Goal: Transaction & Acquisition: Purchase product/service

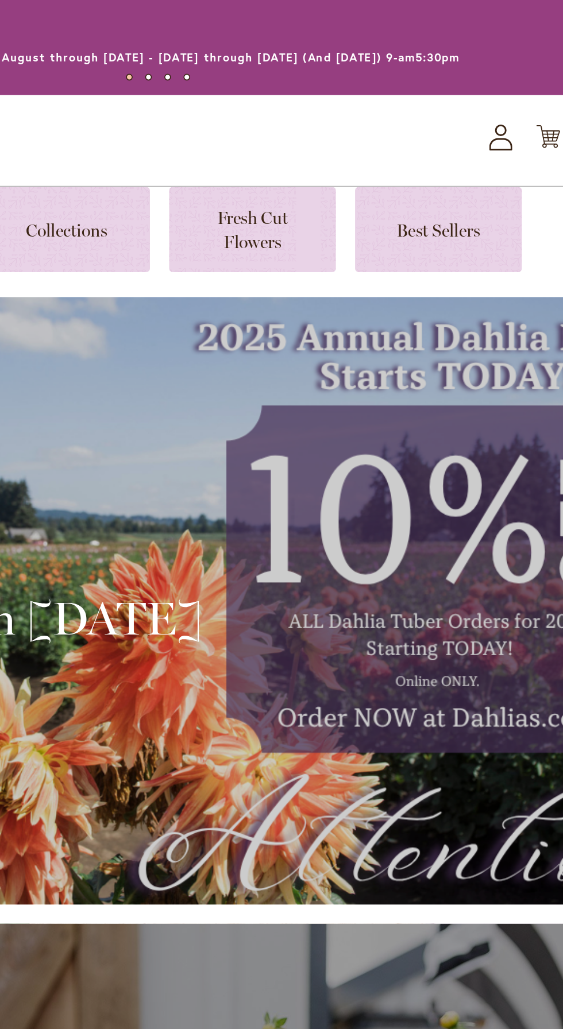
click at [485, 79] on icon "My Account" at bounding box center [486, 83] width 14 height 16
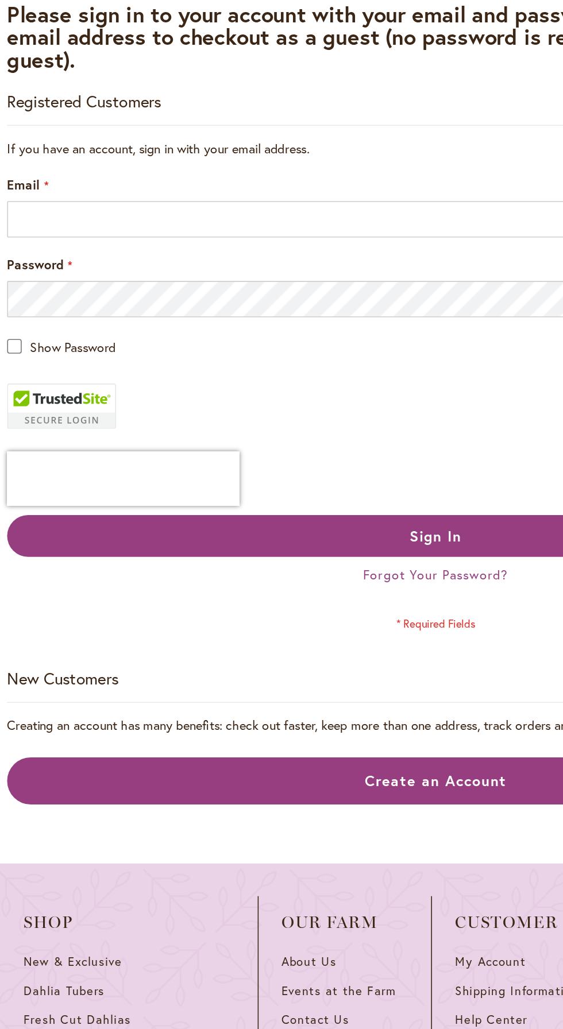
scroll to position [2, 0]
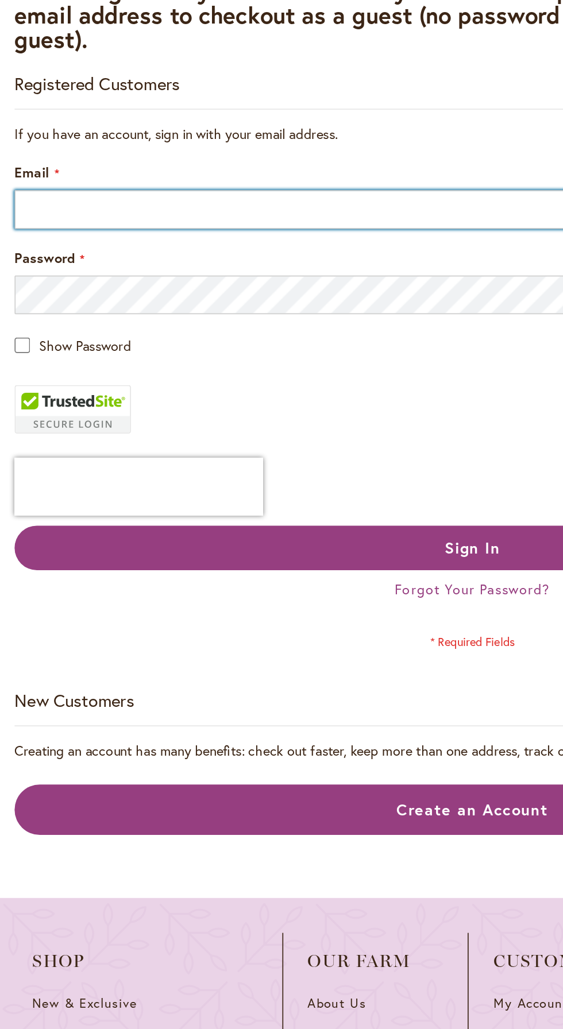
click at [111, 330] on input "Email" at bounding box center [281, 326] width 542 height 23
type input "**********"
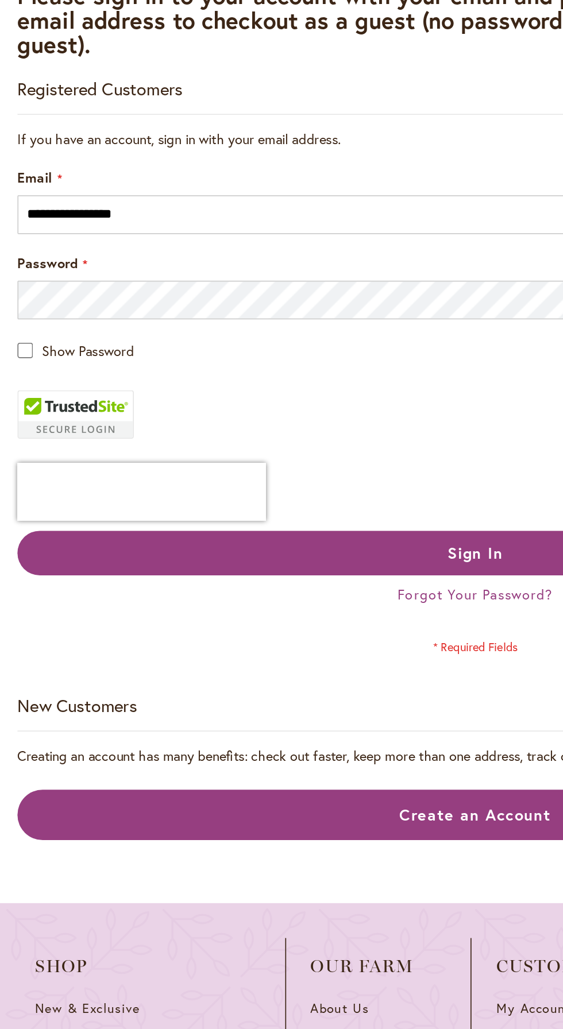
click at [29, 409] on span "Show Password" at bounding box center [52, 407] width 55 height 11
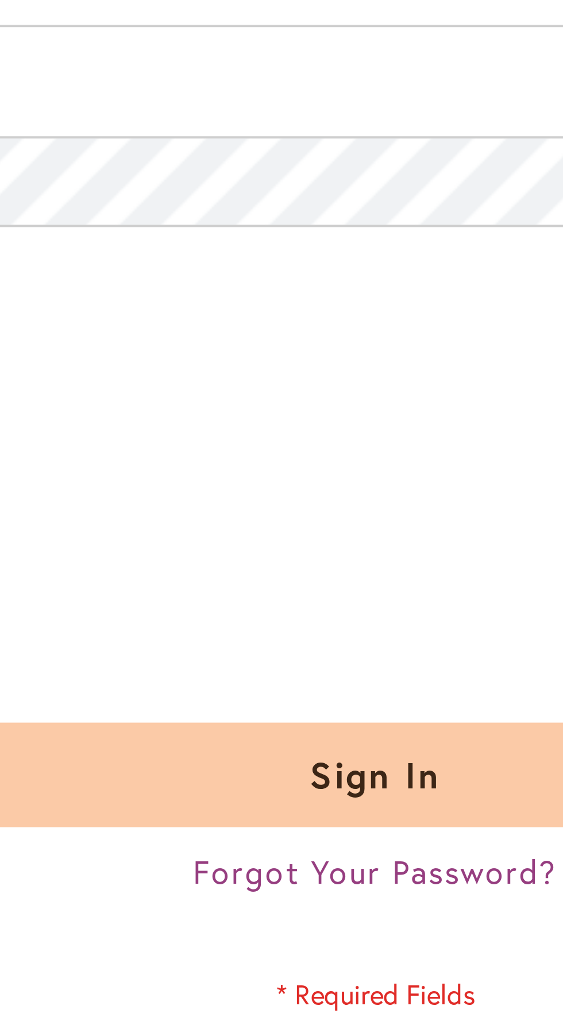
click at [285, 527] on span "Sign In" at bounding box center [281, 527] width 33 height 12
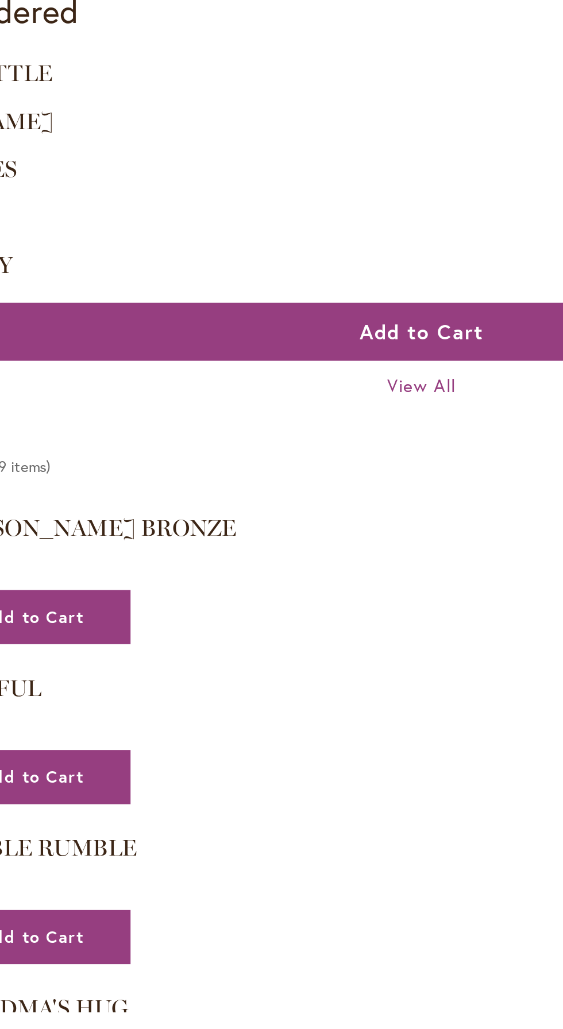
scroll to position [693, 0]
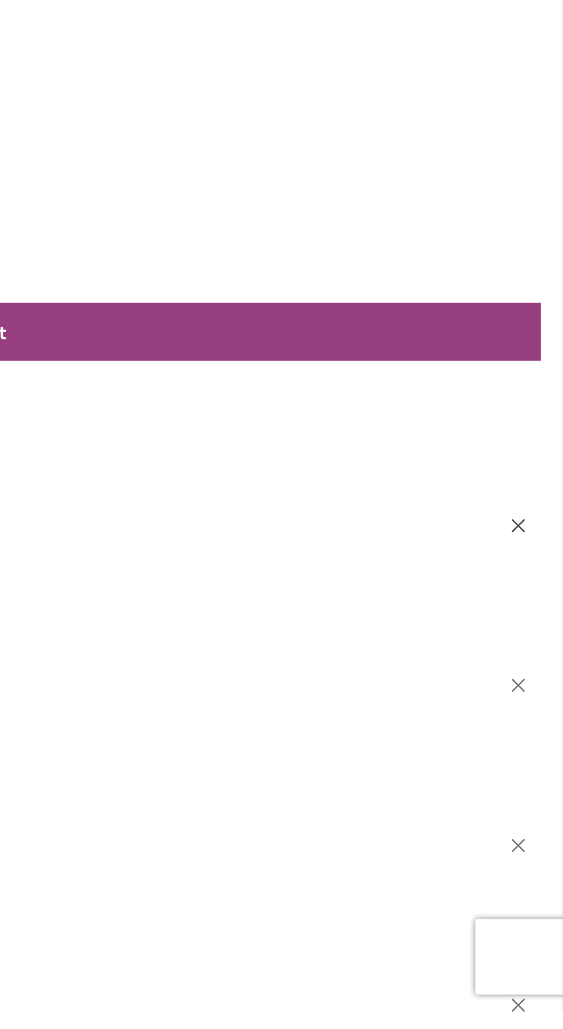
click at [546, 808] on button "Remove CORNEL BRONZE from Wishlist" at bounding box center [542, 806] width 20 height 12
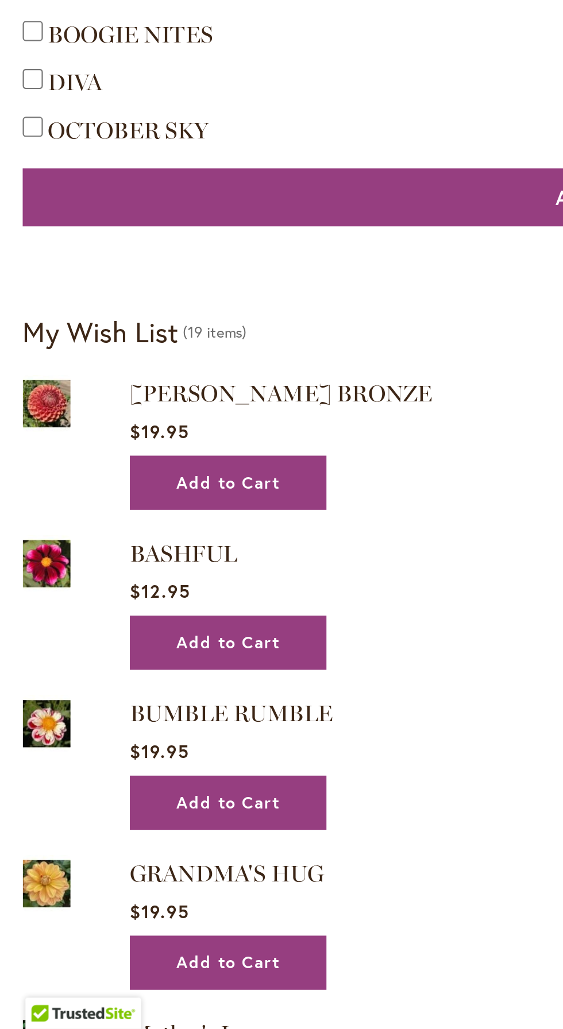
scroll to position [762, 0]
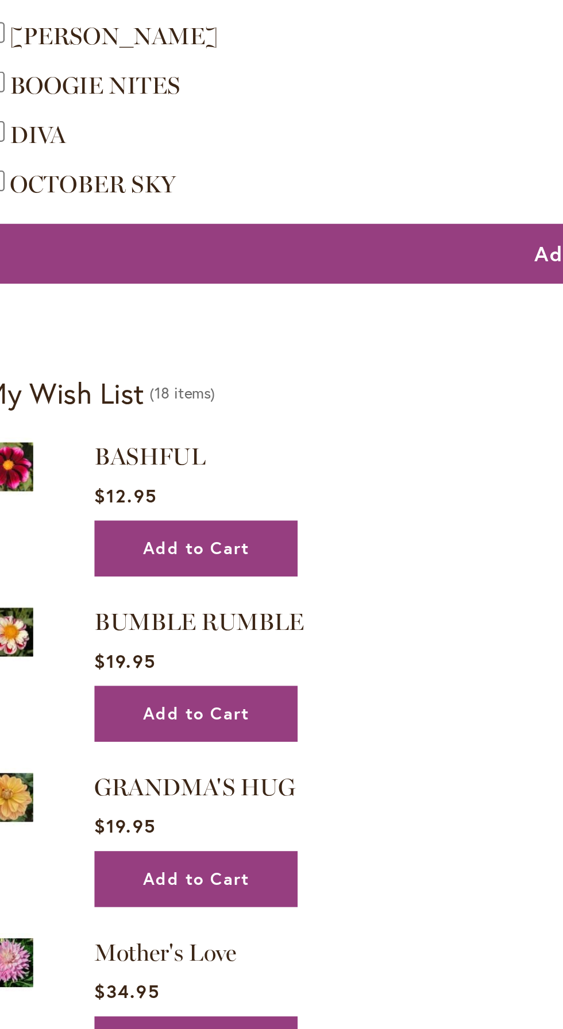
scroll to position [920, 0]
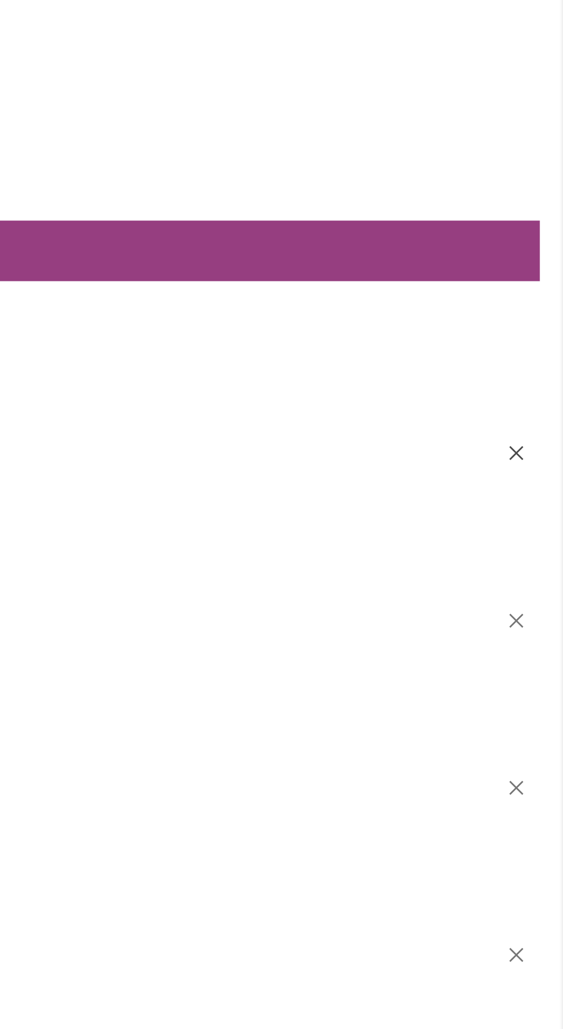
click at [546, 609] on button "Remove BASHFUL from Wishlist" at bounding box center [542, 608] width 20 height 12
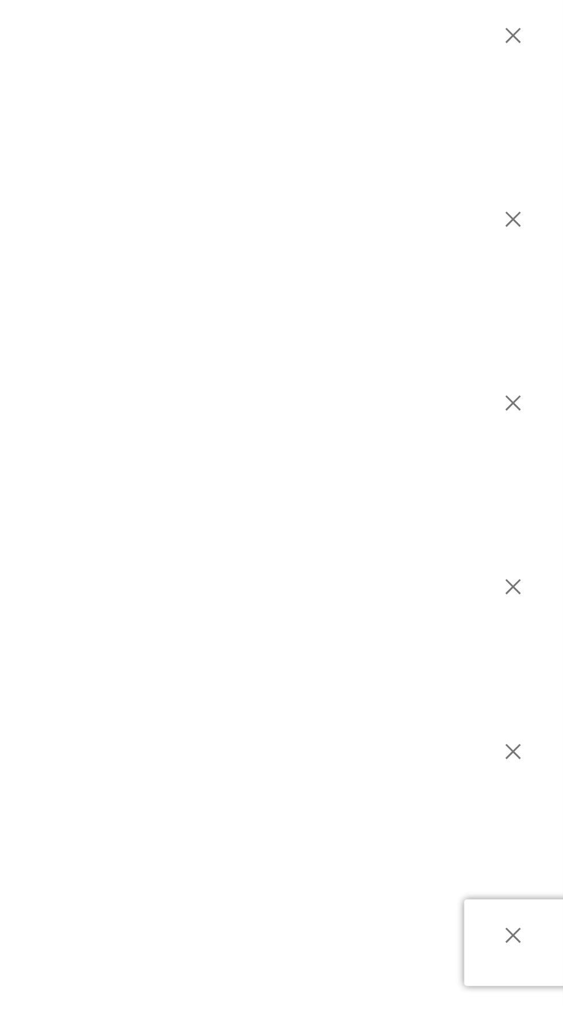
scroll to position [886, 0]
click at [547, 871] on div "PURPLE TAIHEIJO $0.00 Remove PURPLE TAIHEIJO from Wishlist" at bounding box center [305, 873] width 493 height 37
click at [542, 862] on button "Remove PURPLE TAIHEIJO from Wishlist" at bounding box center [542, 861] width 20 height 12
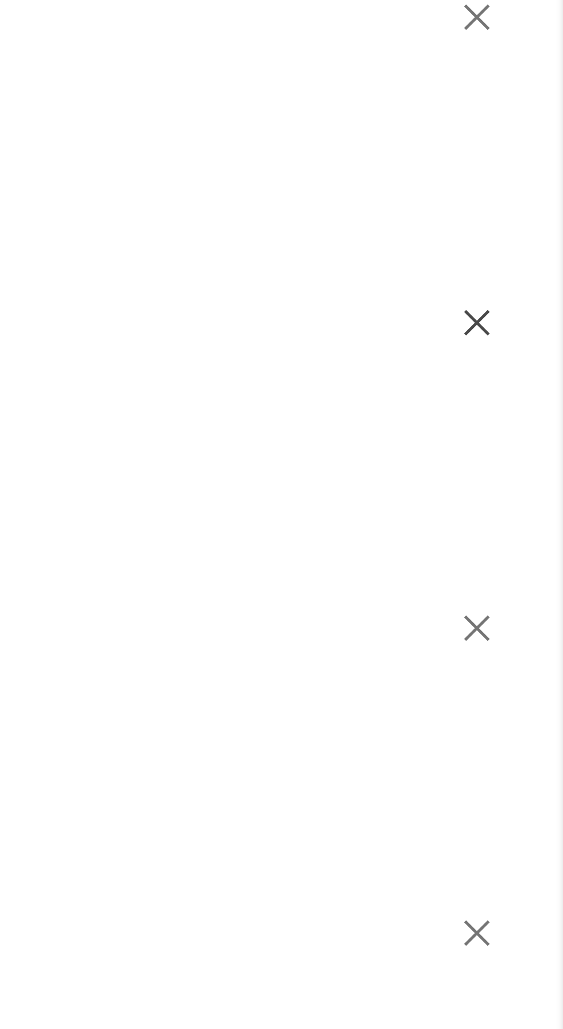
click at [545, 786] on button "Remove FUZZY WUZZY from Wishlist" at bounding box center [542, 788] width 20 height 12
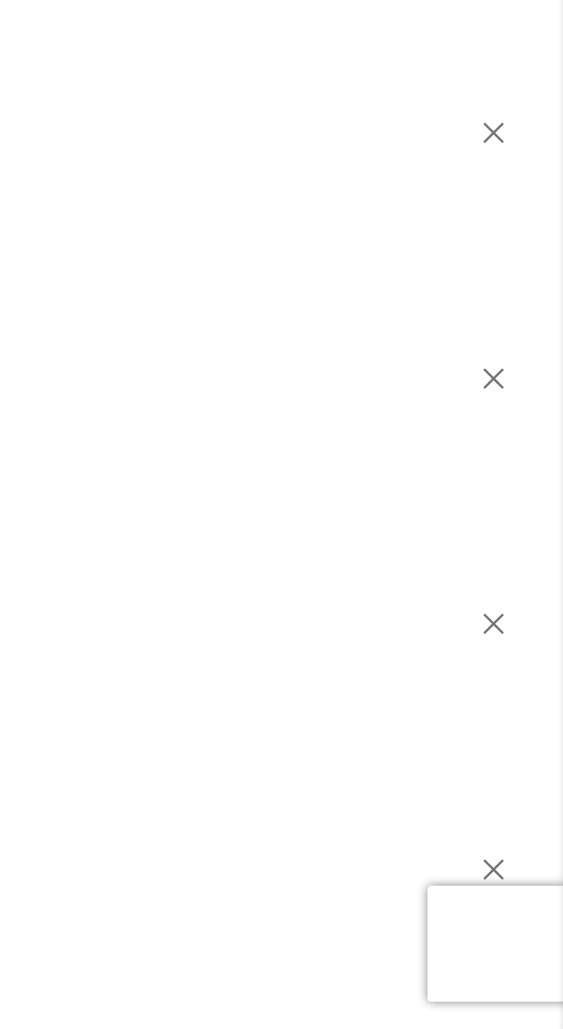
scroll to position [1131, 0]
click at [544, 831] on button "Remove CRICHTON HONEY from Wishlist" at bounding box center [542, 835] width 20 height 12
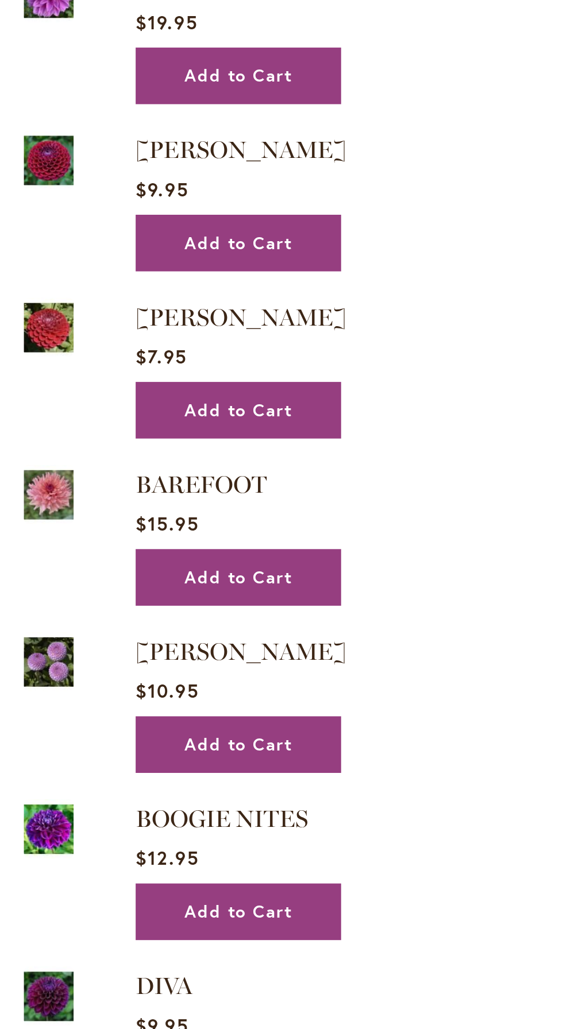
scroll to position [1578, 0]
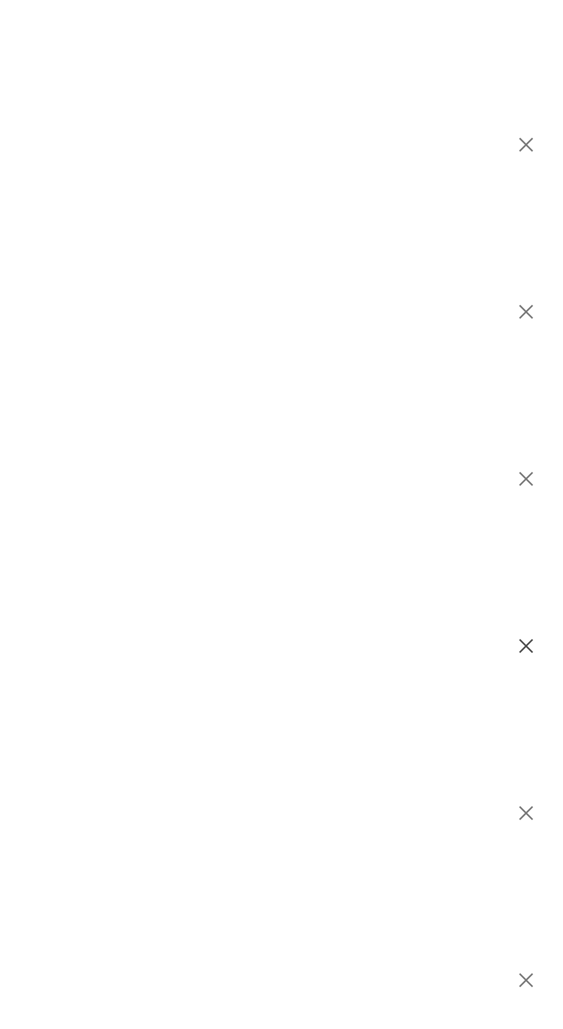
click at [543, 532] on button "Remove FRANK HOLMES from Wishlist" at bounding box center [542, 534] width 20 height 12
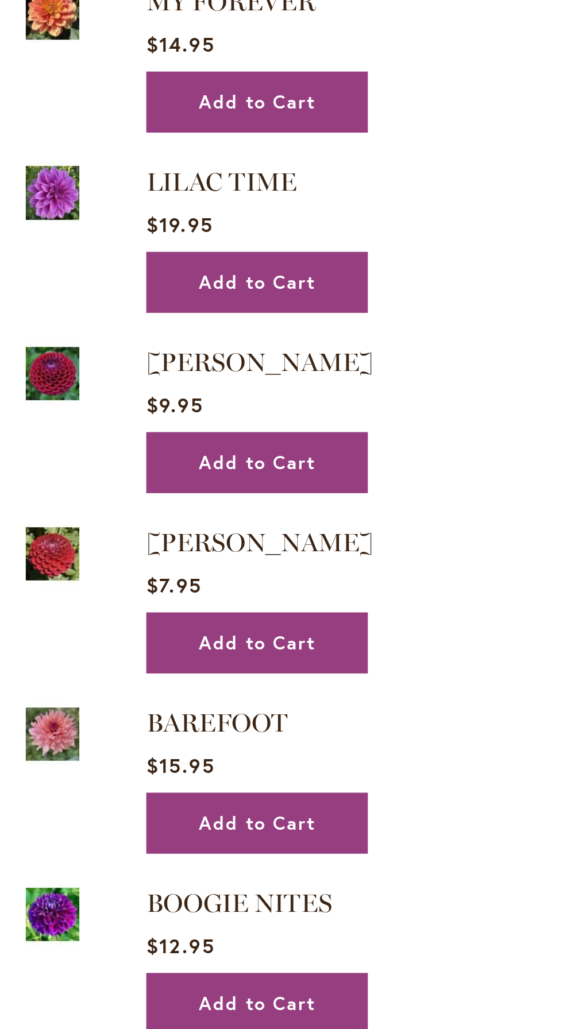
scroll to position [1291, 0]
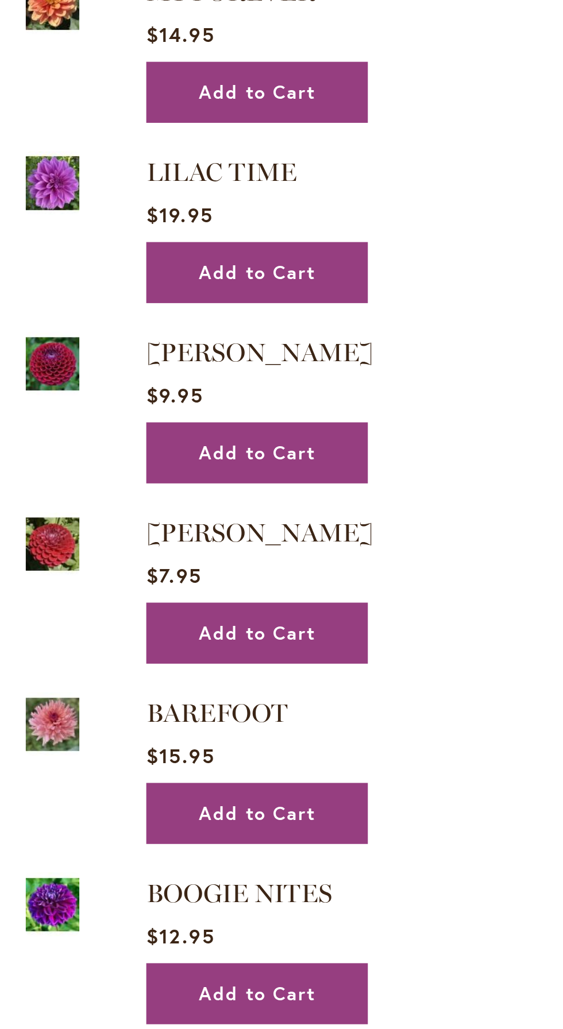
click at [28, 753] on img at bounding box center [21, 754] width 22 height 26
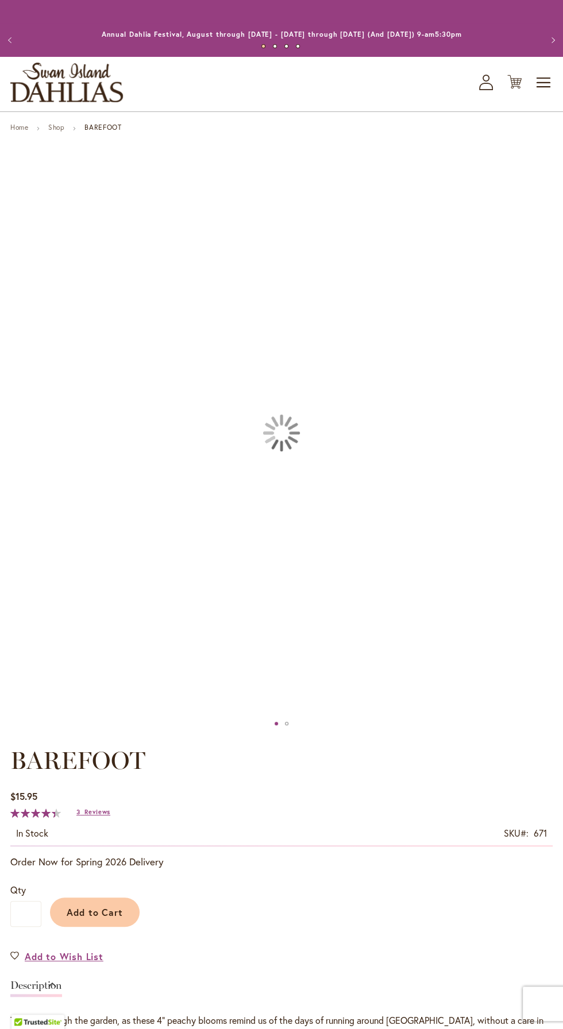
type input "******"
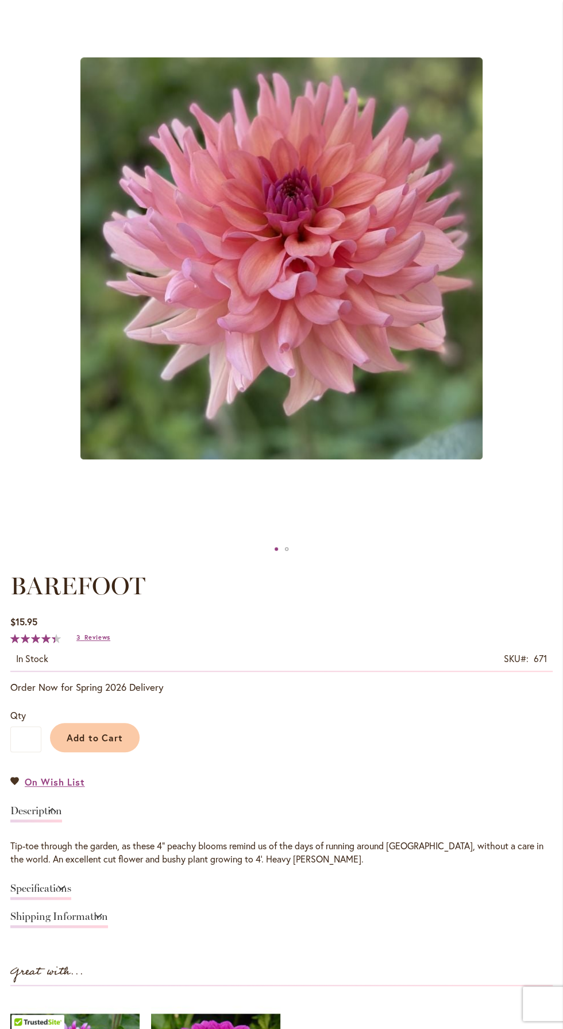
scroll to position [172, 0]
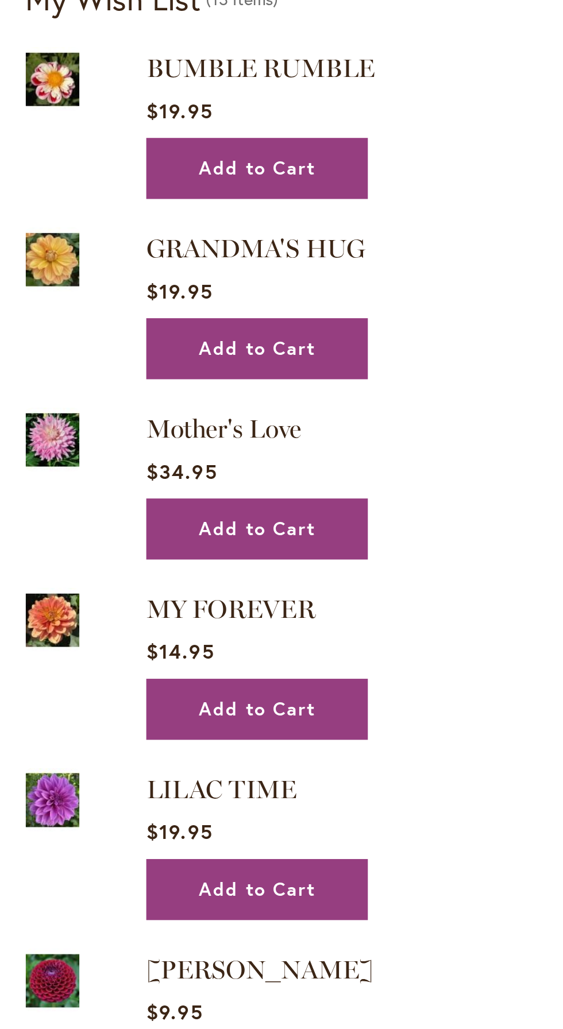
scroll to position [995, 0]
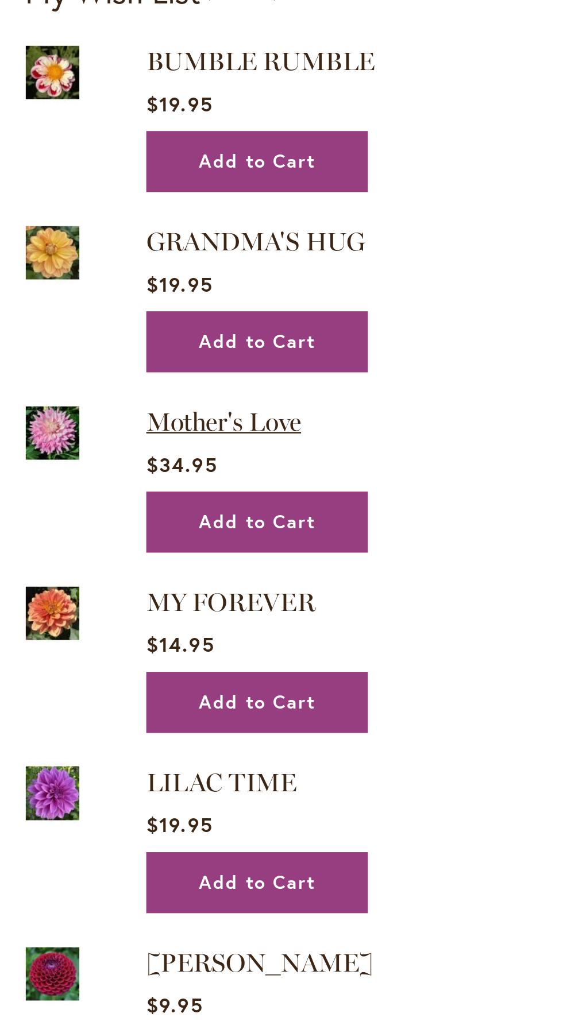
click at [106, 651] on span "Mother's Love" at bounding box center [90, 651] width 63 height 13
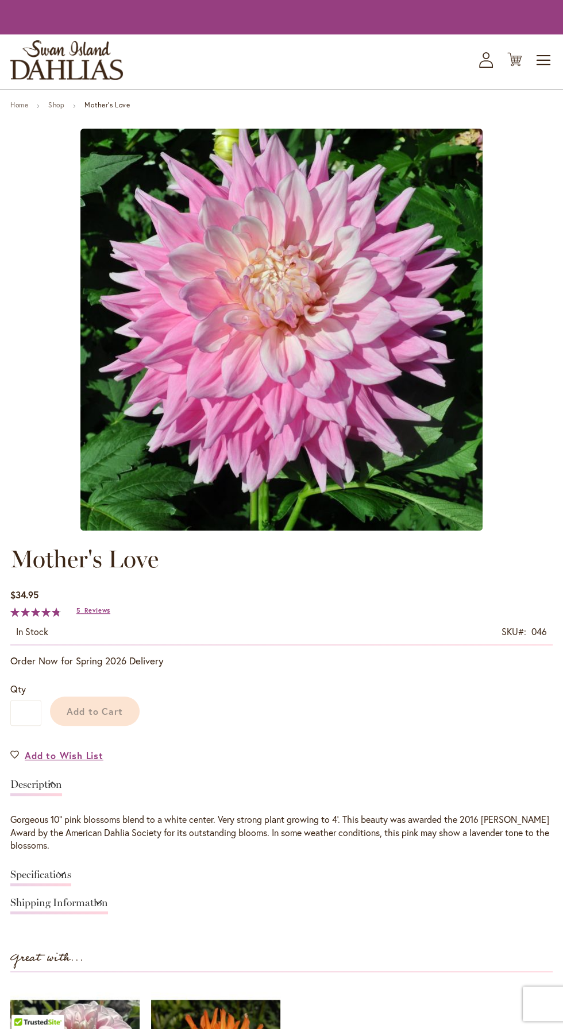
type input "******"
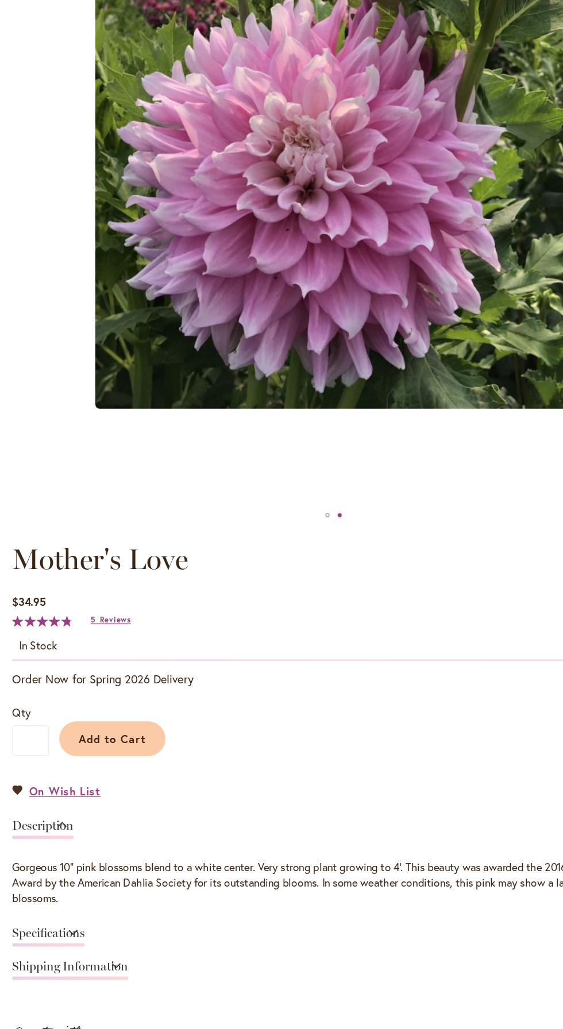
scroll to position [272, 0]
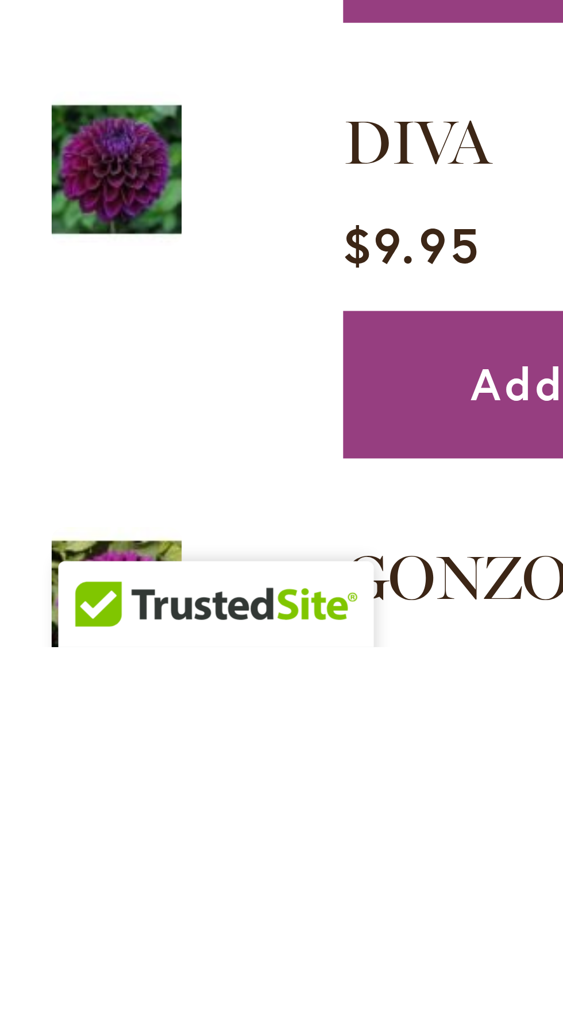
scroll to position [1213, 0]
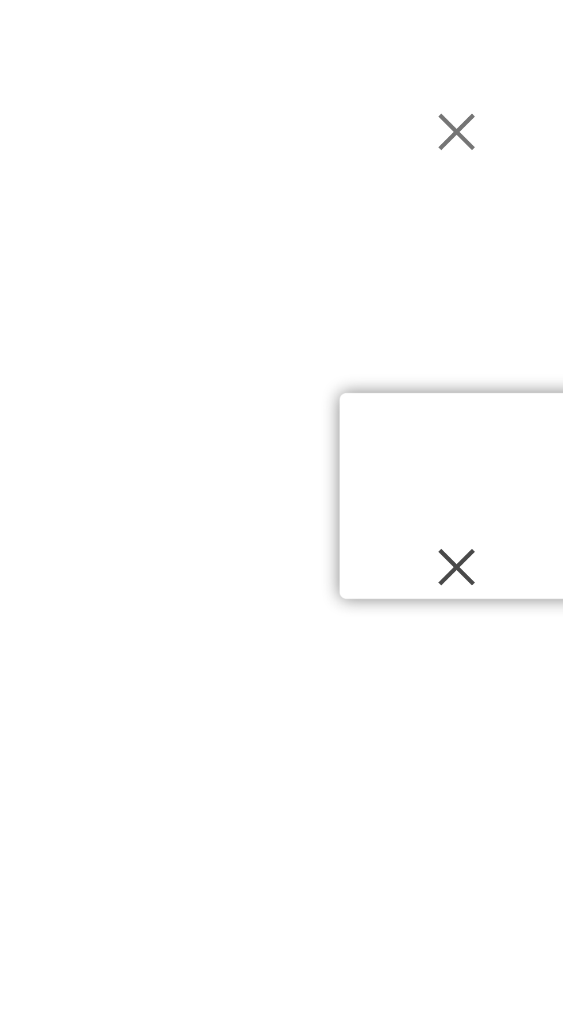
click at [544, 1009] on button "Remove GONZO GRAPE from Wishlist" at bounding box center [542, 1014] width 20 height 12
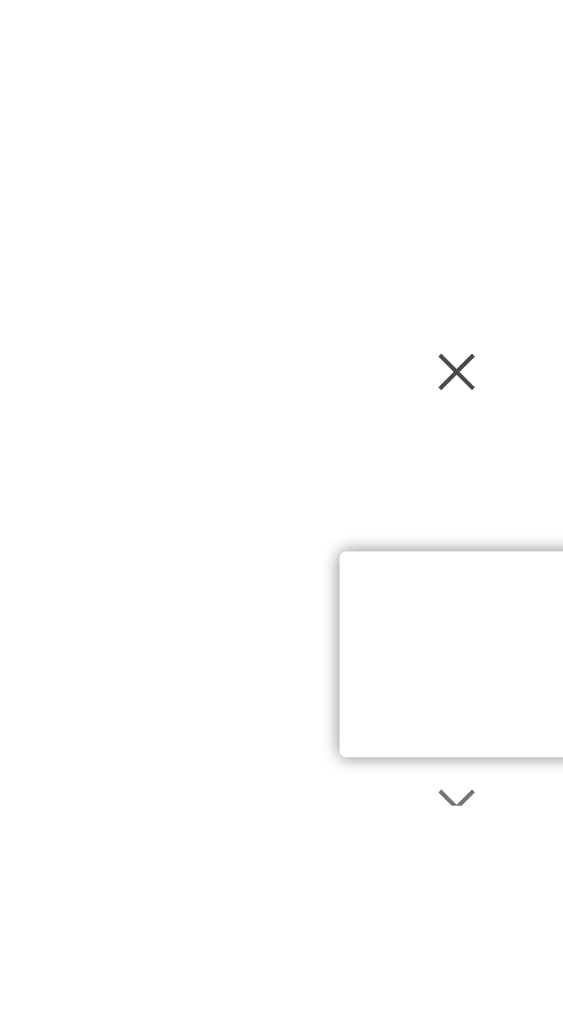
scroll to position [1353, 0]
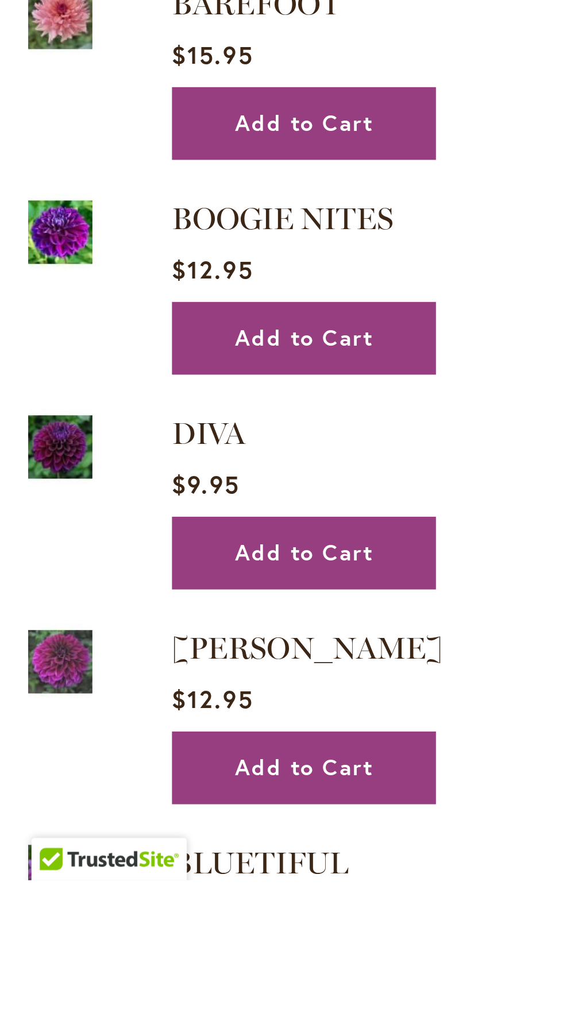
scroll to position [1310, 0]
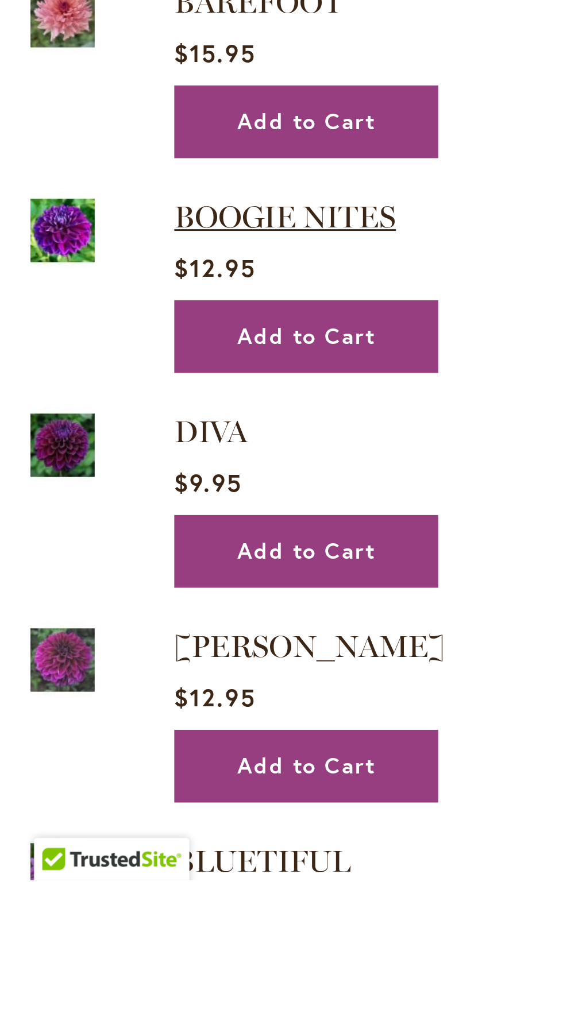
click at [122, 799] on span "BOOGIE NITES" at bounding box center [96, 804] width 75 height 13
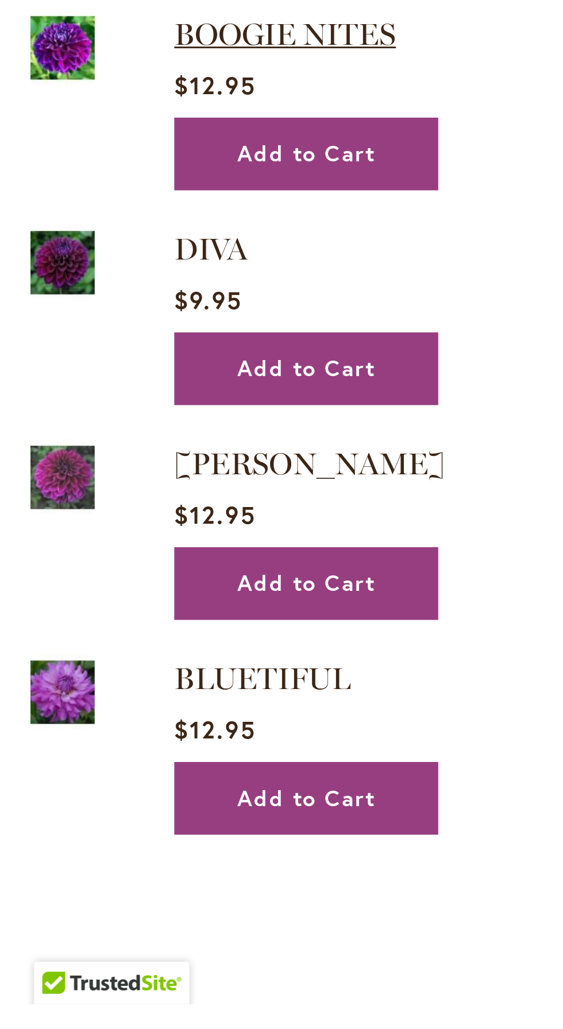
scroll to position [1435, 0]
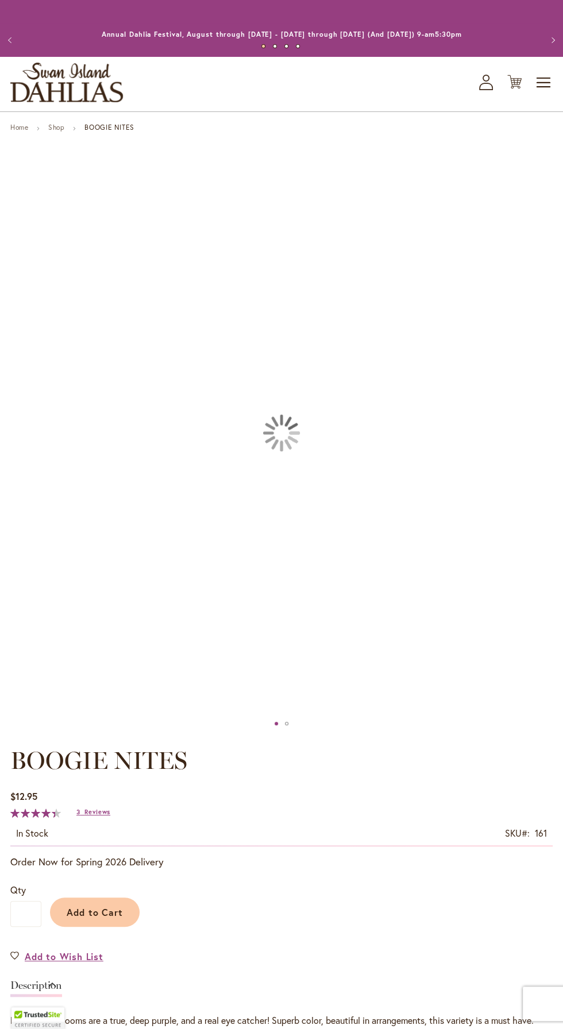
type input "******"
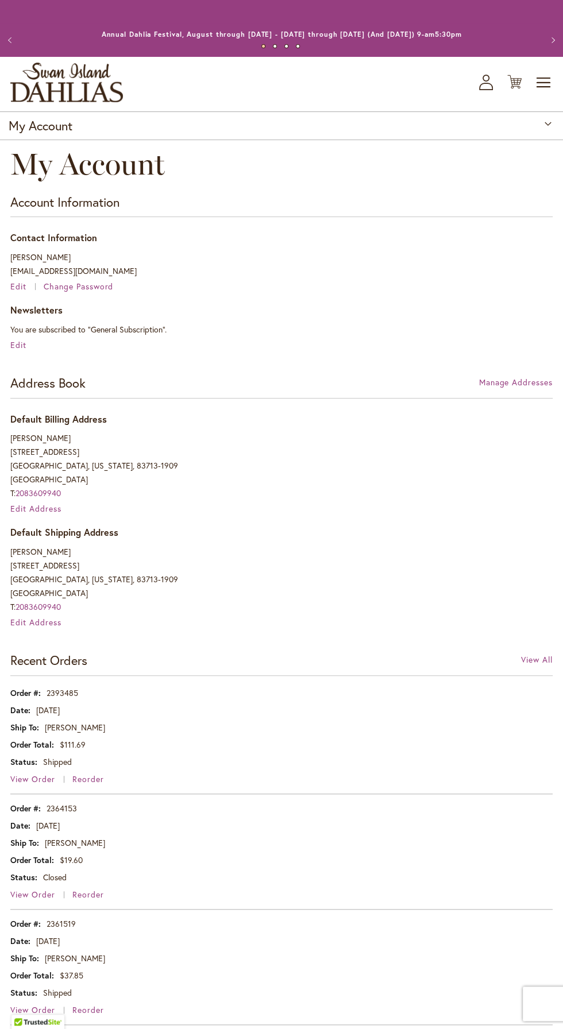
scroll to position [1435, 0]
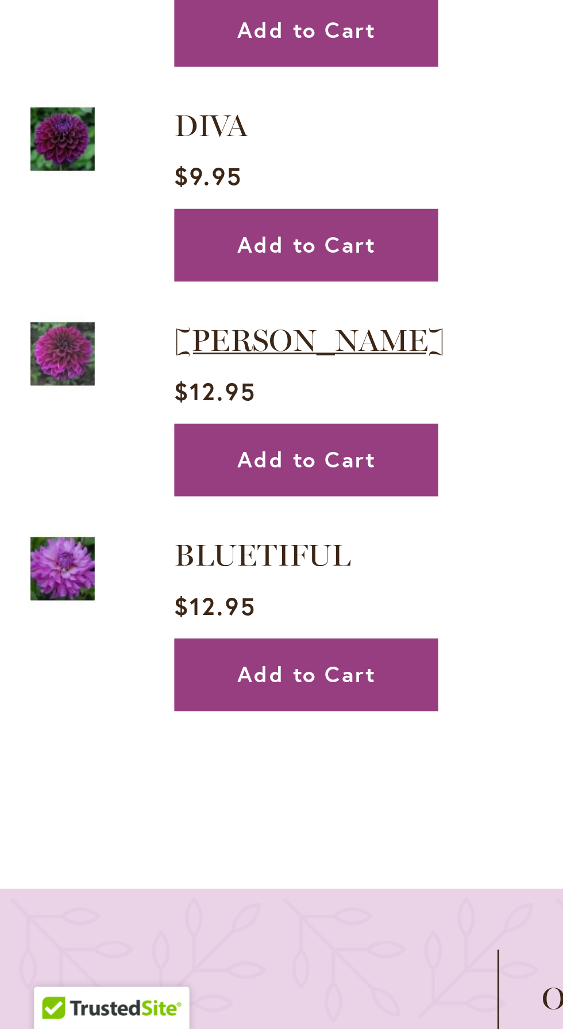
click at [105, 794] on span "[PERSON_NAME]" at bounding box center [105, 795] width 92 height 13
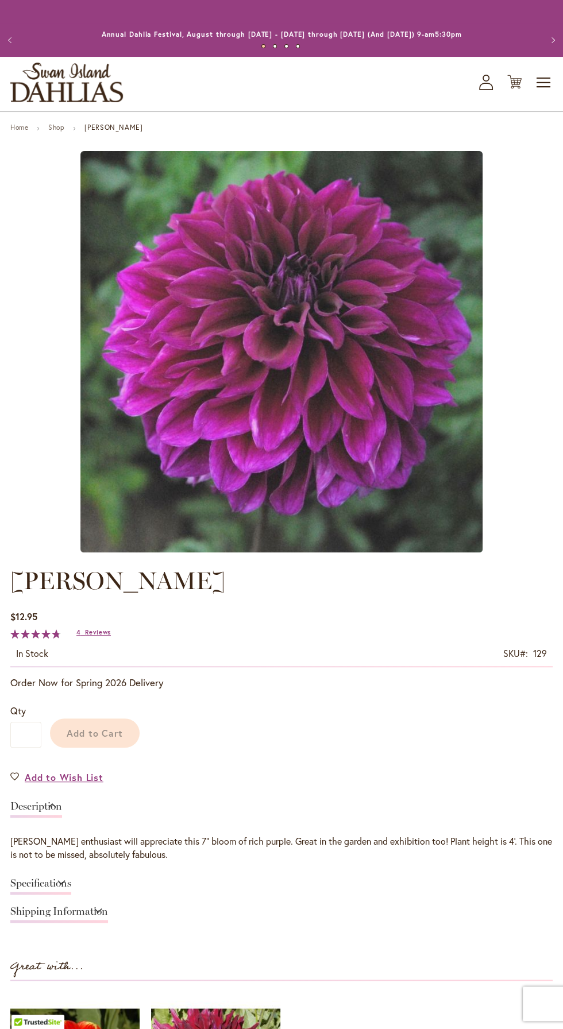
type input "******"
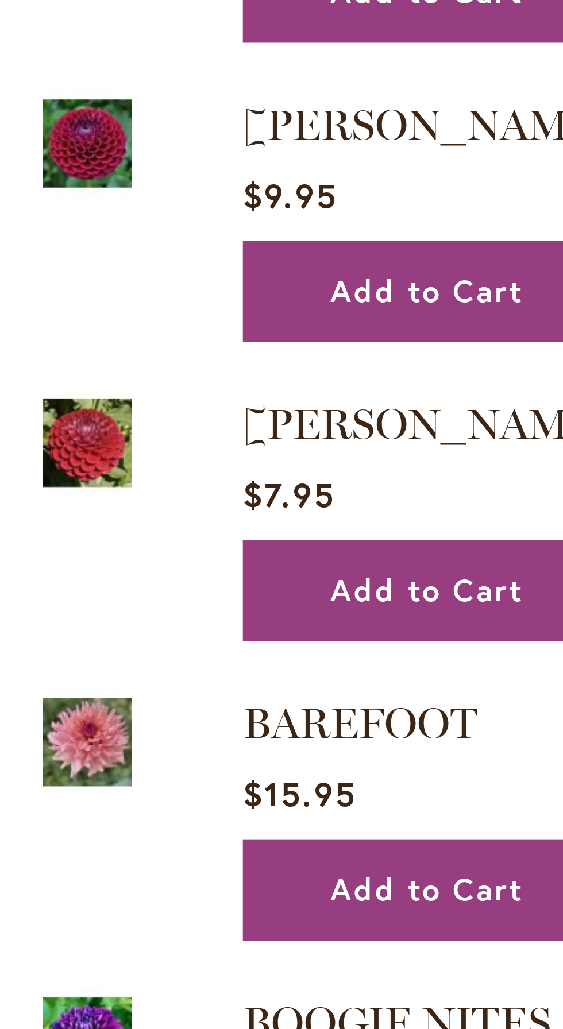
scroll to position [1353, 0]
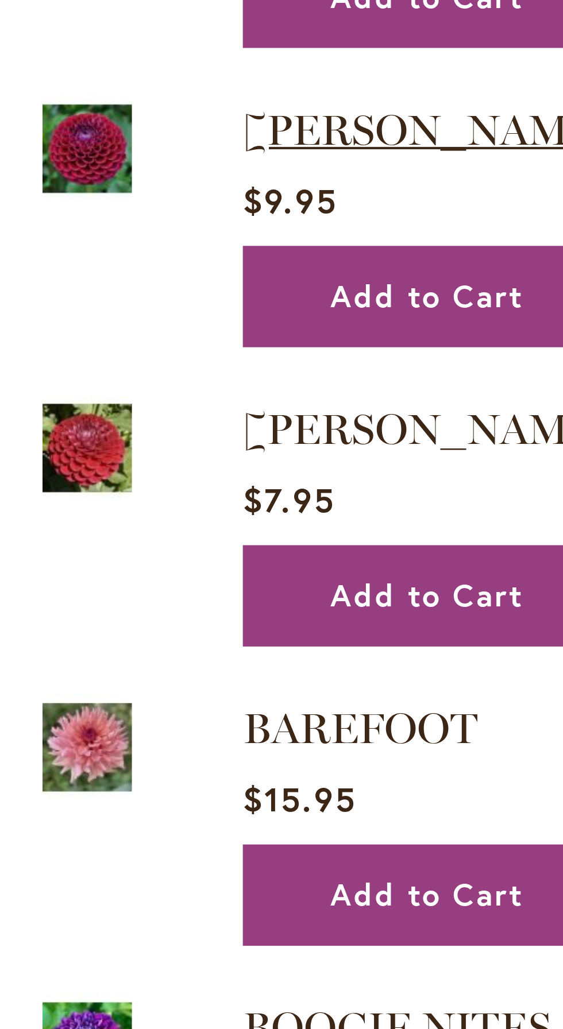
click at [88, 509] on span "[PERSON_NAME]" at bounding box center [105, 512] width 92 height 13
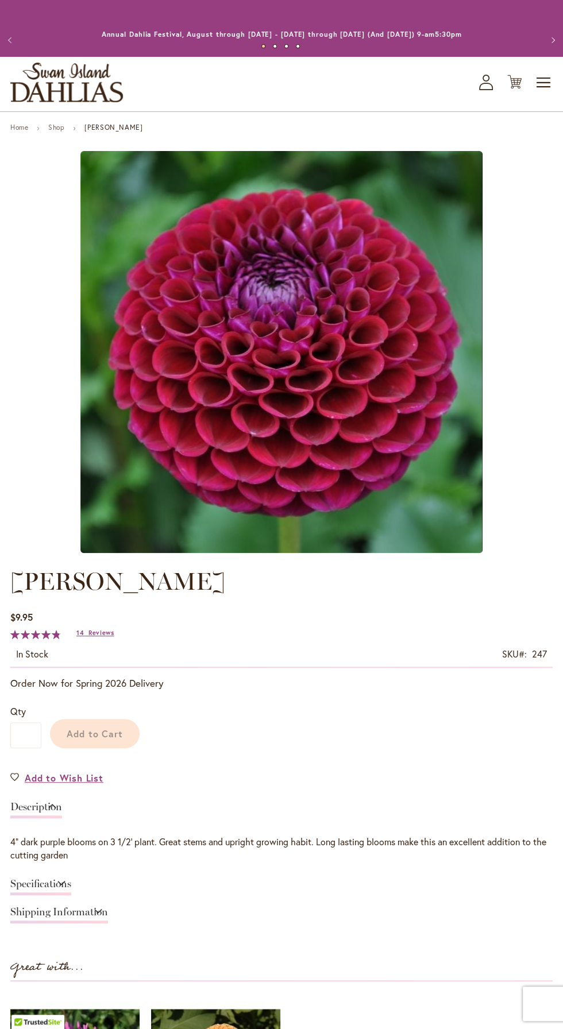
type input "******"
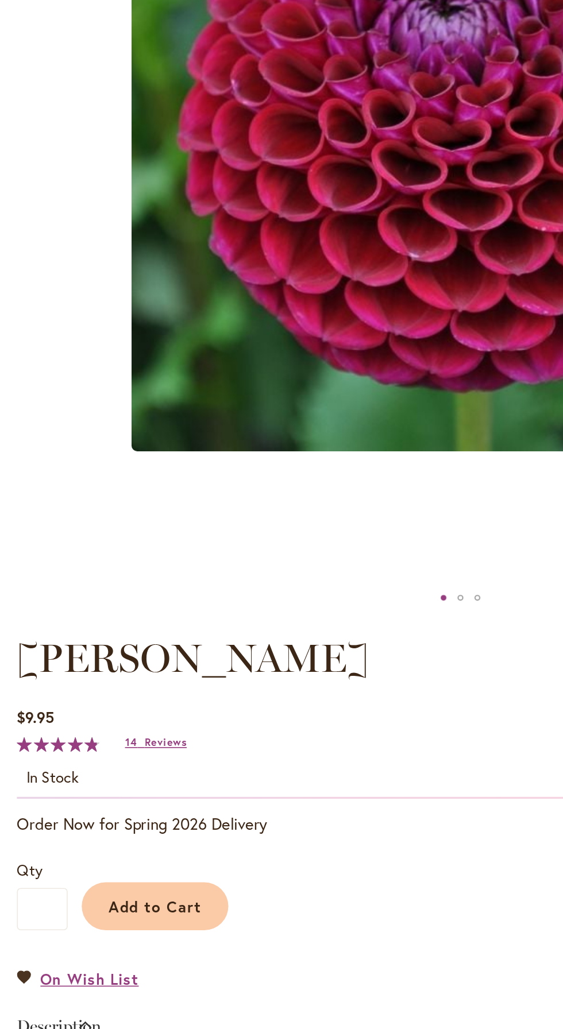
scroll to position [2, 0]
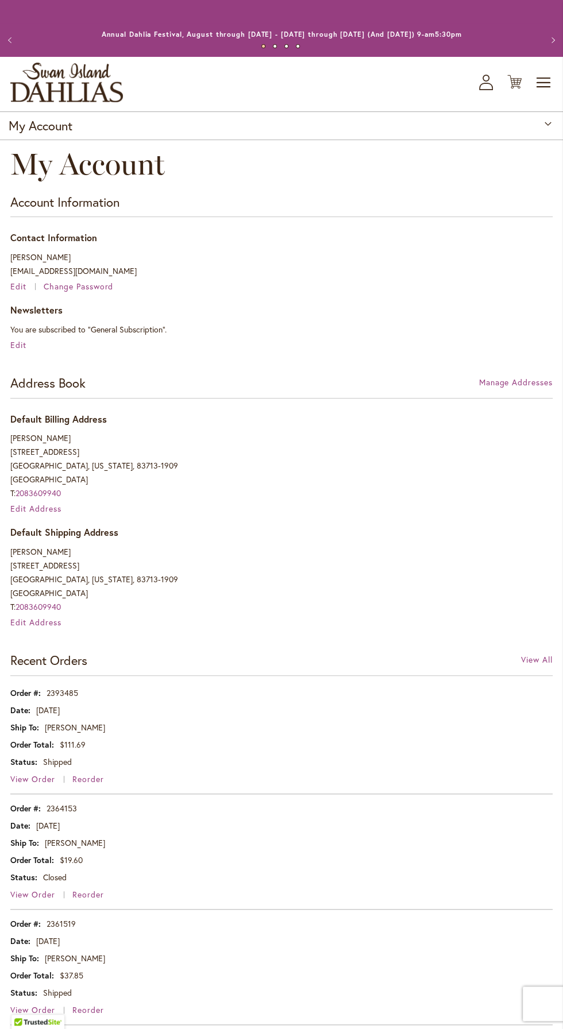
scroll to position [1353, 0]
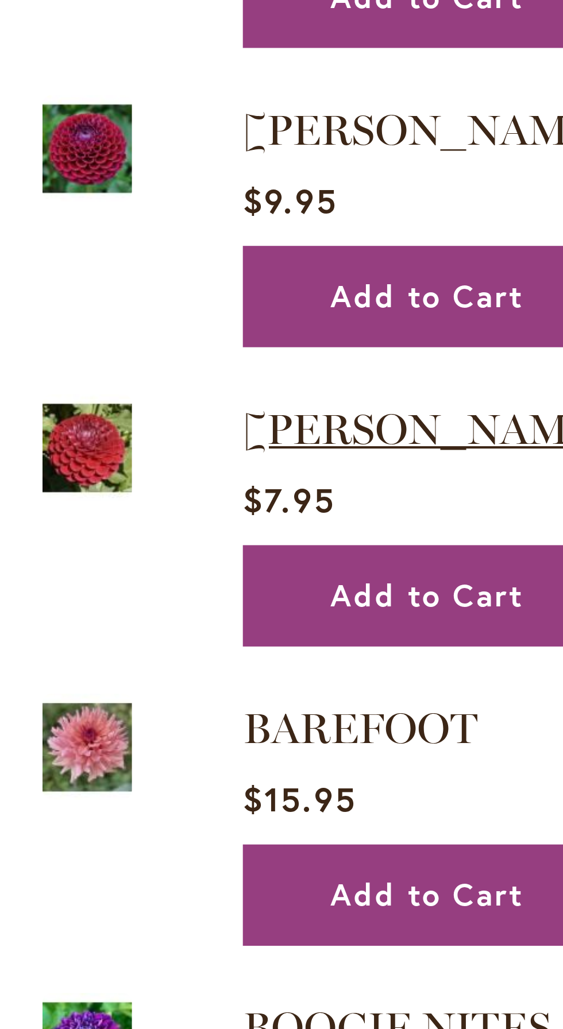
click at [90, 579] on span "[PERSON_NAME]" at bounding box center [105, 585] width 92 height 13
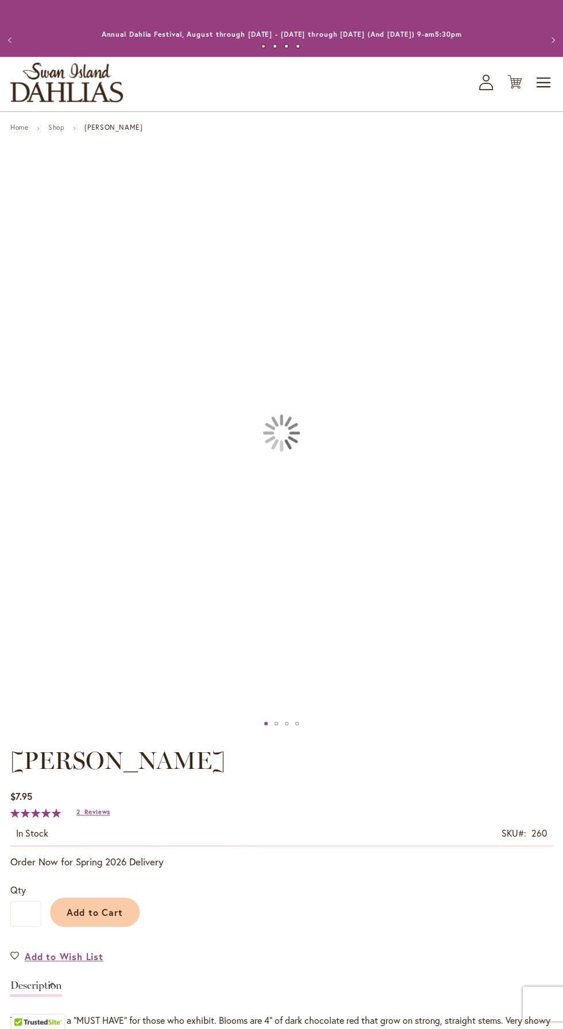
type input "******"
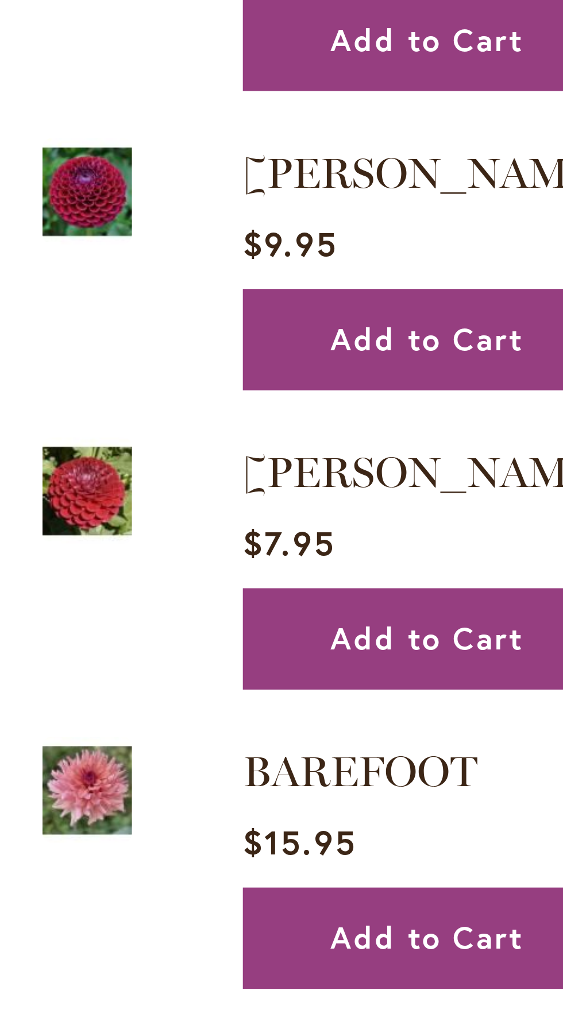
scroll to position [1353, 0]
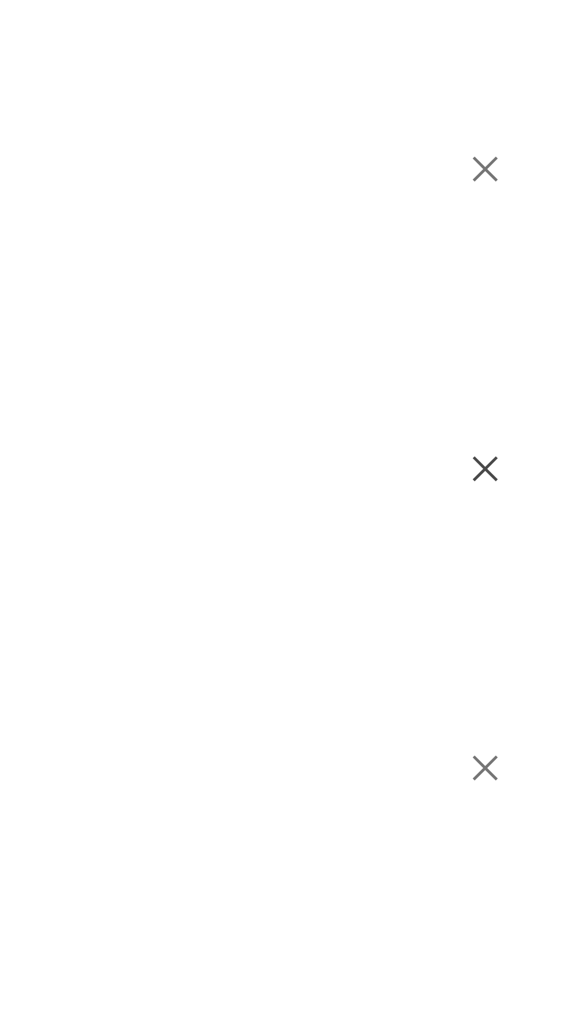
click at [546, 581] on button "Remove CORNEL from Wishlist" at bounding box center [542, 583] width 20 height 12
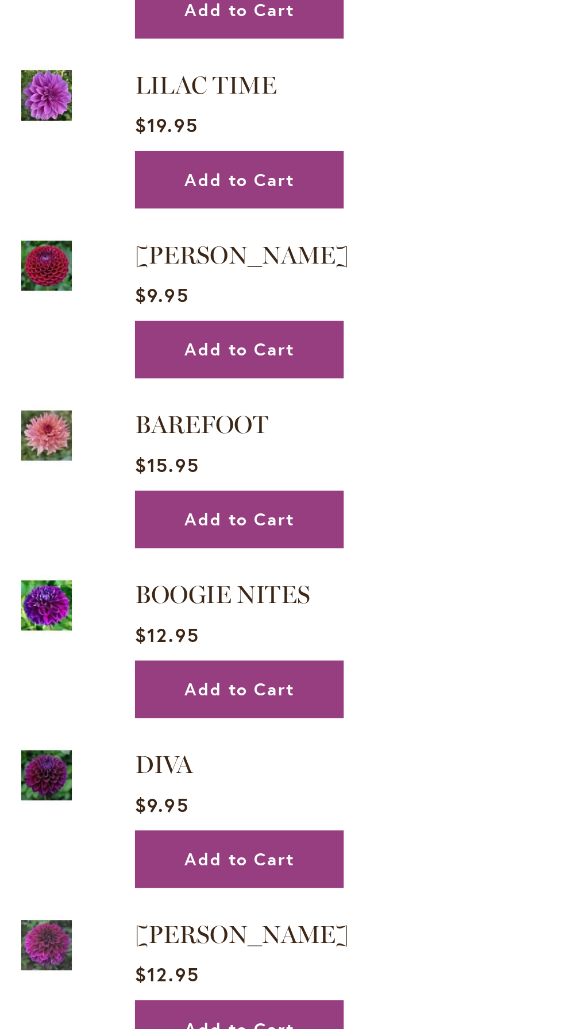
scroll to position [1324, 0]
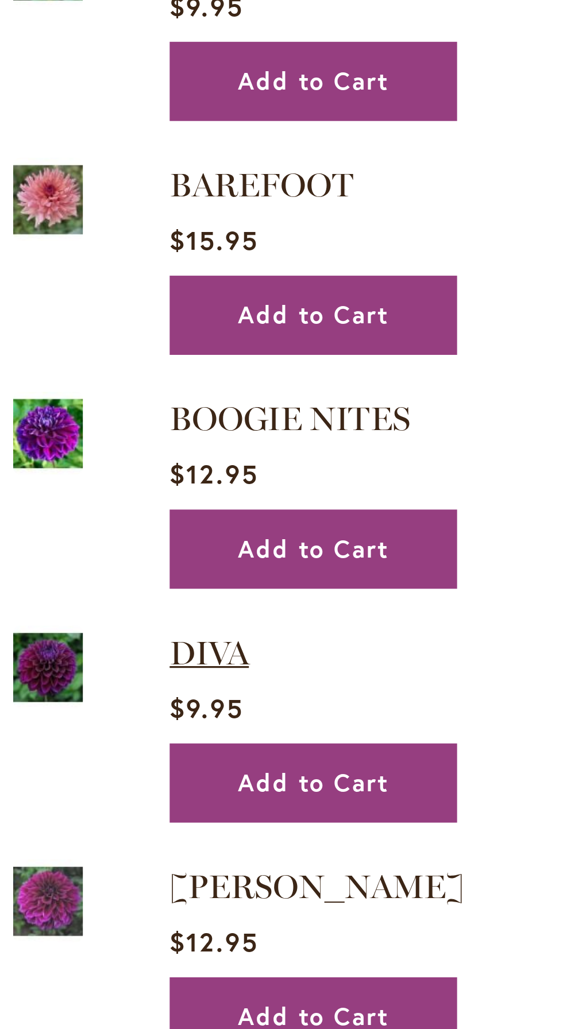
click at [76, 786] on span "DIVA" at bounding box center [71, 790] width 25 height 13
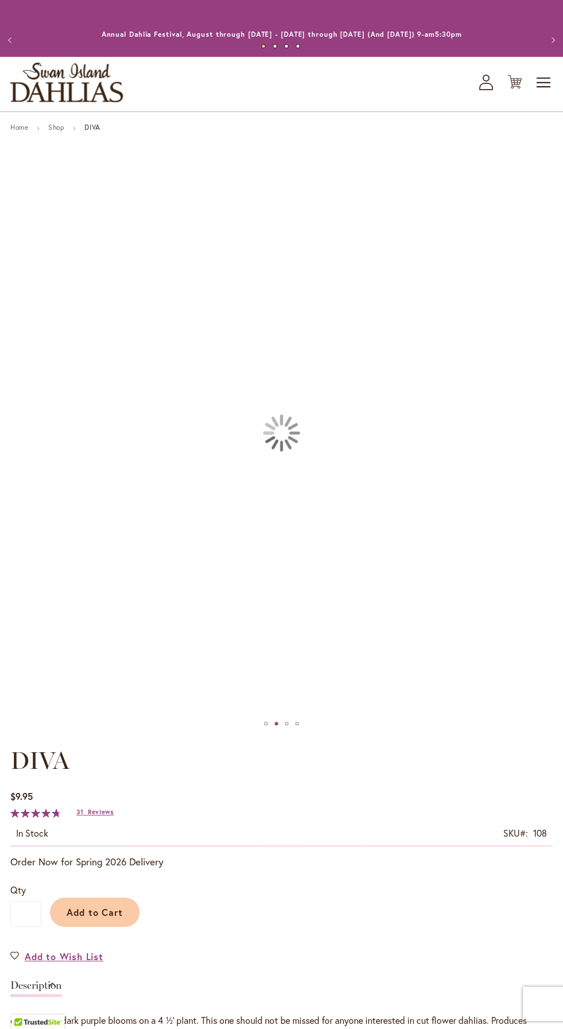
type input "******"
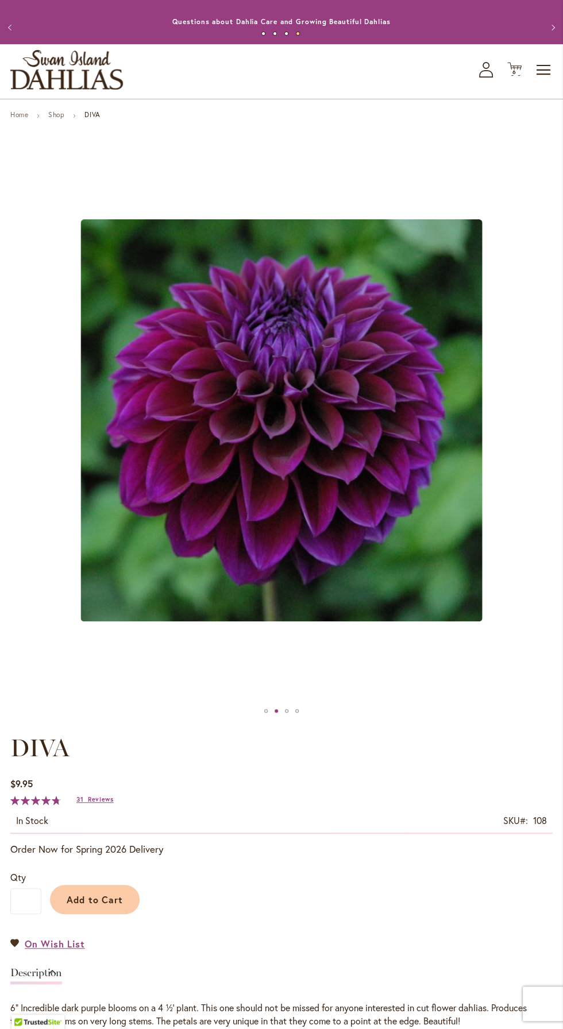
scroll to position [26, 0]
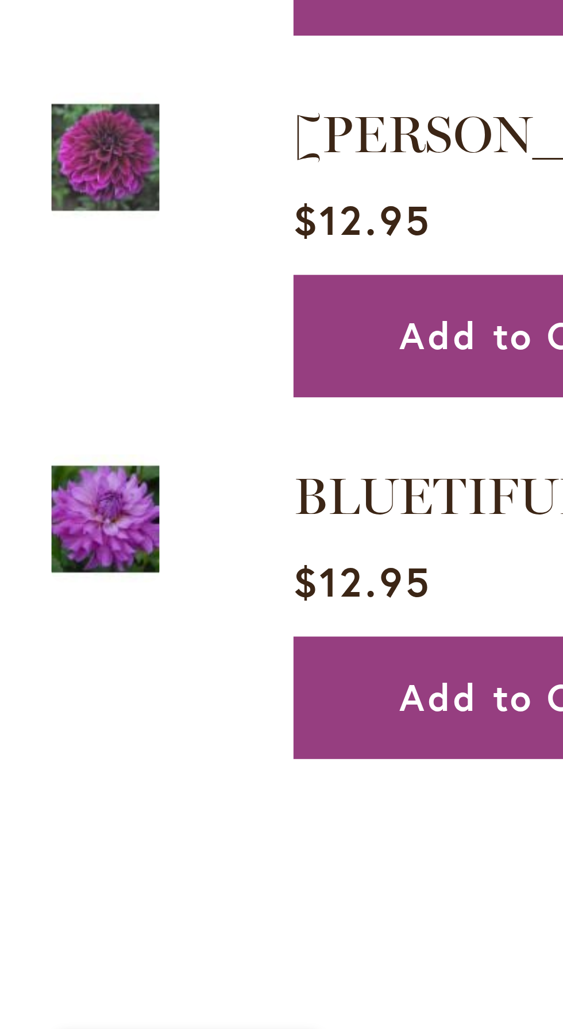
scroll to position [1324, 0]
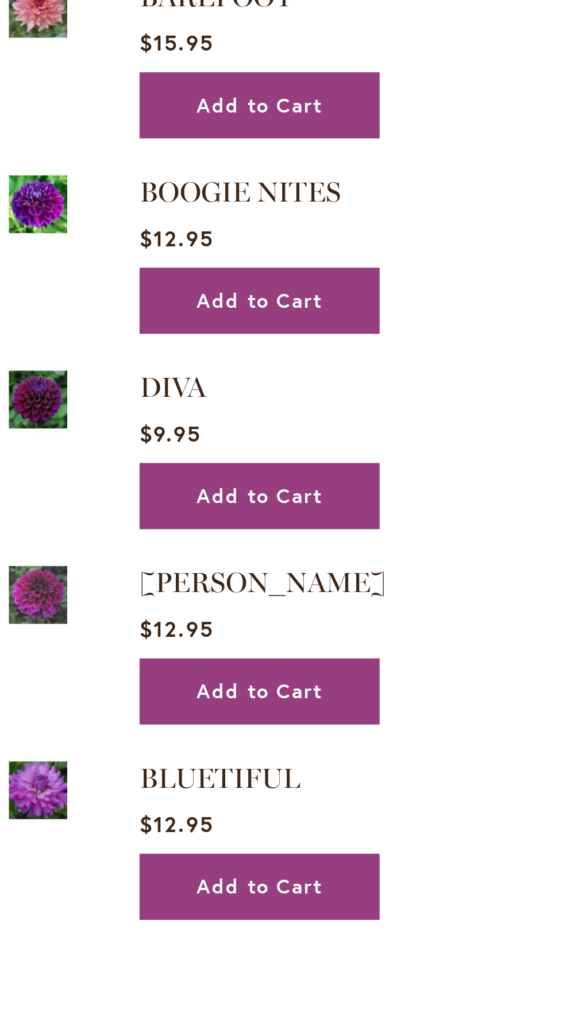
scroll to position [1348, 0]
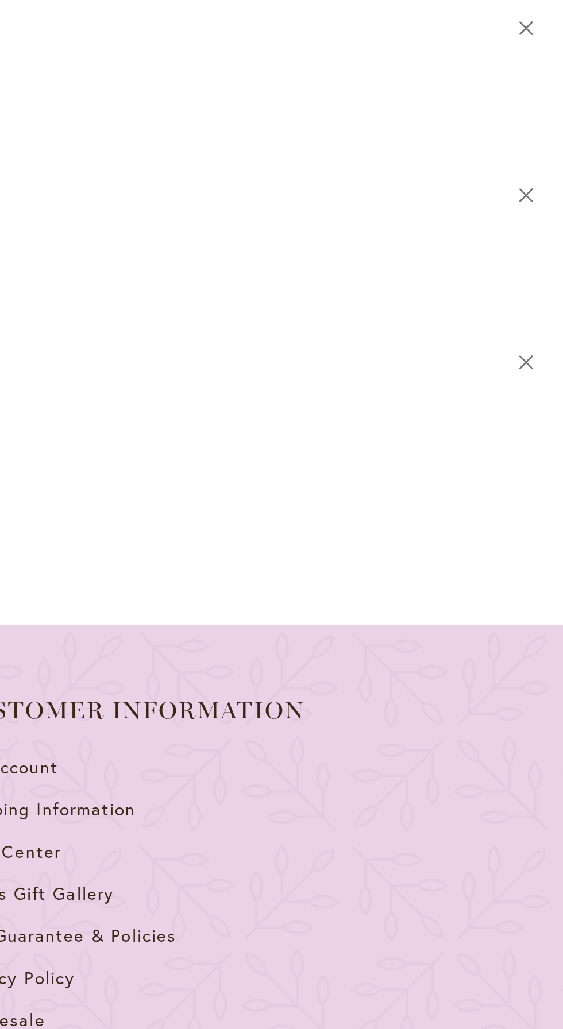
scroll to position [1578, 0]
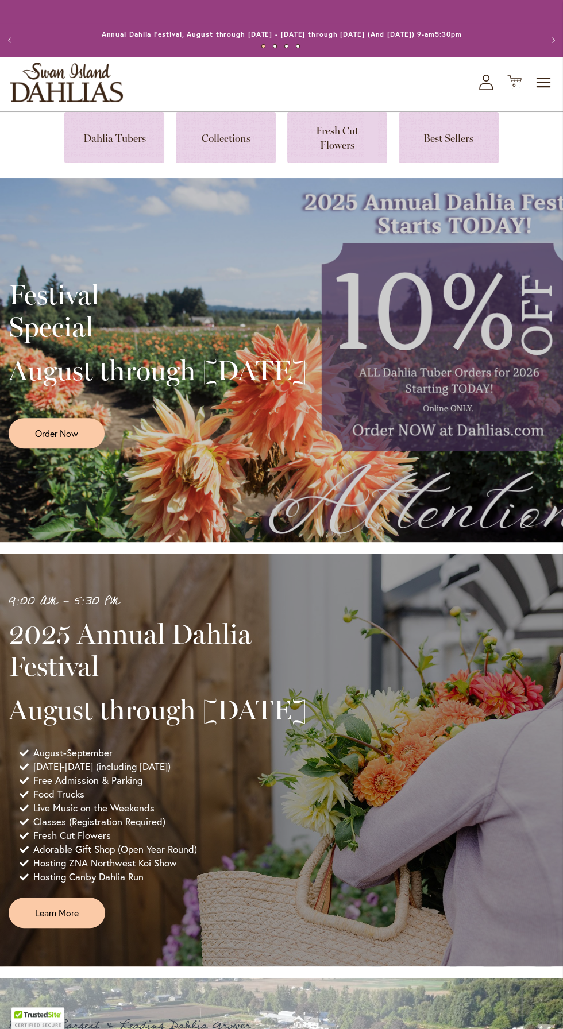
click at [483, 83] on icon "button" at bounding box center [486, 86] width 14 height 7
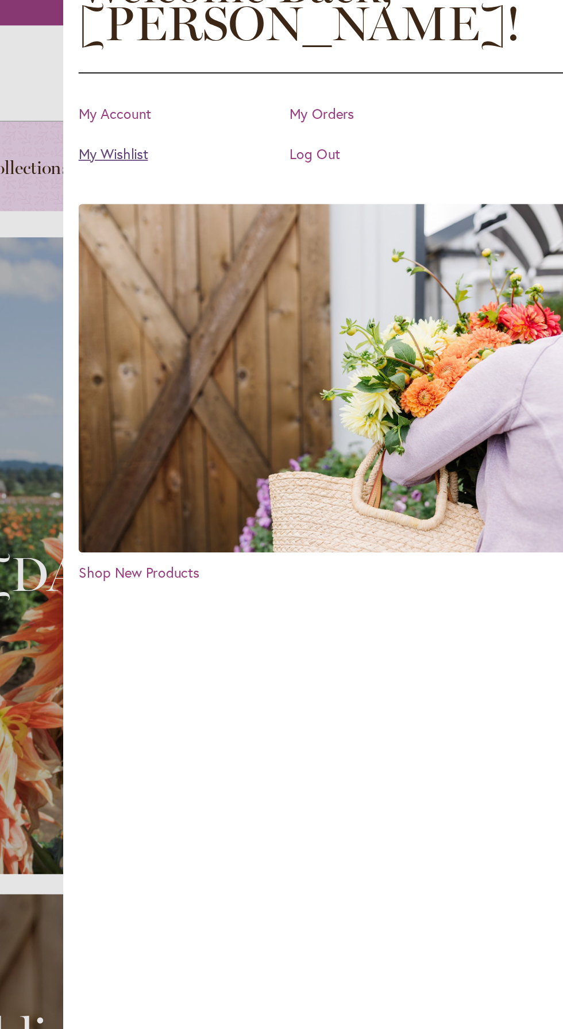
click at [283, 132] on link "My Wishlist" at bounding box center [313, 130] width 115 height 11
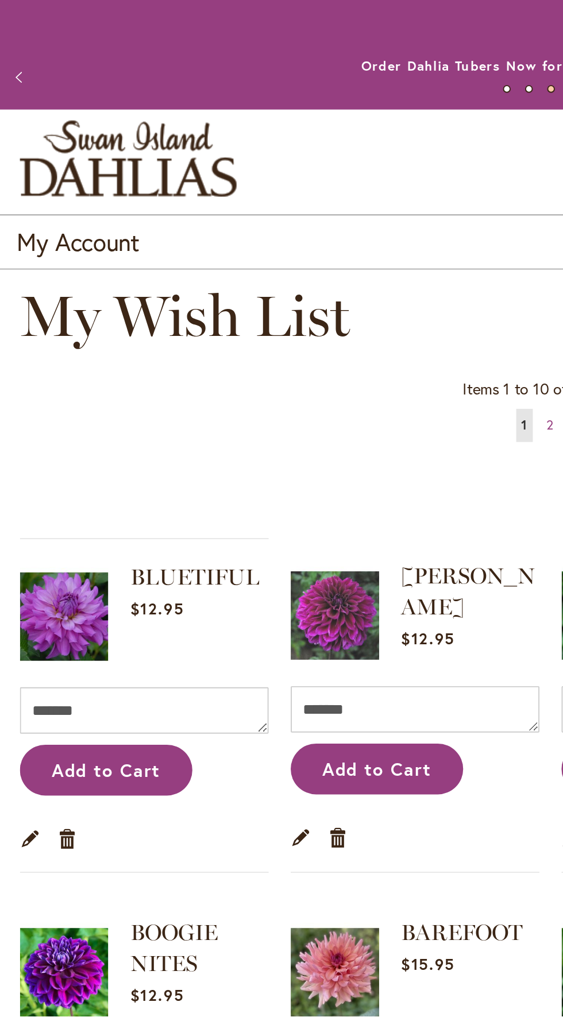
click at [95, 131] on div "My Account" at bounding box center [281, 125] width 563 height 29
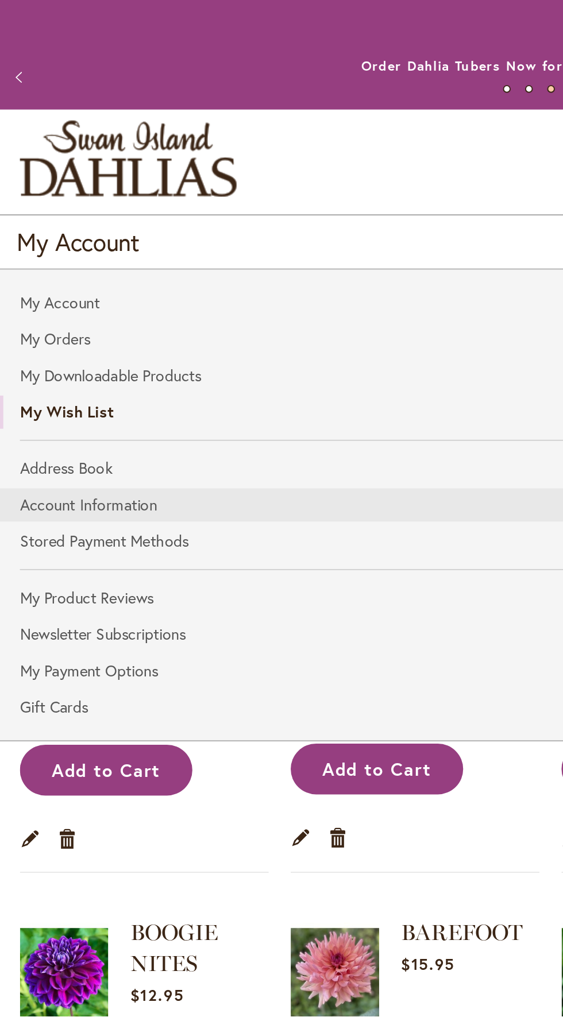
click at [234, 260] on link "Account Information" at bounding box center [281, 262] width 563 height 17
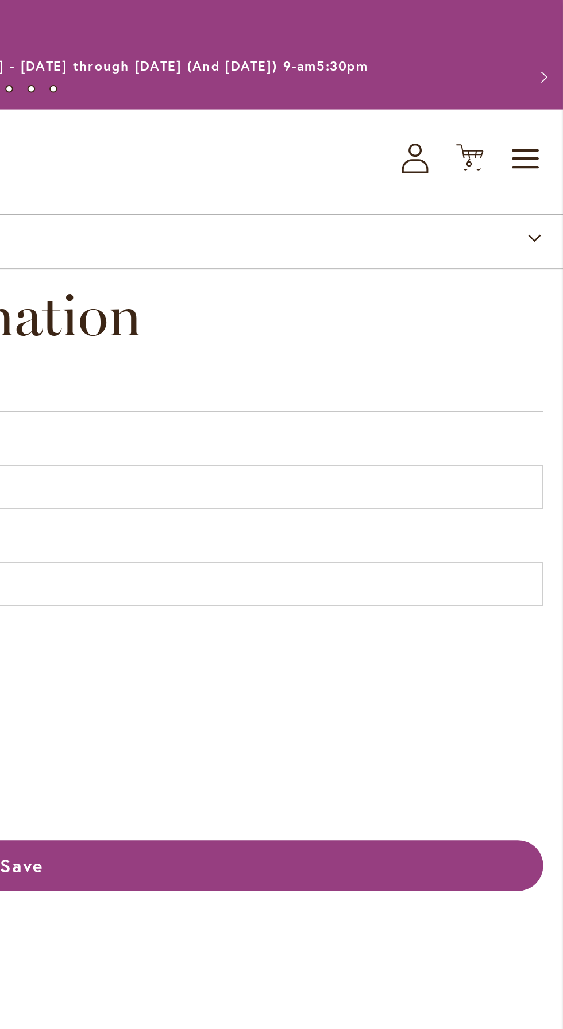
click at [486, 78] on icon "My Account" at bounding box center [486, 83] width 14 height 16
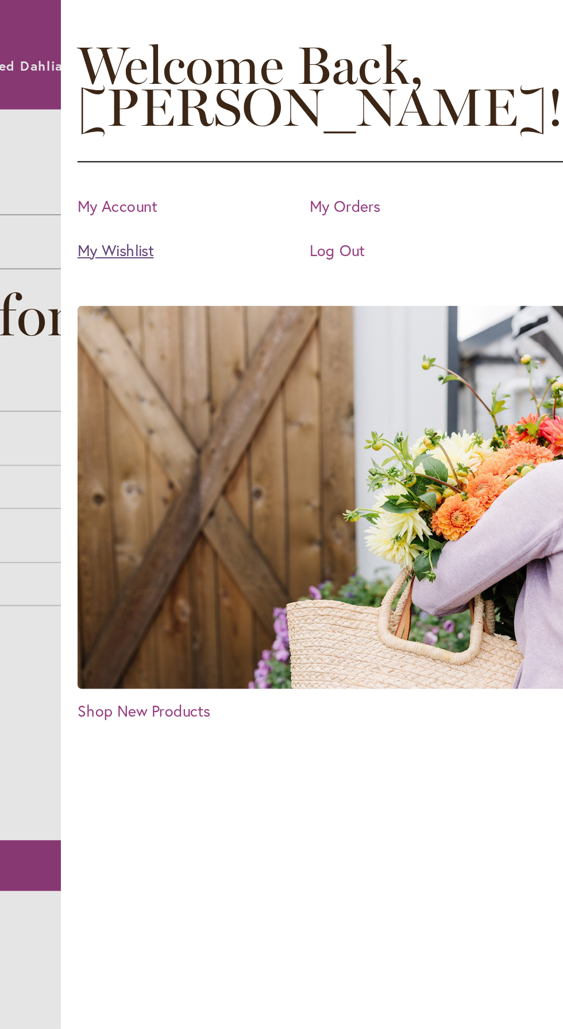
click at [285, 131] on link "My Wishlist" at bounding box center [313, 130] width 115 height 11
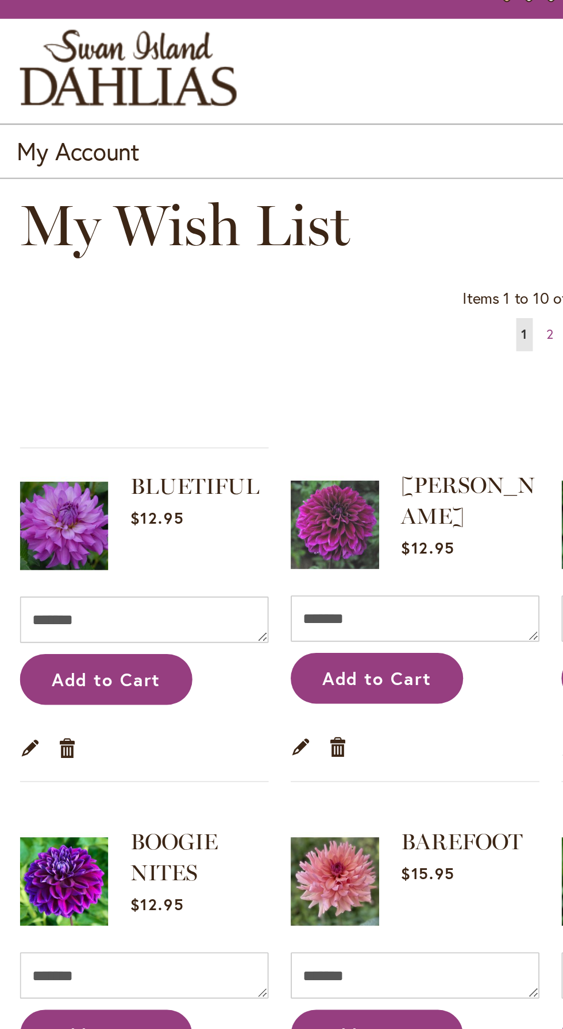
click at [68, 82] on img "store logo" at bounding box center [66, 83] width 113 height 40
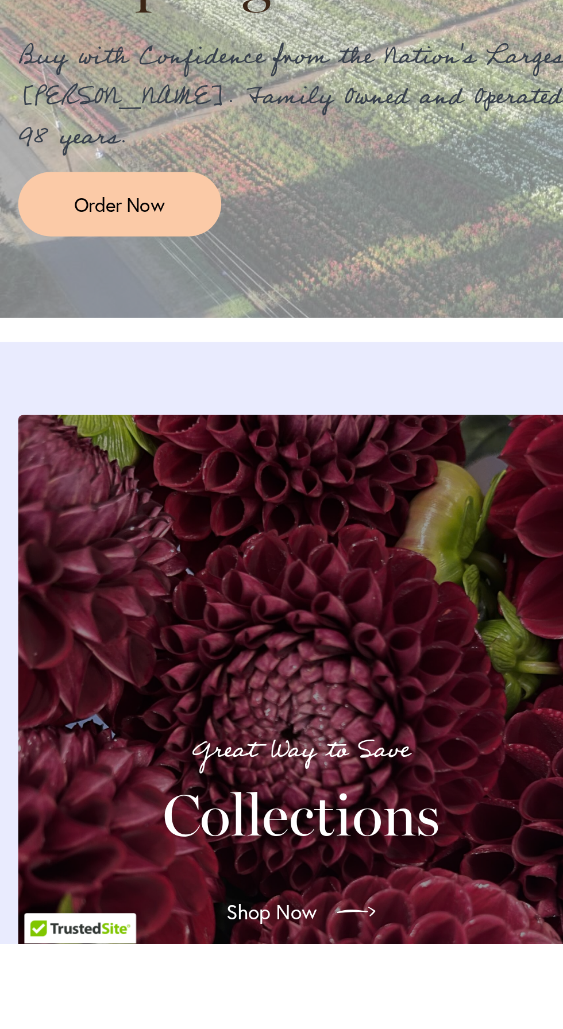
scroll to position [519, 0]
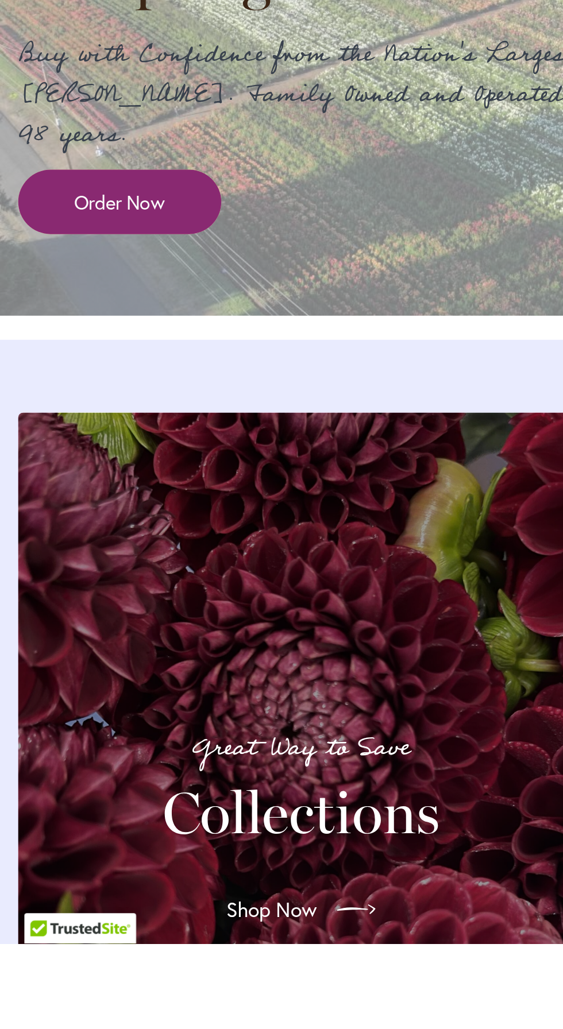
click at [78, 685] on span "Order Now" at bounding box center [56, 678] width 43 height 13
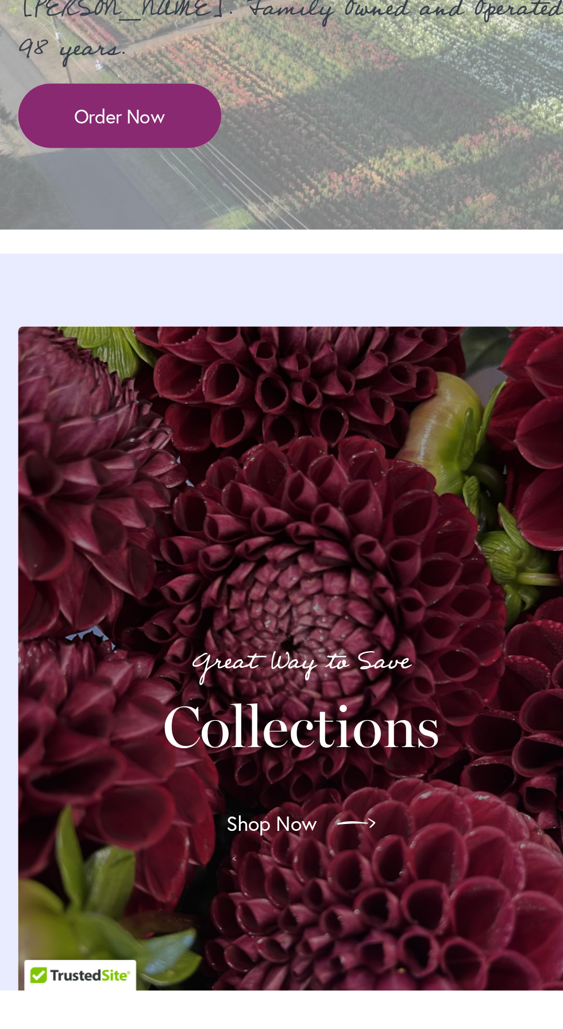
scroll to position [629, 0]
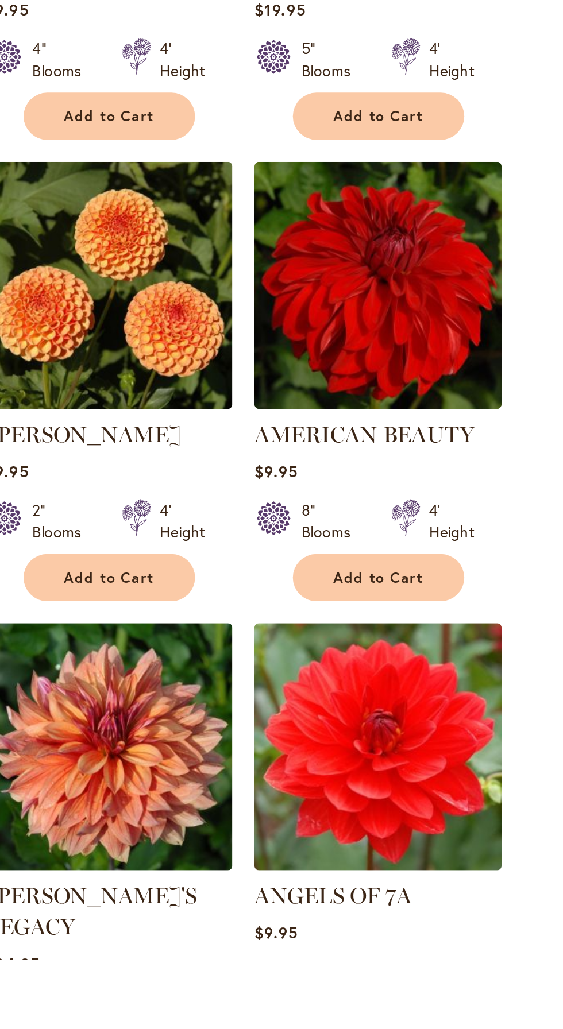
scroll to position [340, 0]
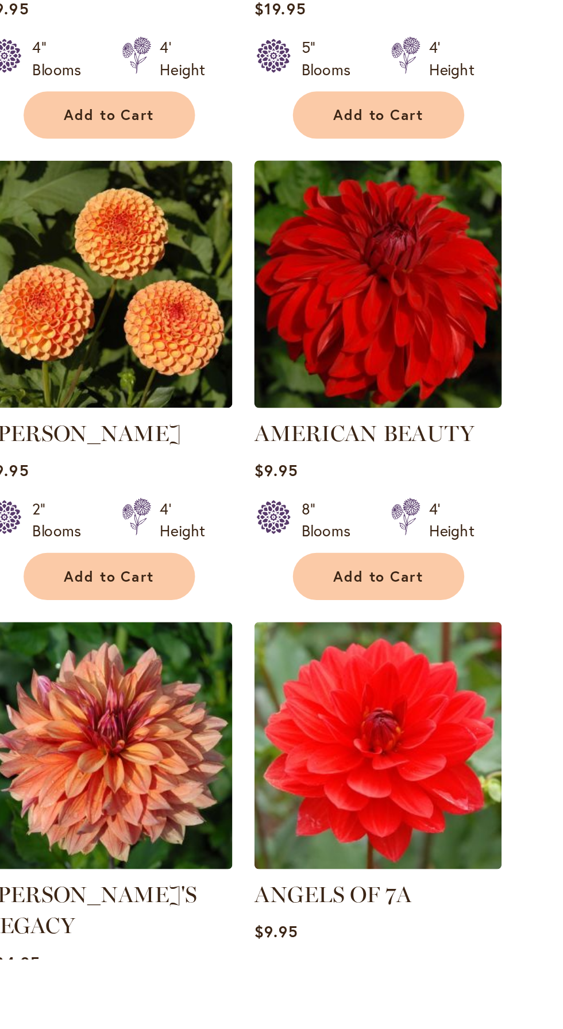
click at [385, 697] on img at bounding box center [356, 676] width 136 height 136
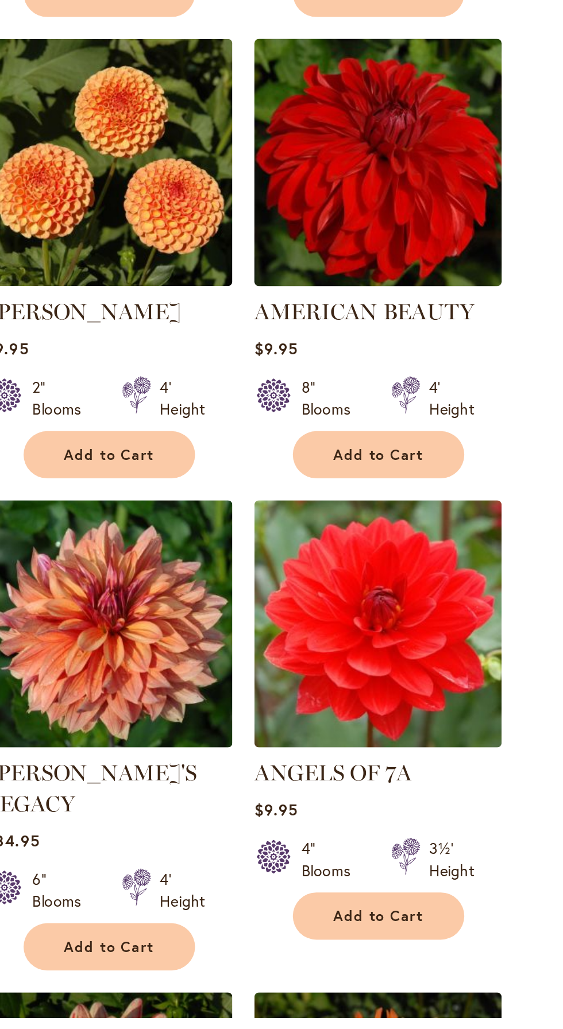
scroll to position [452, 0]
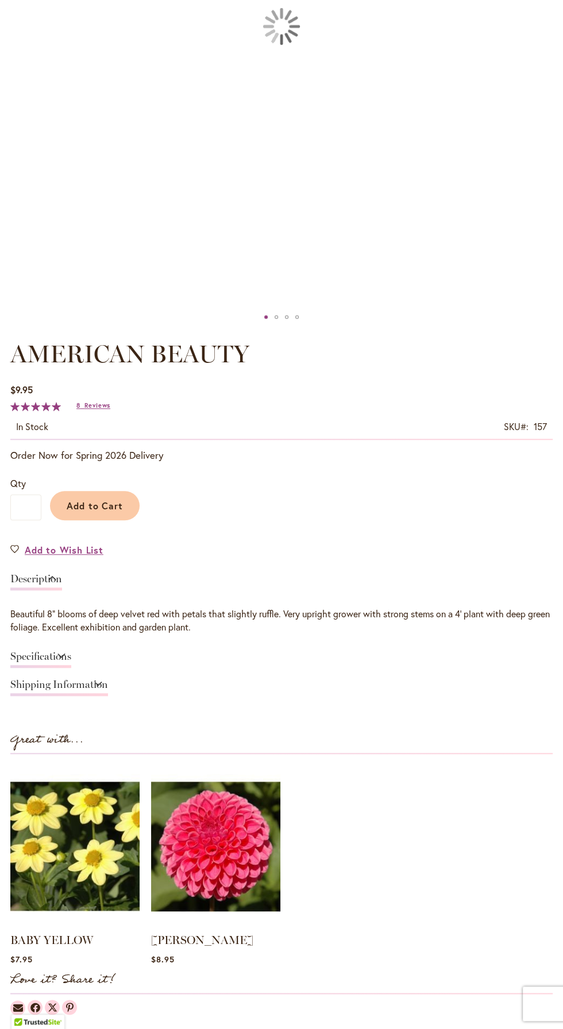
type input "******"
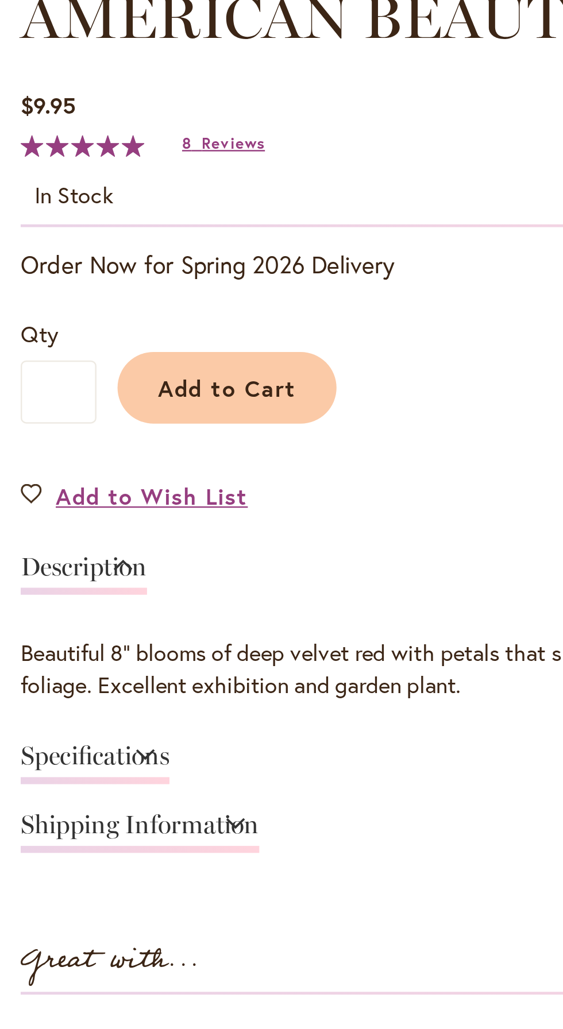
scroll to position [447, 0]
click at [83, 513] on span "Add to Wish List" at bounding box center [64, 508] width 79 height 13
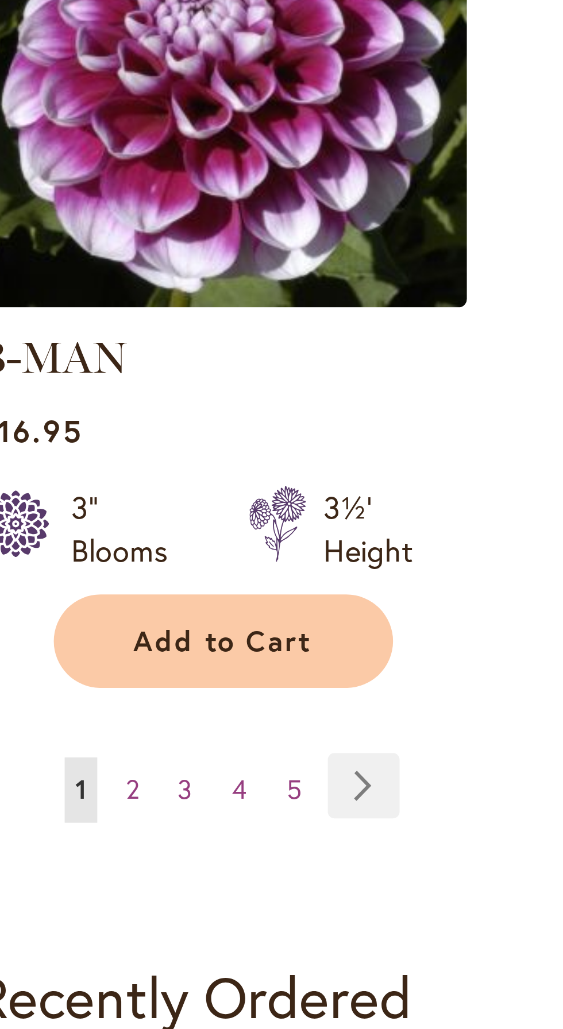
scroll to position [1157, 0]
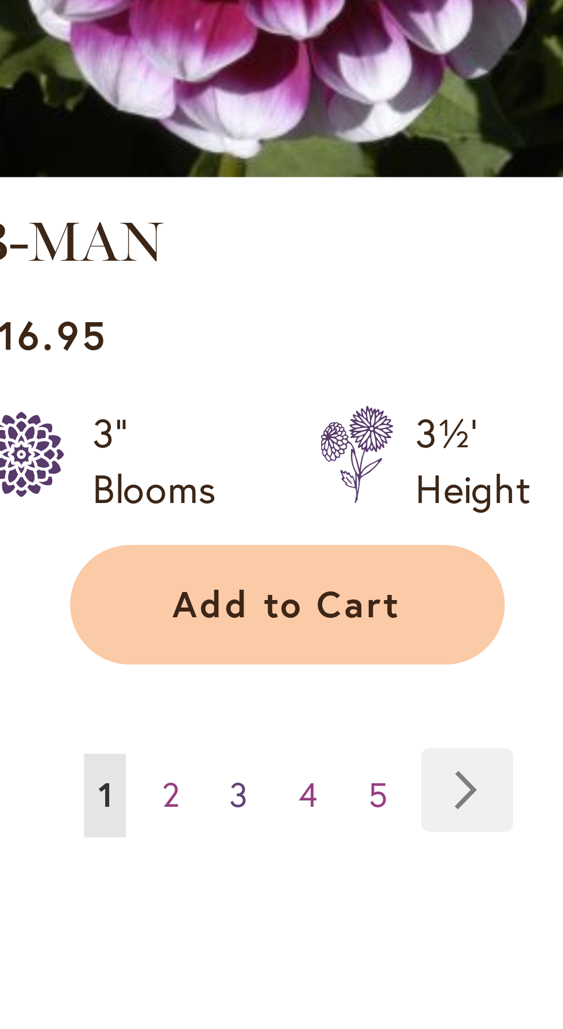
click at [69, 812] on link "Page 3" at bounding box center [65, 820] width 10 height 17
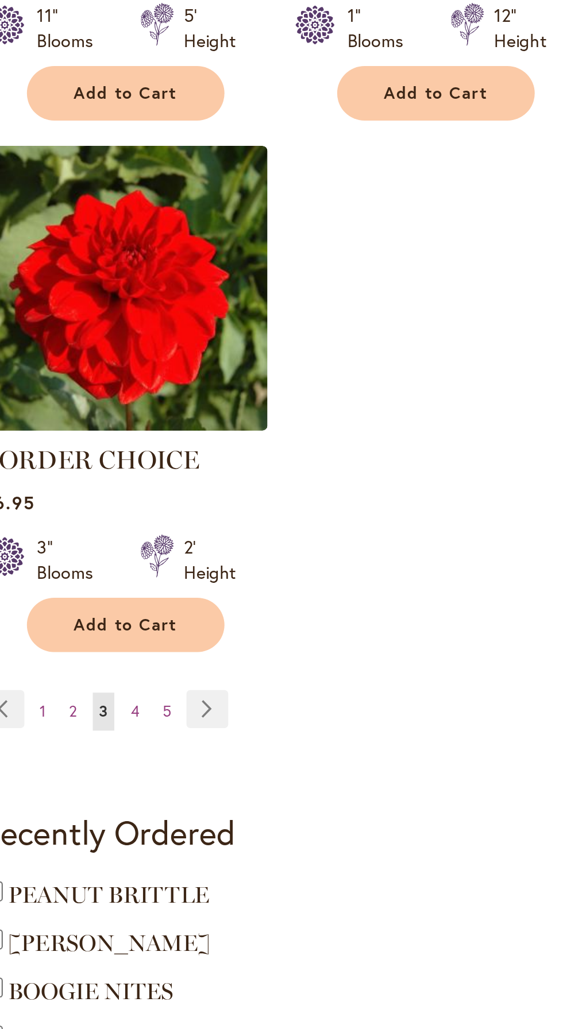
scroll to position [1069, 0]
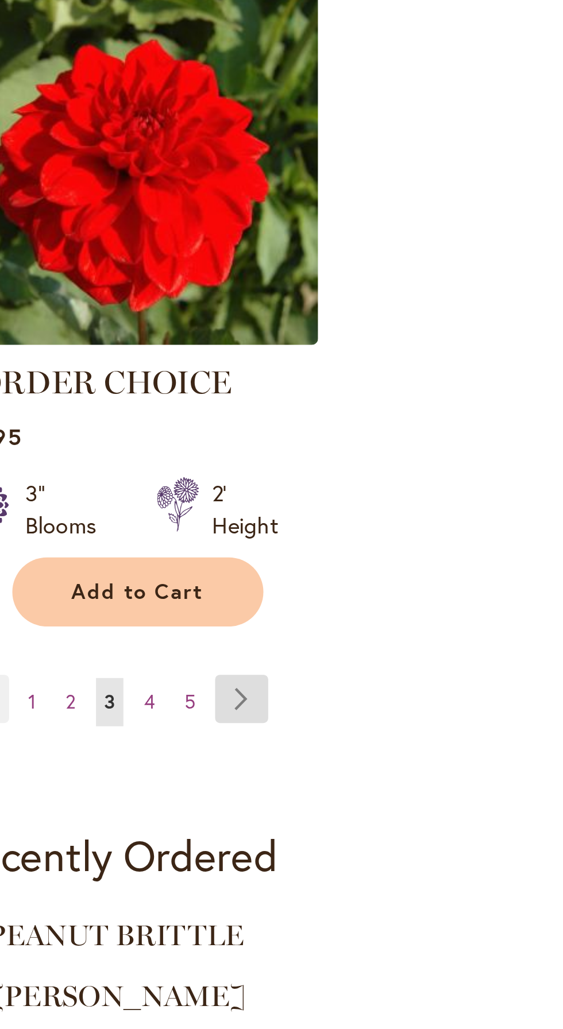
click at [116, 863] on link "Page Next" at bounding box center [112, 861] width 19 height 17
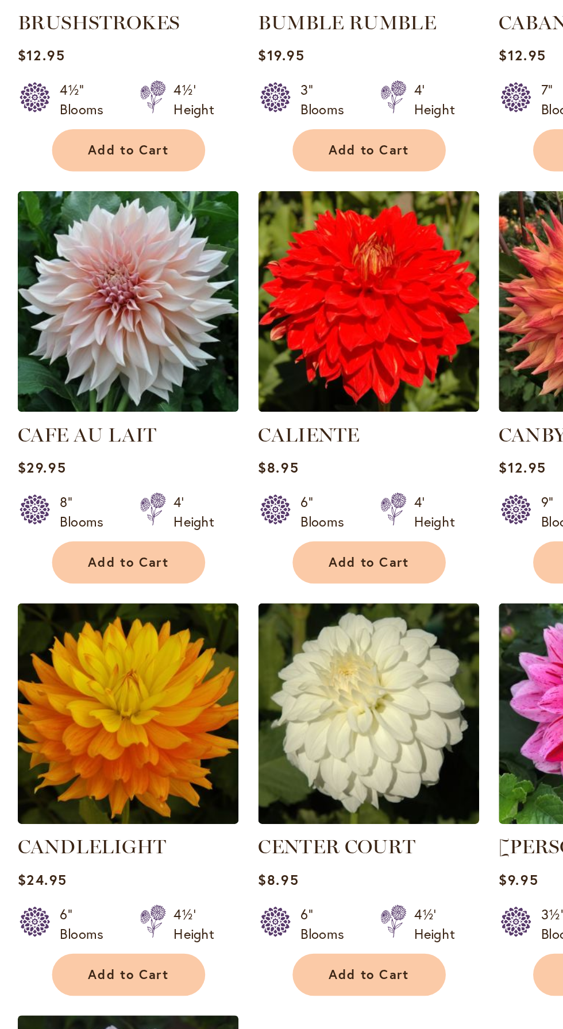
scroll to position [1081, 0]
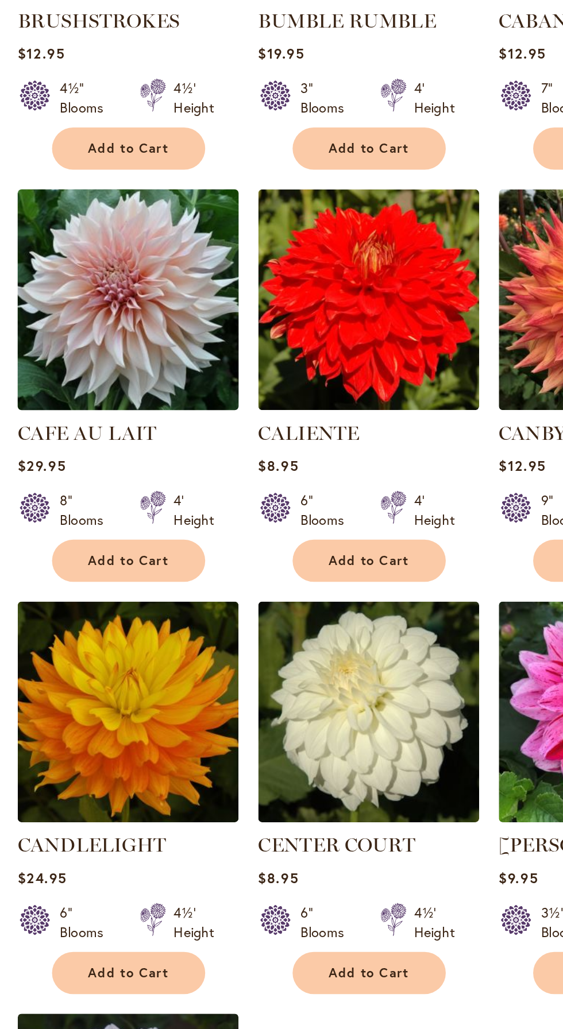
click at [83, 193] on img at bounding box center [75, 192] width 136 height 136
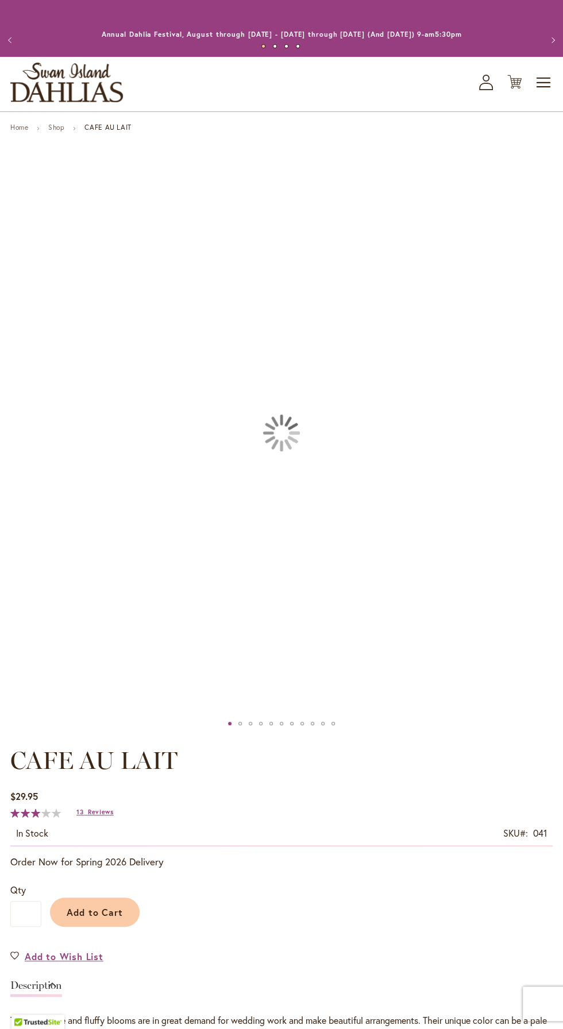
type input "******"
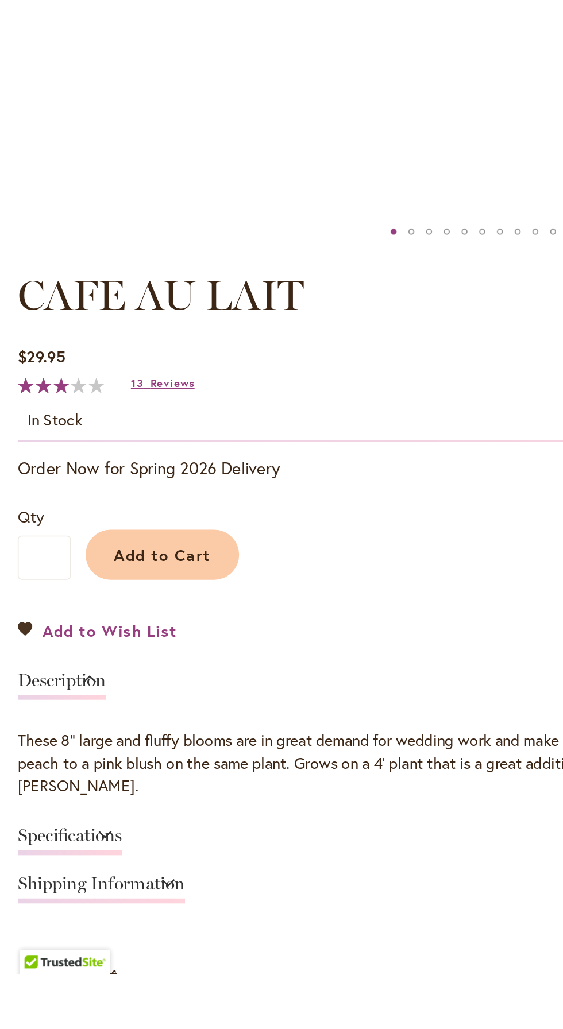
click at [87, 831] on span "Add to Wish List" at bounding box center [64, 828] width 79 height 13
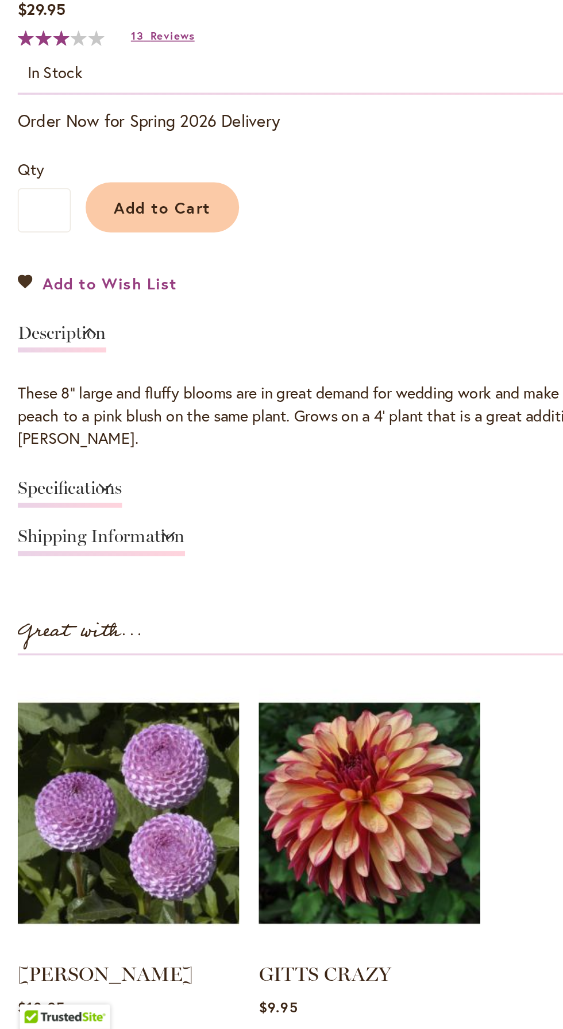
scroll to position [363, 0]
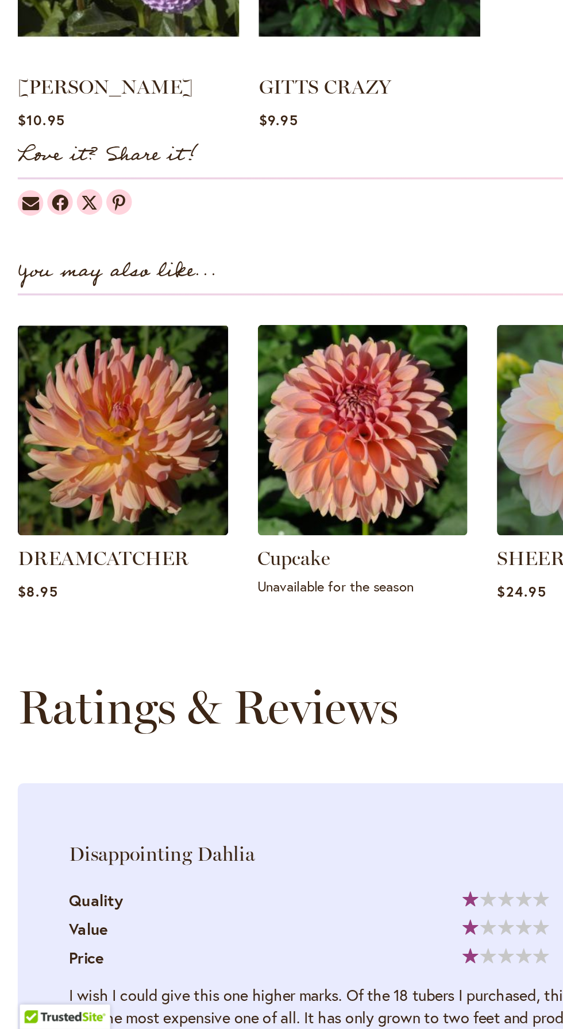
scroll to position [363, 0]
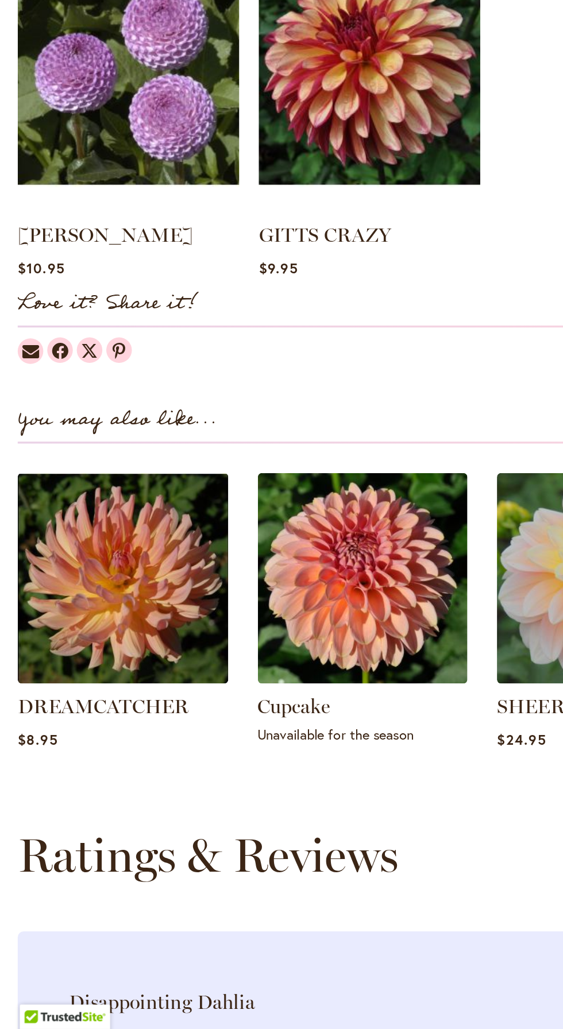
type input "******"
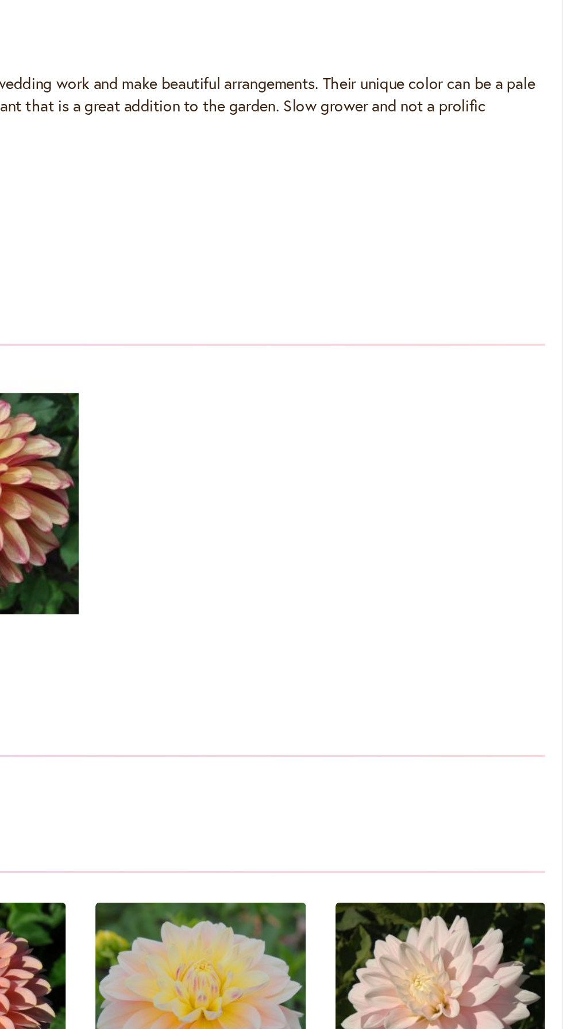
scroll to position [969, 0]
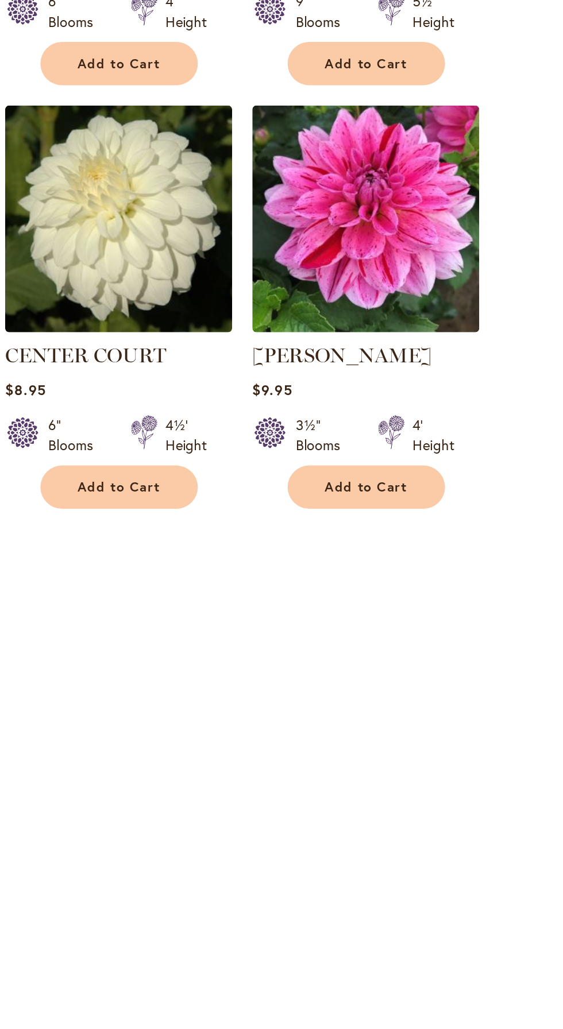
scroll to position [1098, 0]
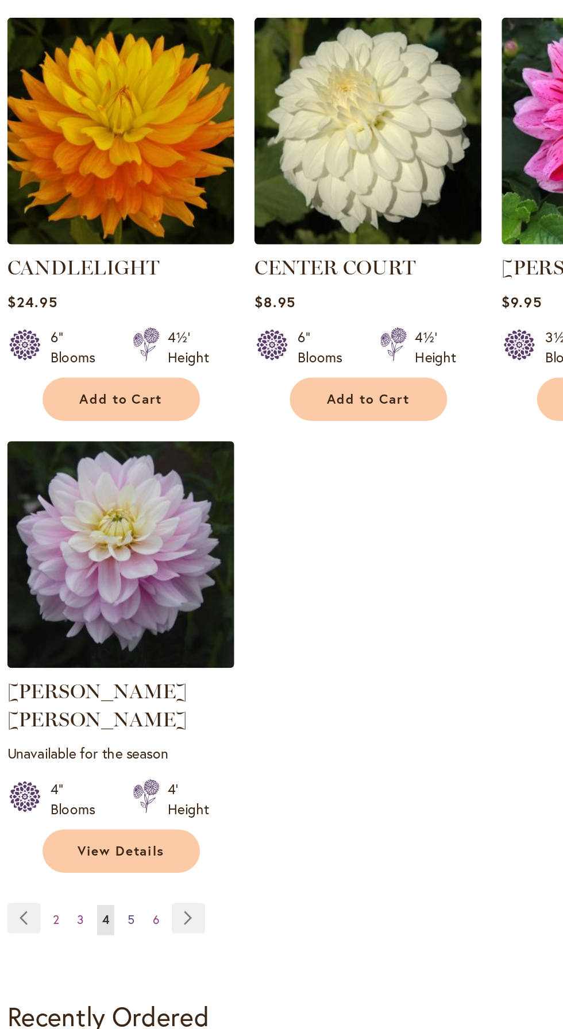
click at [80, 861] on span "5" at bounding box center [81, 865] width 4 height 9
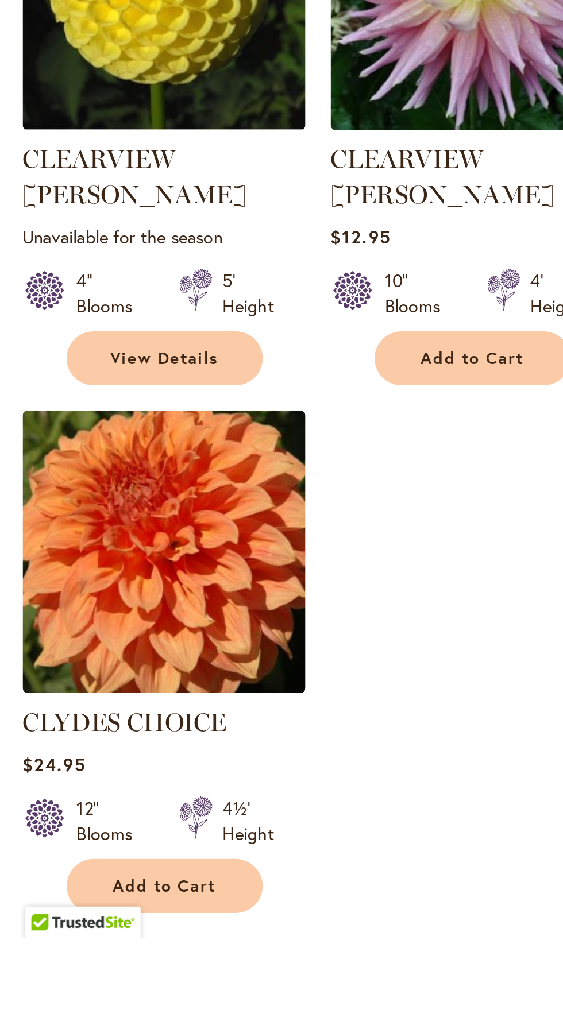
scroll to position [922, 0]
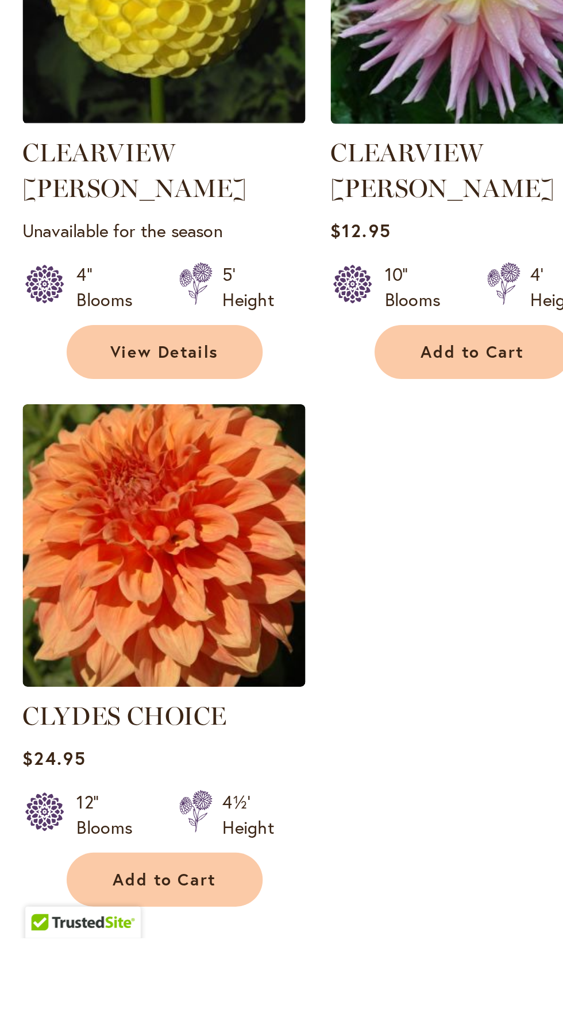
click at [82, 1028] on link "Page 6" at bounding box center [81, 1041] width 10 height 17
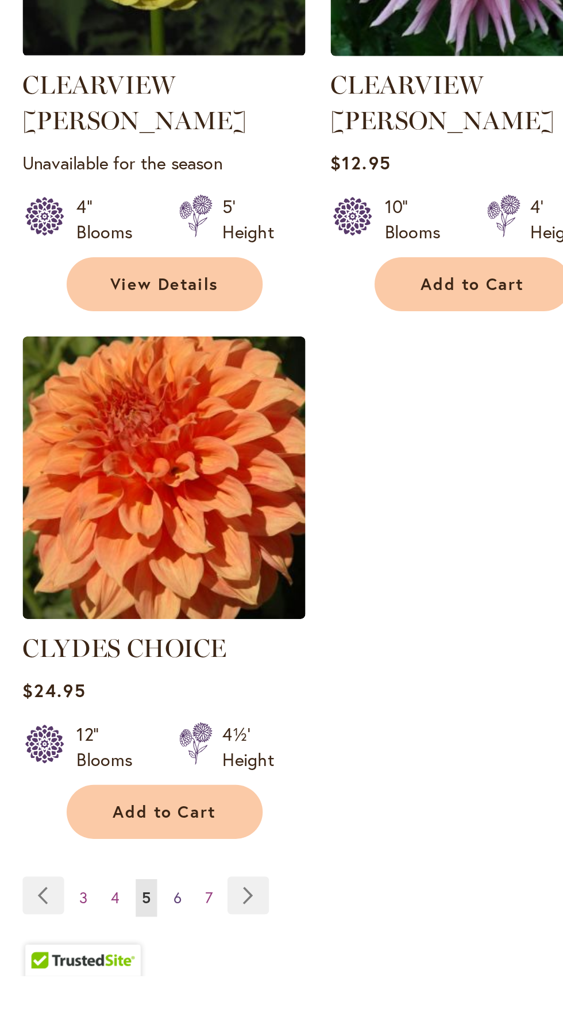
scroll to position [1039, 0]
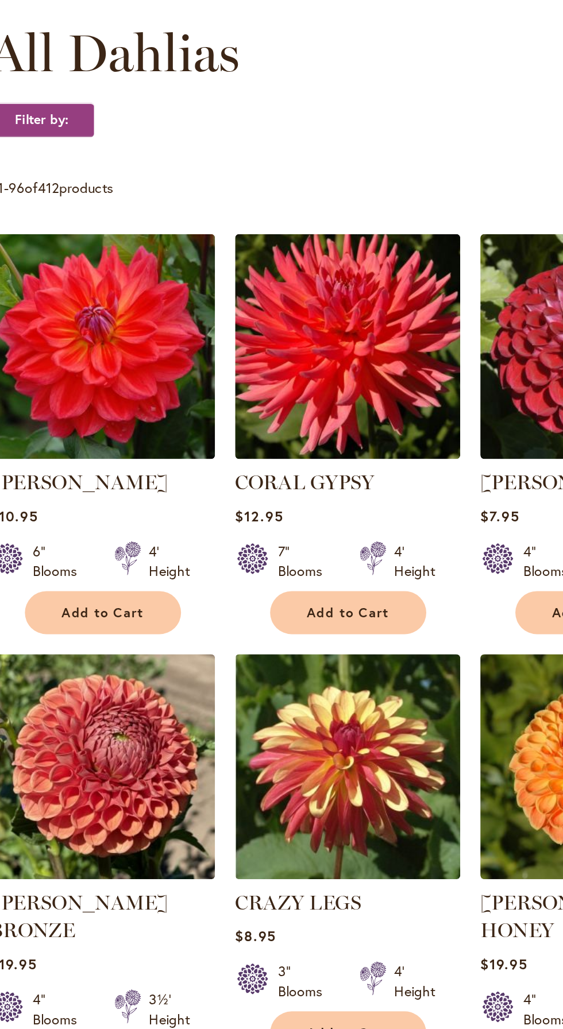
scroll to position [24, 0]
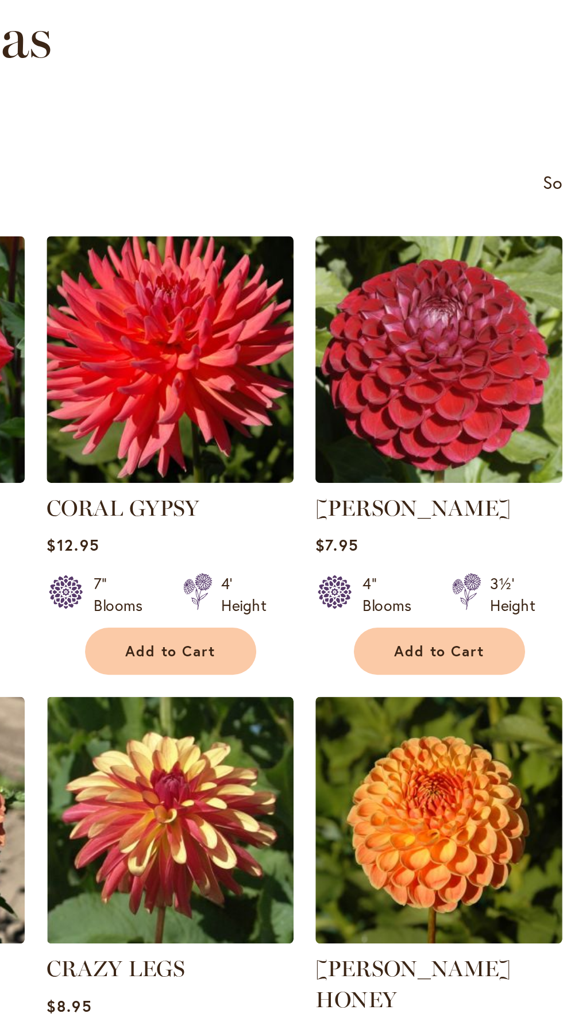
click at [364, 518] on img at bounding box center [356, 510] width 136 height 136
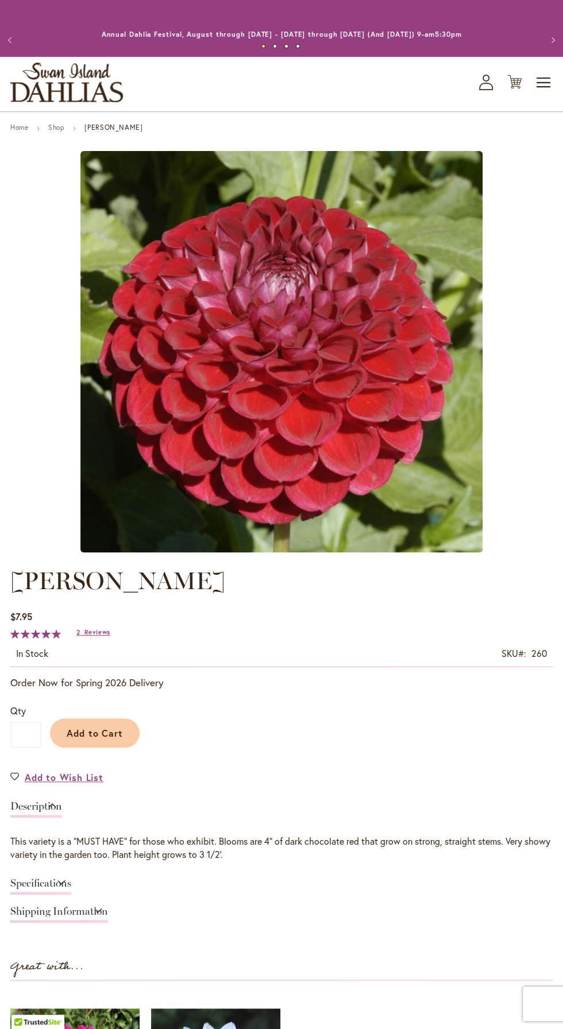
type input "******"
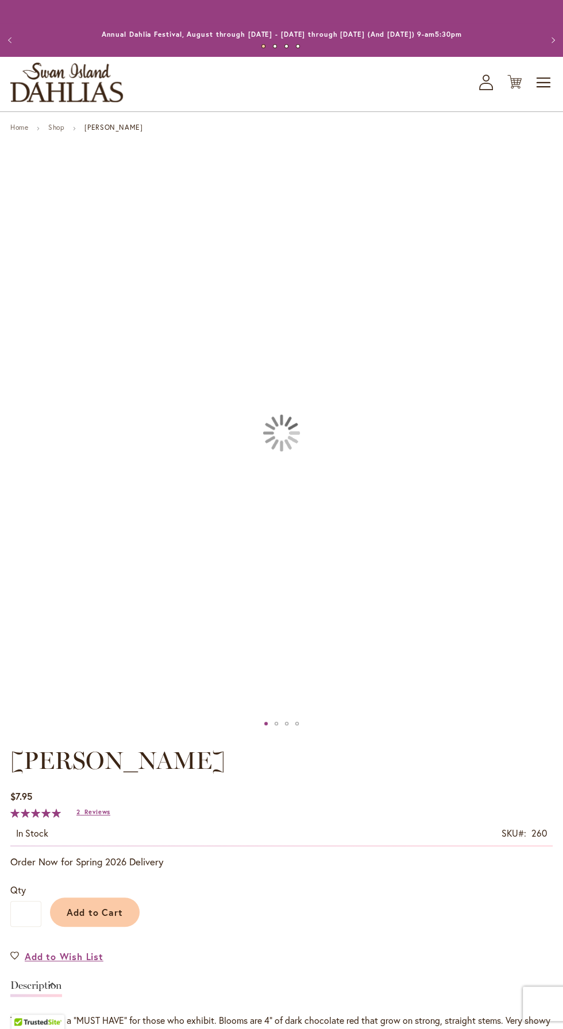
scroll to position [2, 0]
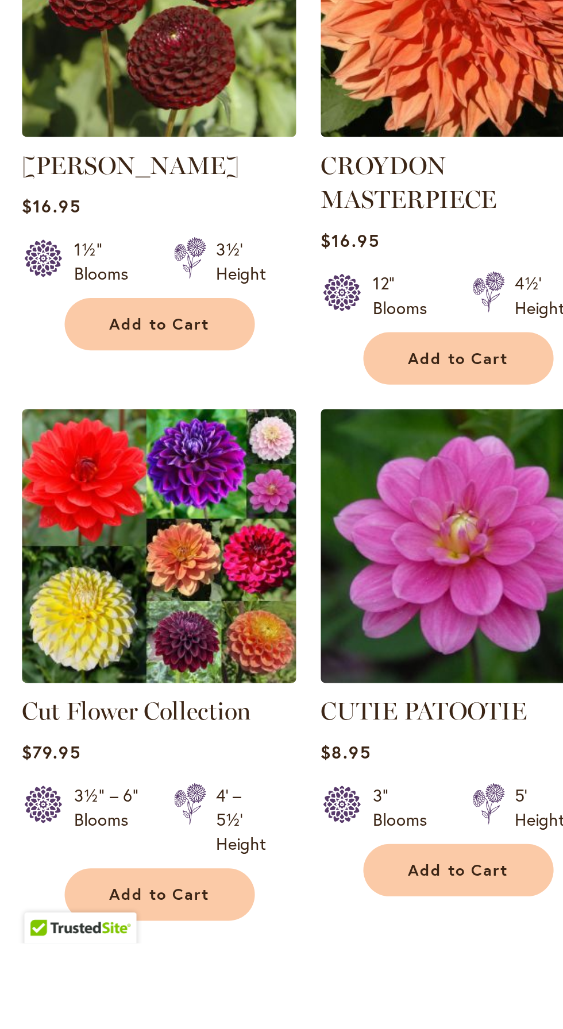
scroll to position [448, 0]
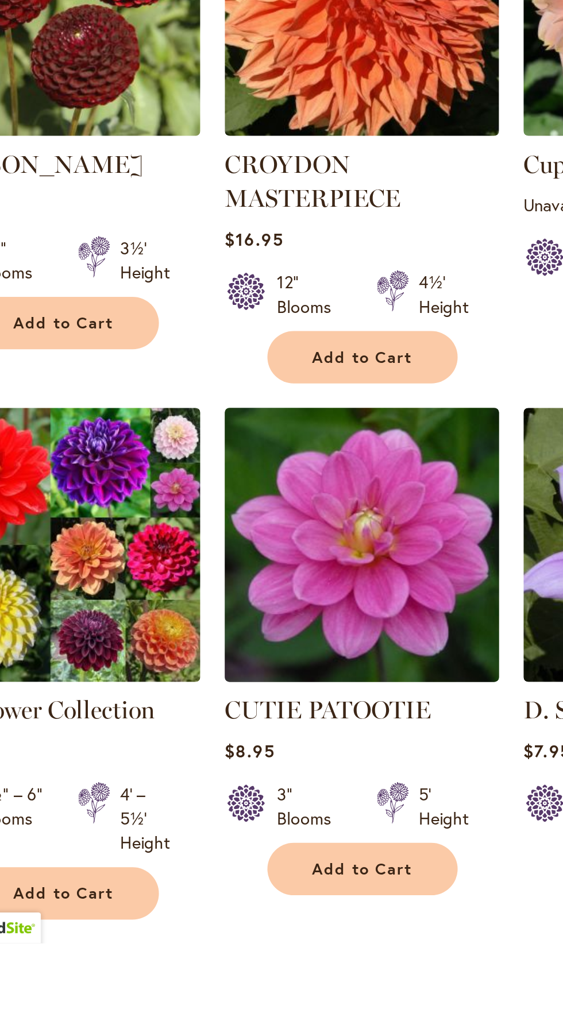
click at [237, 830] on img at bounding box center [216, 841] width 136 height 136
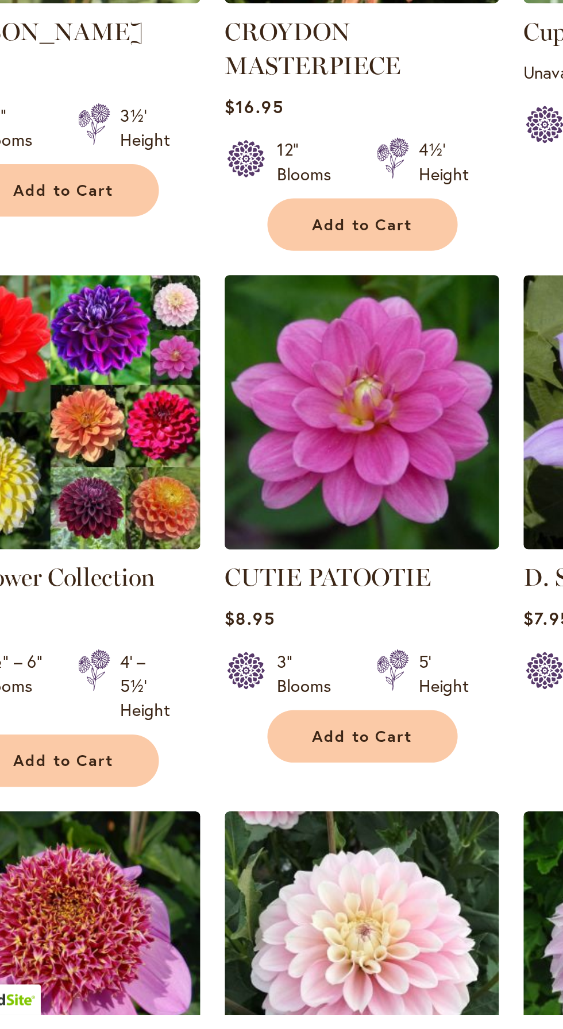
scroll to position [563, 0]
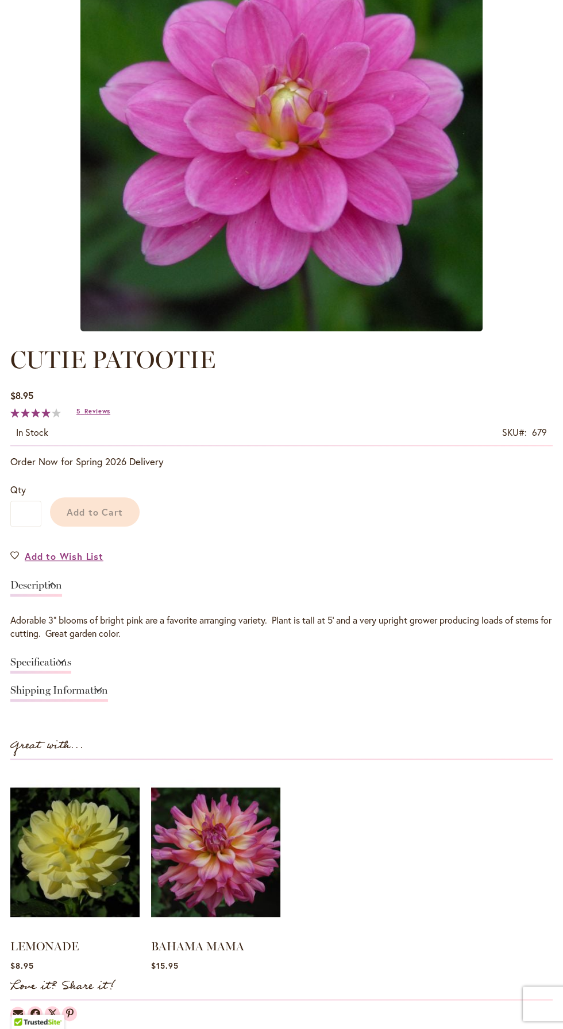
type input "******"
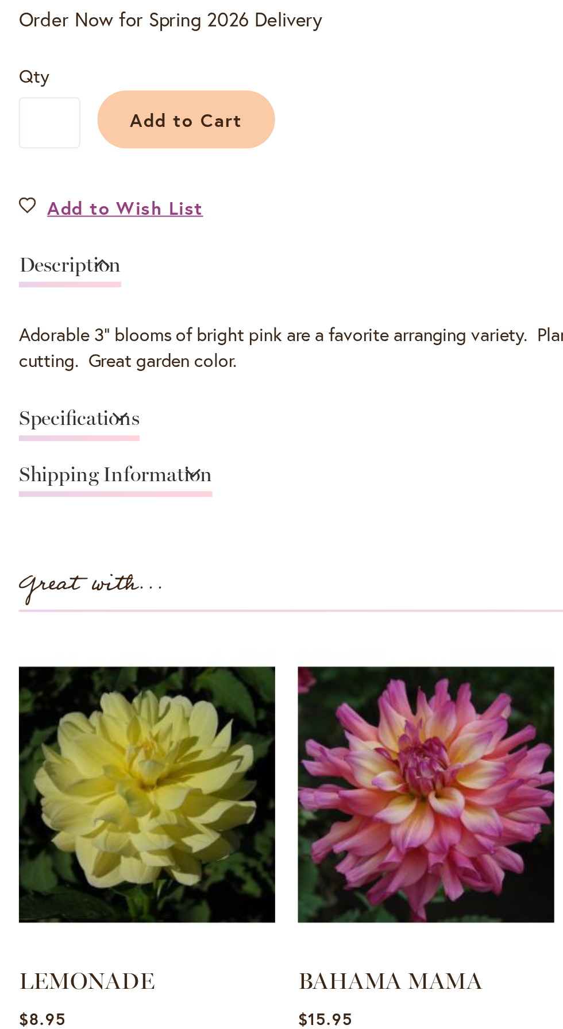
scroll to position [841, 0]
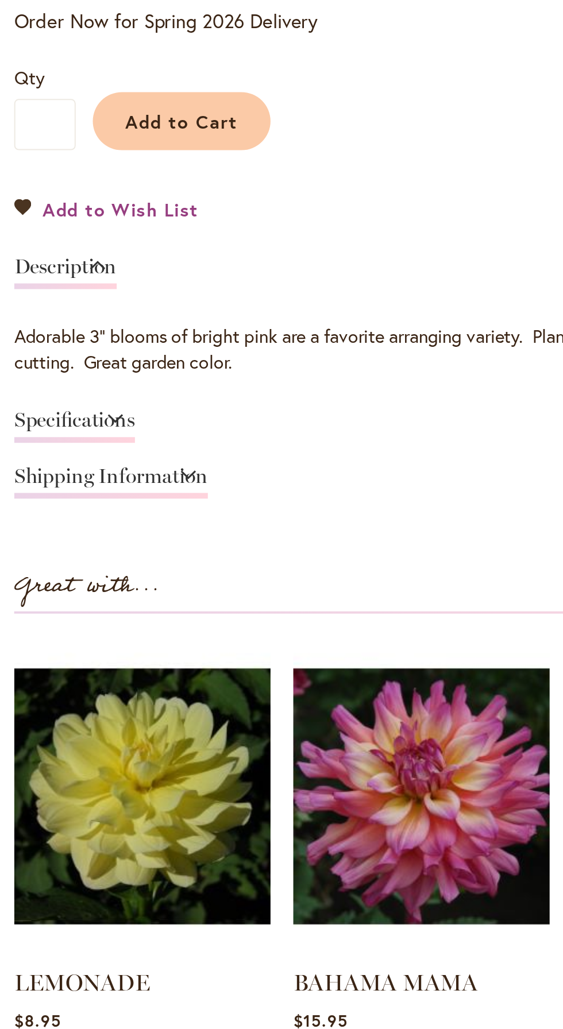
click at [74, 120] on span "Add to Wish List" at bounding box center [64, 115] width 79 height 13
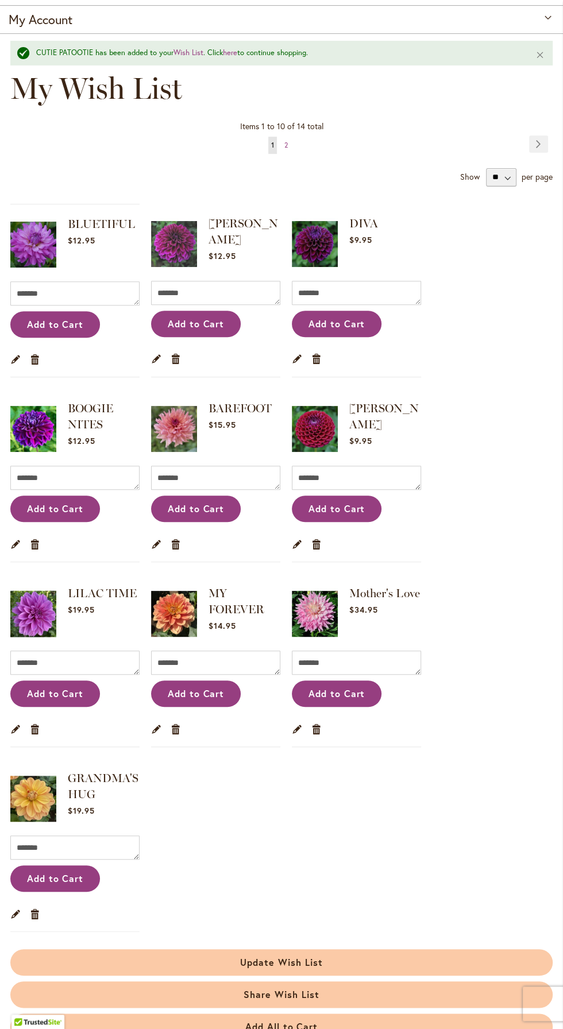
scroll to position [94, 0]
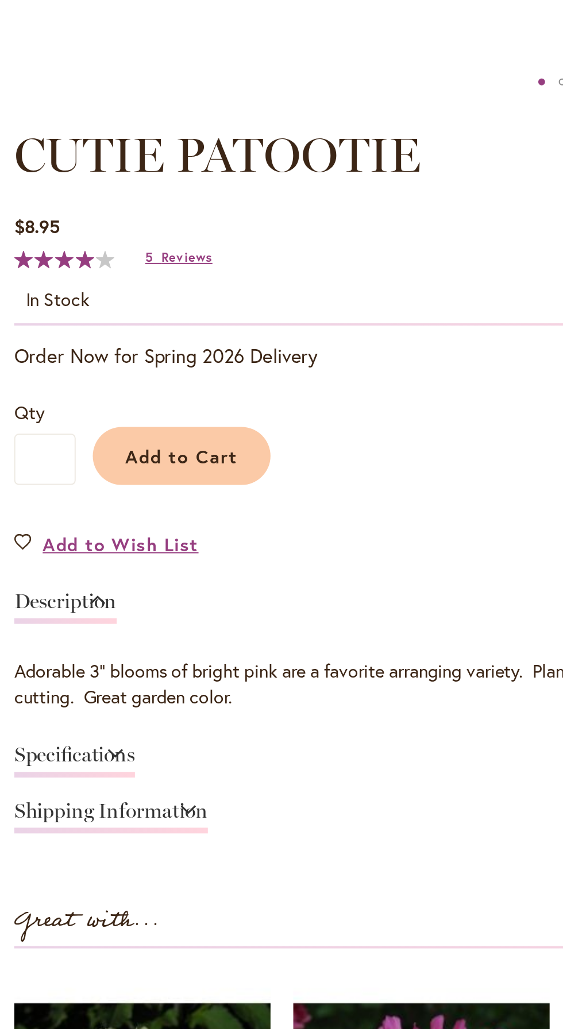
type input "******"
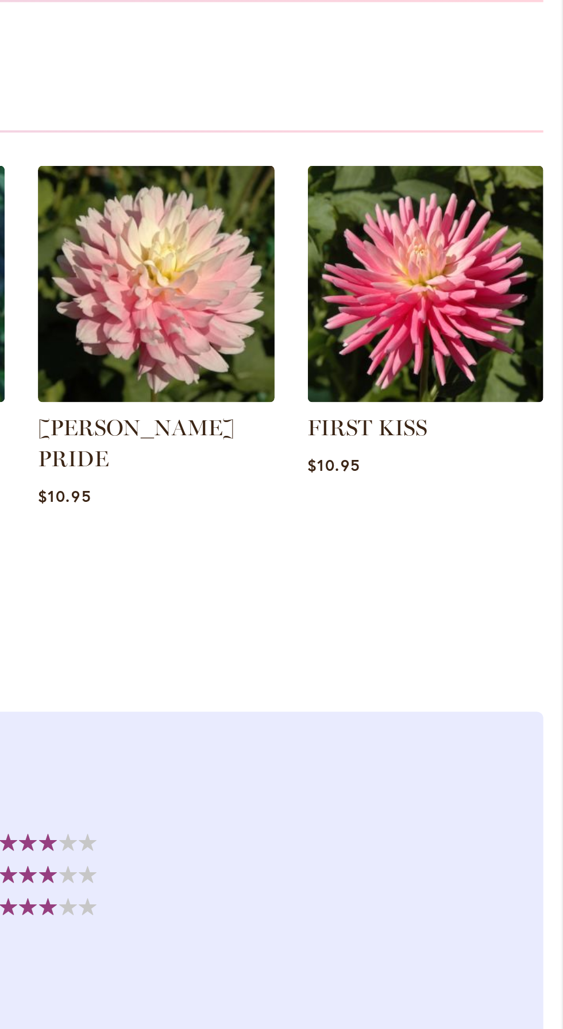
scroll to position [1211, 0]
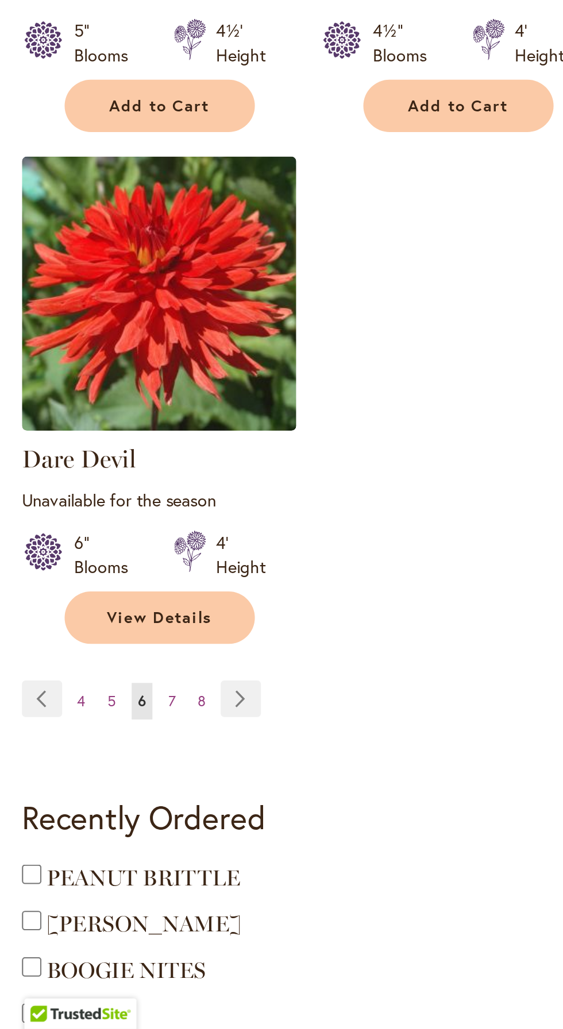
scroll to position [563, 0]
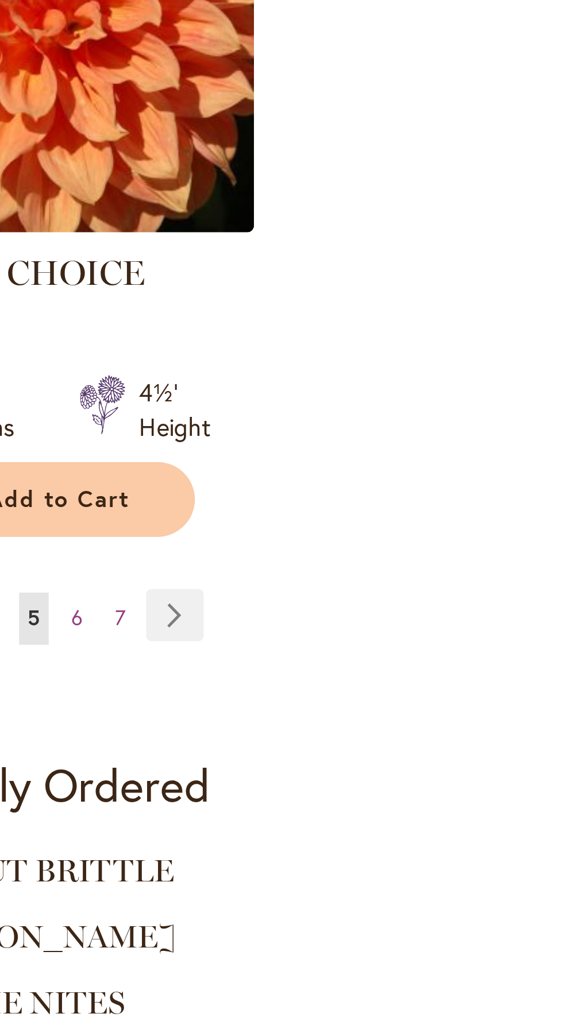
scroll to position [1597, 0]
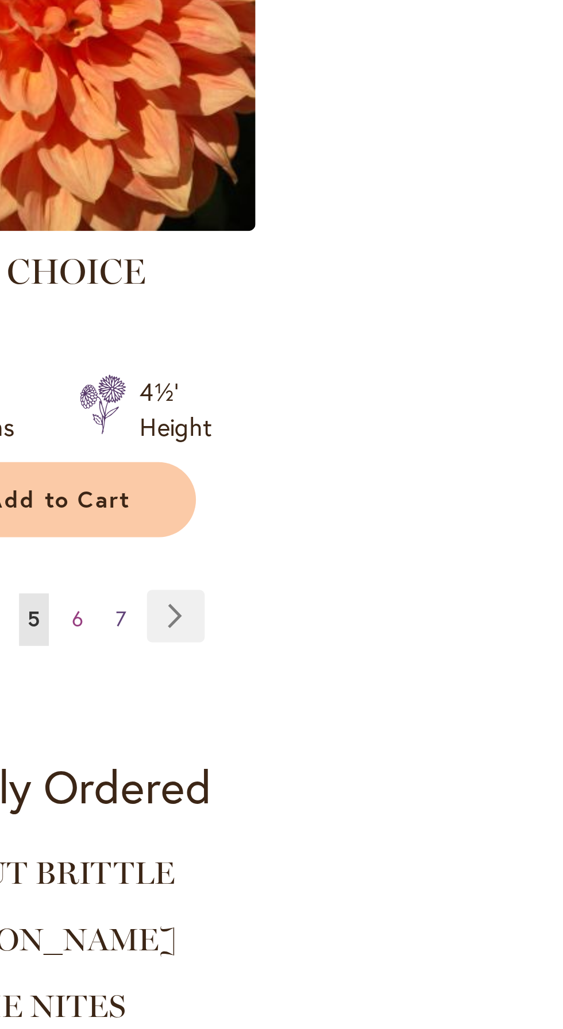
click at [96, 358] on link "Page 7" at bounding box center [95, 366] width 9 height 17
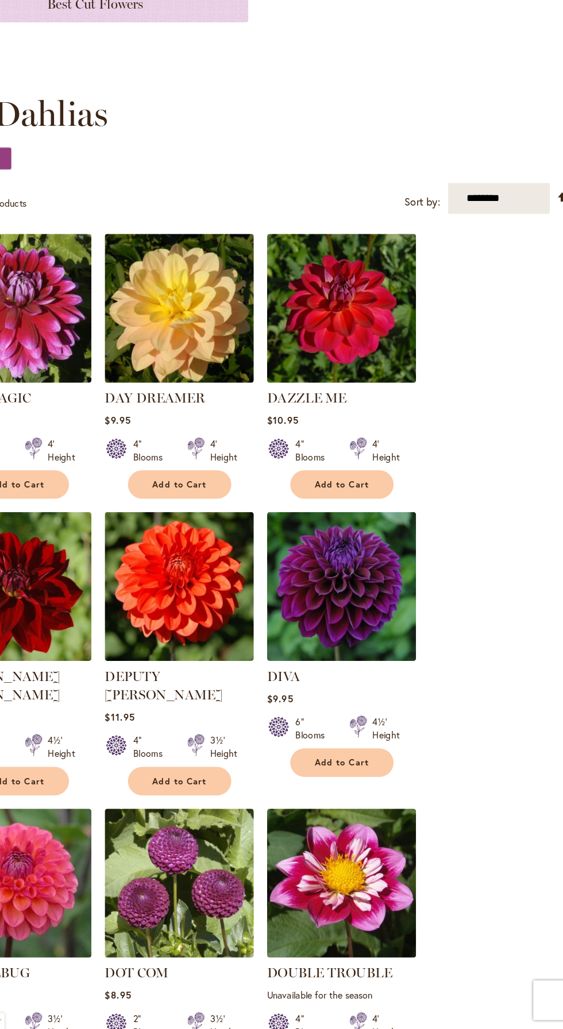
scroll to position [131, 0]
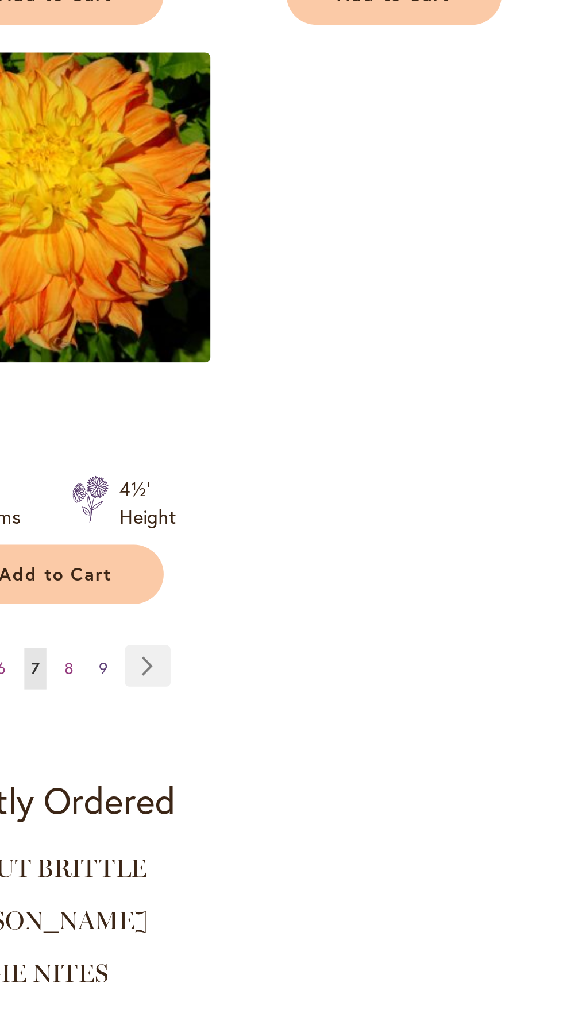
click at [95, 771] on span "9" at bounding box center [95, 775] width 4 height 9
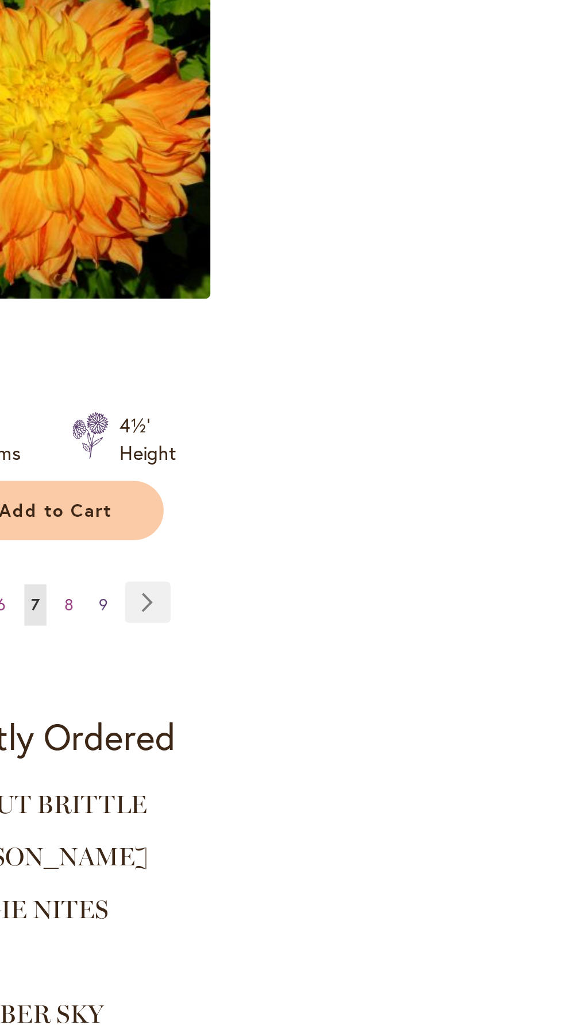
scroll to position [1173, 0]
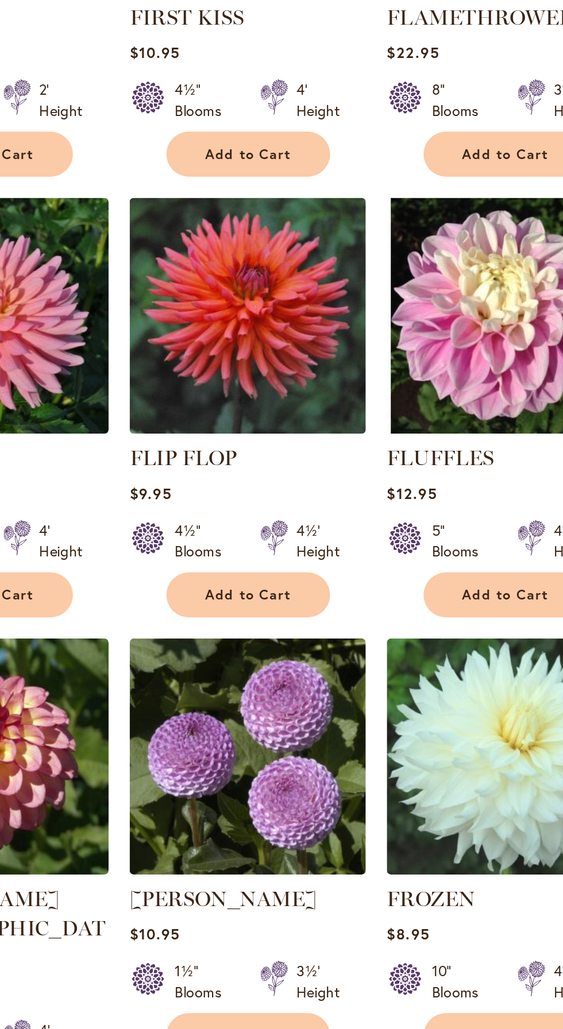
scroll to position [293, 0]
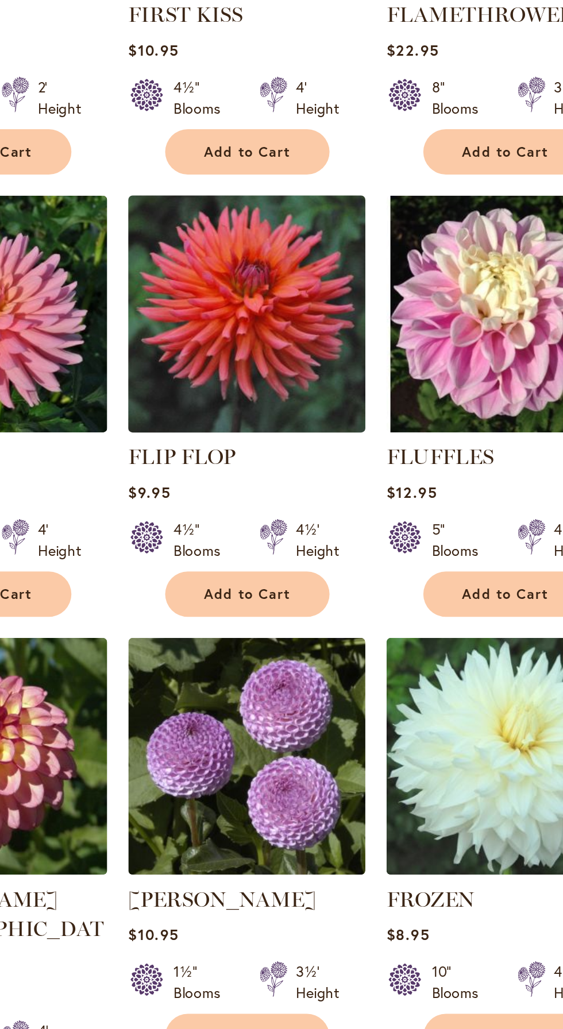
click at [210, 483] on img at bounding box center [216, 482] width 136 height 136
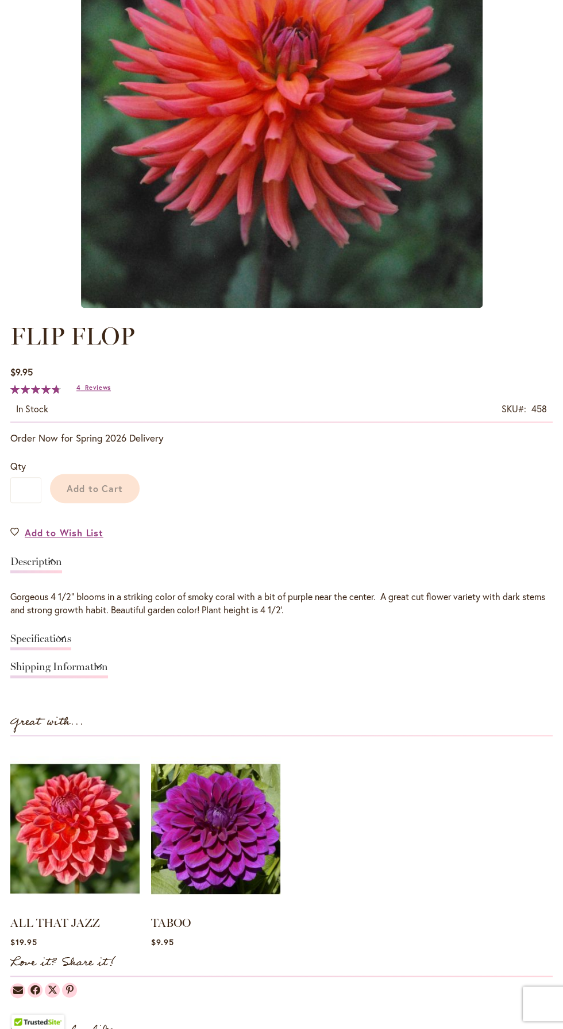
type input "******"
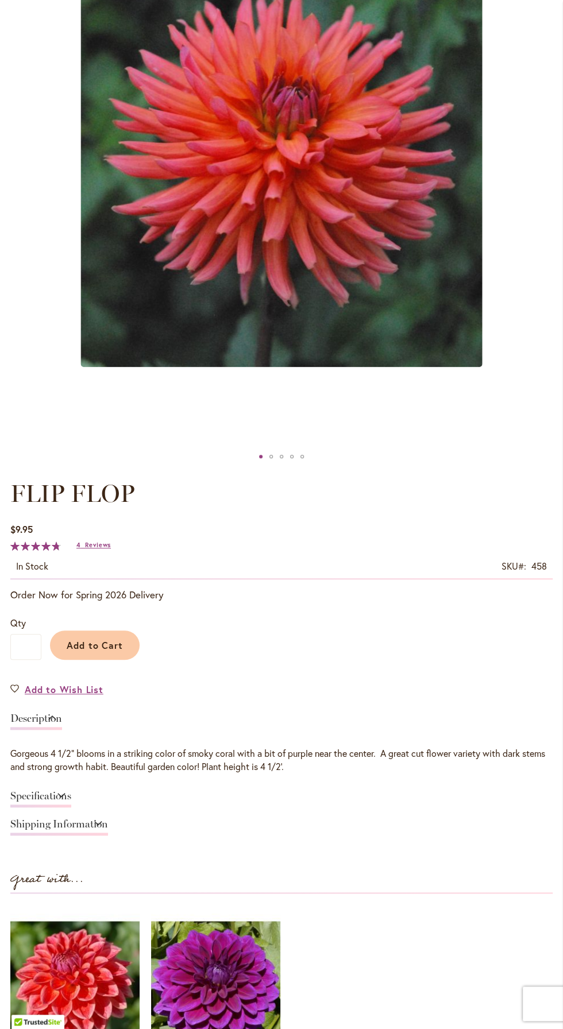
scroll to position [270, 0]
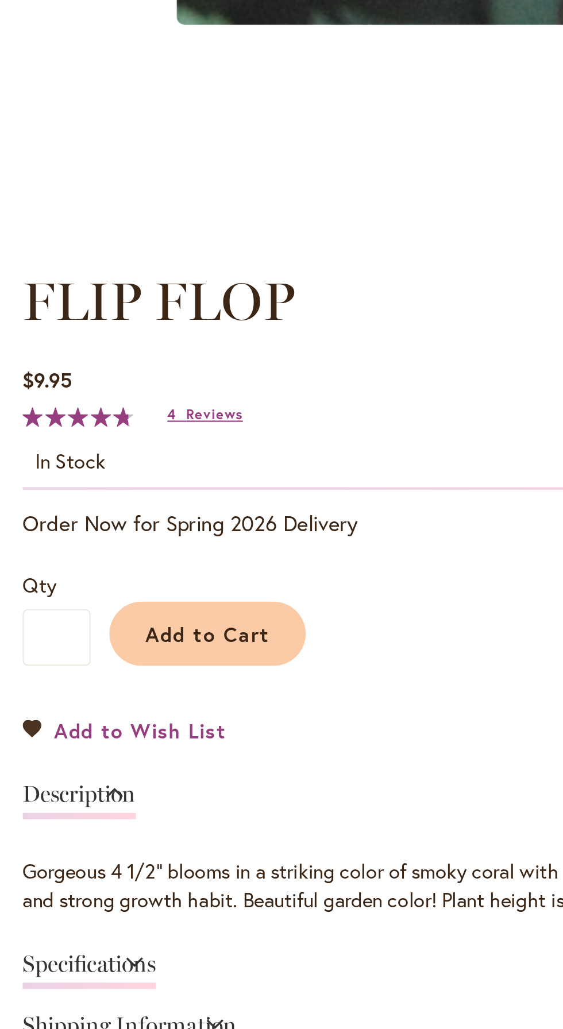
click at [78, 686] on span "Add to Wish List" at bounding box center [64, 685] width 79 height 13
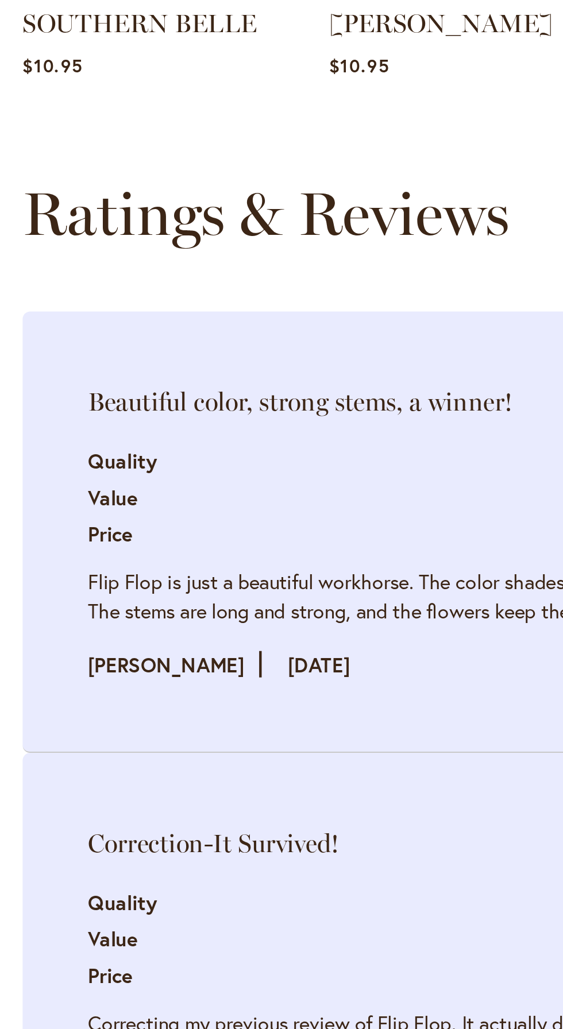
type input "******"
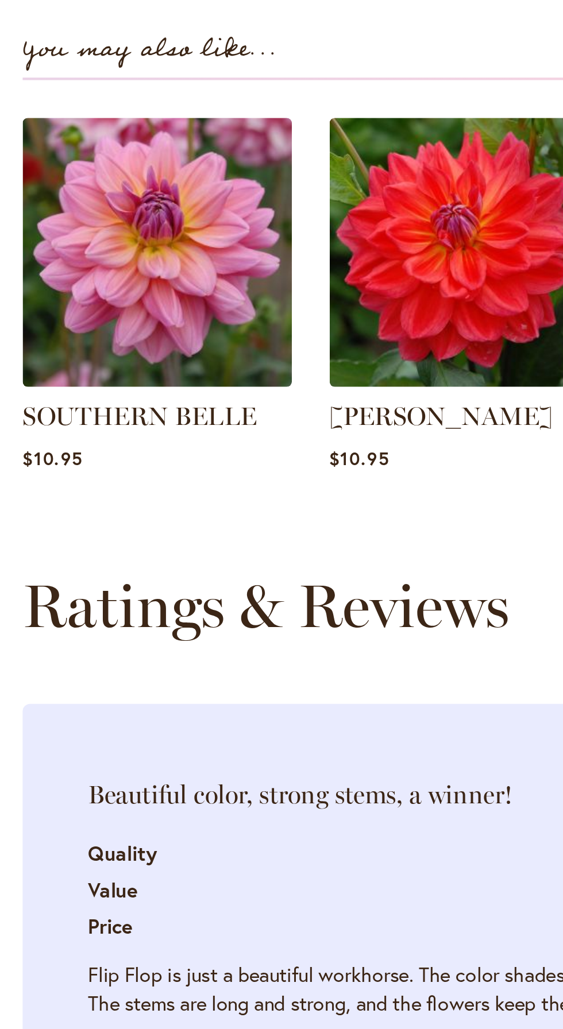
scroll to position [270, 0]
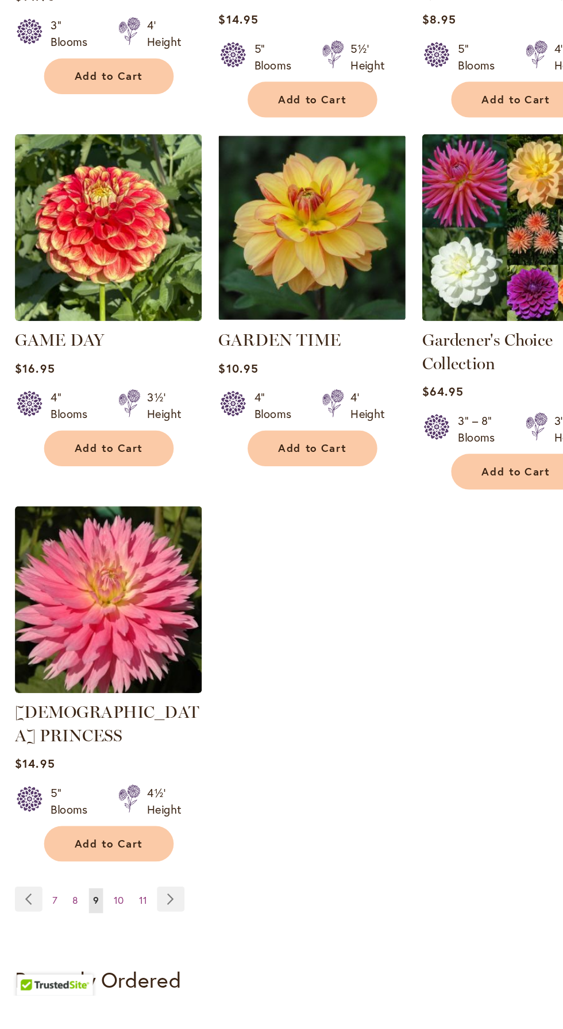
scroll to position [1107, 0]
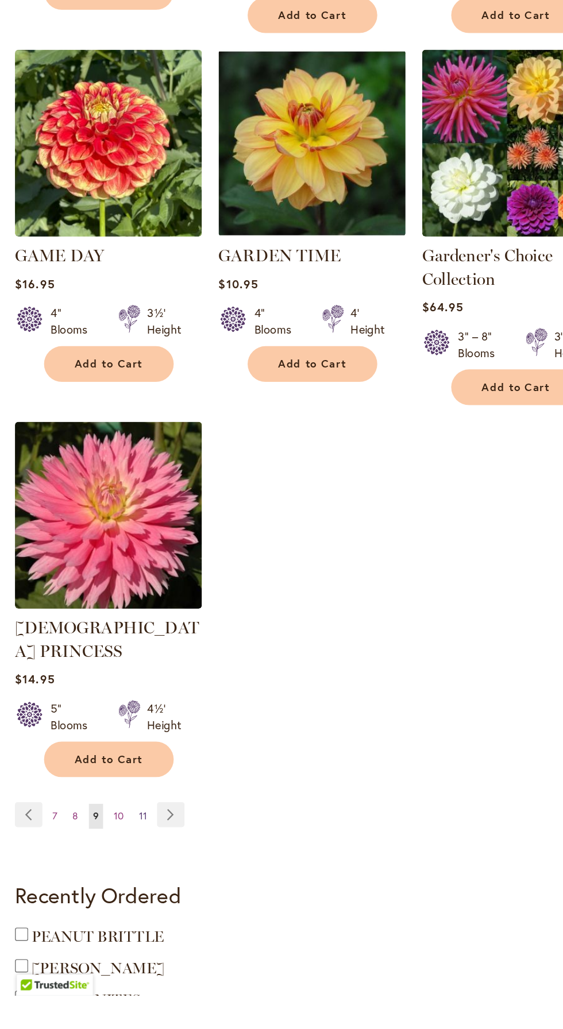
click at [101, 897] on link "Page 11" at bounding box center [98, 905] width 11 height 17
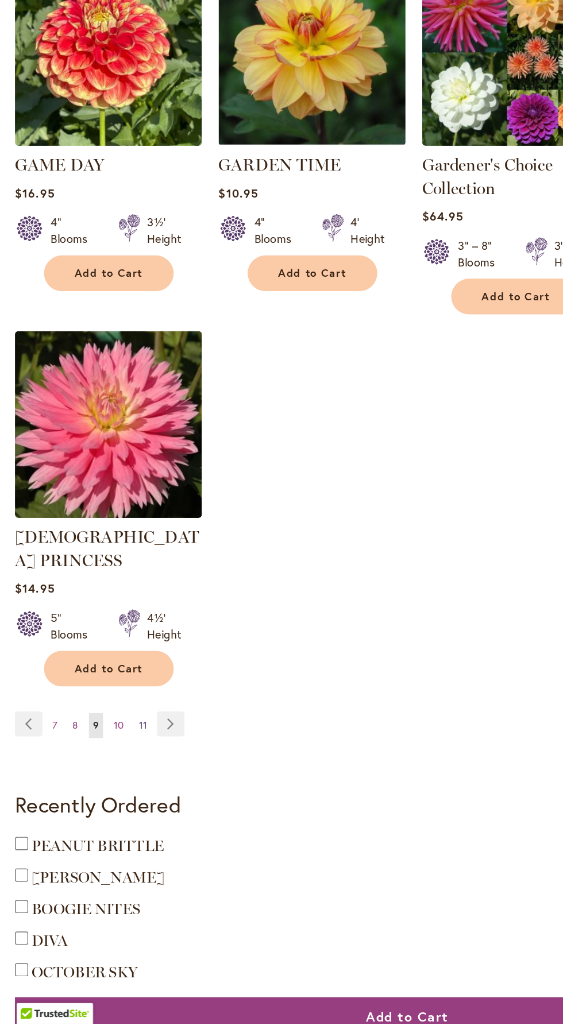
scroll to position [1206, 0]
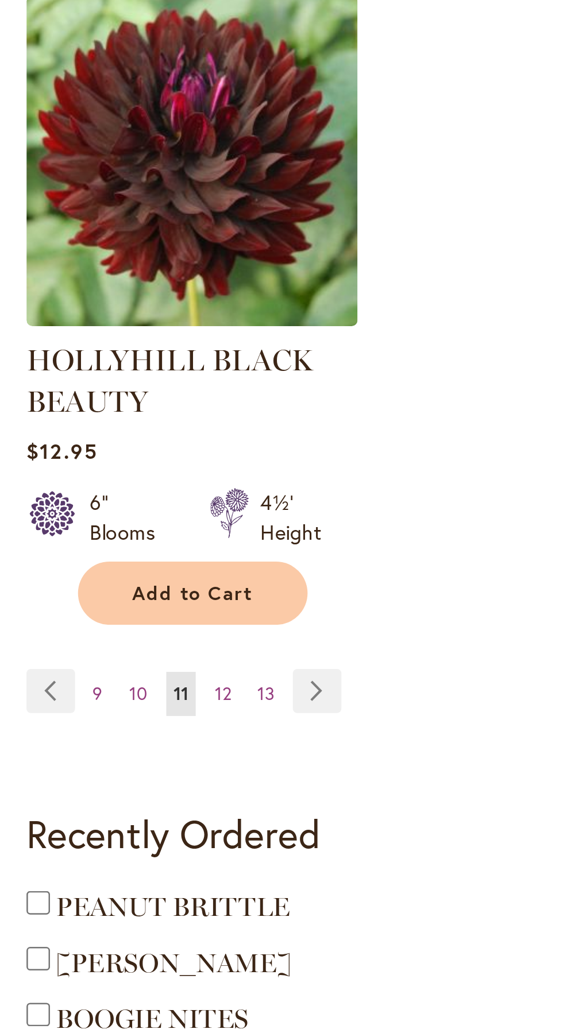
scroll to position [1130, 0]
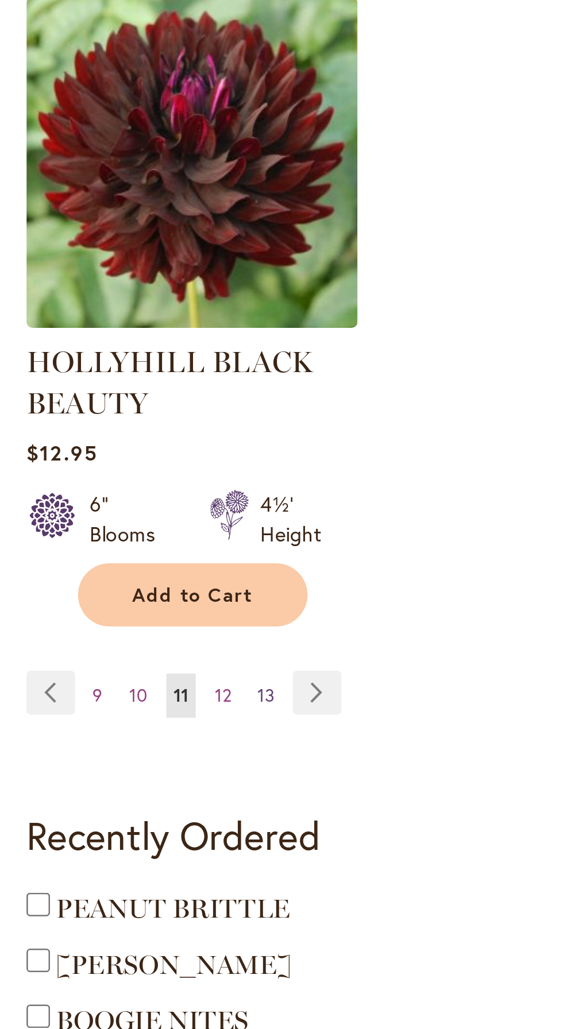
click at [107, 861] on link "Page 13" at bounding box center [104, 861] width 13 height 17
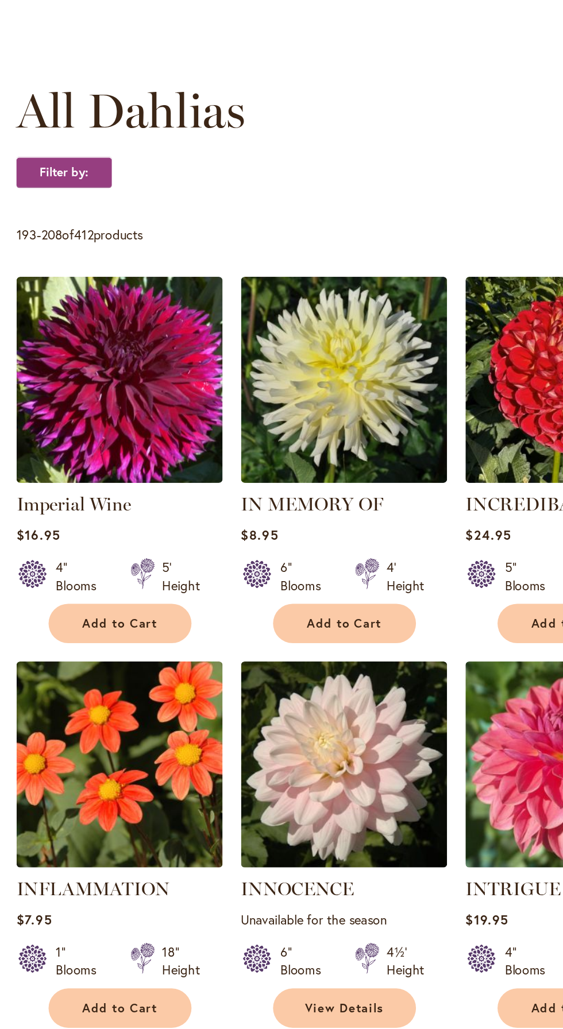
scroll to position [46, 0]
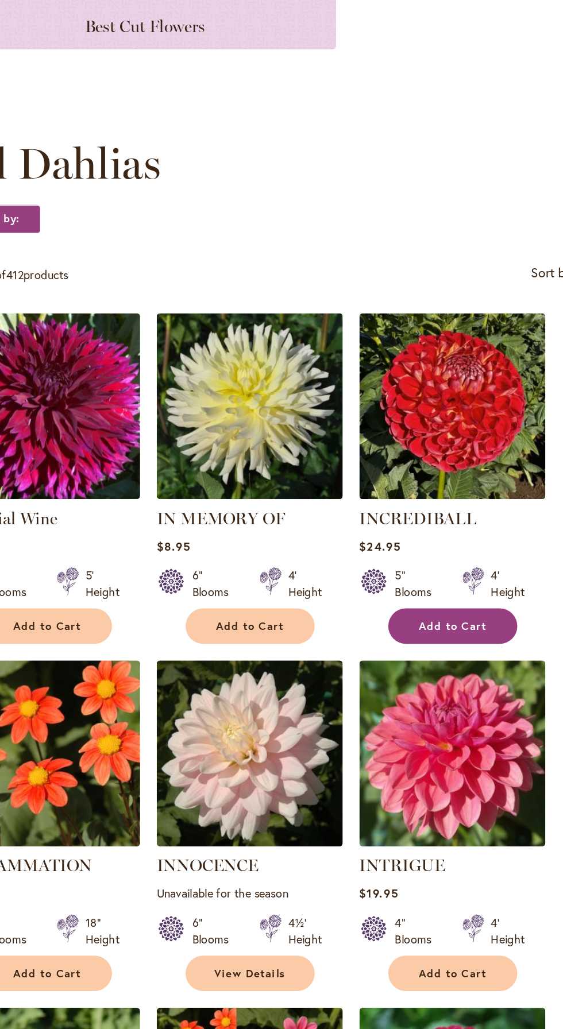
click at [378, 628] on button "Add to Cart" at bounding box center [357, 640] width 90 height 25
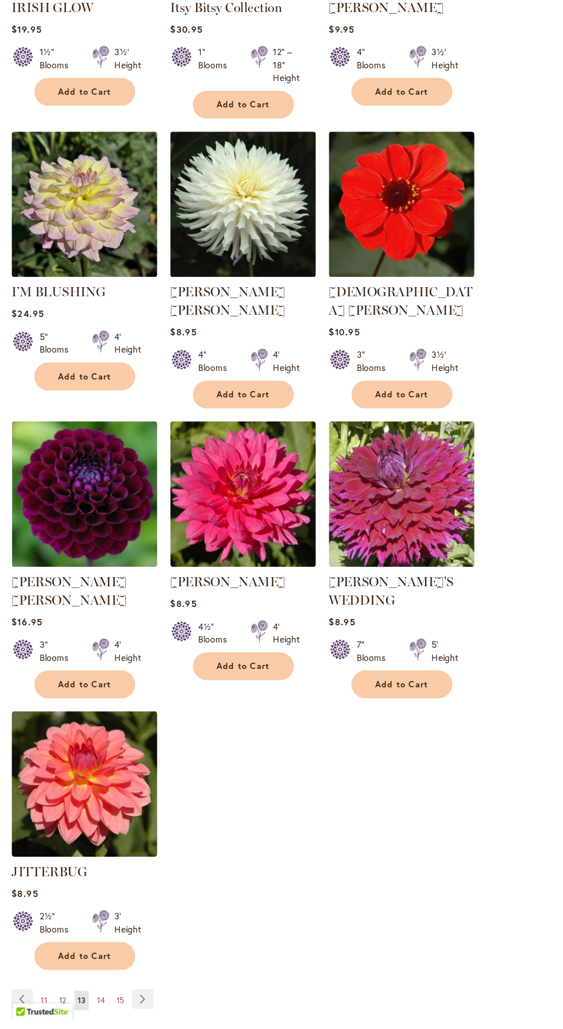
scroll to position [994, 0]
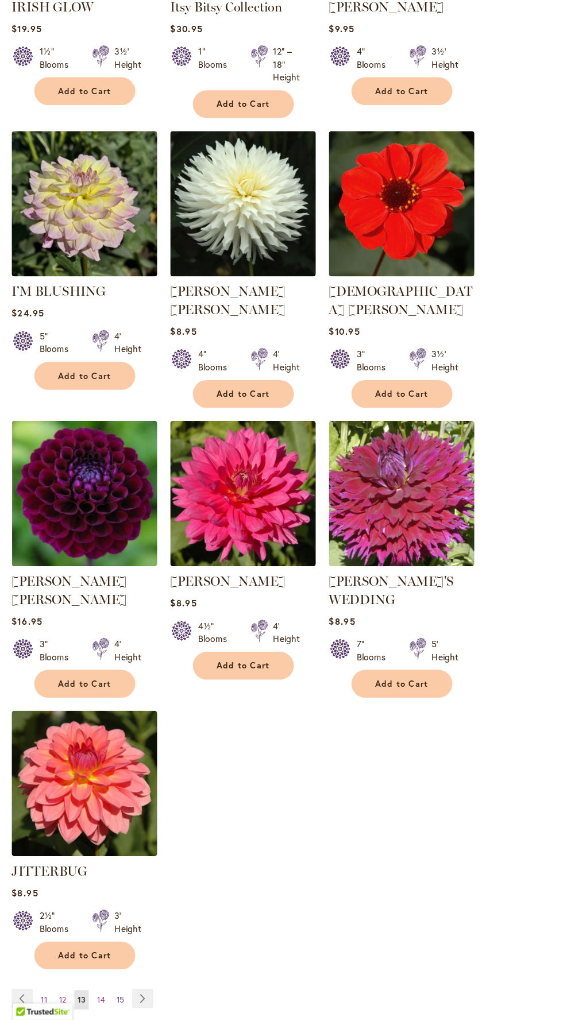
click at [106, 1007] on span "15" at bounding box center [106, 1011] width 7 height 9
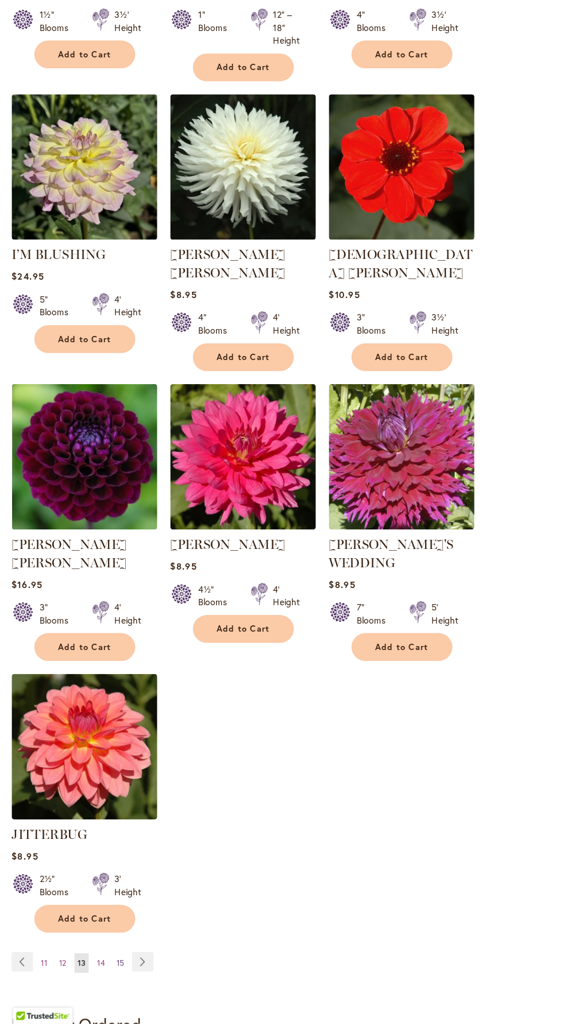
scroll to position [1081, 0]
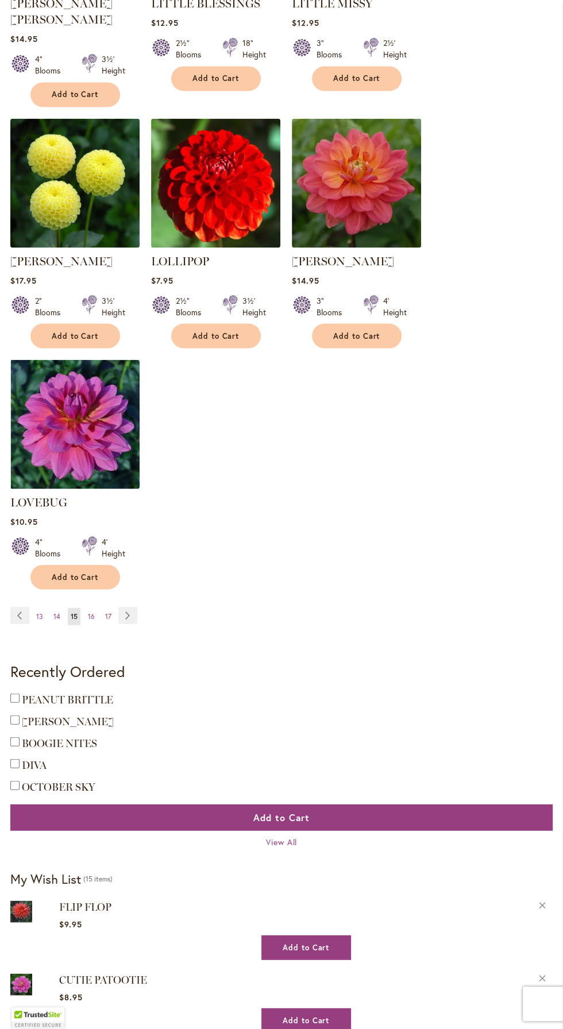
scroll to position [1331, 0]
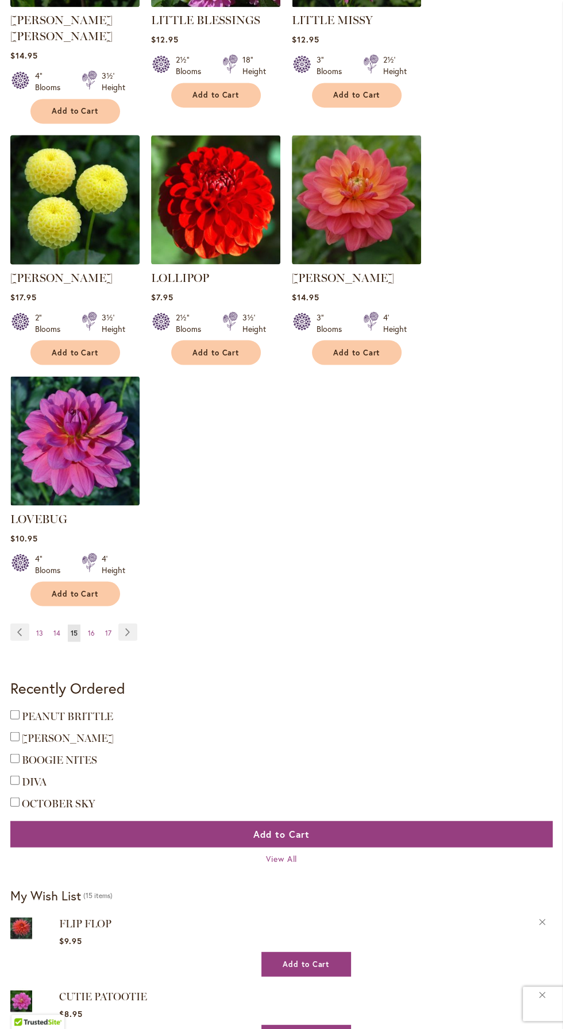
click at [86, 176] on img at bounding box center [75, 199] width 136 height 136
click at [94, 173] on img at bounding box center [75, 199] width 136 height 136
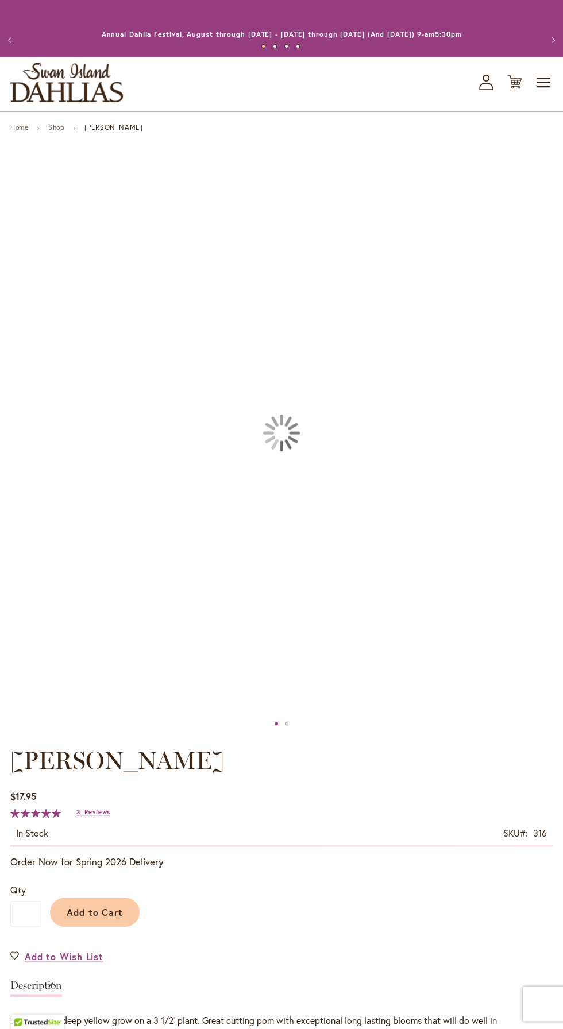
type input "******"
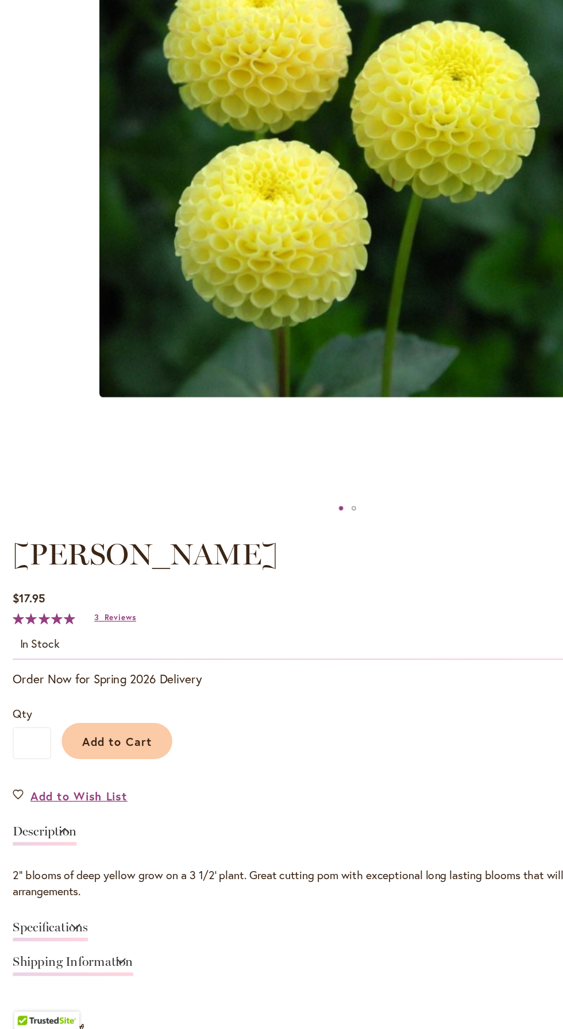
scroll to position [137, 0]
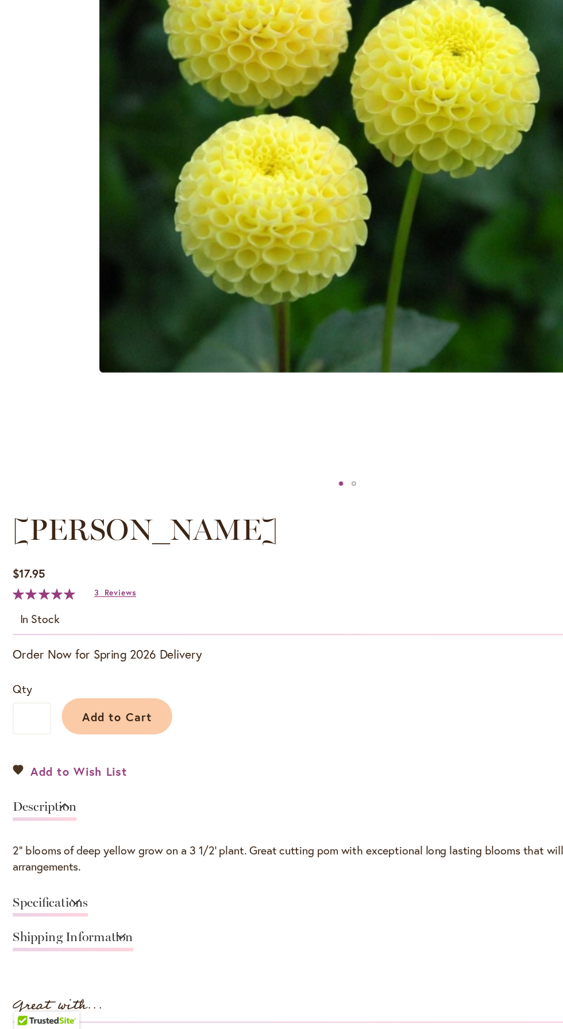
click at [86, 821] on span "Add to Wish List" at bounding box center [64, 819] width 79 height 13
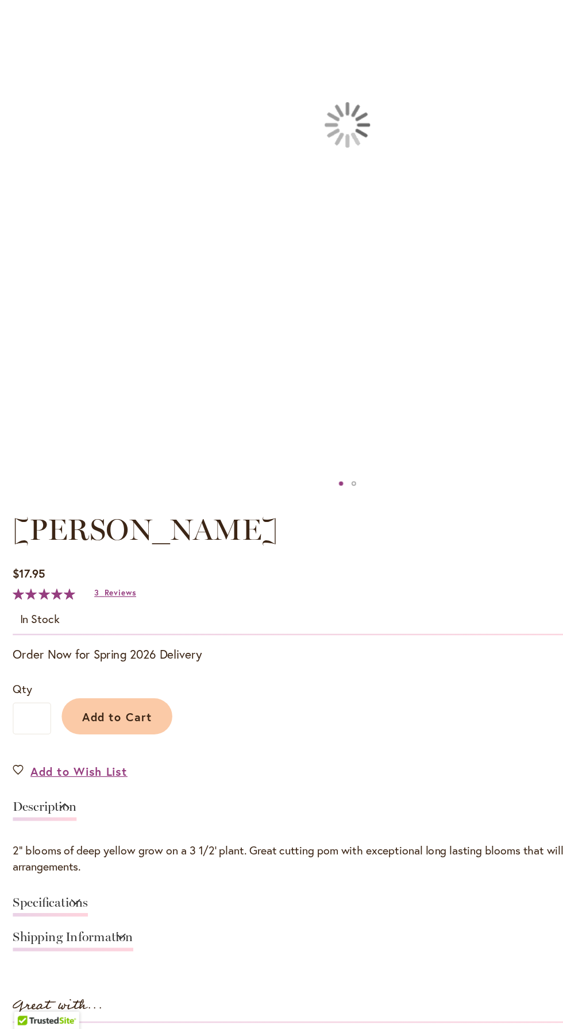
type input "******"
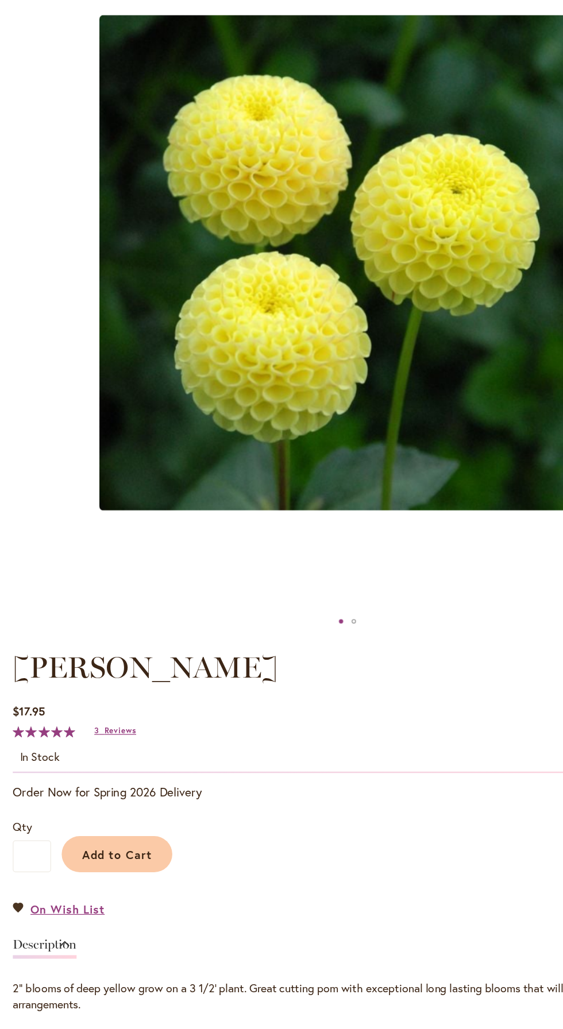
scroll to position [136, 0]
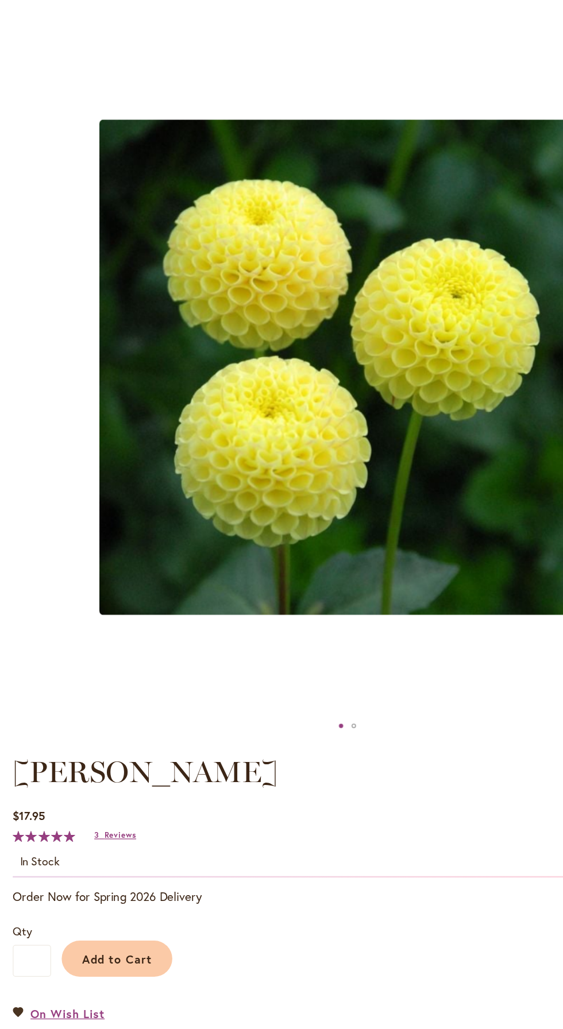
click at [380, 684] on div "$17.95 In stock SKU 316 Rating: 100 % of 100 3 Reviews Add Your Review" at bounding box center [281, 682] width 542 height 57
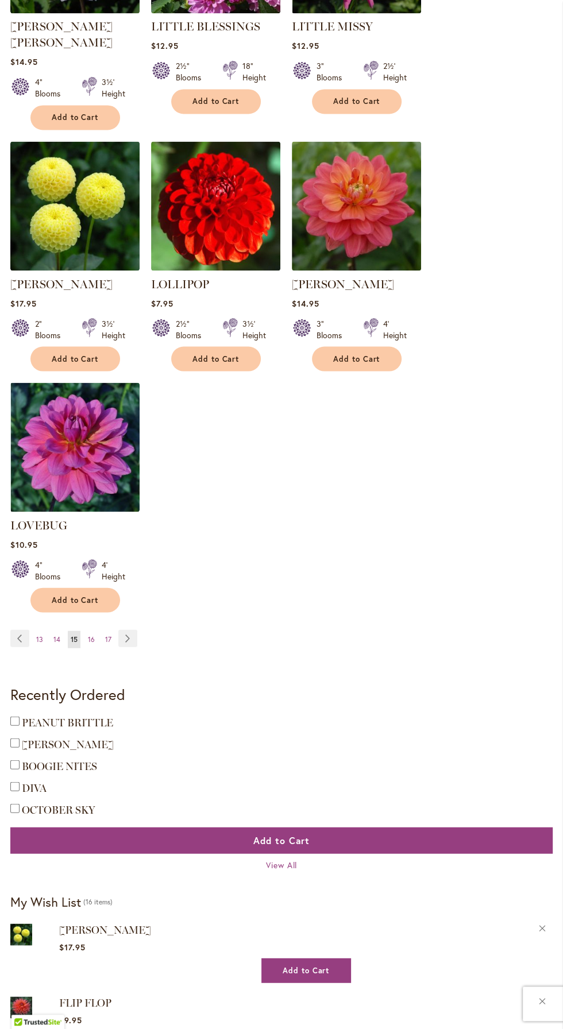
scroll to position [1331, 0]
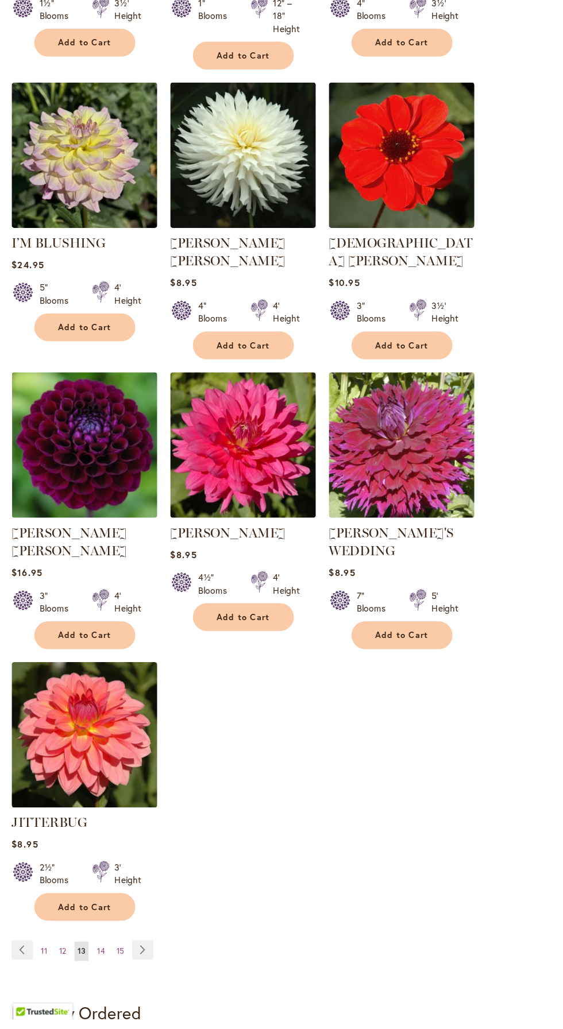
scroll to position [1007, 0]
click at [100, 960] on link "Page 15" at bounding box center [106, 968] width 13 height 17
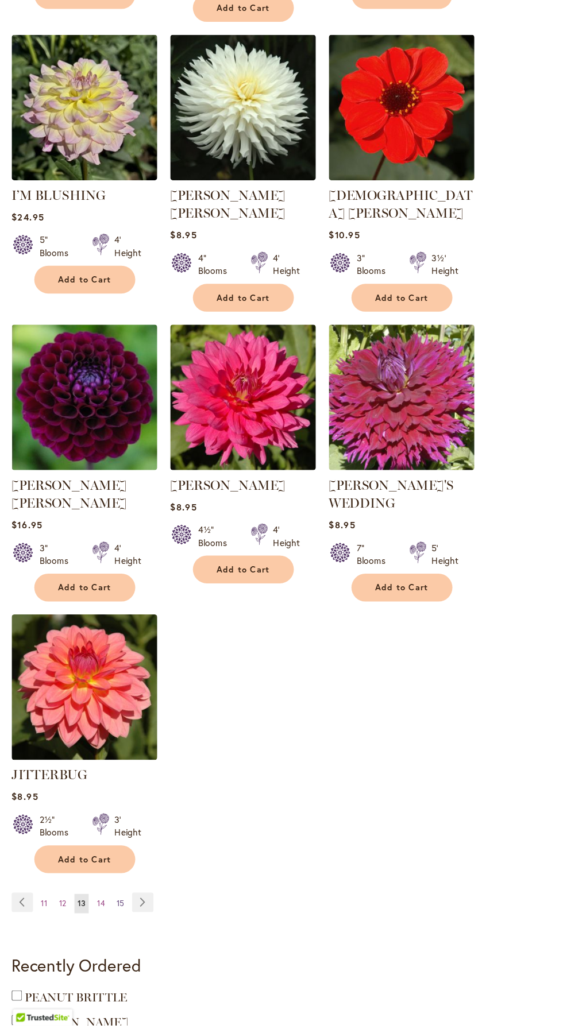
scroll to position [1094, 0]
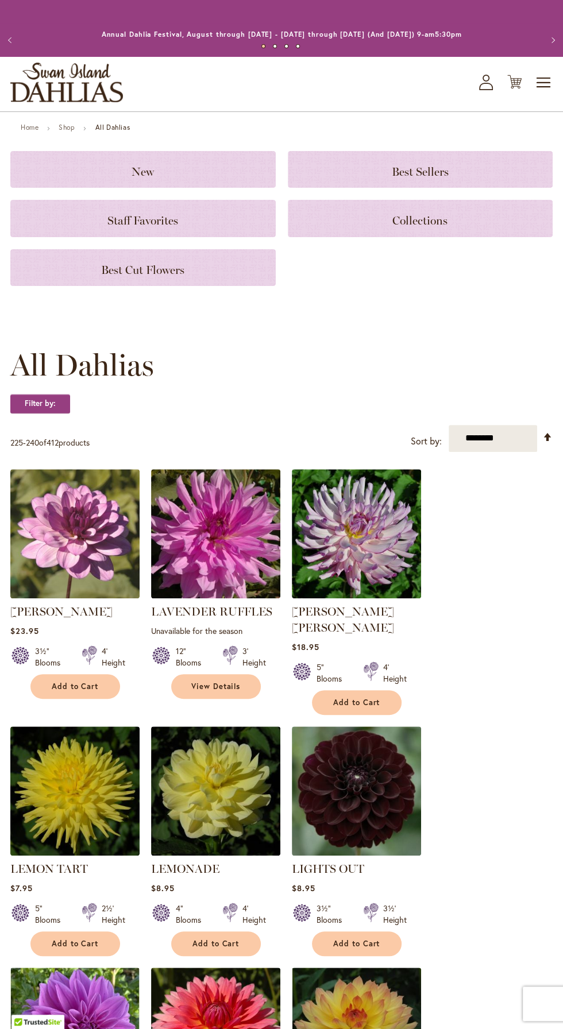
scroll to position [18, 0]
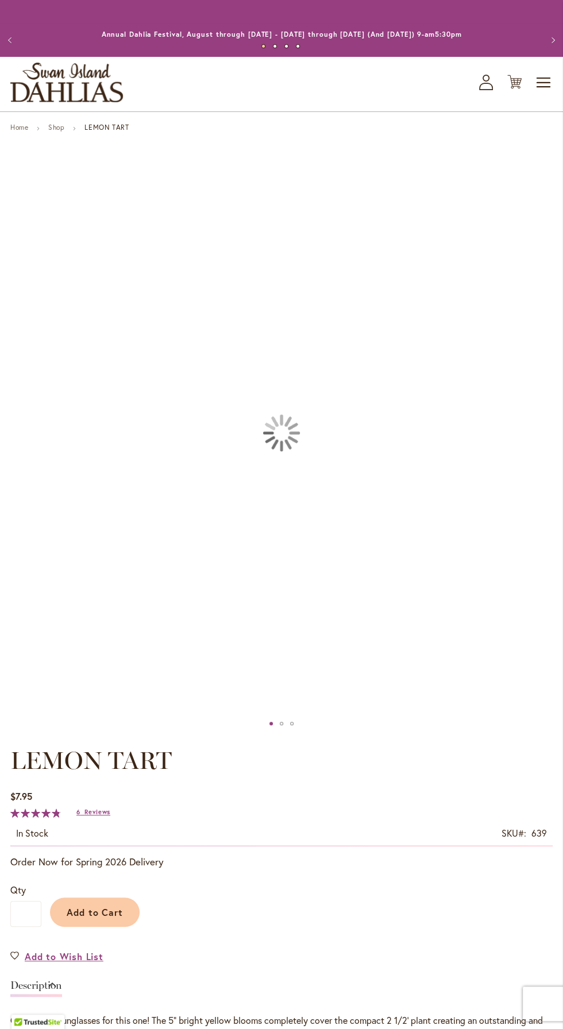
type input "******"
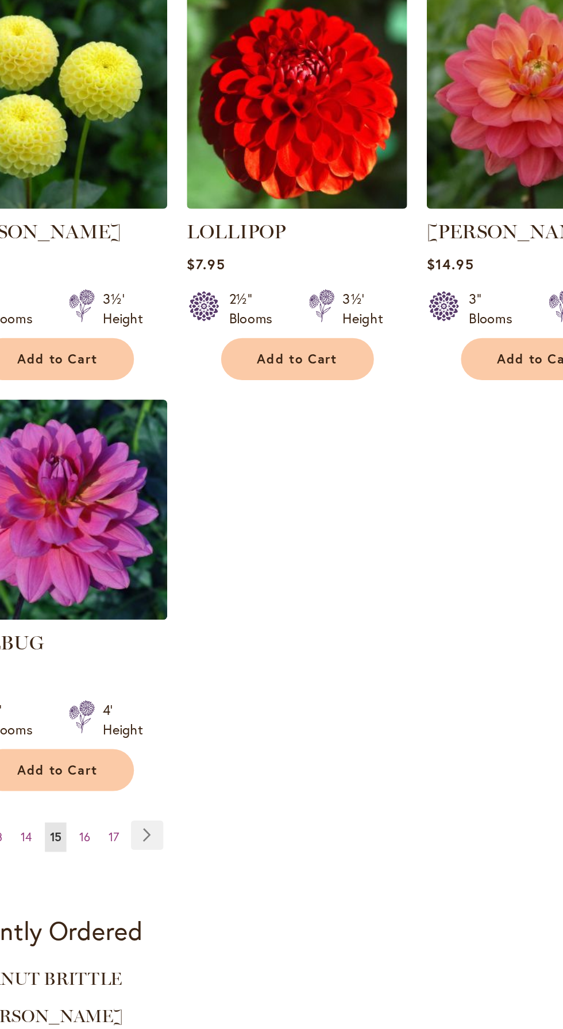
scroll to position [1123, 0]
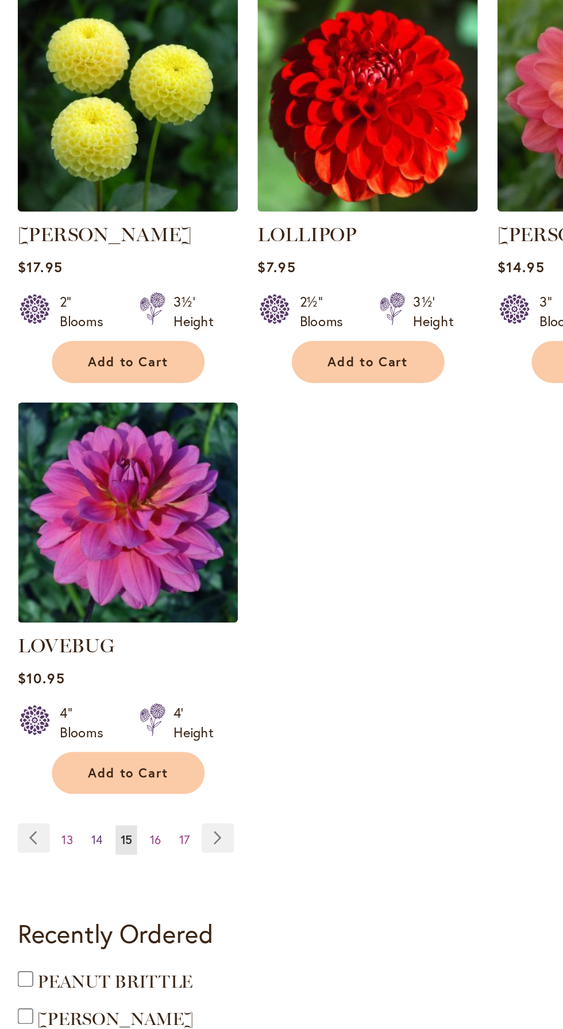
click at [57, 836] on span "14" at bounding box center [56, 840] width 7 height 9
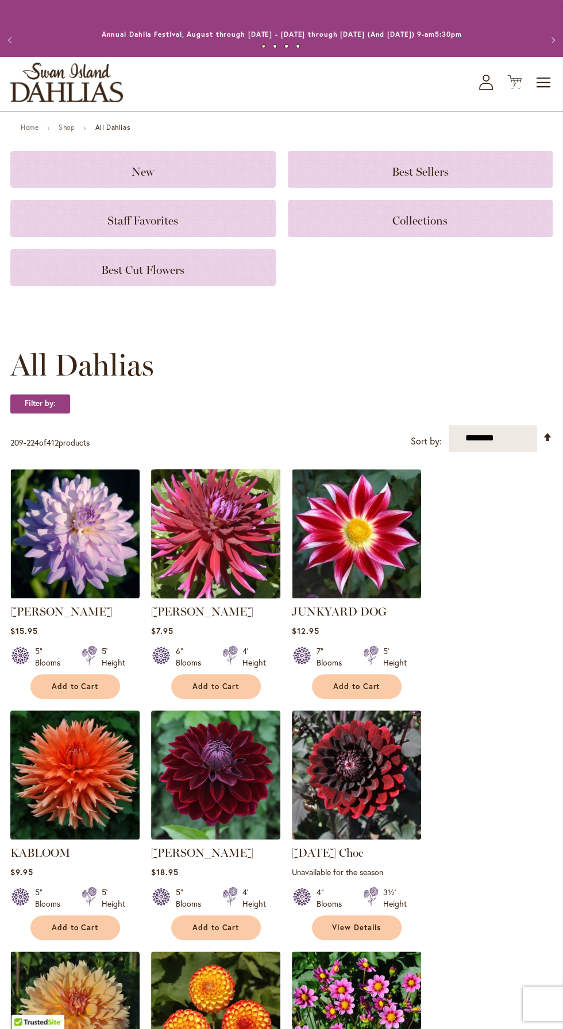
click at [221, 544] on img at bounding box center [216, 534] width 136 height 136
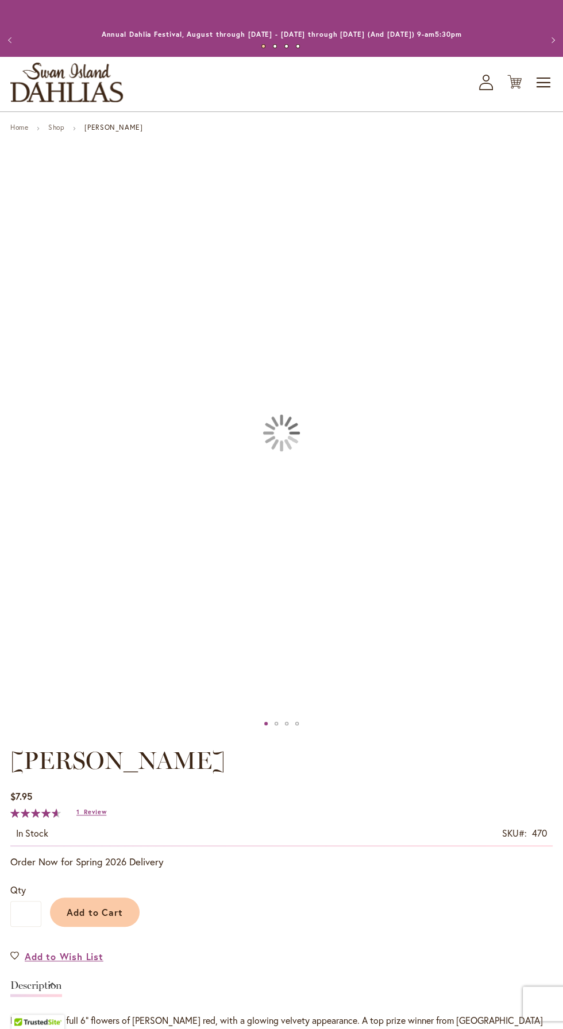
type input "******"
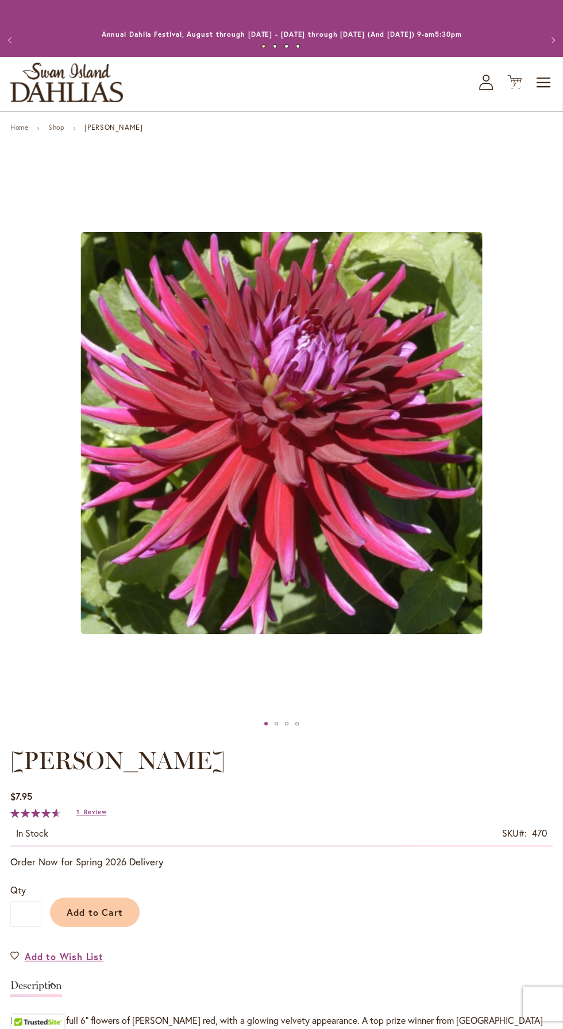
scroll to position [96, 0]
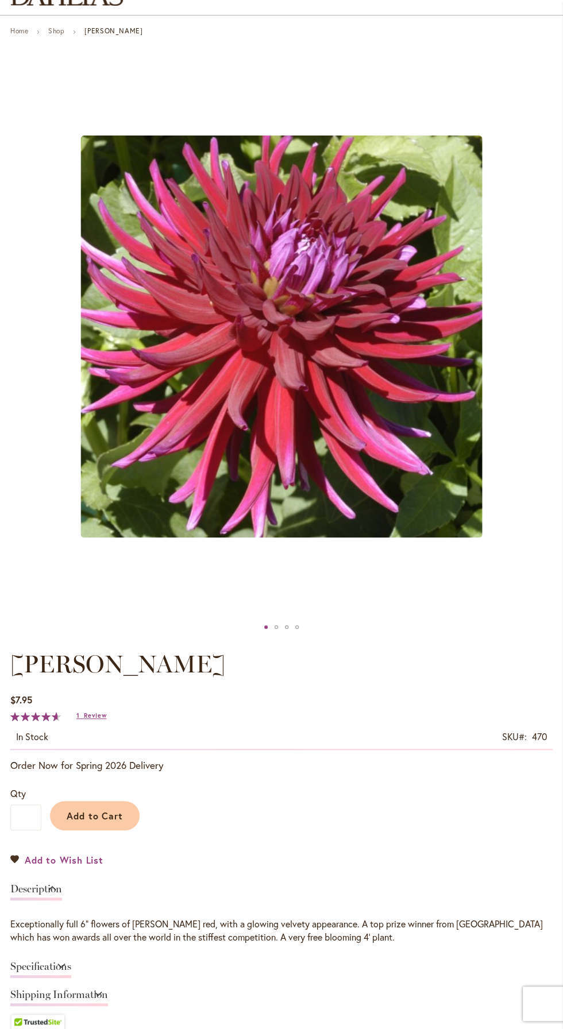
click at [85, 862] on span "Add to Wish List" at bounding box center [64, 859] width 79 height 13
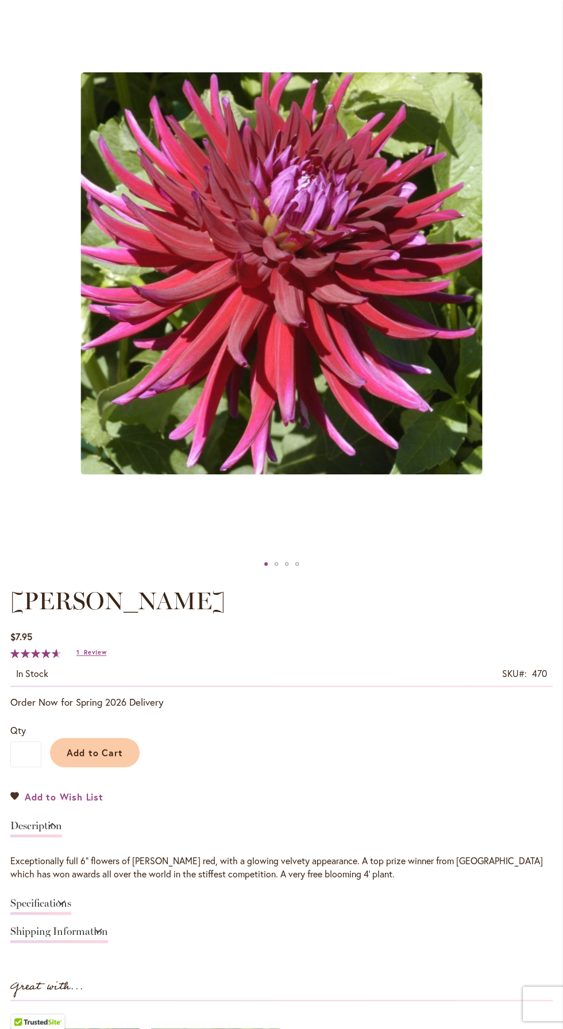
scroll to position [173, 0]
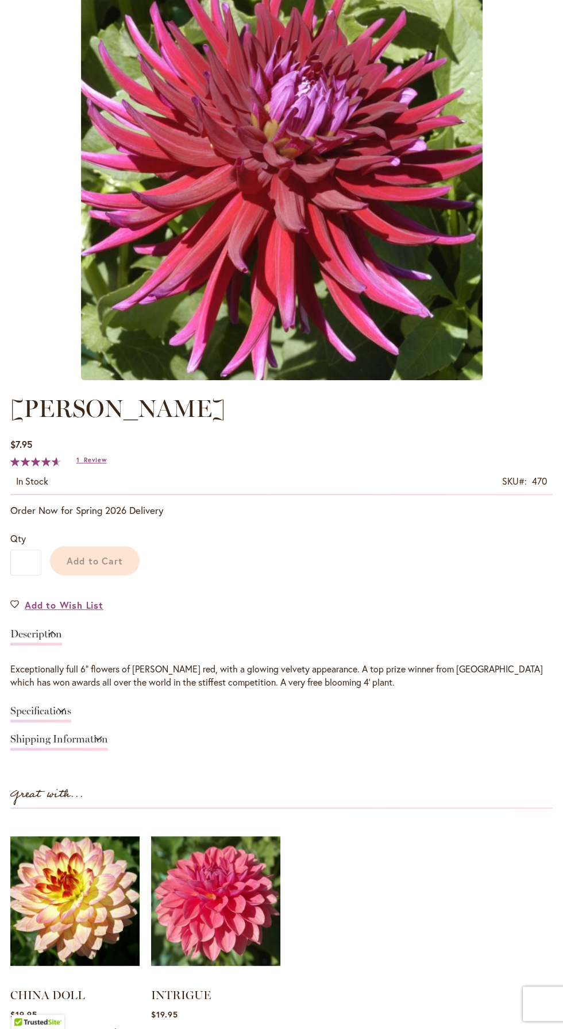
type input "******"
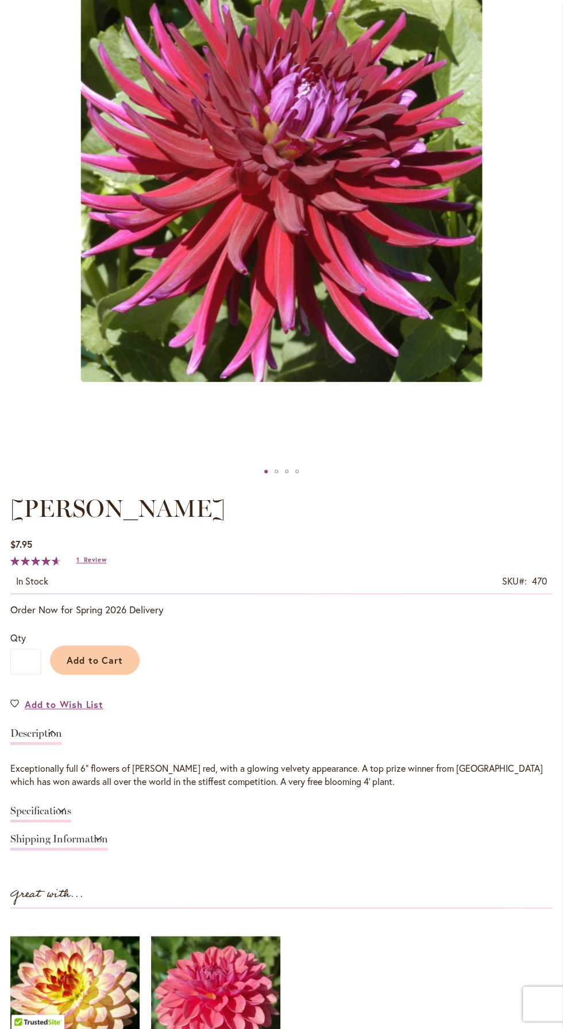
scroll to position [269, 0]
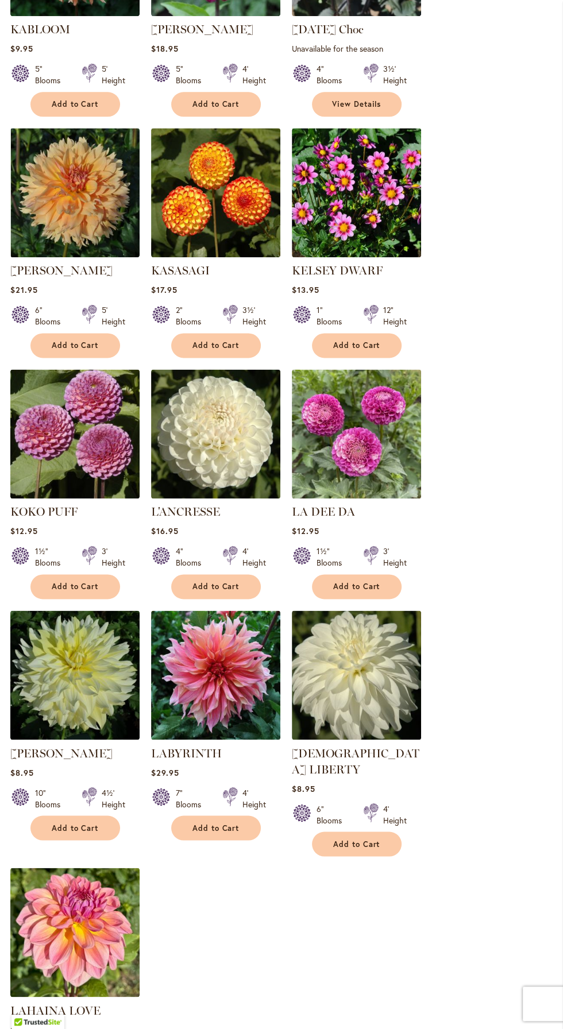
scroll to position [1050, 0]
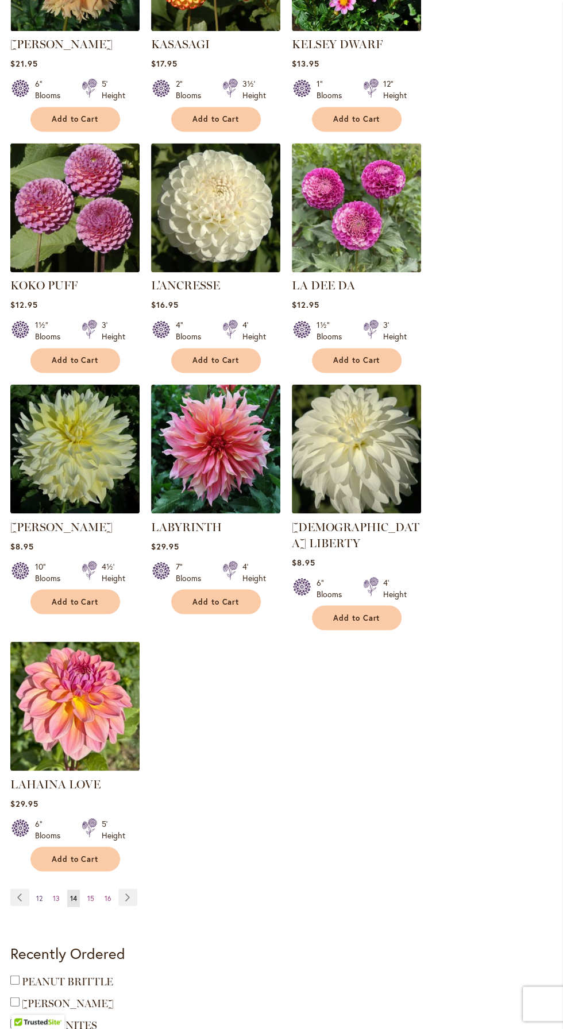
click at [39, 893] on span "12" at bounding box center [39, 897] width 6 height 9
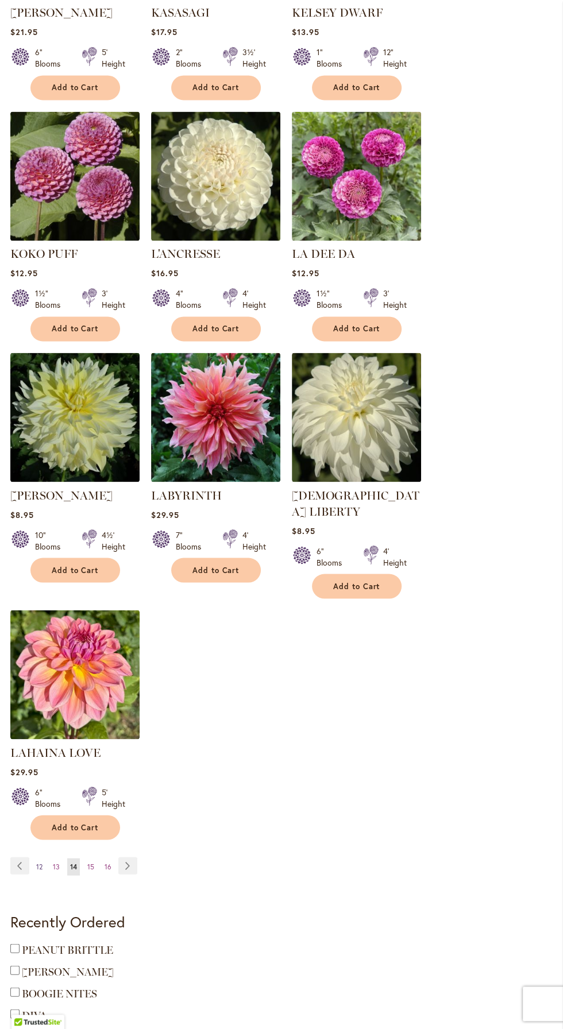
scroll to position [1113, 0]
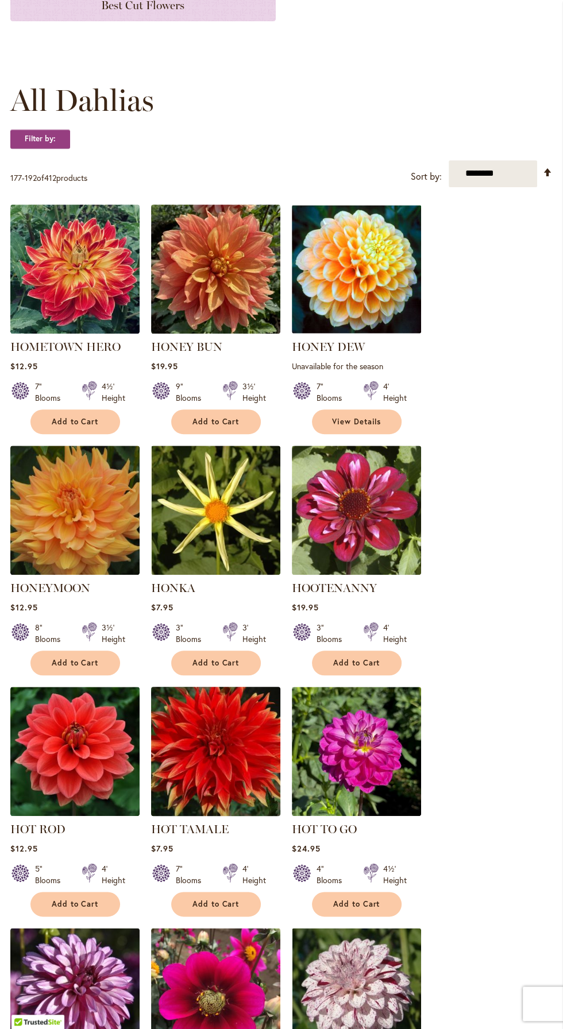
click at [229, 754] on img at bounding box center [216, 751] width 136 height 136
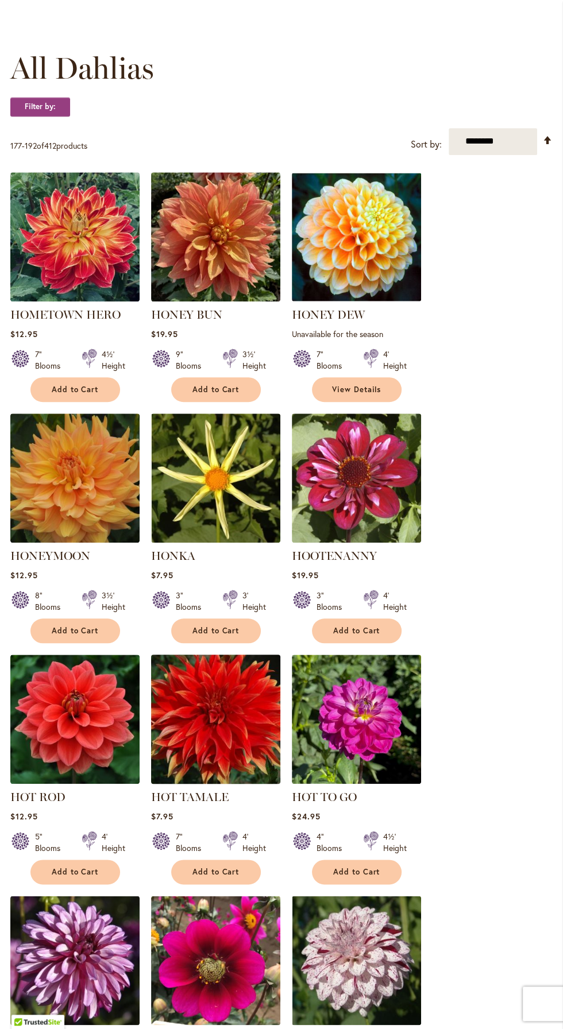
scroll to position [342, 0]
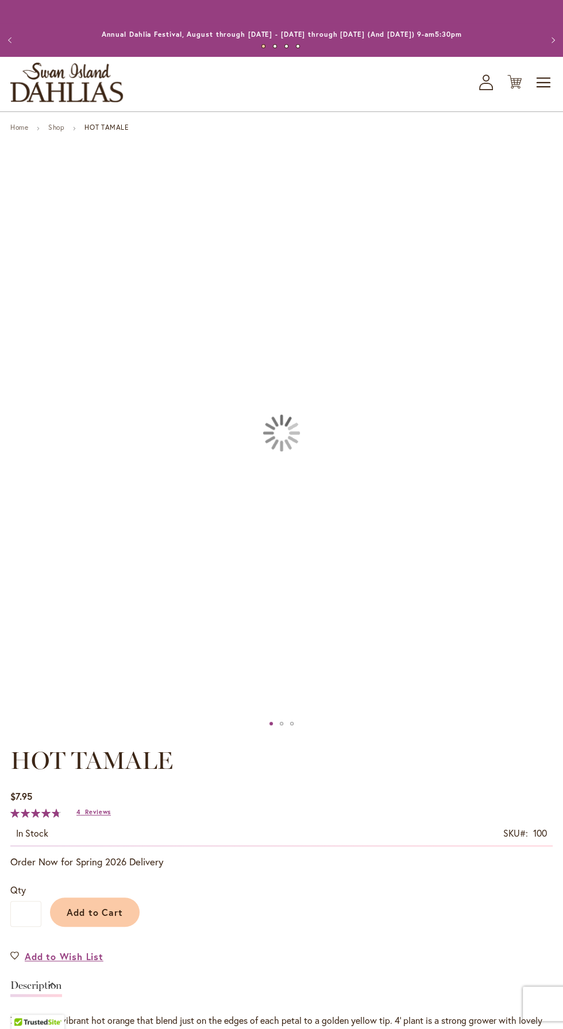
type input "******"
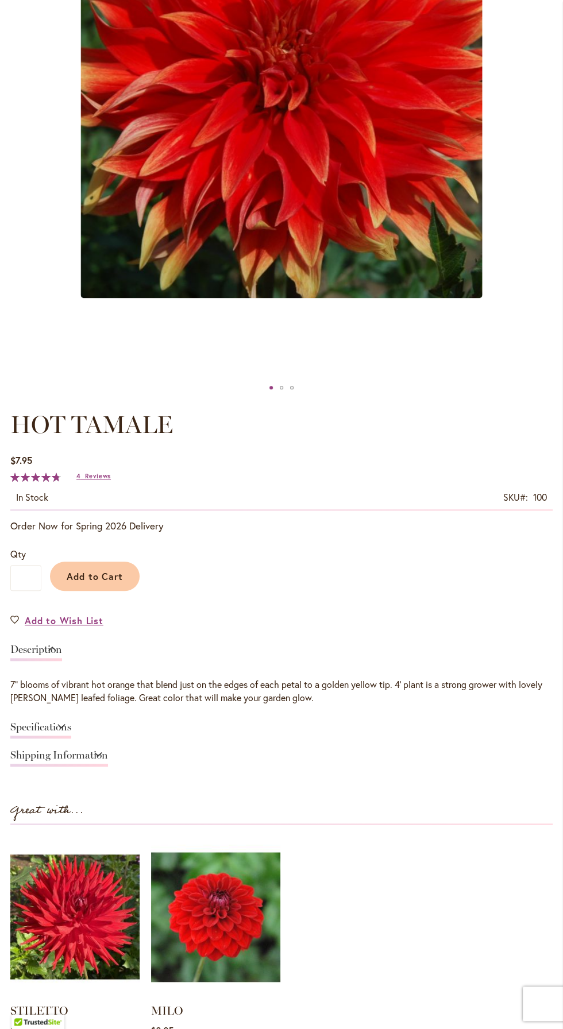
scroll to position [314, 0]
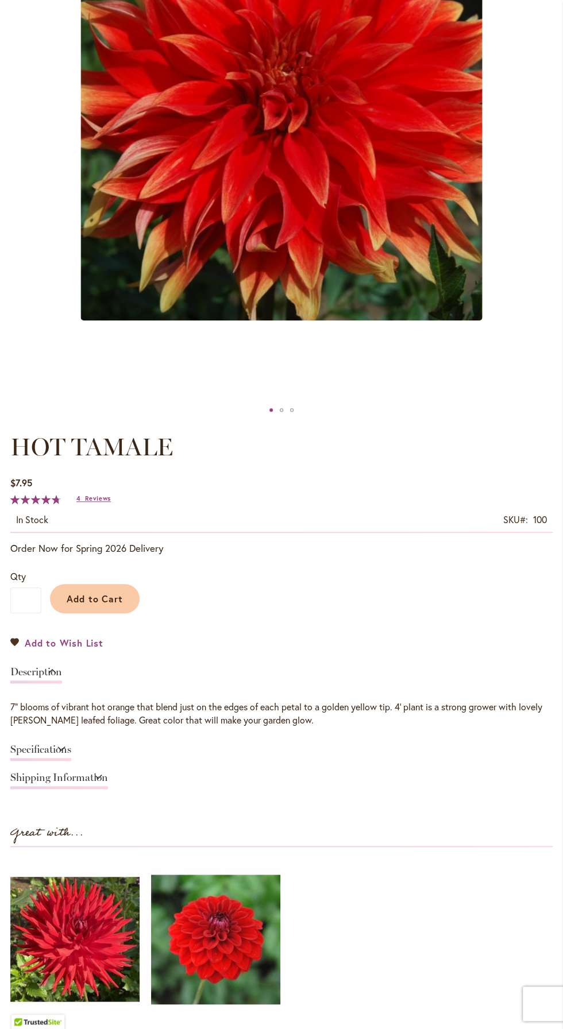
click at [76, 639] on span "Add to Wish List" at bounding box center [64, 642] width 79 height 13
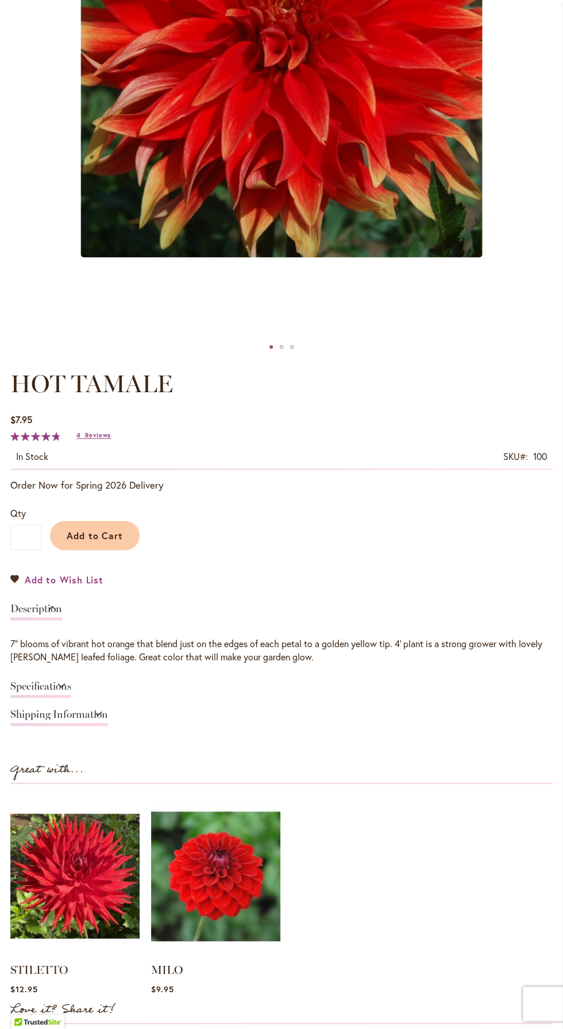
scroll to position [390, 0]
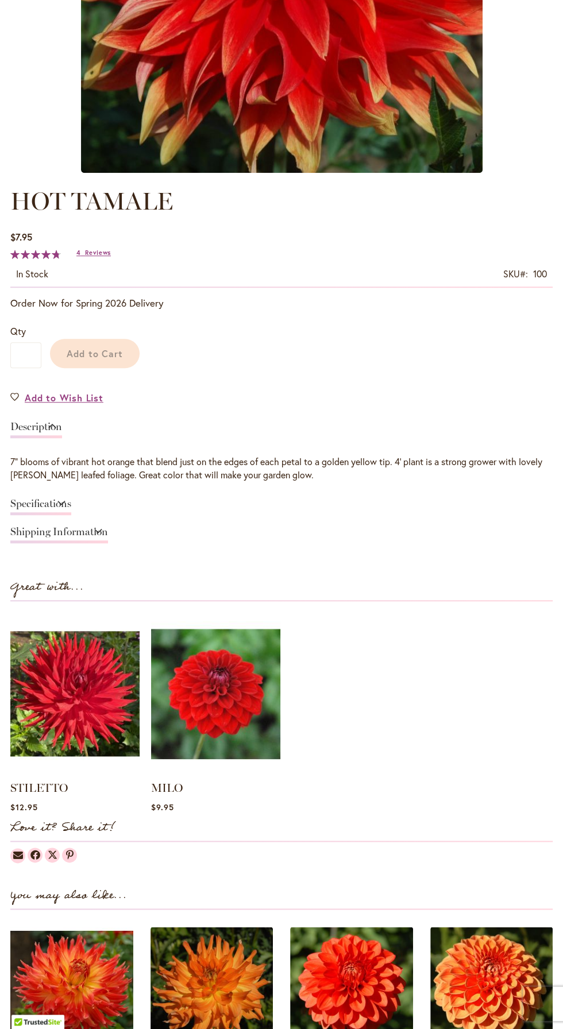
scroll to position [390, 0]
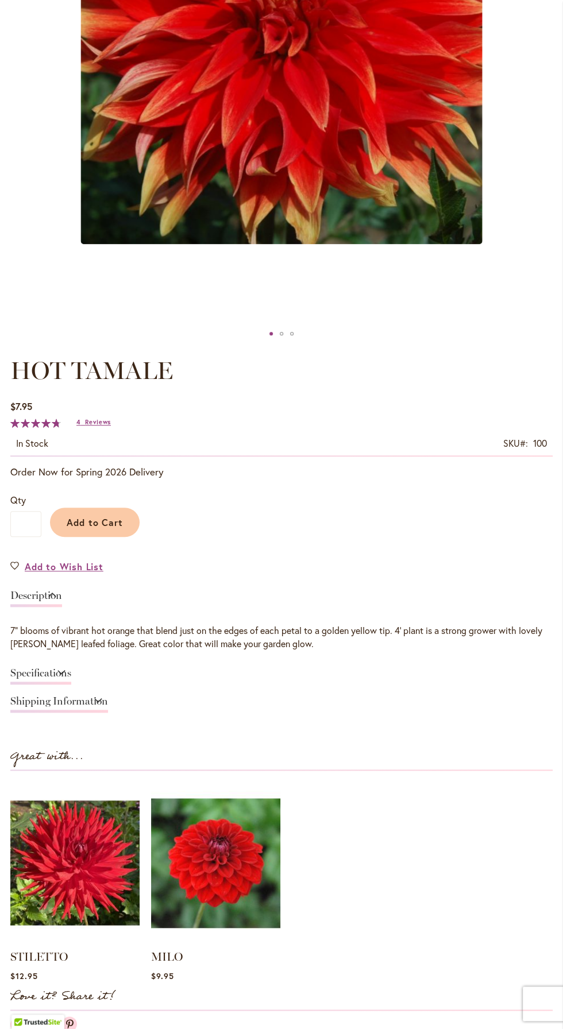
type input "******"
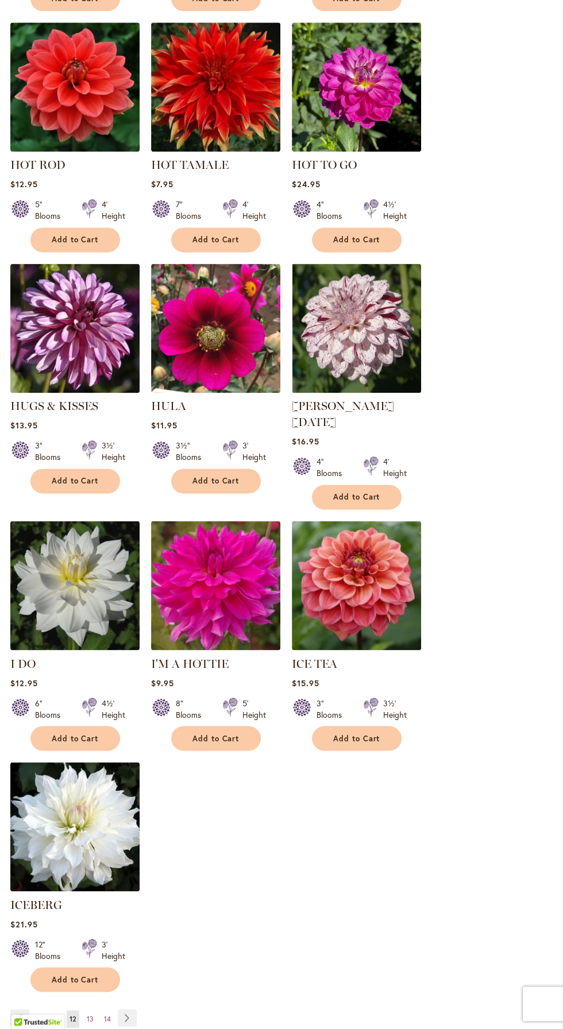
scroll to position [934, 0]
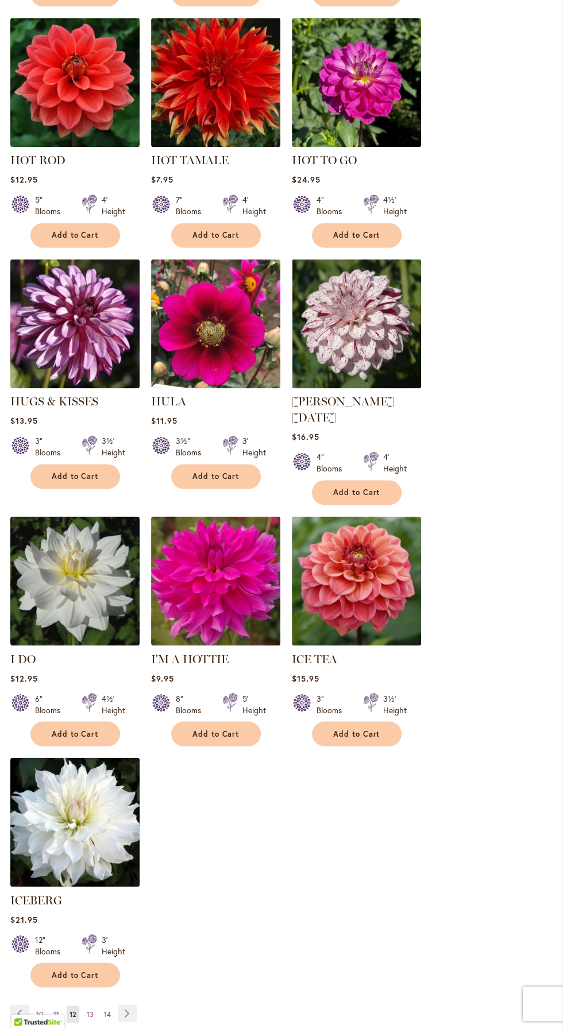
click at [51, 1005] on link "Page 11" at bounding box center [56, 1013] width 11 height 17
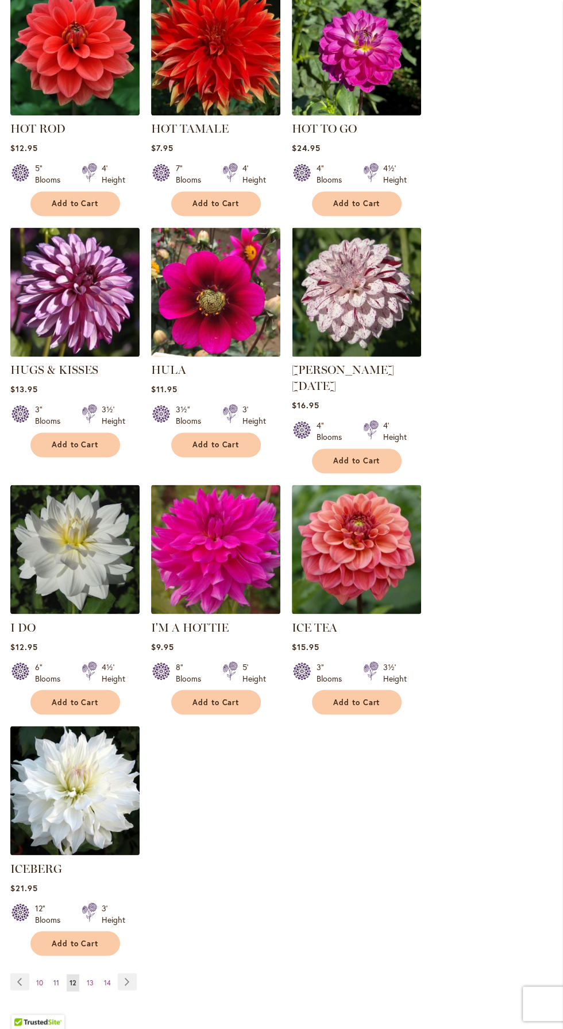
scroll to position [1011, 0]
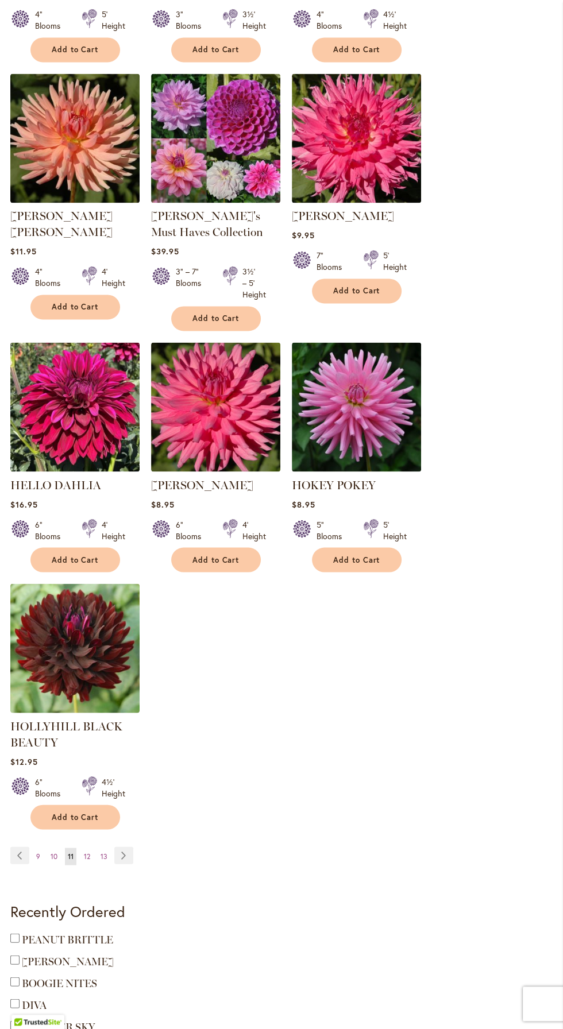
scroll to position [1252, 0]
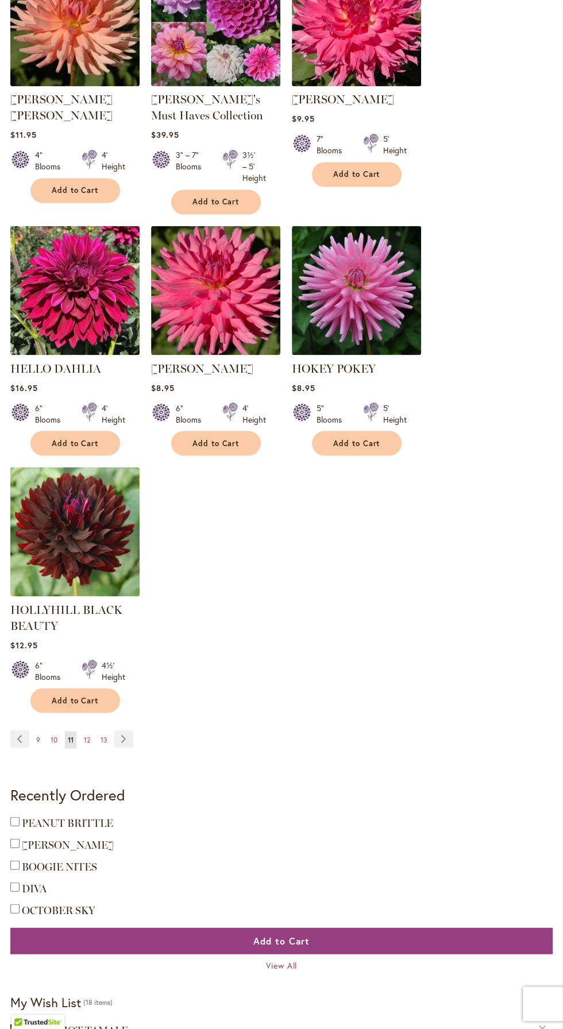
click at [38, 737] on span "9" at bounding box center [38, 739] width 4 height 9
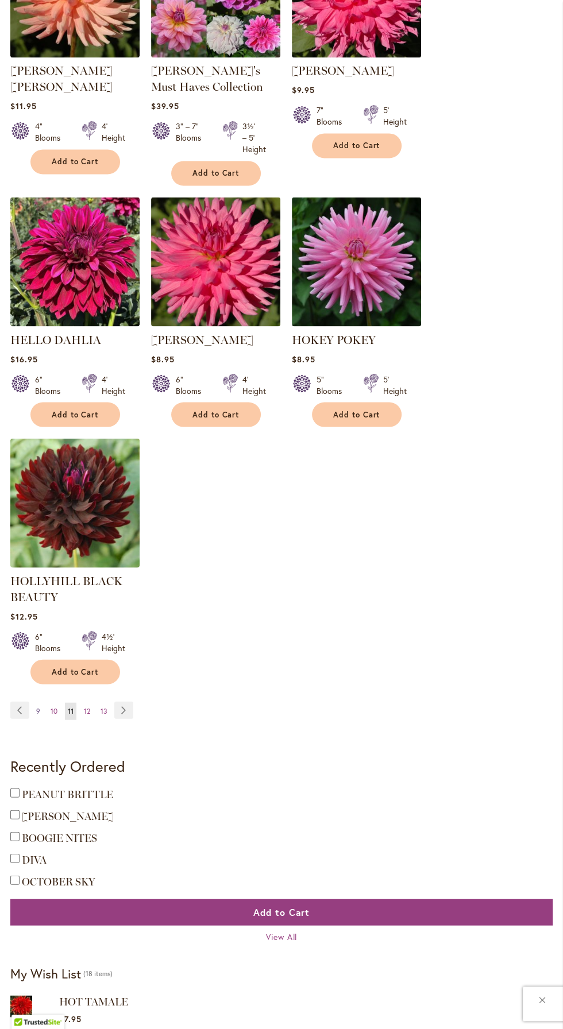
scroll to position [1312, 0]
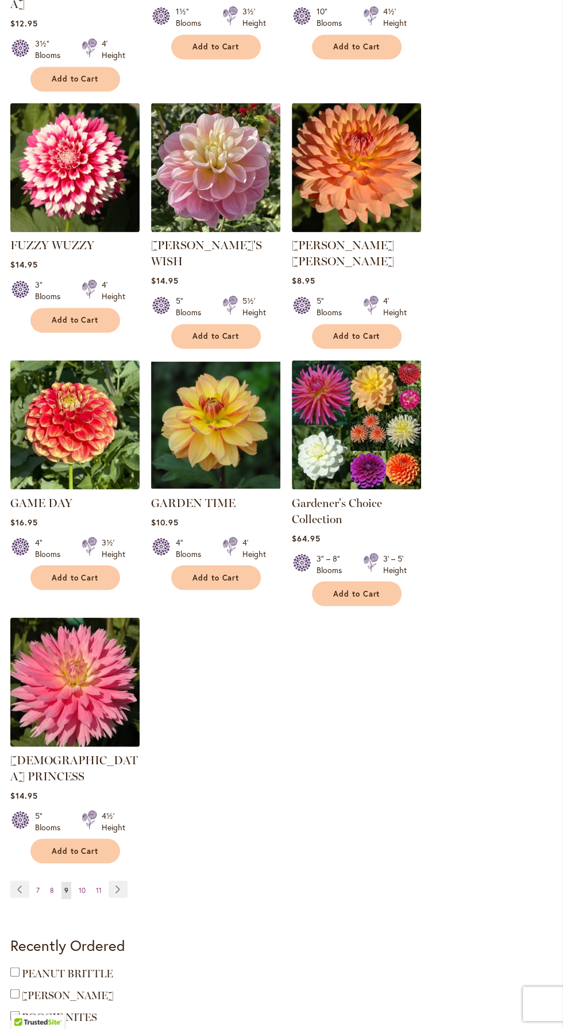
scroll to position [1123, 0]
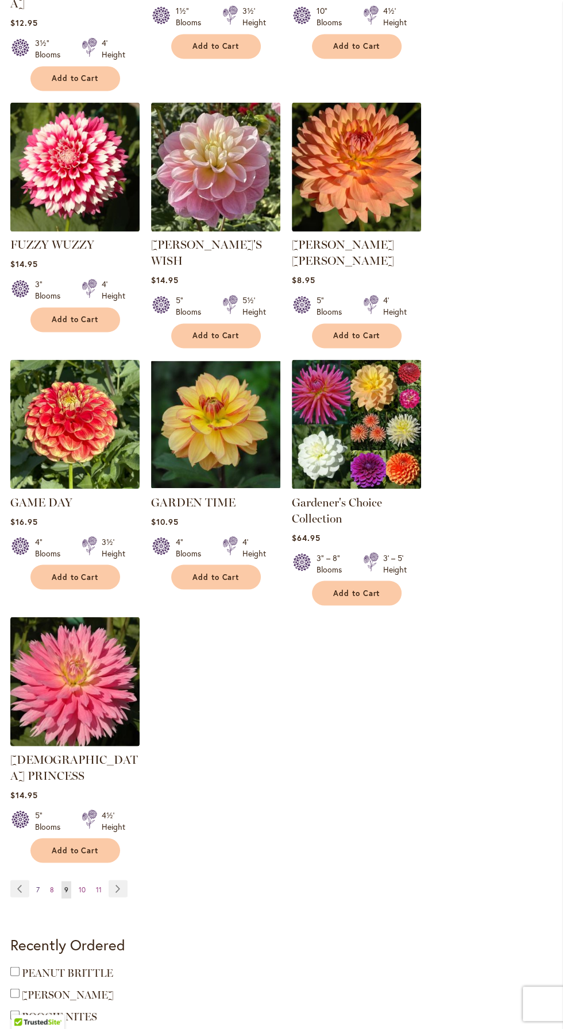
click at [37, 885] on span "7" at bounding box center [37, 889] width 3 height 9
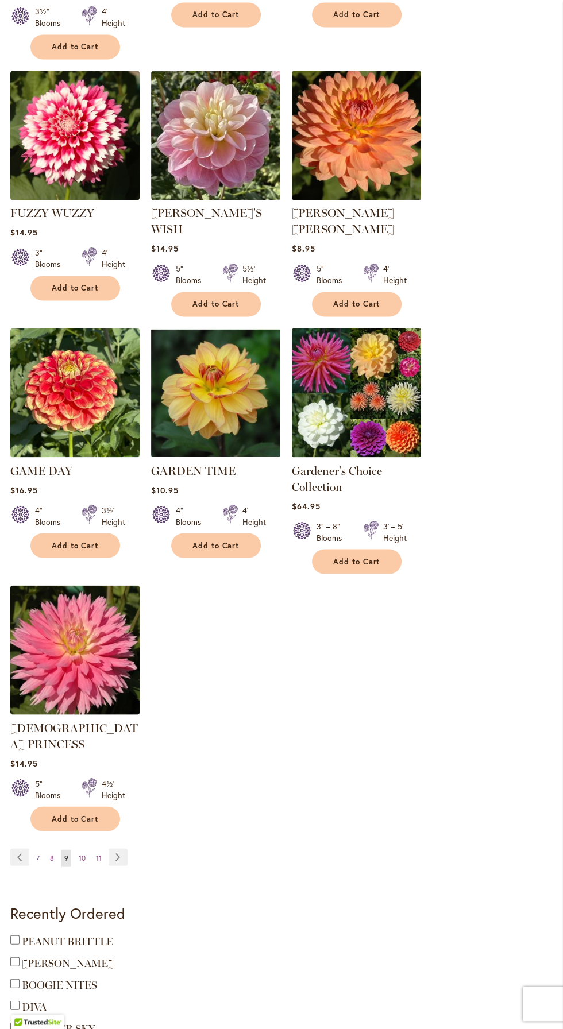
scroll to position [1186, 0]
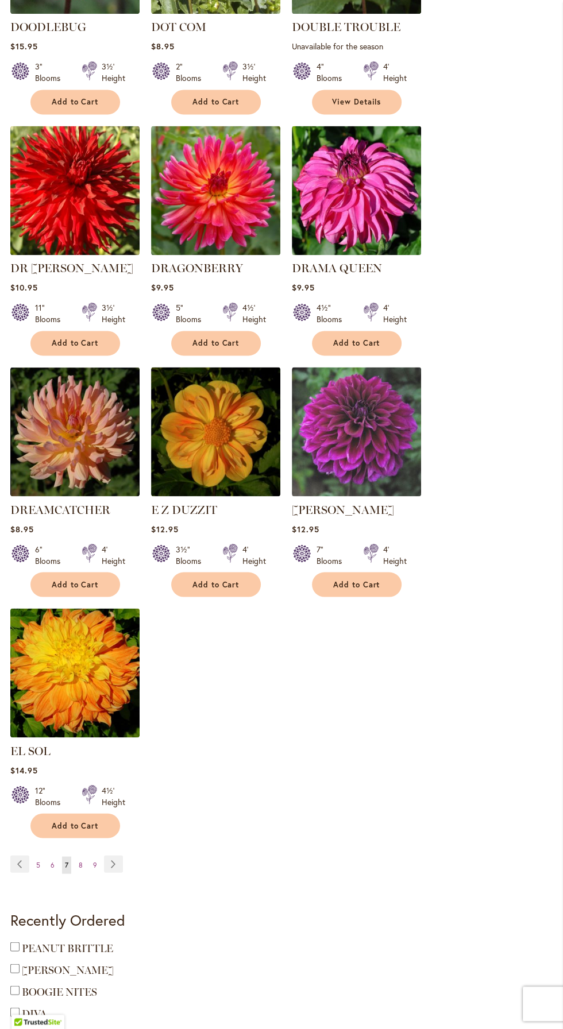
scroll to position [1086, 0]
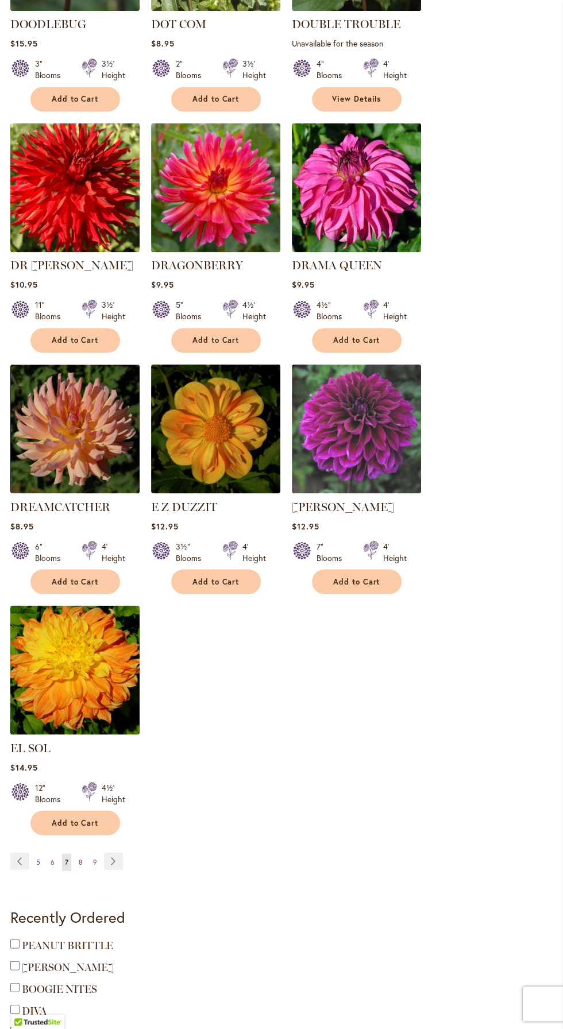
click at [38, 857] on span "5" at bounding box center [38, 861] width 4 height 9
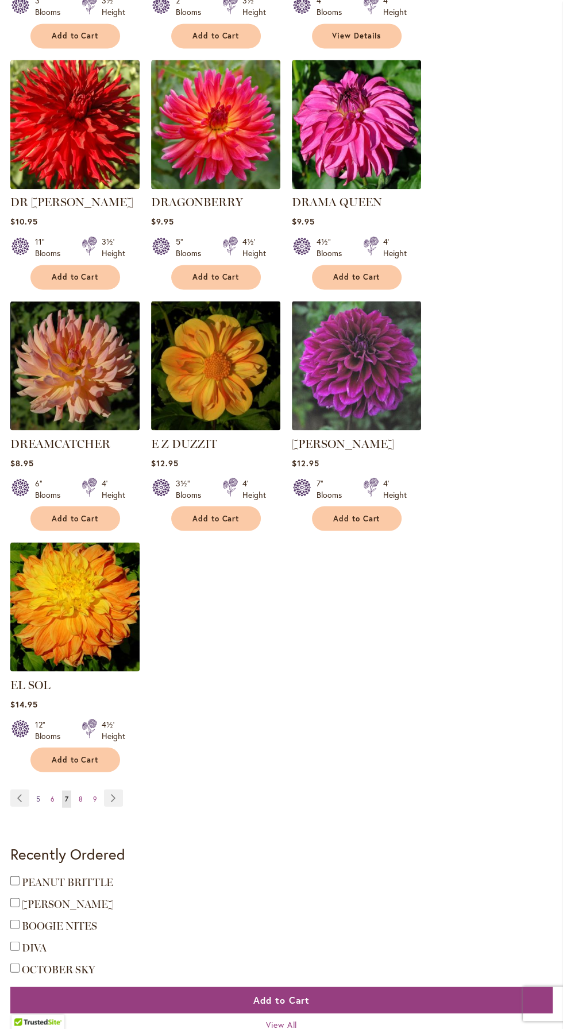
scroll to position [1162, 0]
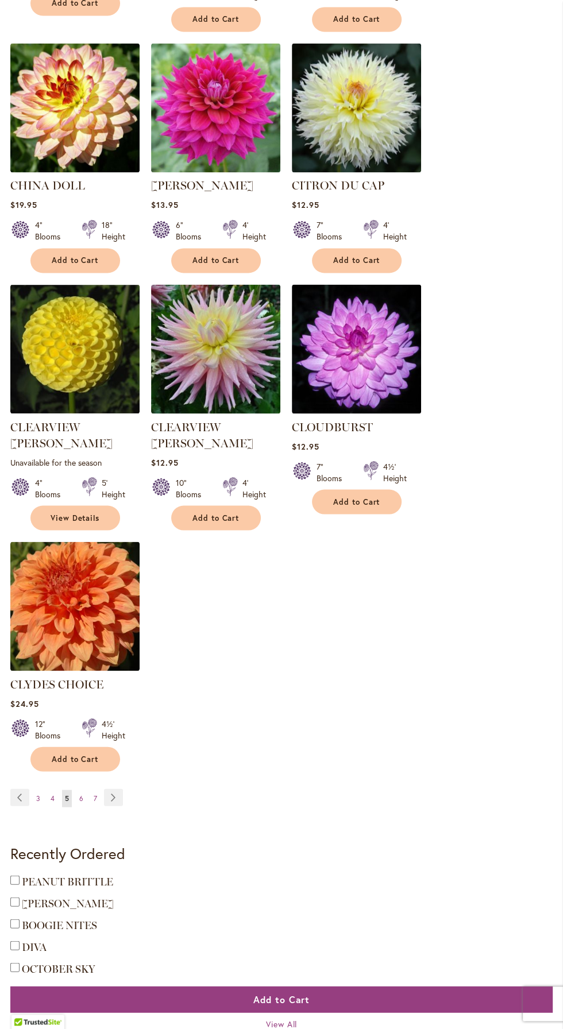
scroll to position [1199, 0]
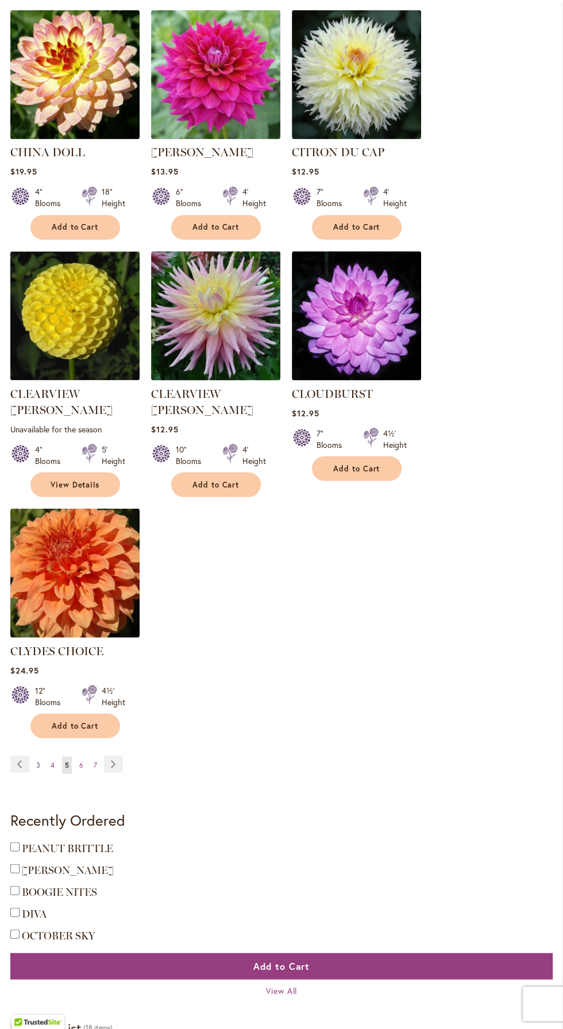
click at [38, 760] on span "3" at bounding box center [38, 764] width 4 height 9
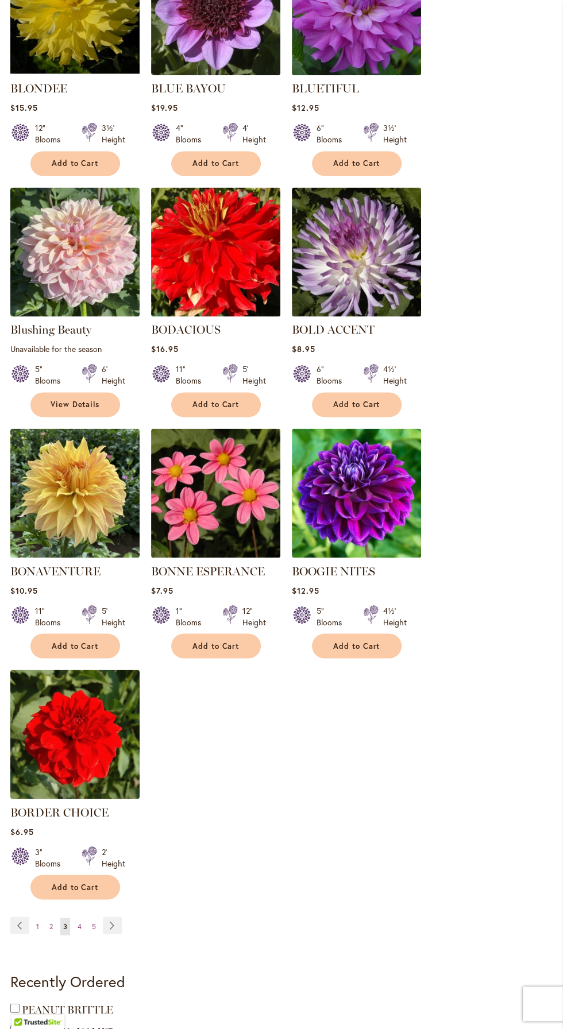
scroll to position [1007, 0]
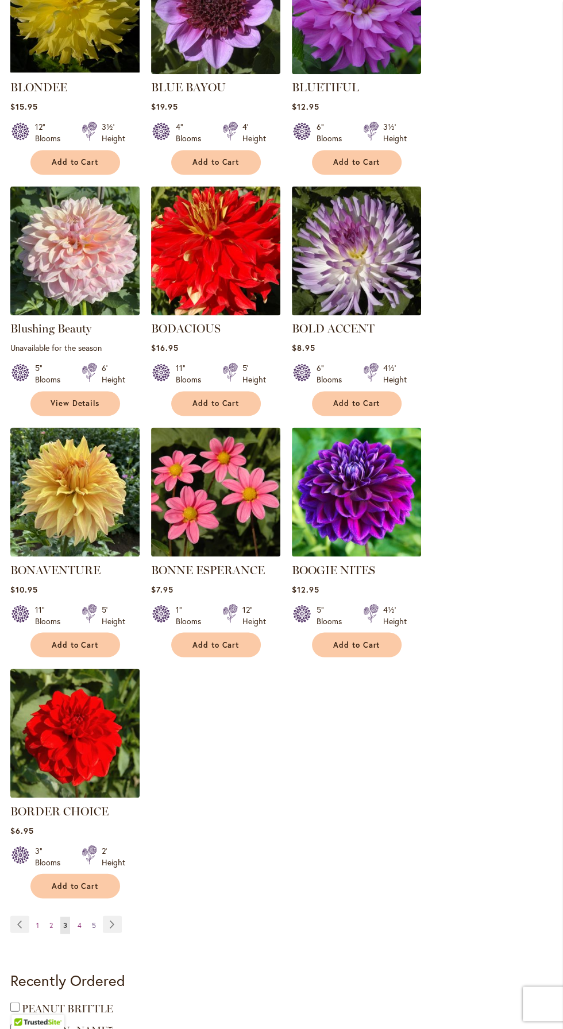
click at [94, 928] on link "Page 5" at bounding box center [94, 924] width 10 height 17
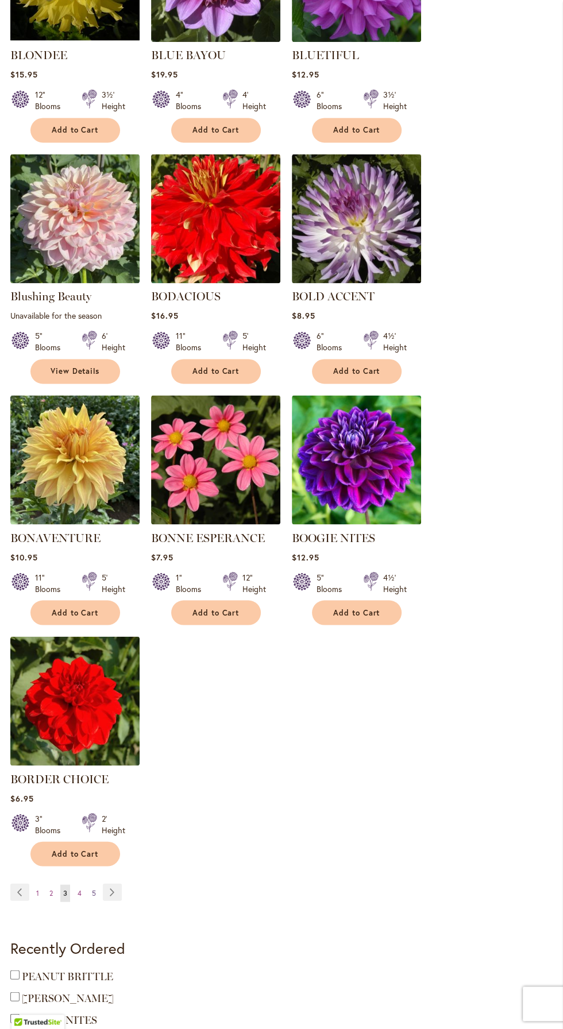
scroll to position [1083, 0]
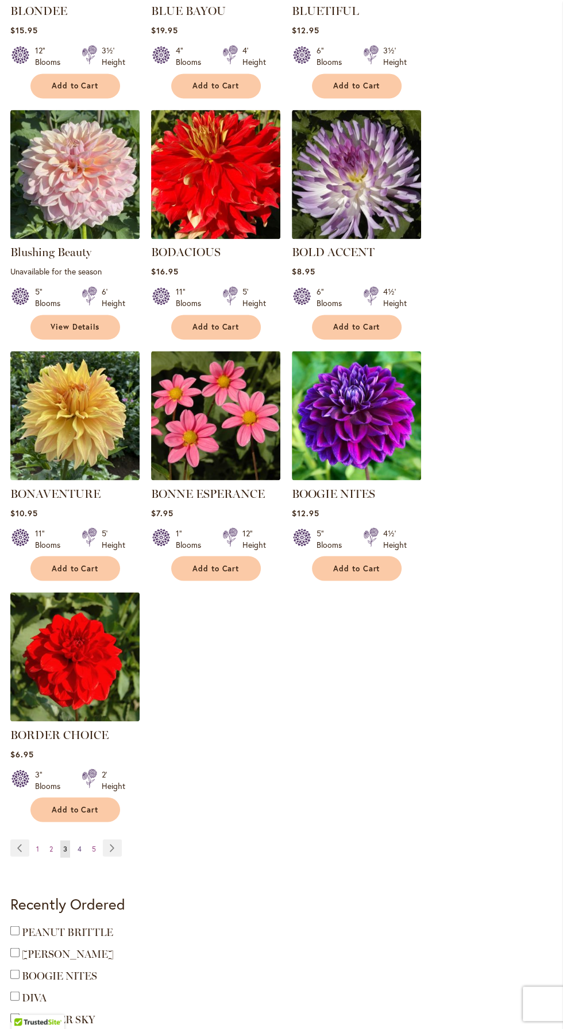
click at [82, 848] on link "Page 4" at bounding box center [80, 848] width 10 height 17
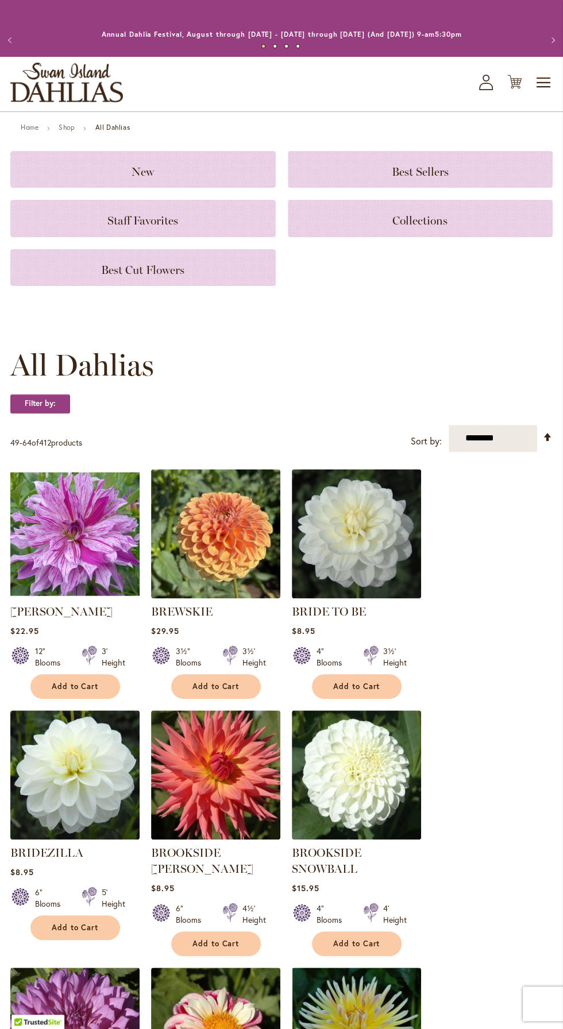
click at [78, 509] on img at bounding box center [75, 534] width 136 height 136
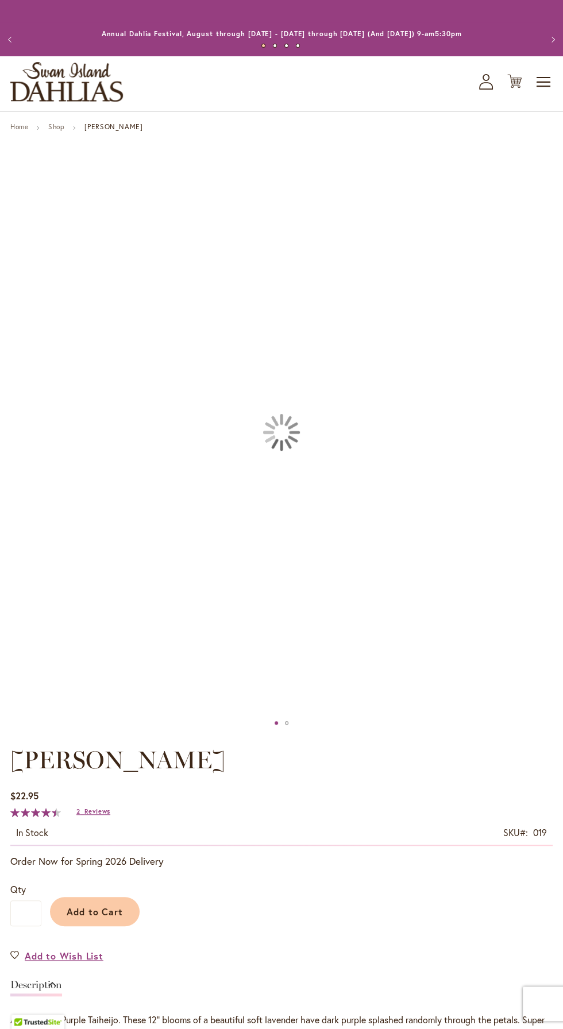
type input "******"
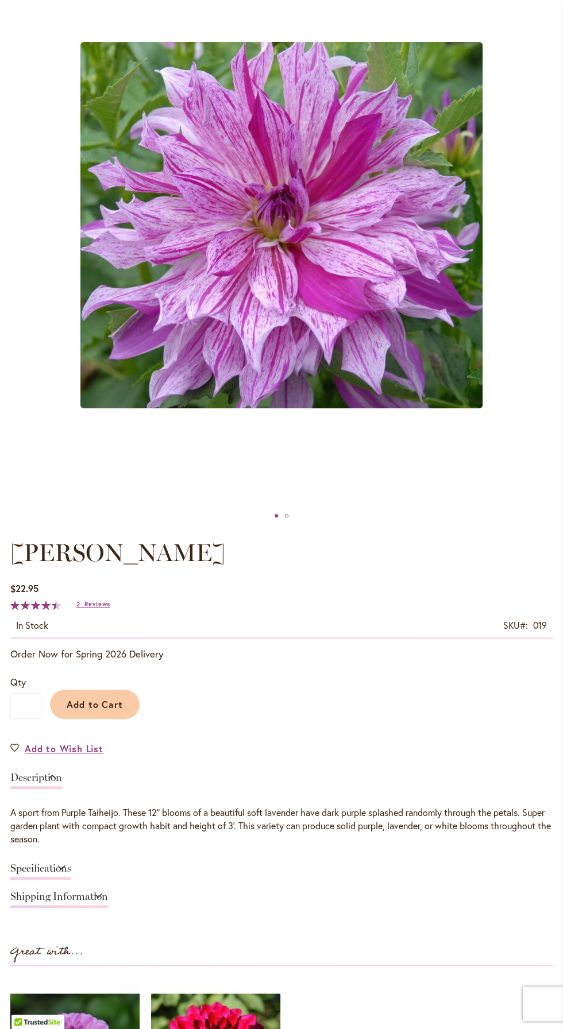
scroll to position [181, 0]
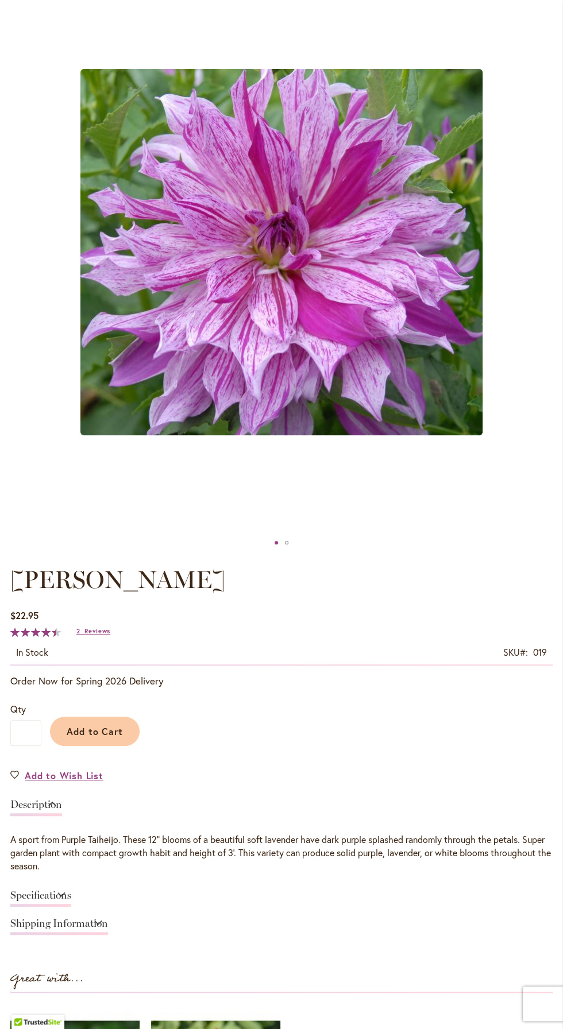
click at [94, 799] on div "Description" at bounding box center [281, 808] width 542 height 28
click at [85, 776] on span "Add to Wish List" at bounding box center [64, 775] width 79 height 13
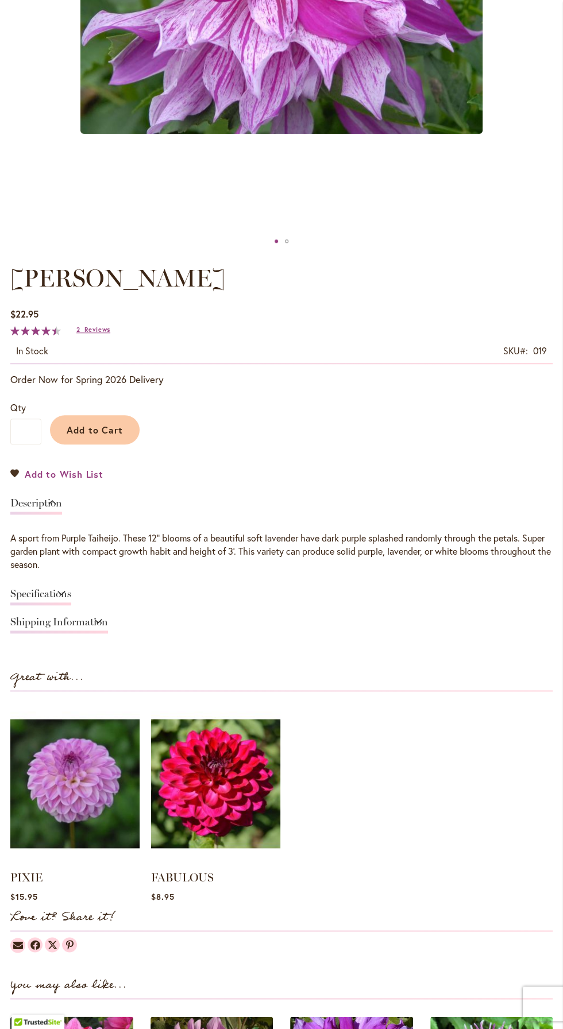
scroll to position [483, 0]
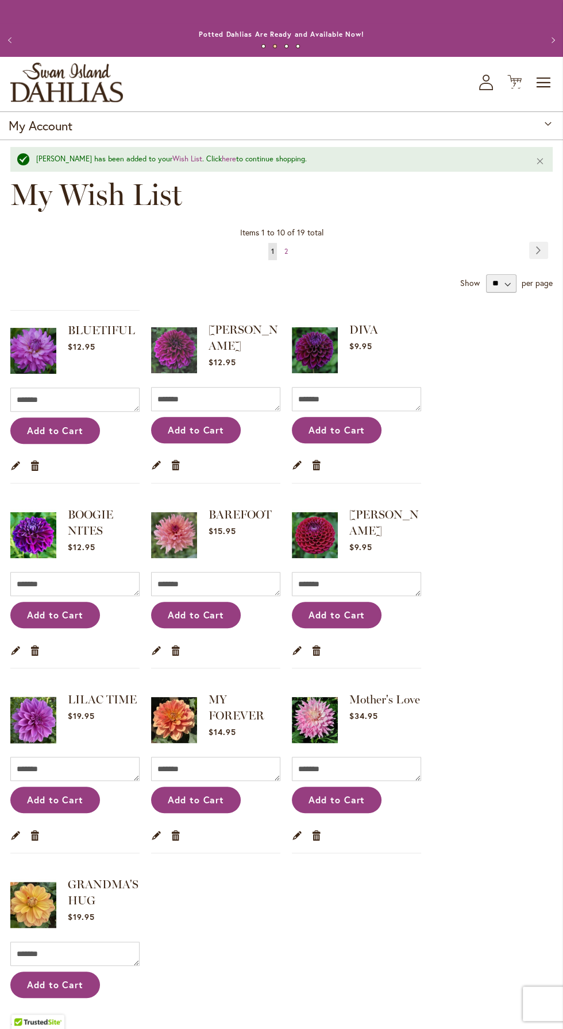
scroll to position [34, 0]
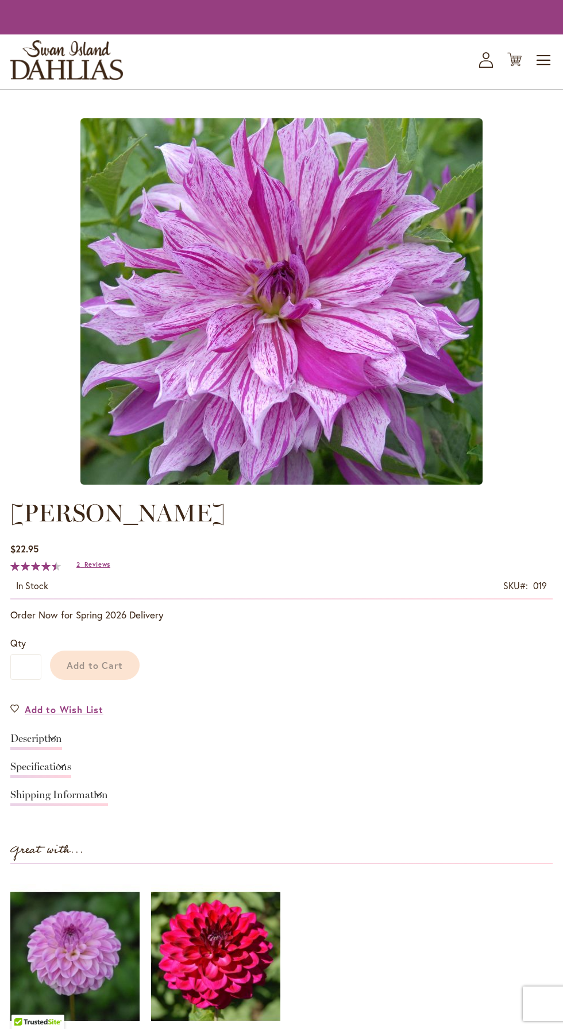
scroll to position [450, 0]
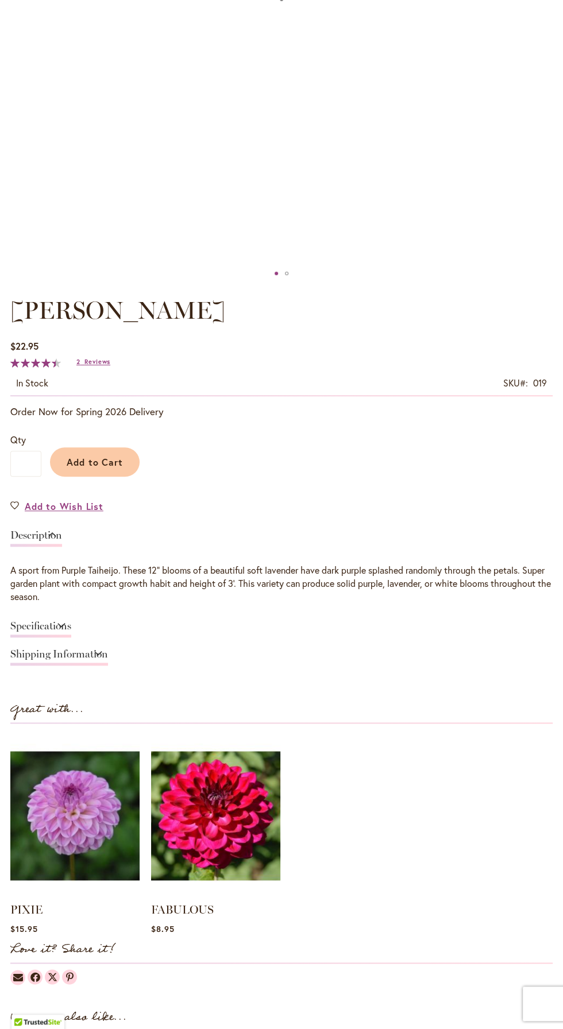
type input "******"
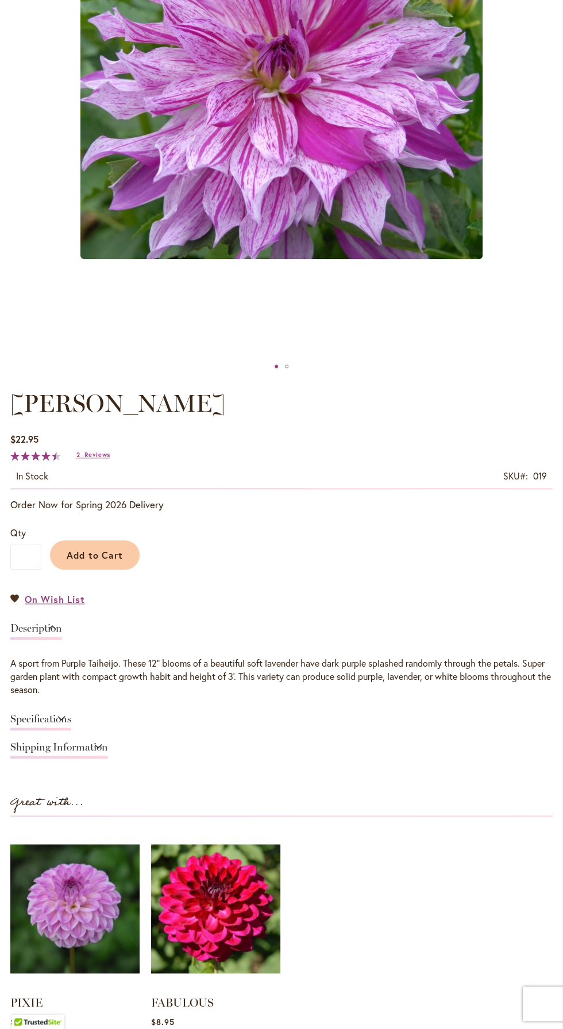
scroll to position [370, 0]
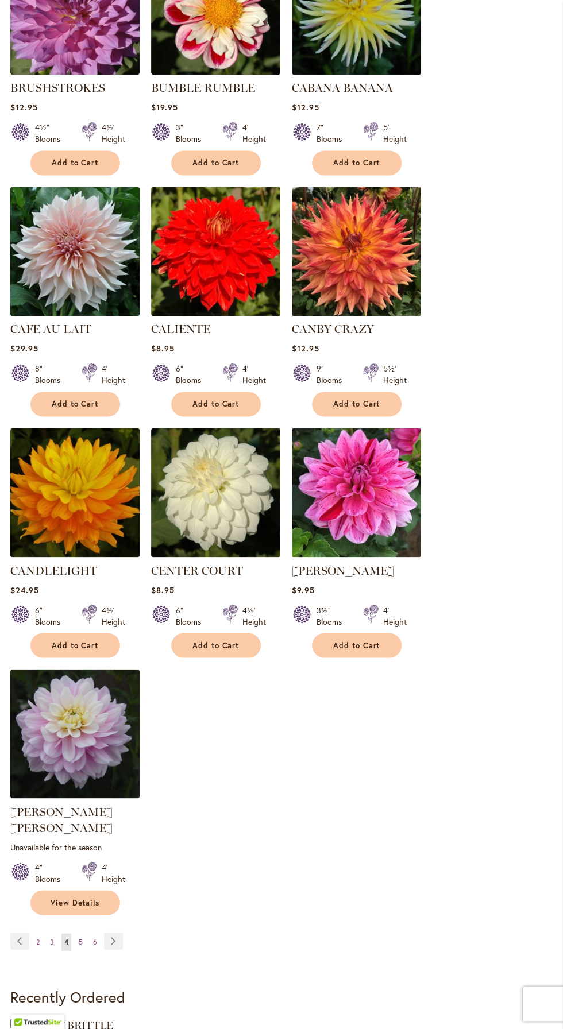
scroll to position [1031, 0]
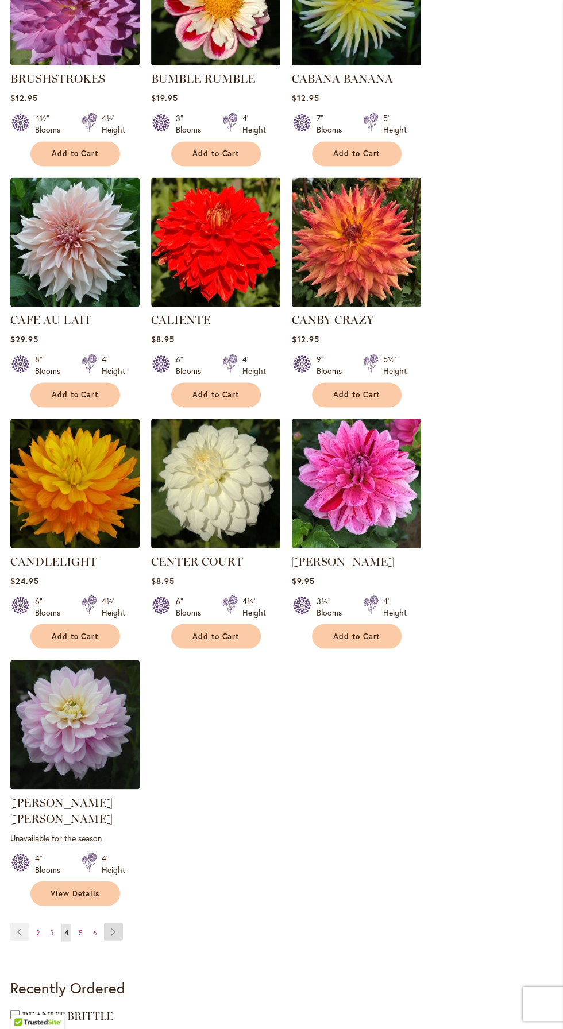
click at [114, 923] on link "Page Next" at bounding box center [113, 931] width 19 height 17
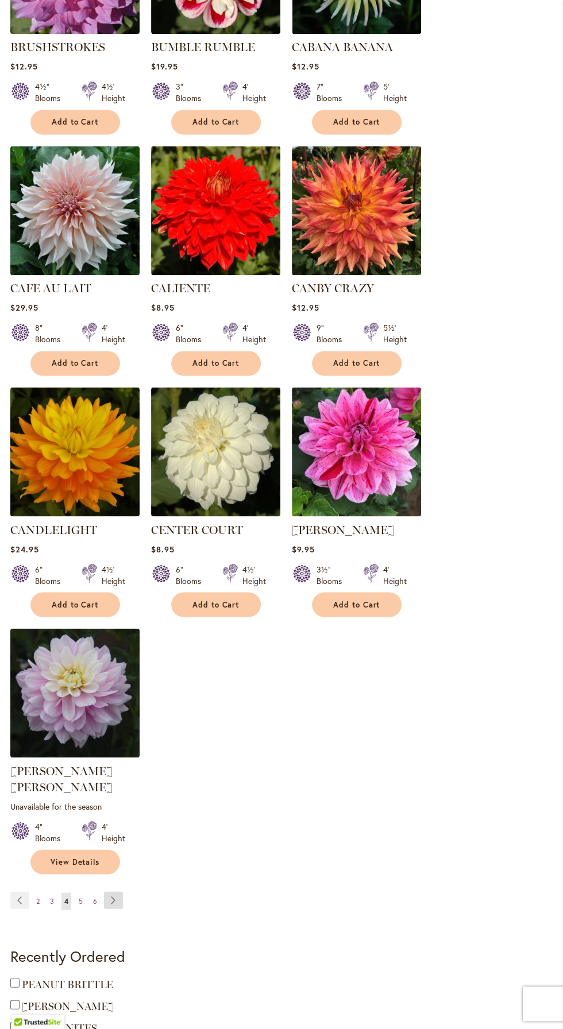
scroll to position [1108, 0]
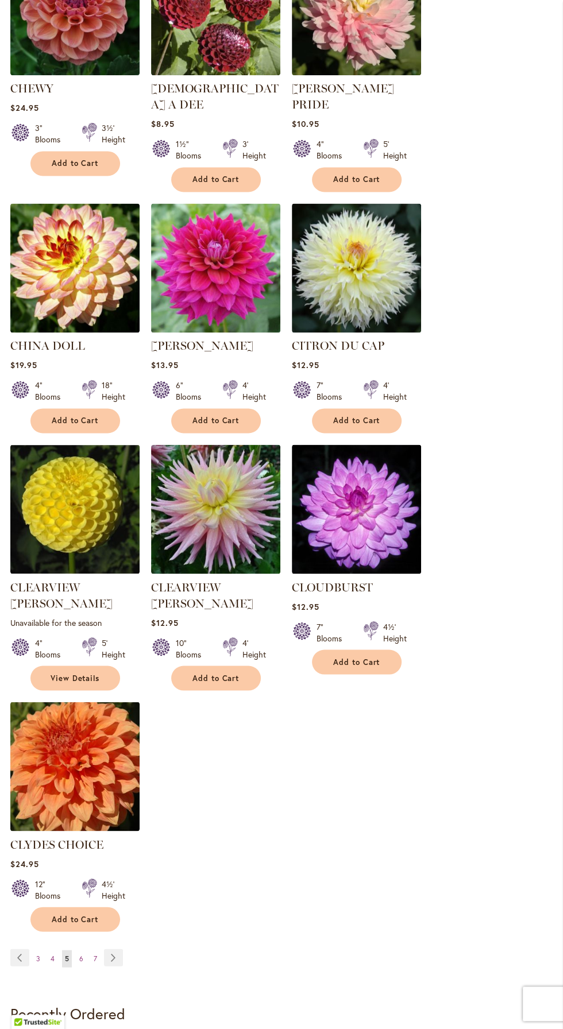
scroll to position [1009, 0]
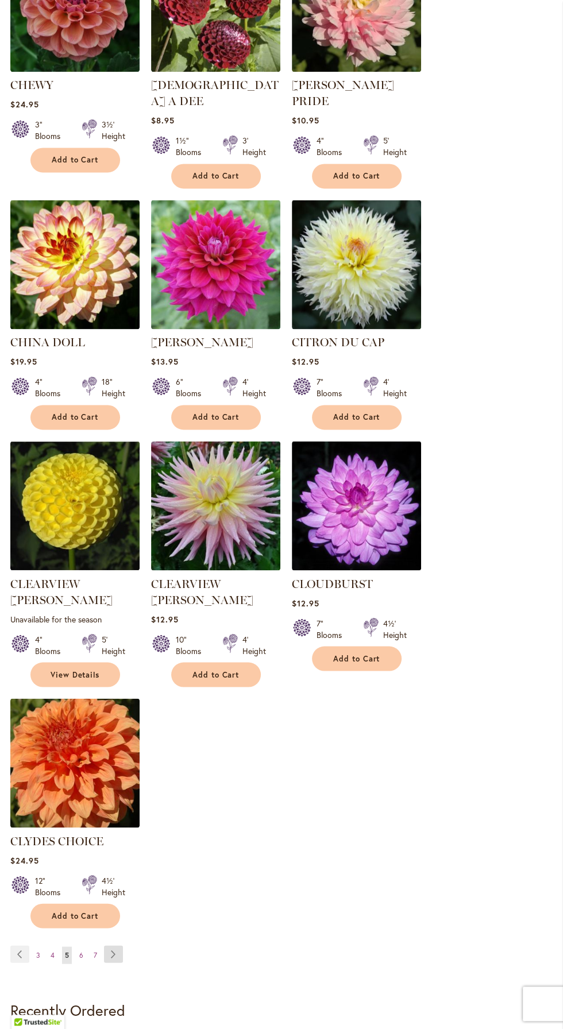
click at [122, 945] on link "Page Next" at bounding box center [113, 953] width 19 height 17
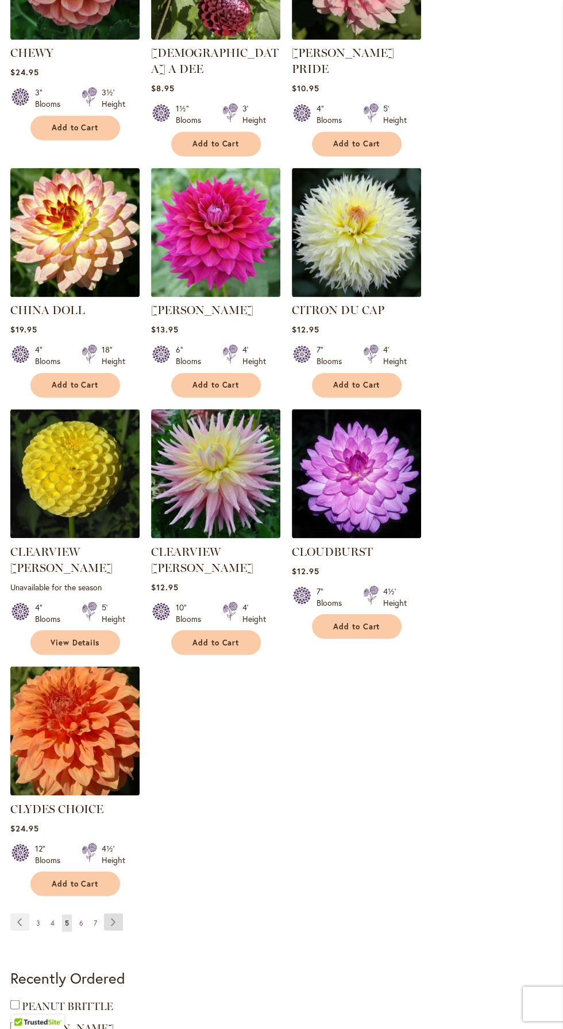
scroll to position [1086, 0]
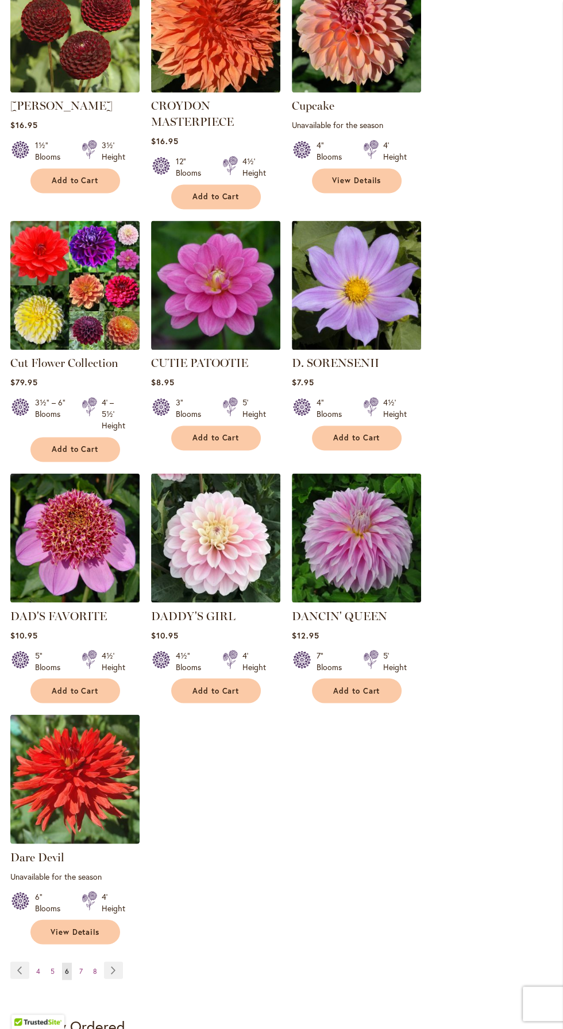
scroll to position [1007, 0]
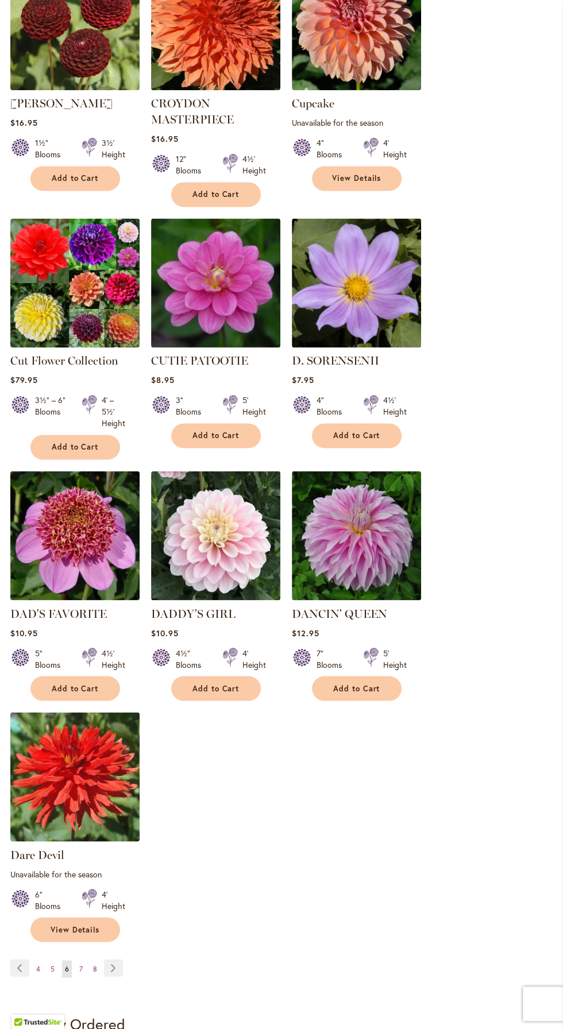
click at [94, 964] on span "8" at bounding box center [95, 968] width 4 height 9
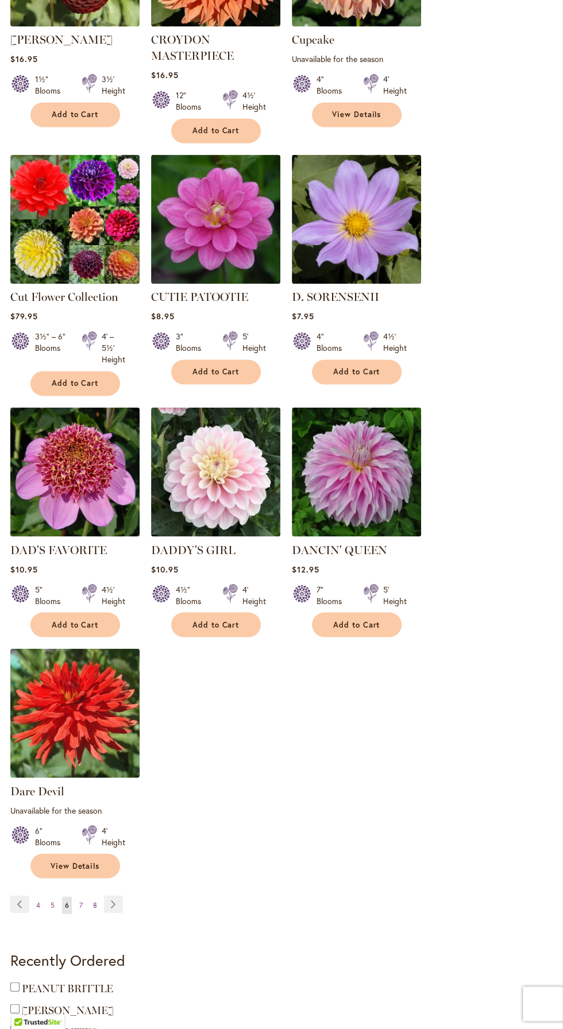
scroll to position [1083, 0]
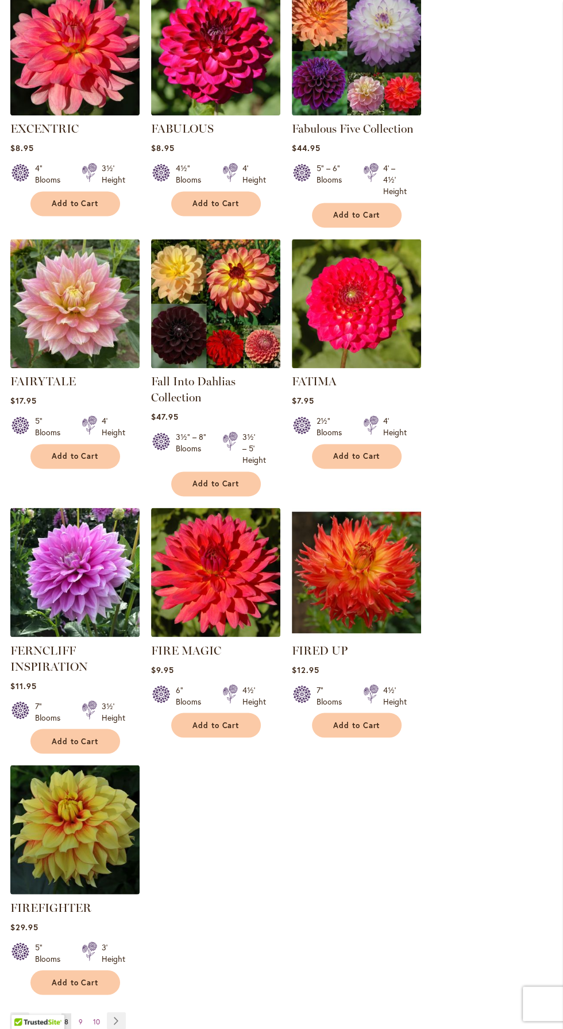
scroll to position [972, 0]
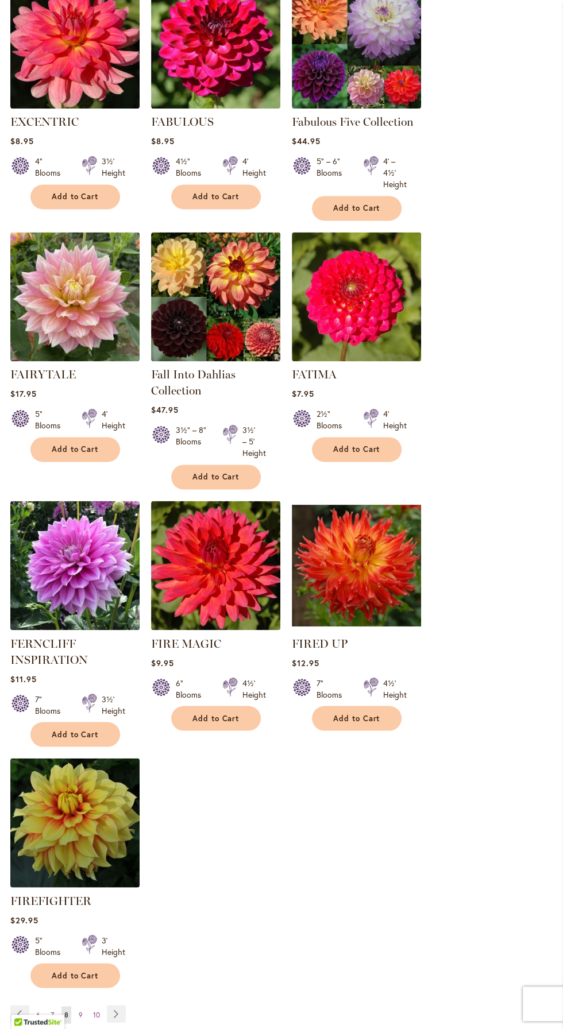
click at [52, 1012] on span "7" at bounding box center [52, 1014] width 3 height 9
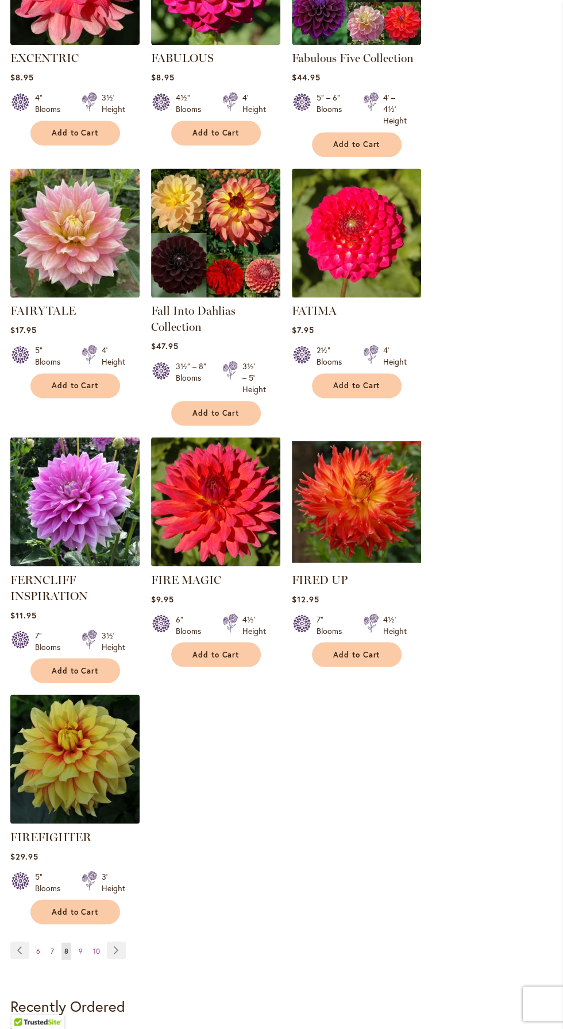
scroll to position [1049, 0]
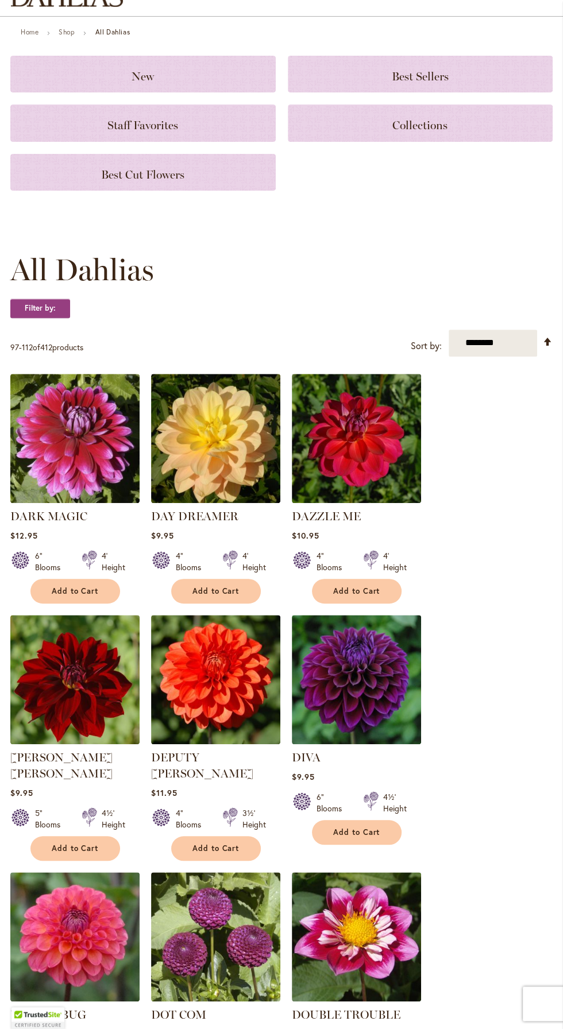
scroll to position [166, 0]
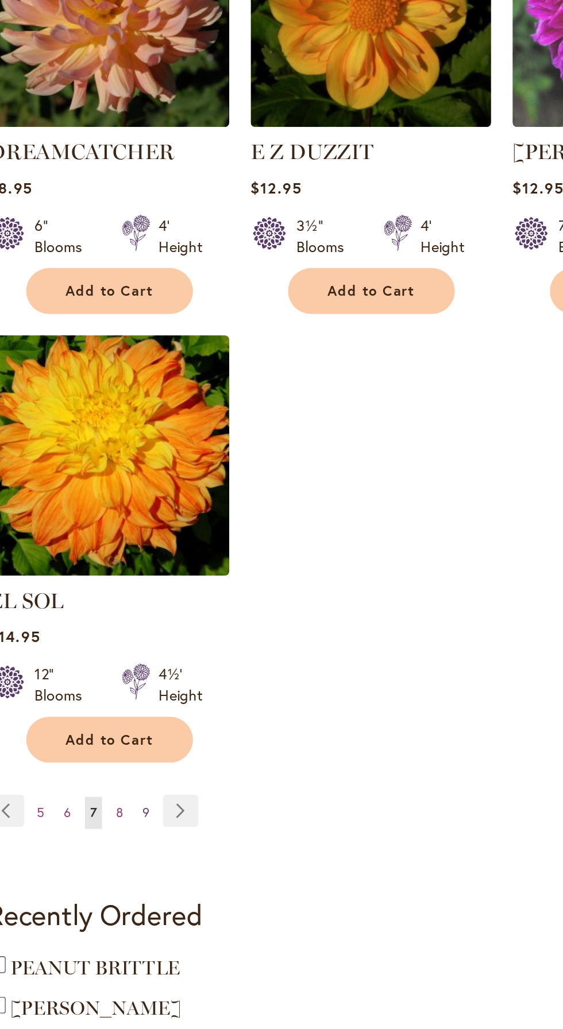
click at [97, 850] on link "Page 9" at bounding box center [95, 858] width 10 height 17
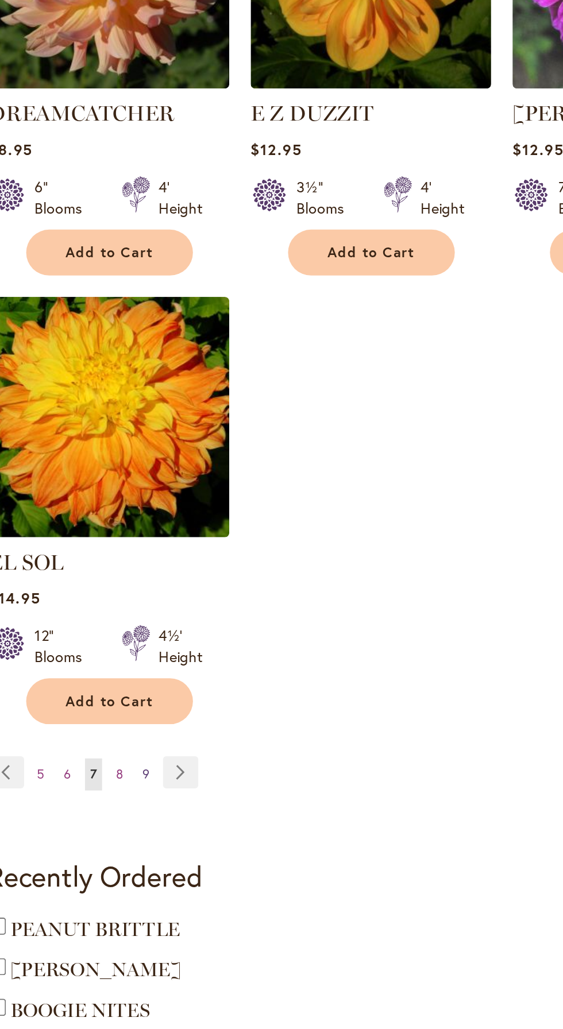
scroll to position [1089, 0]
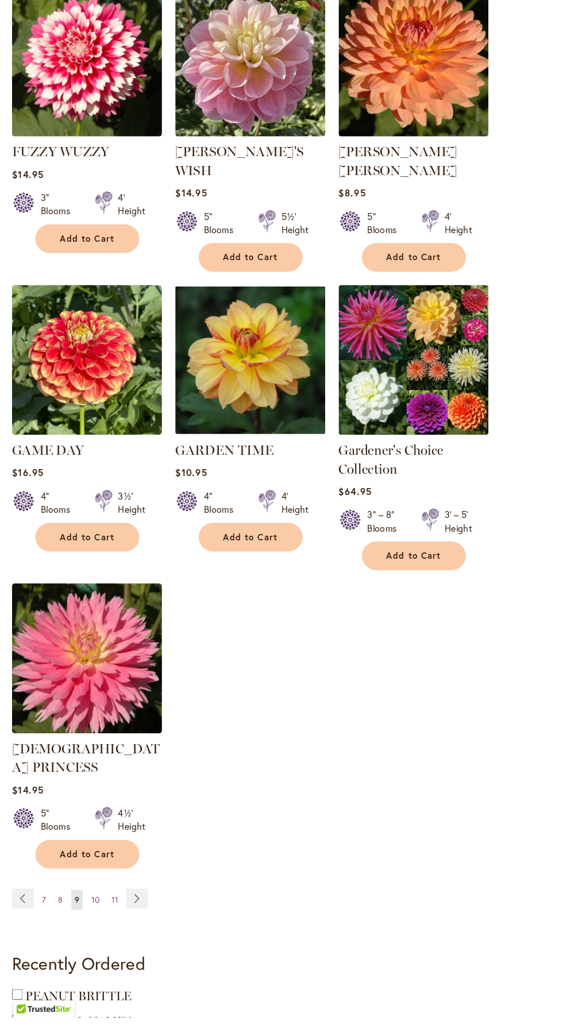
scroll to position [1089, 0]
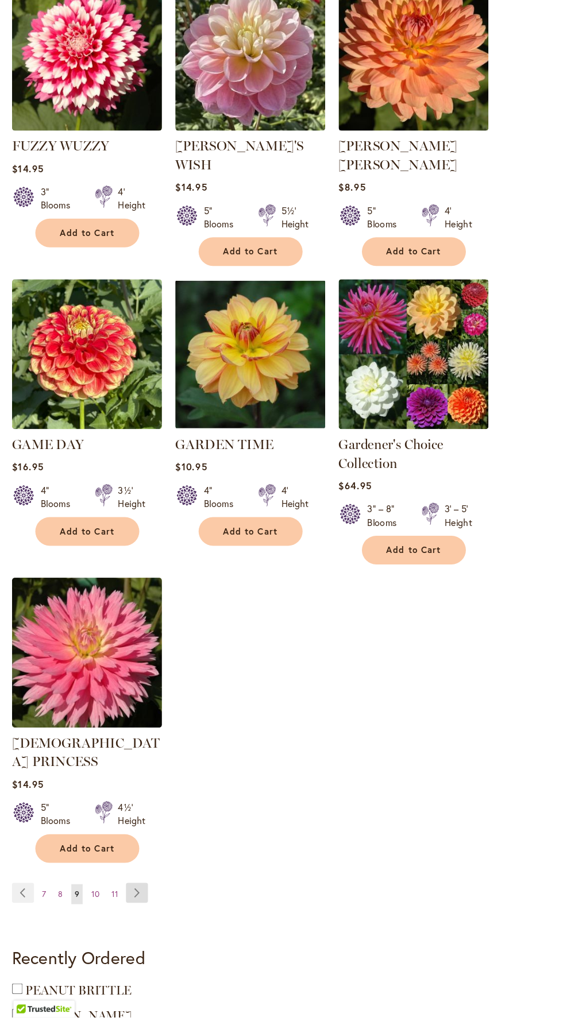
click at [117, 913] on link "Page Next" at bounding box center [118, 921] width 19 height 17
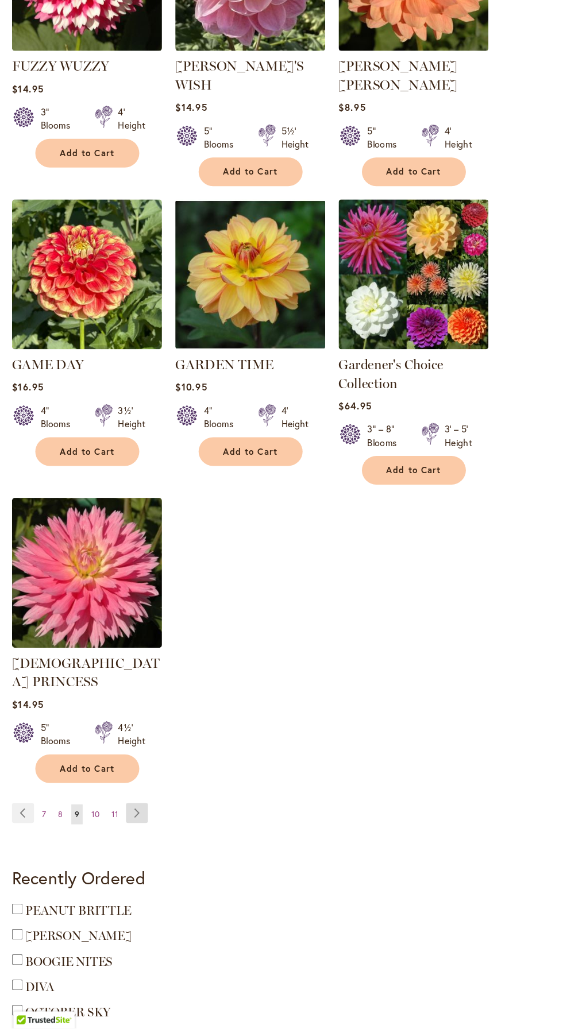
scroll to position [1178, 0]
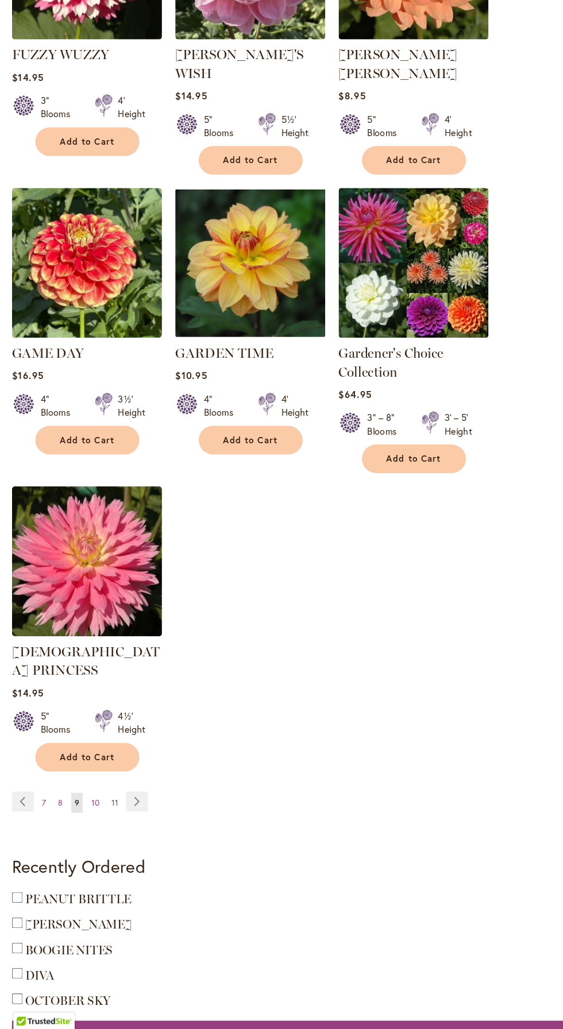
click at [98, 829] on span "11" at bounding box center [99, 833] width 6 height 9
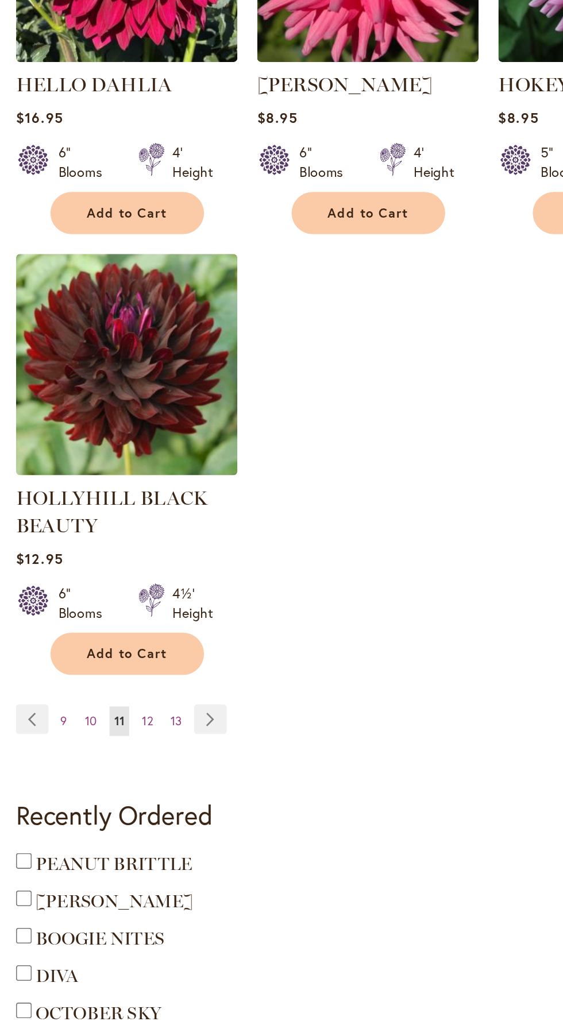
scroll to position [1169, 0]
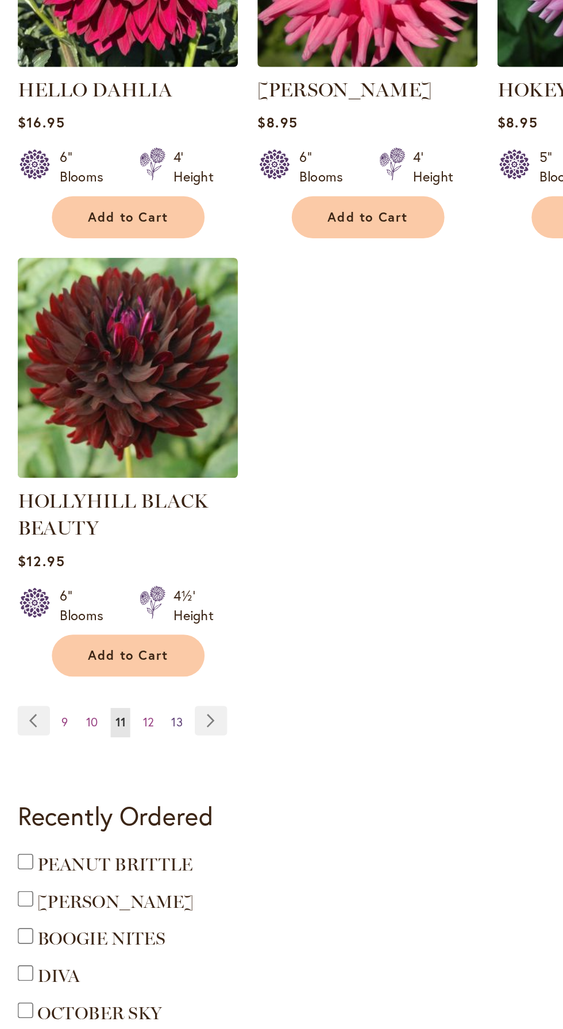
click at [103, 822] on span "13" at bounding box center [103, 822] width 7 height 9
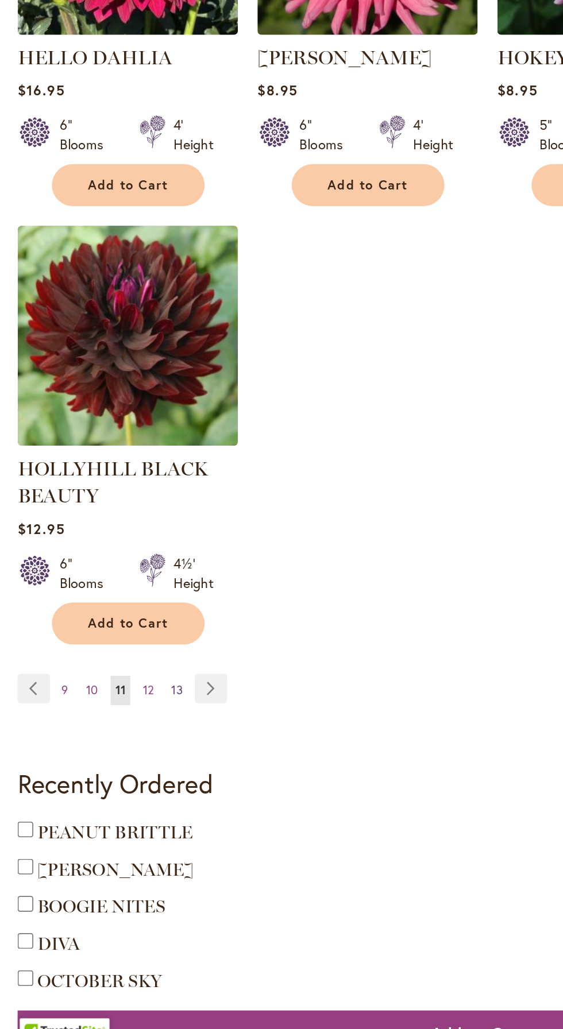
scroll to position [1194, 0]
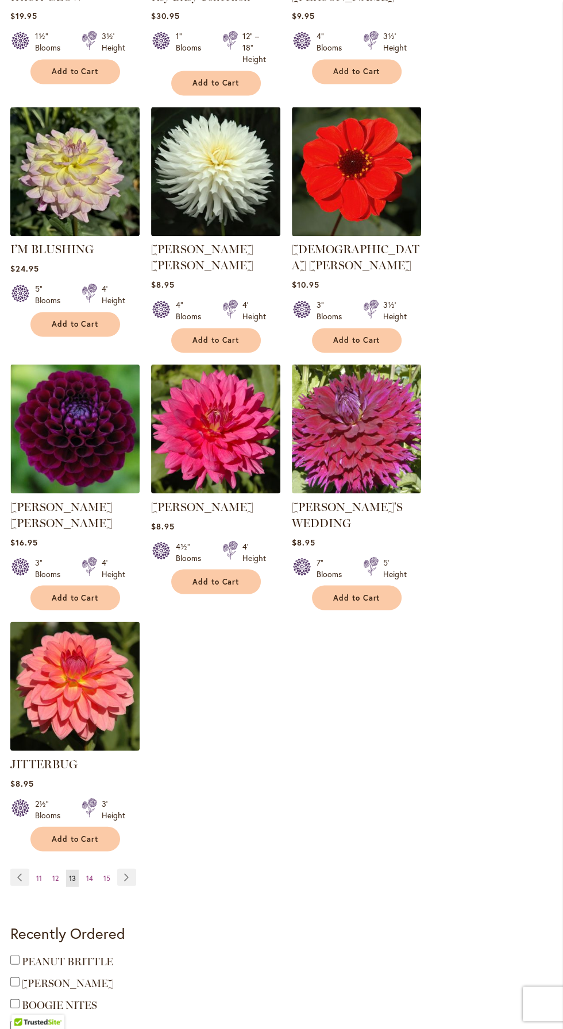
scroll to position [1098, 0]
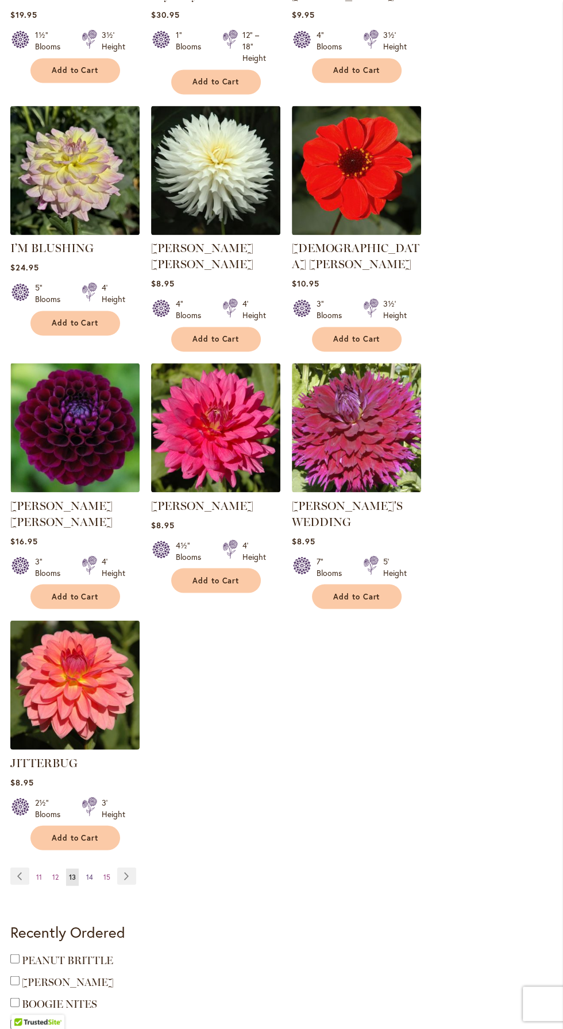
click at [91, 872] on span "14" at bounding box center [89, 876] width 7 height 9
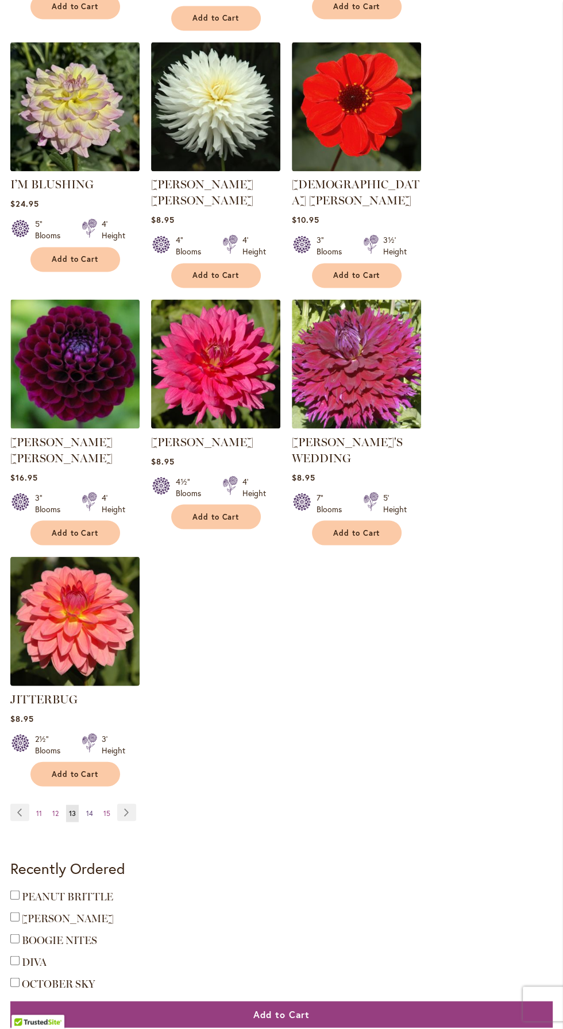
scroll to position [1175, 0]
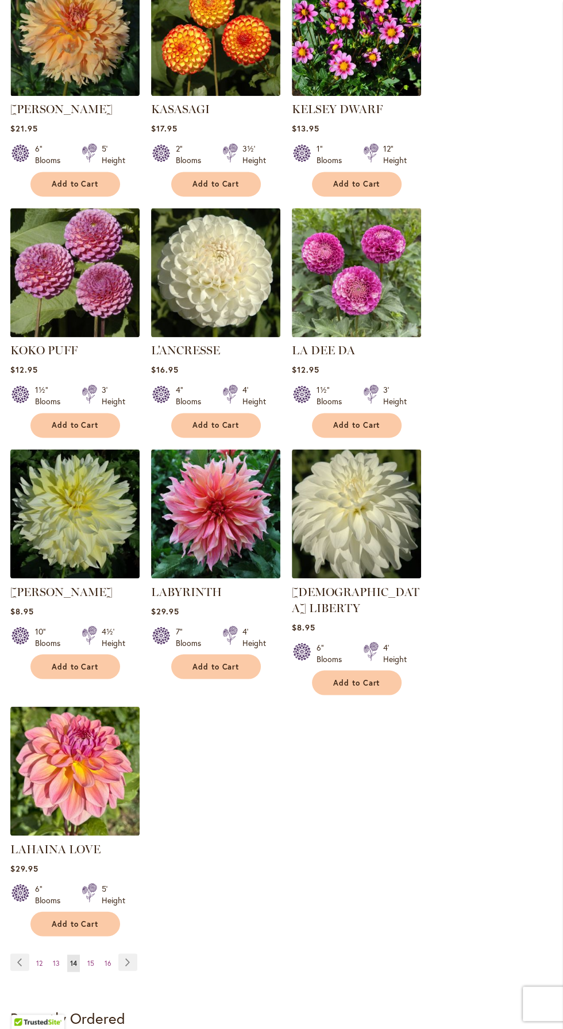
scroll to position [985, 0]
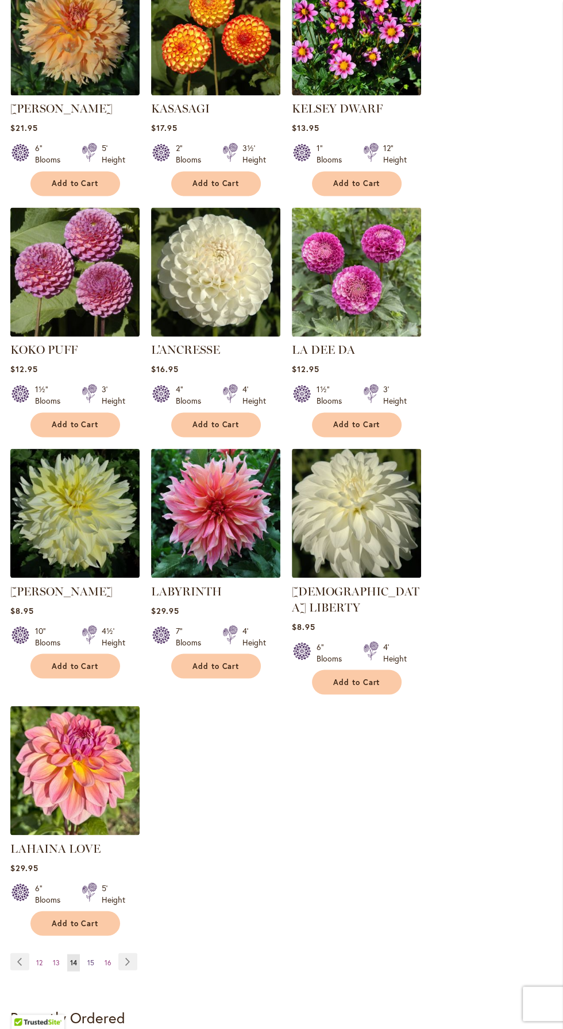
click at [91, 958] on span "15" at bounding box center [90, 962] width 7 height 9
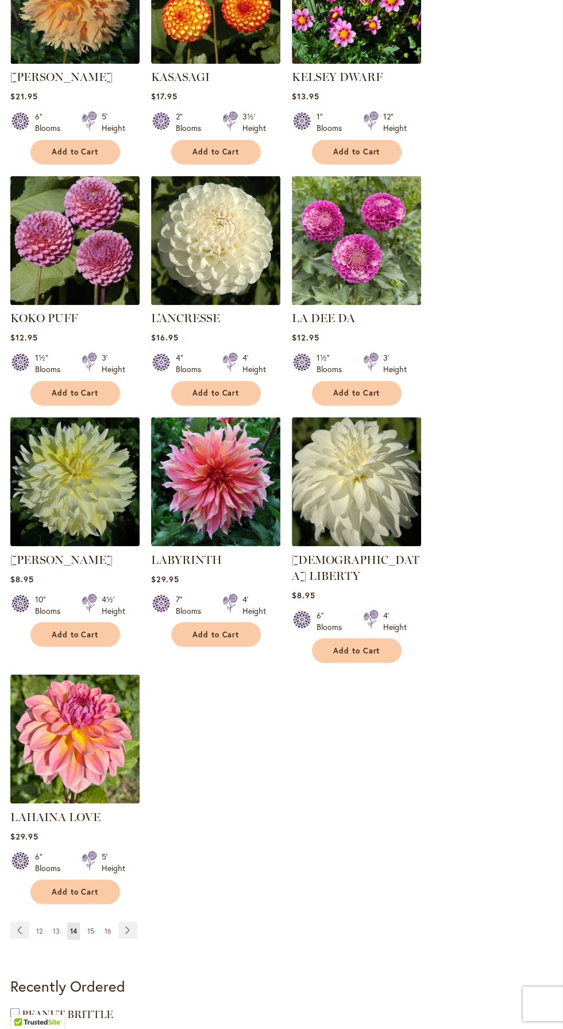
scroll to position [1062, 0]
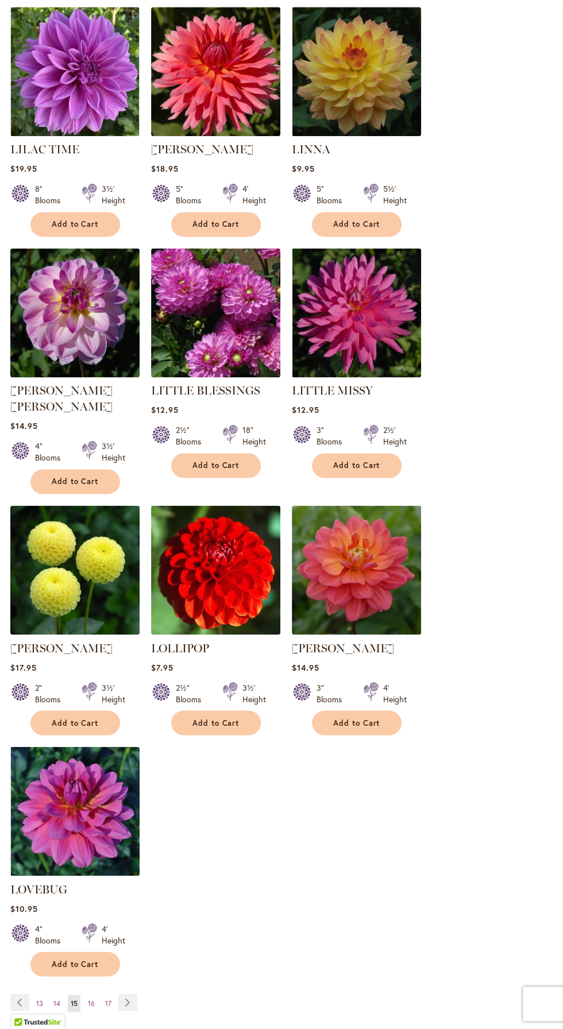
scroll to position [982, 0]
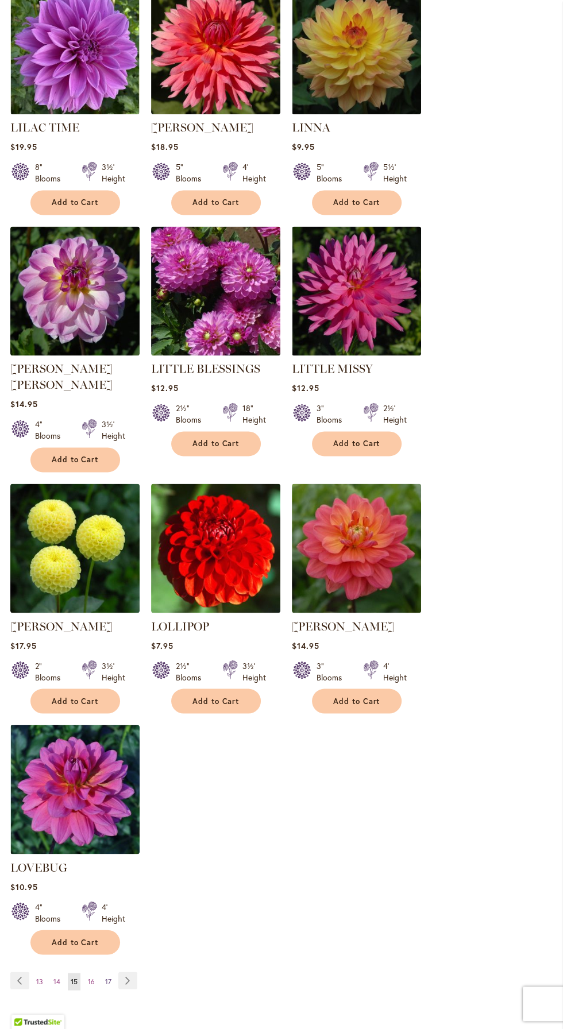
click at [107, 973] on link "Page 17" at bounding box center [108, 981] width 12 height 17
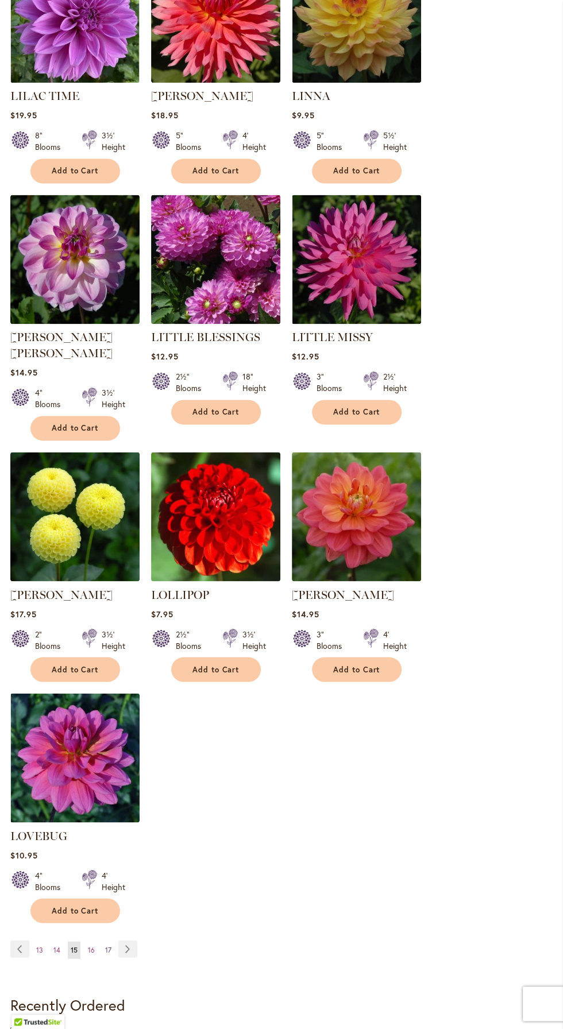
scroll to position [1059, 0]
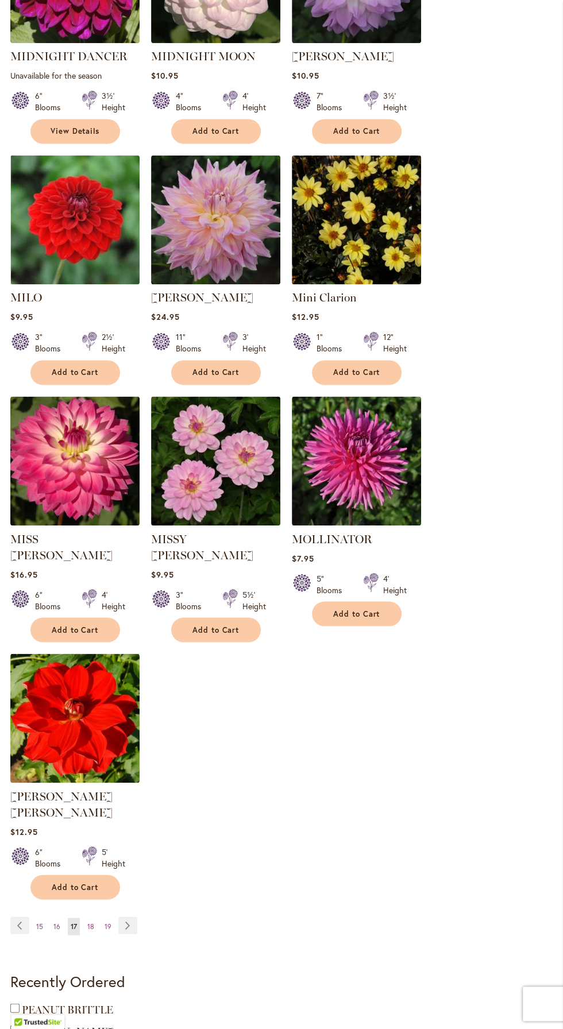
scroll to position [1039, 0]
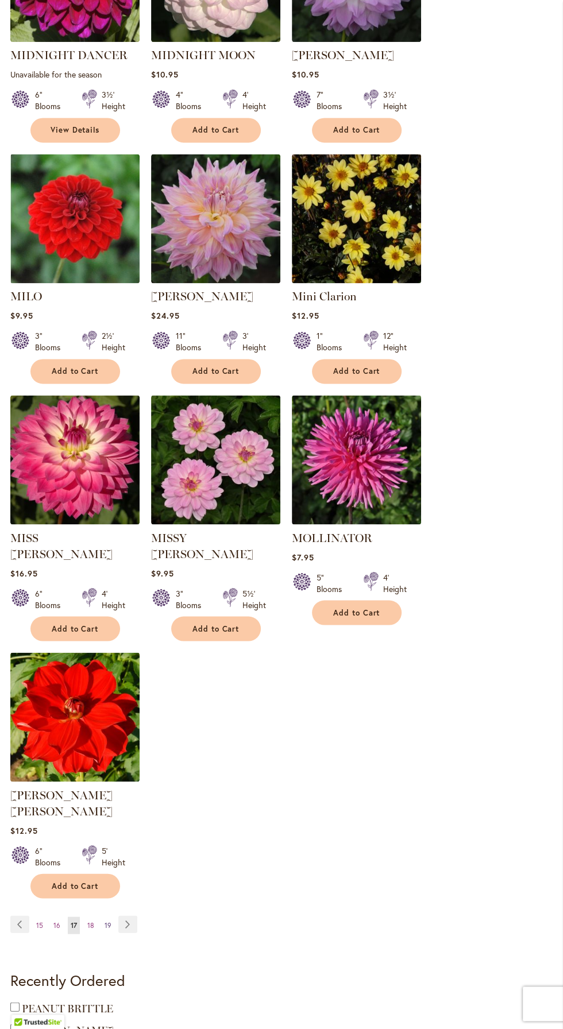
click at [107, 920] on span "19" at bounding box center [108, 924] width 7 height 9
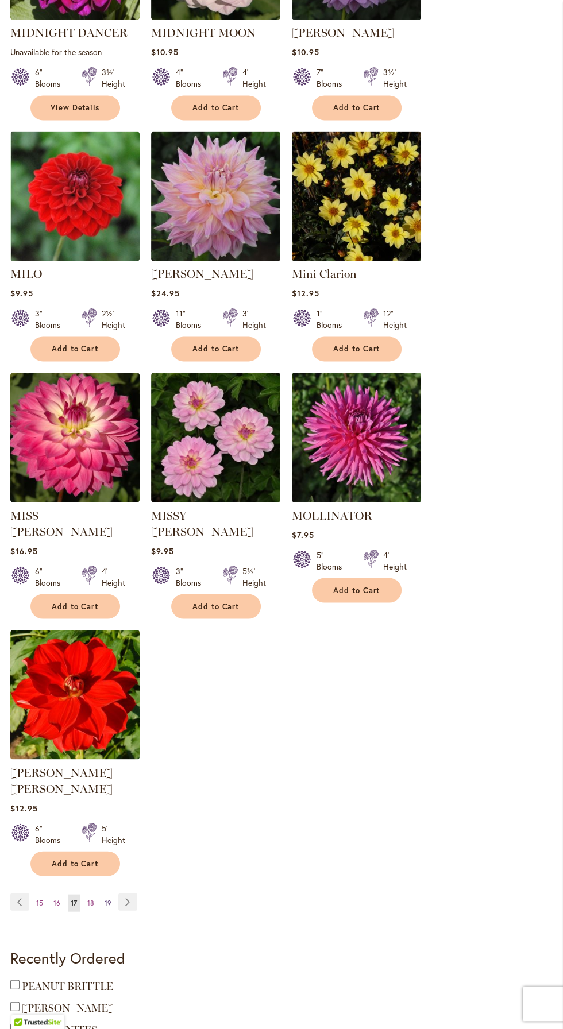
scroll to position [1115, 0]
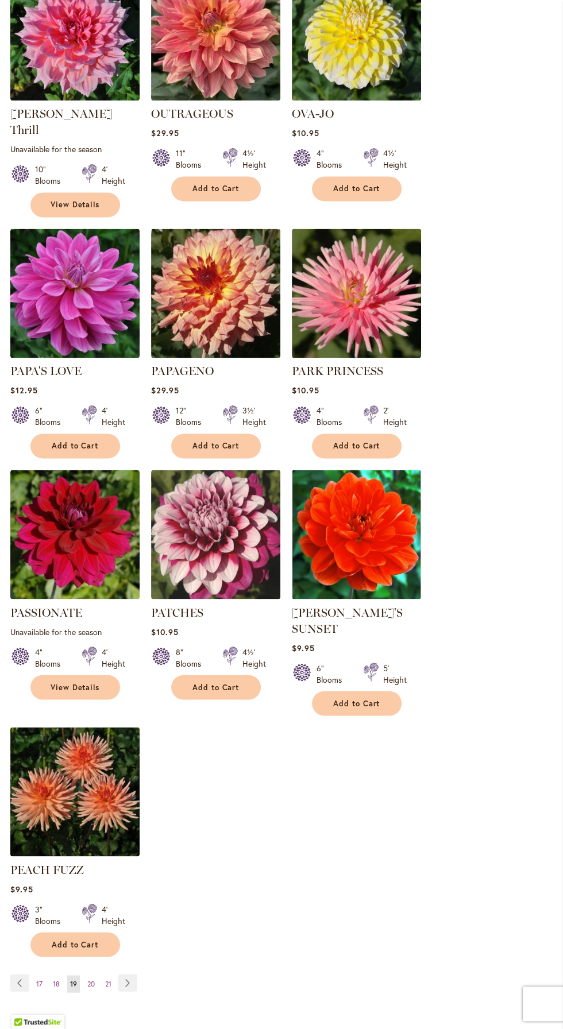
scroll to position [981, 0]
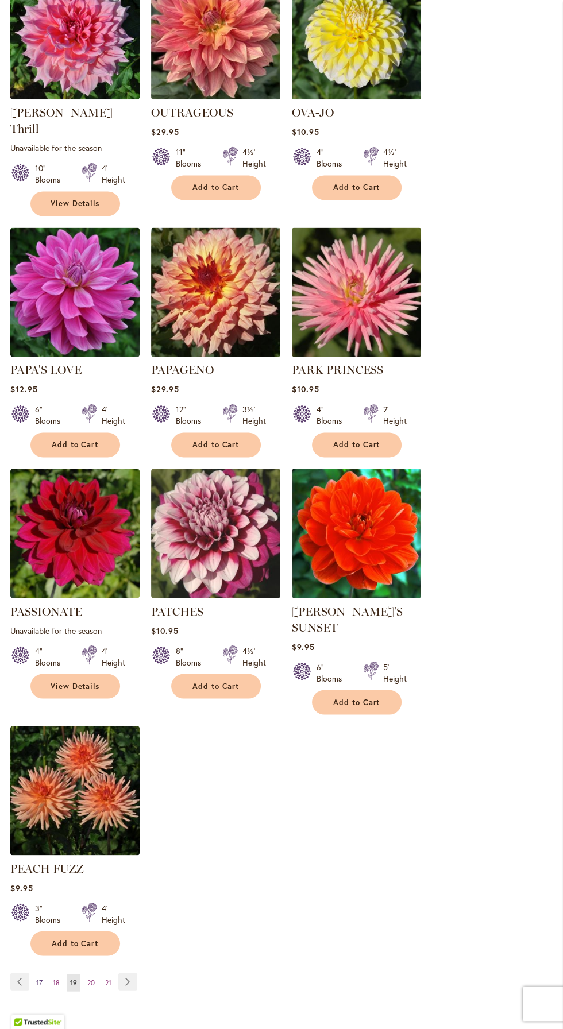
click at [39, 978] on span "17" at bounding box center [39, 982] width 6 height 9
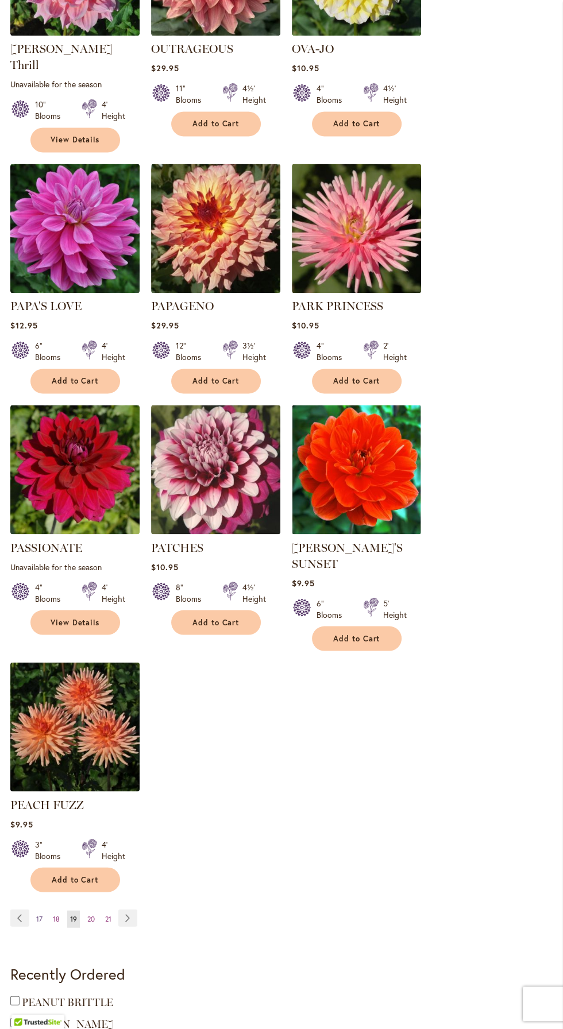
scroll to position [1058, 0]
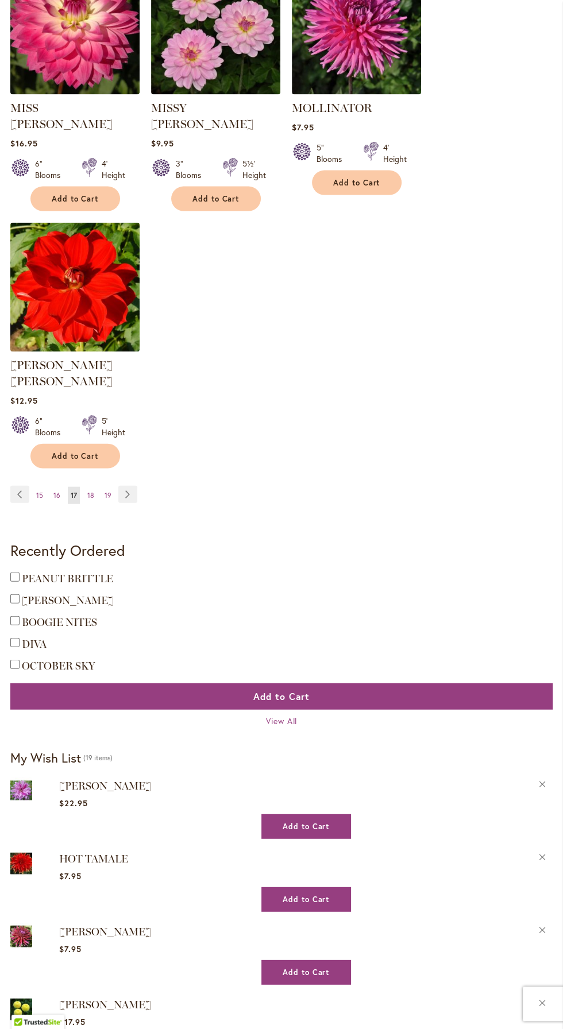
scroll to position [1479, 0]
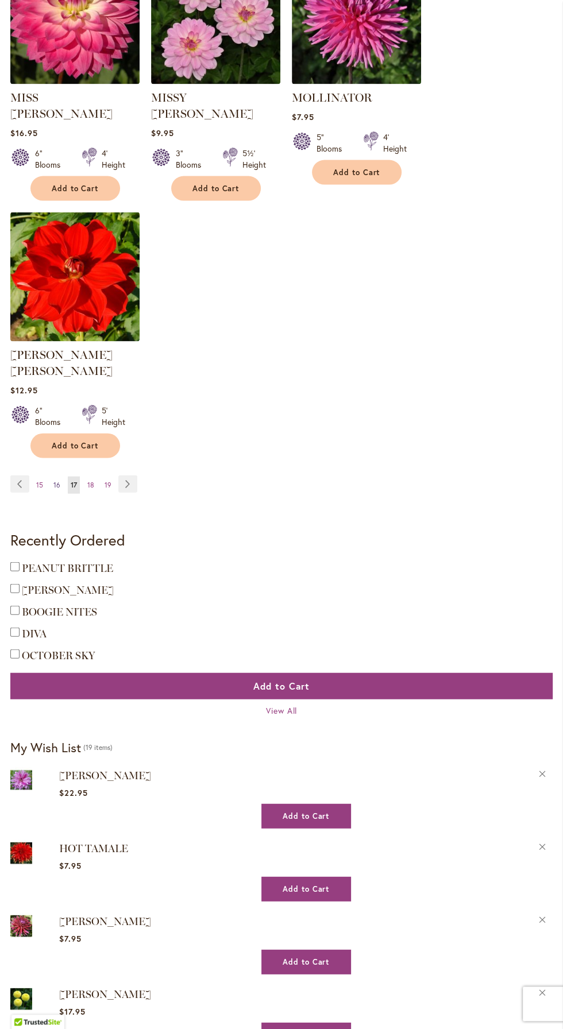
click at [56, 477] on link "Page 16" at bounding box center [57, 485] width 13 height 17
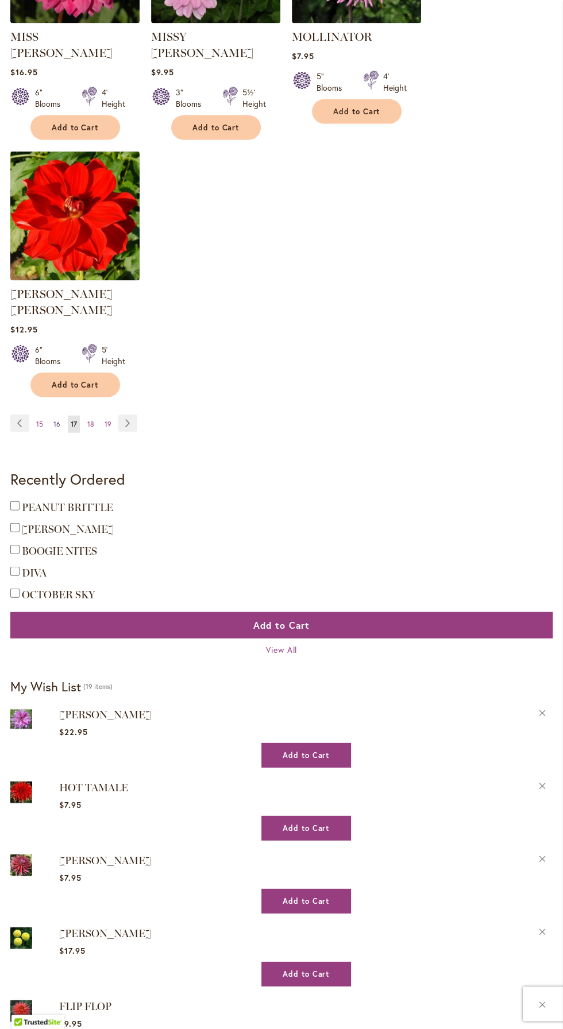
scroll to position [1555, 0]
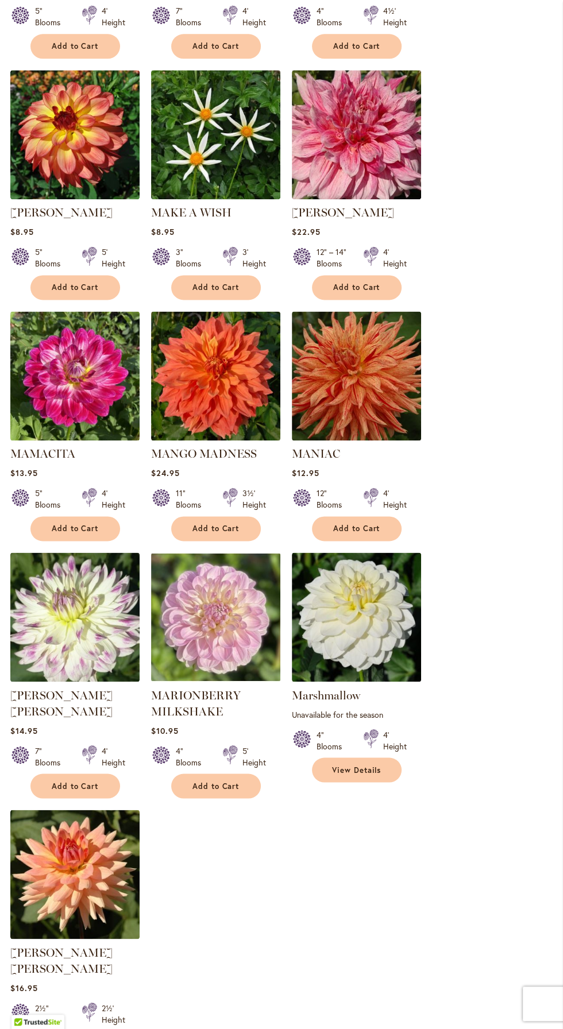
scroll to position [888, 0]
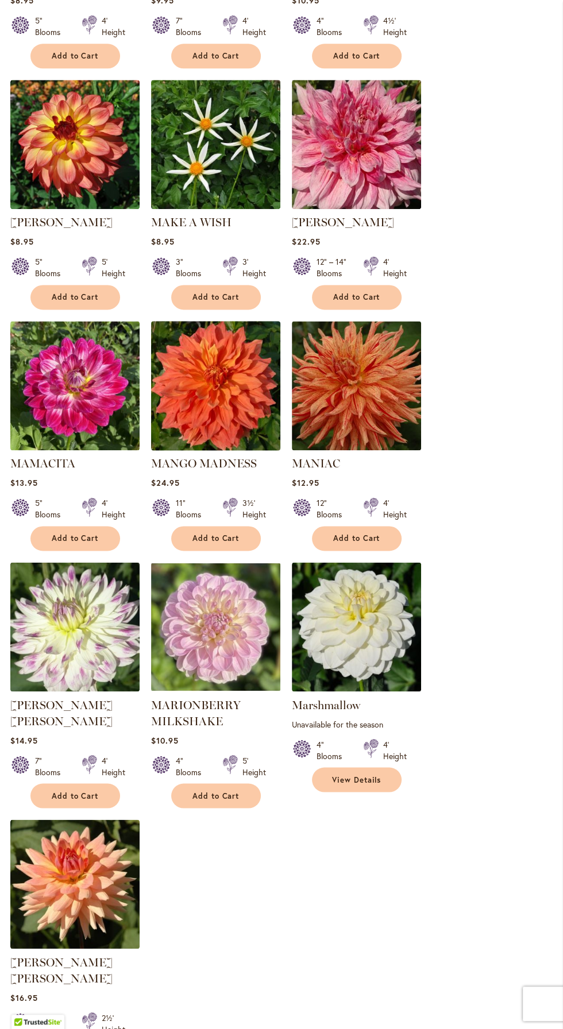
click at [246, 400] on img at bounding box center [216, 386] width 136 height 136
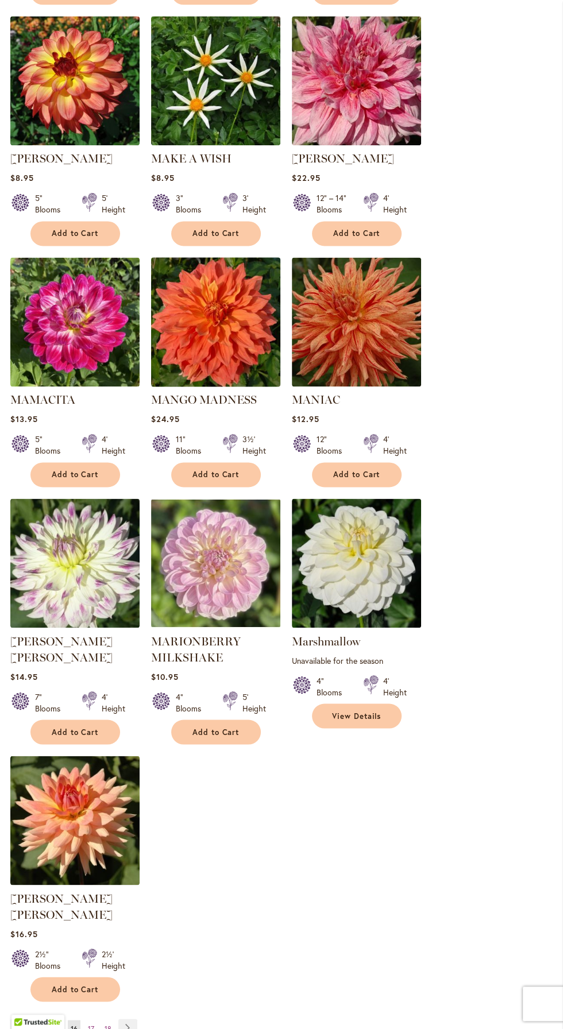
scroll to position [965, 0]
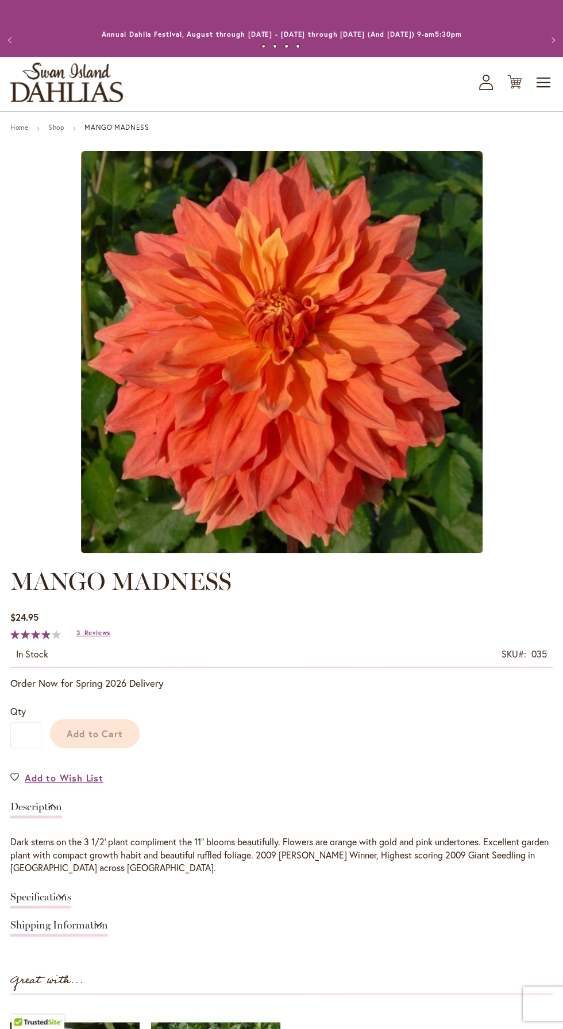
type input "******"
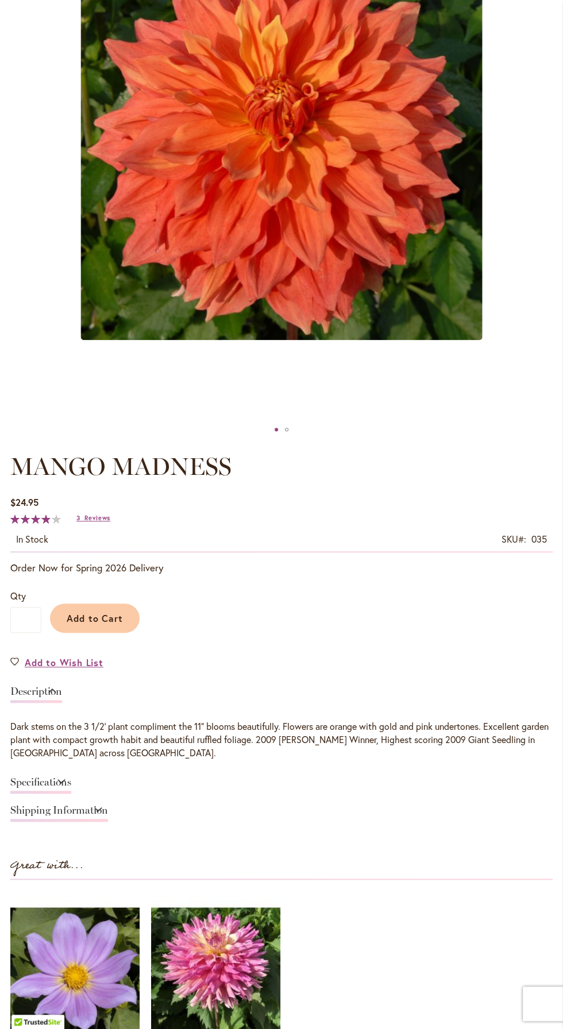
scroll to position [299, 0]
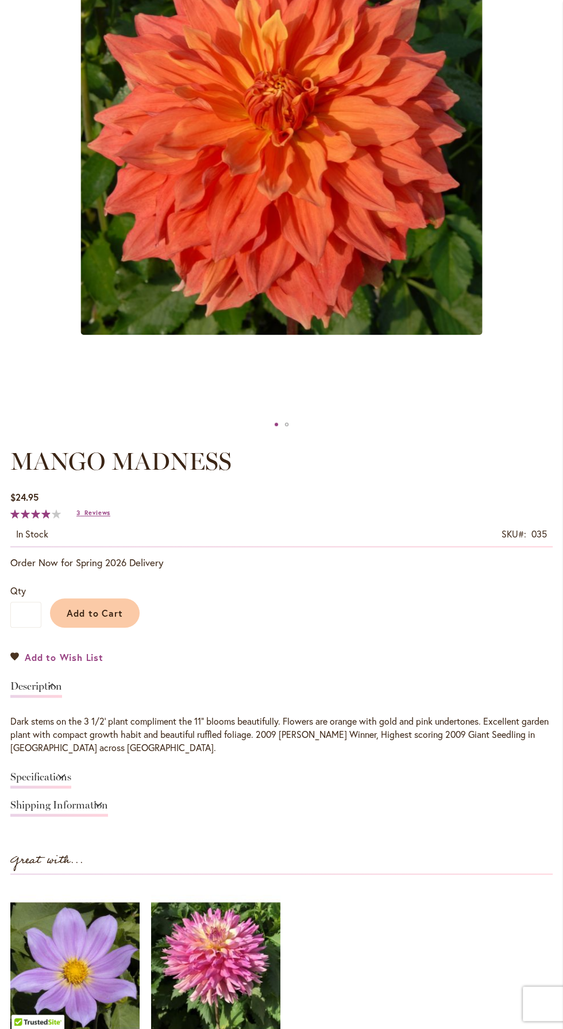
click at [102, 661] on span "Add to Wish List" at bounding box center [64, 657] width 79 height 13
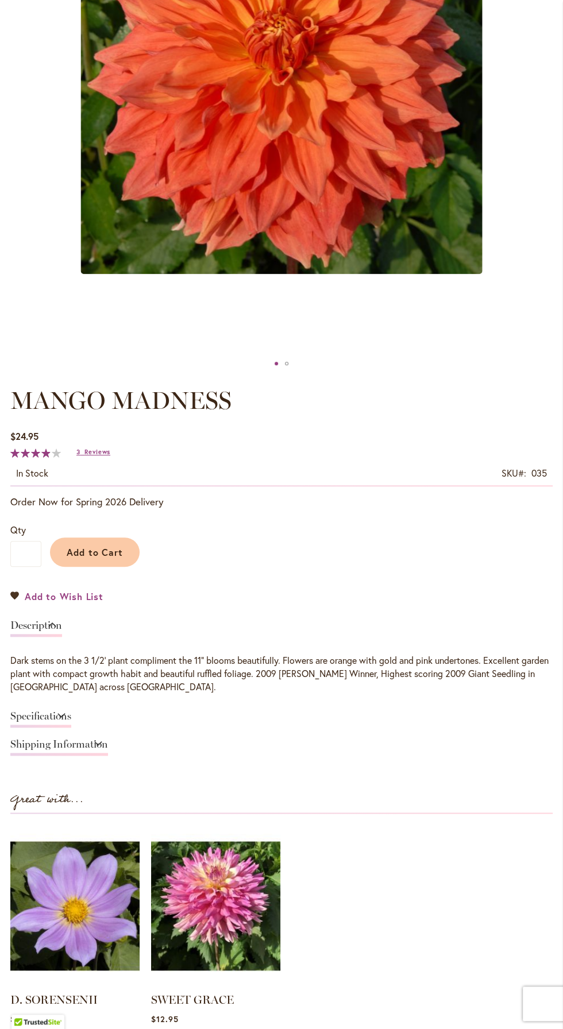
scroll to position [376, 0]
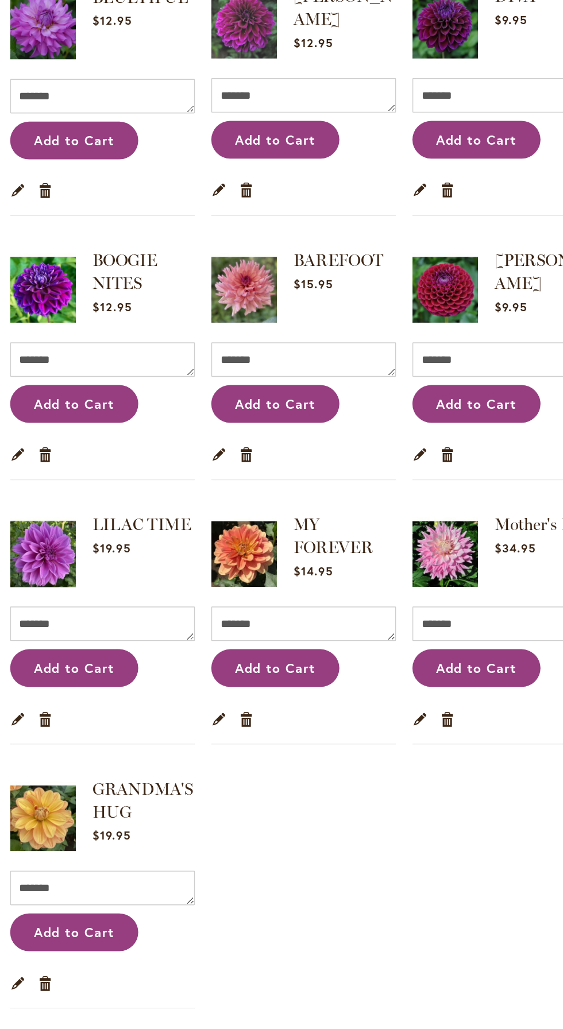
scroll to position [73, 0]
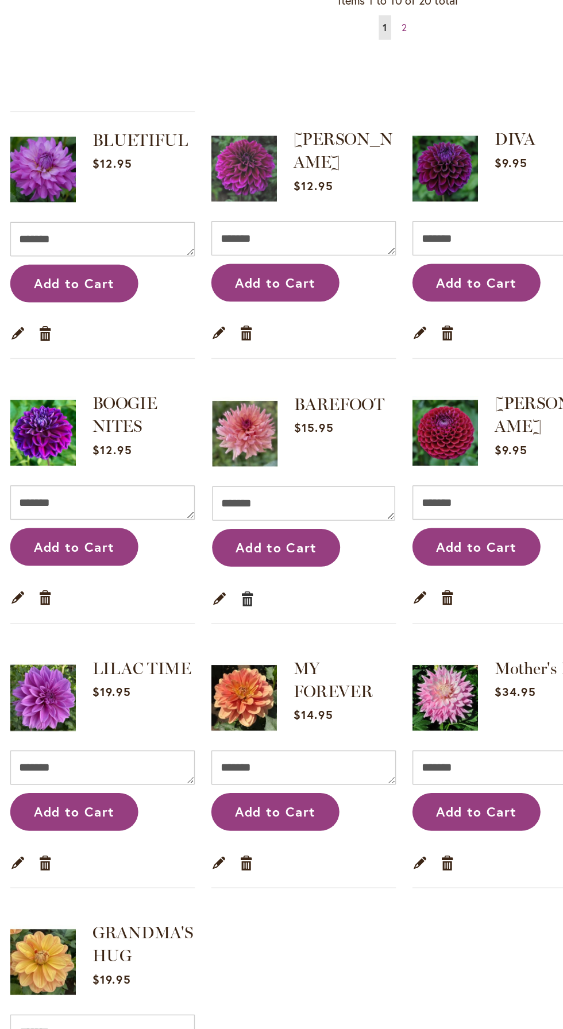
click at [179, 576] on link "Remove item" at bounding box center [176, 577] width 11 height 13
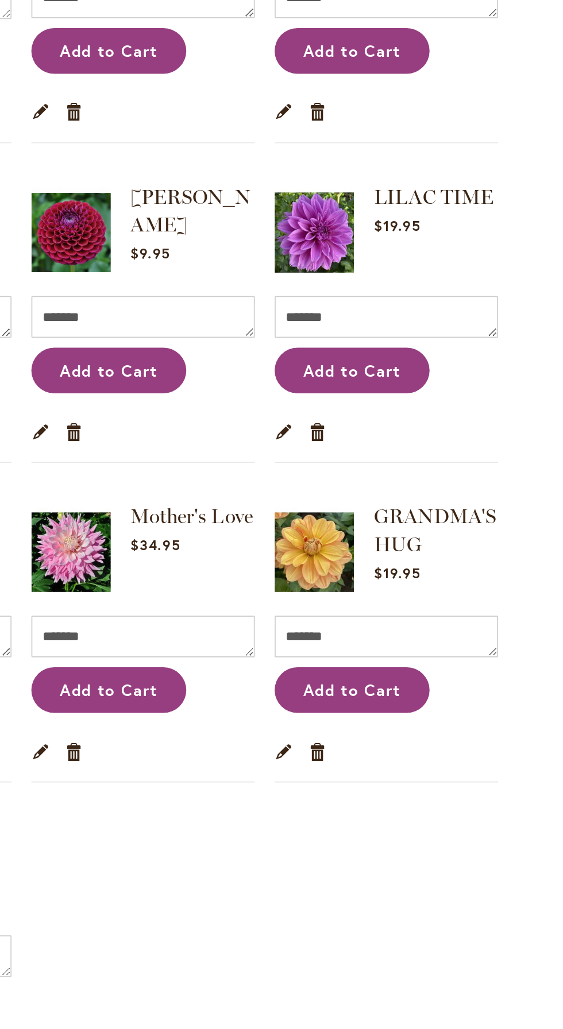
scroll to position [21, 0]
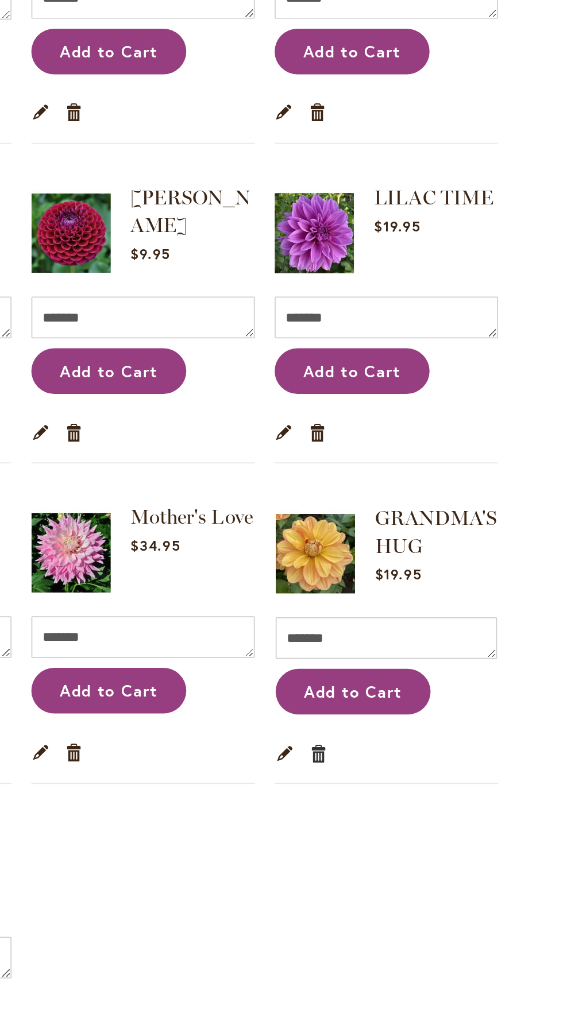
click at [322, 815] on link "Remove item" at bounding box center [317, 814] width 11 height 13
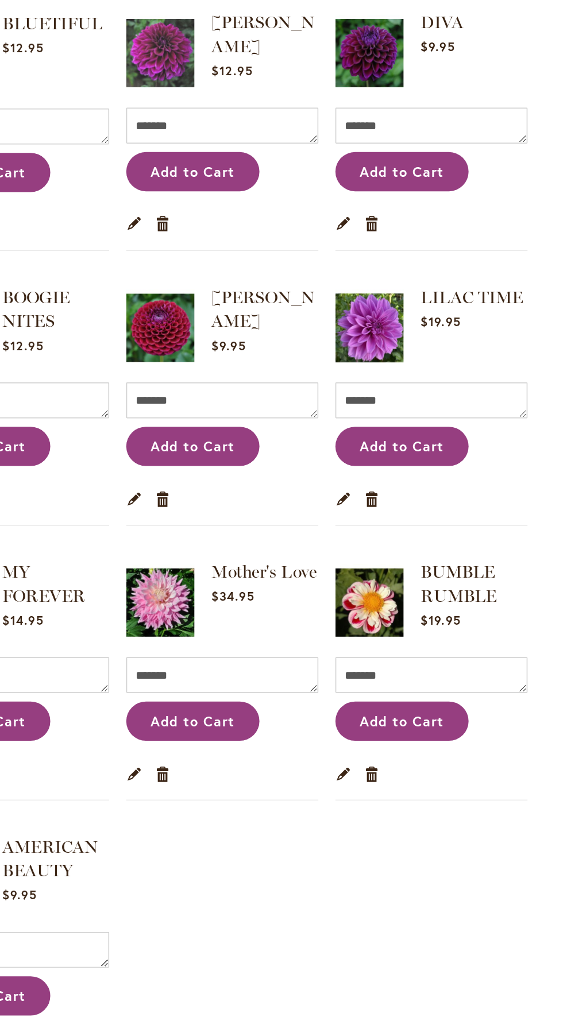
scroll to position [28, 0]
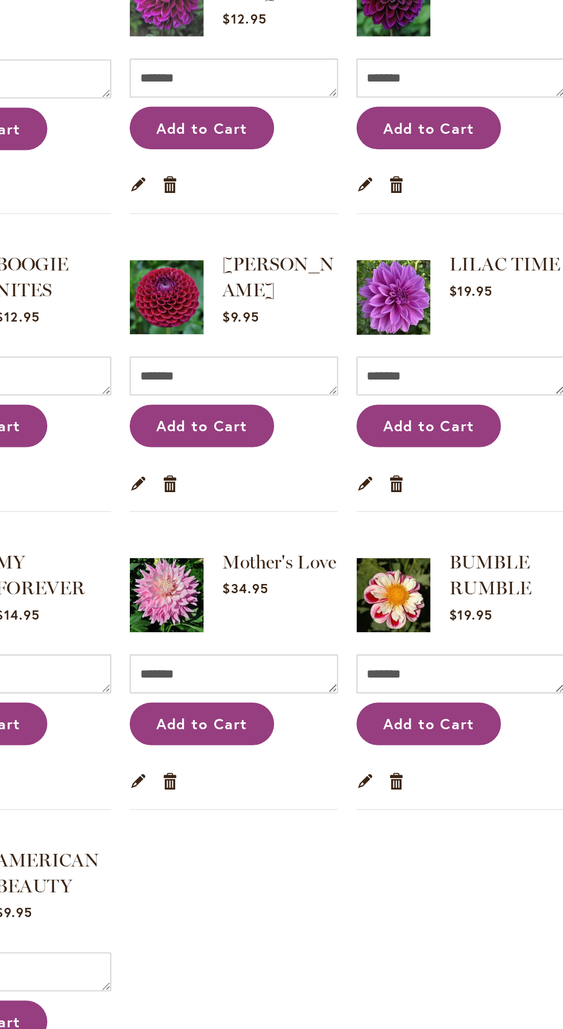
click at [184, 819] on li "Mother's Love Rating: 97% 5 Reviews $34.95 Comment Qty * Add to Cart Edit Remov…" at bounding box center [215, 738] width 129 height 173
click at [179, 808] on link "Remove item" at bounding box center [176, 807] width 11 height 13
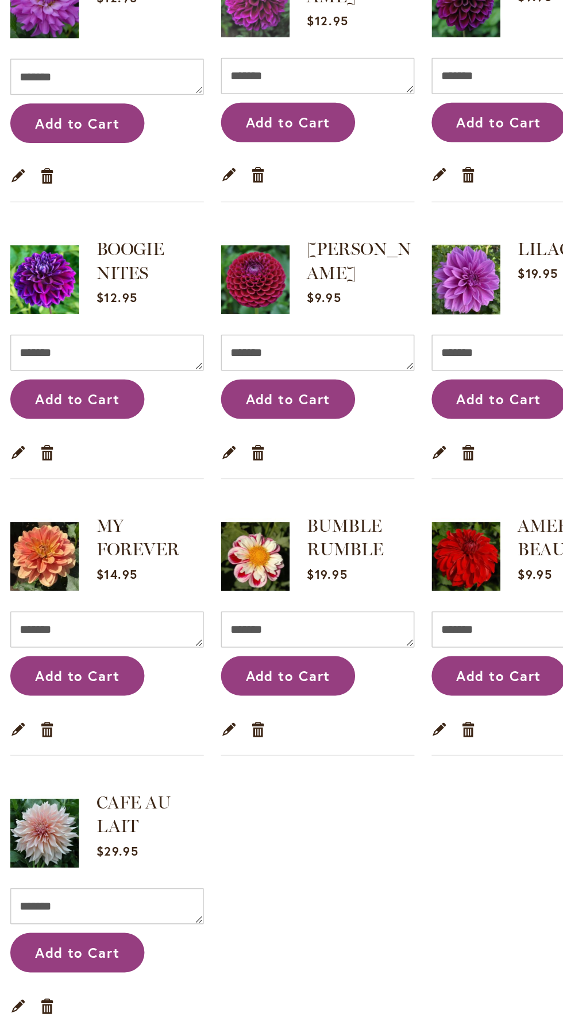
scroll to position [82, 0]
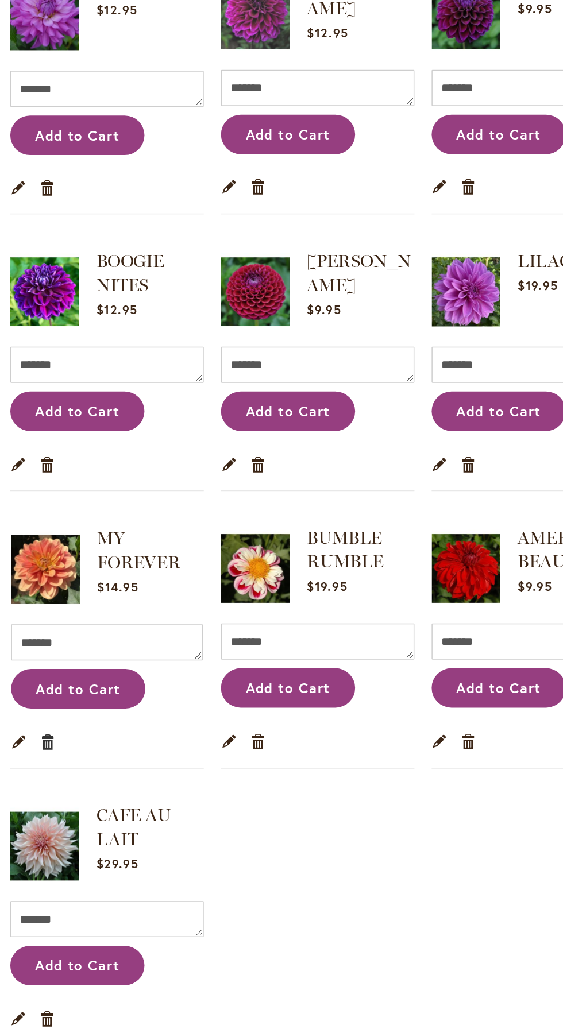
click at [37, 755] on link "Remove item" at bounding box center [35, 754] width 11 height 13
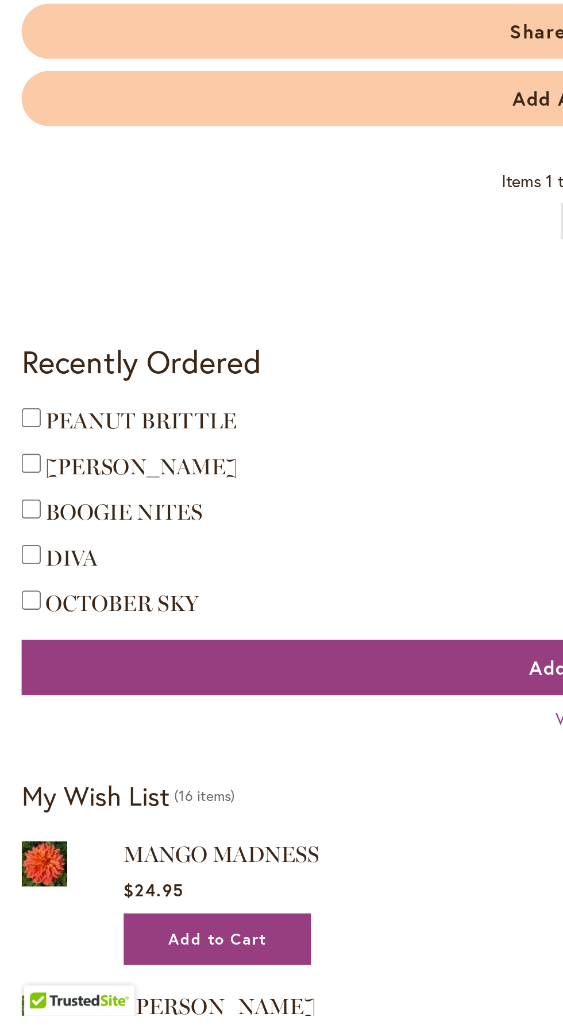
scroll to position [561, 0]
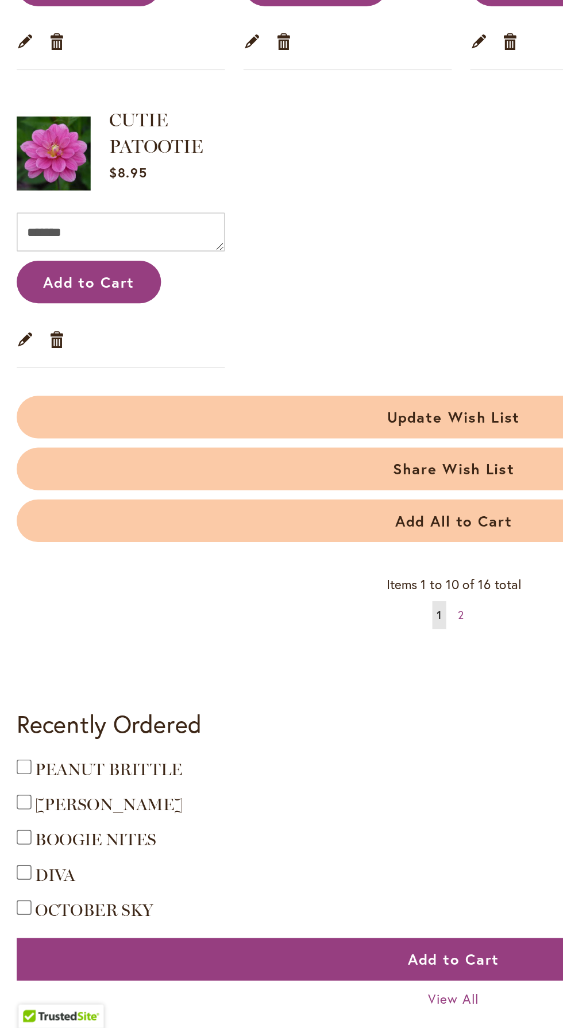
scroll to position [392, 0]
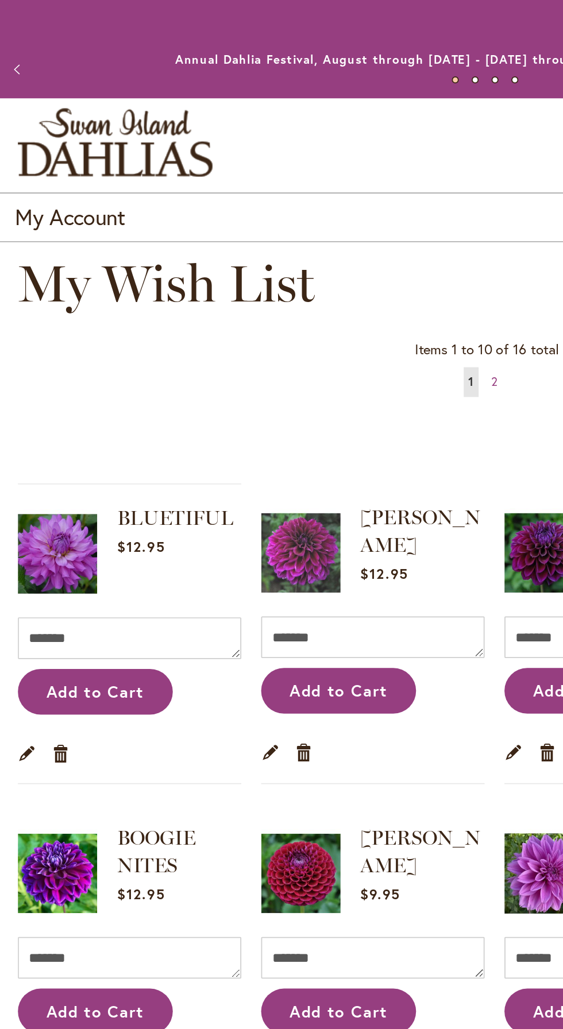
click at [89, 93] on img "store logo" at bounding box center [66, 83] width 113 height 40
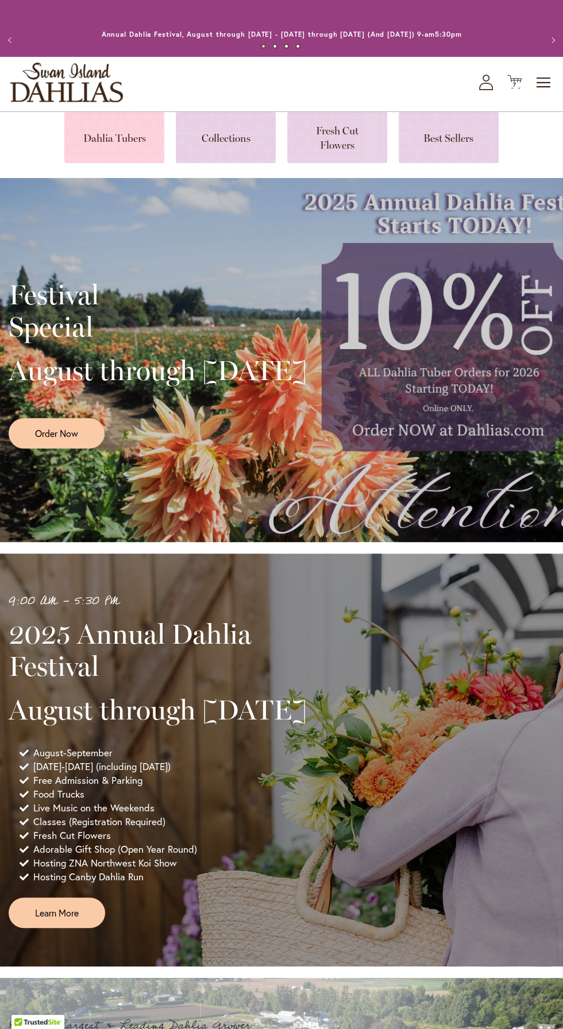
click at [123, 162] on link at bounding box center [114, 137] width 100 height 51
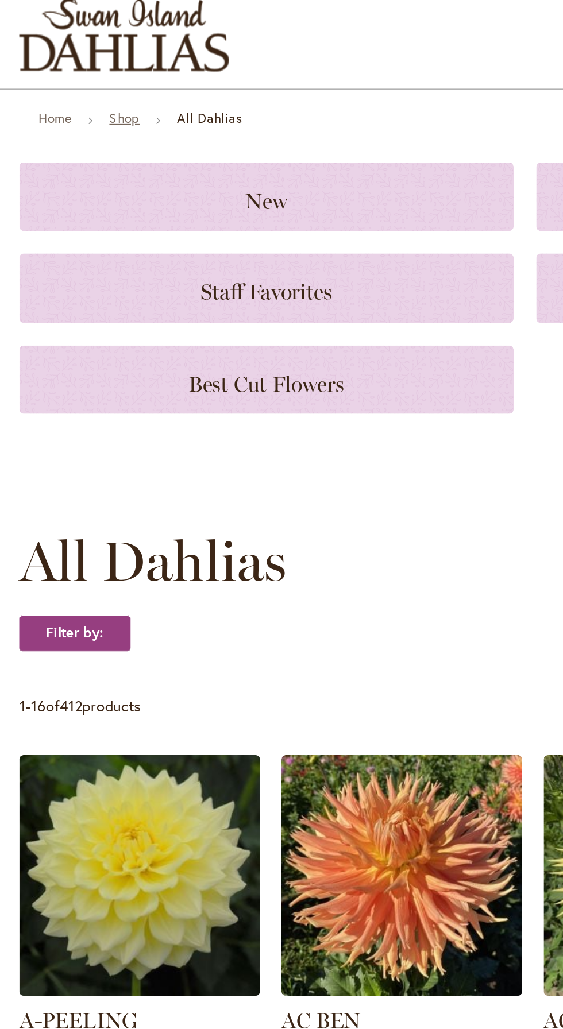
click at [75, 127] on link "Shop" at bounding box center [67, 127] width 16 height 9
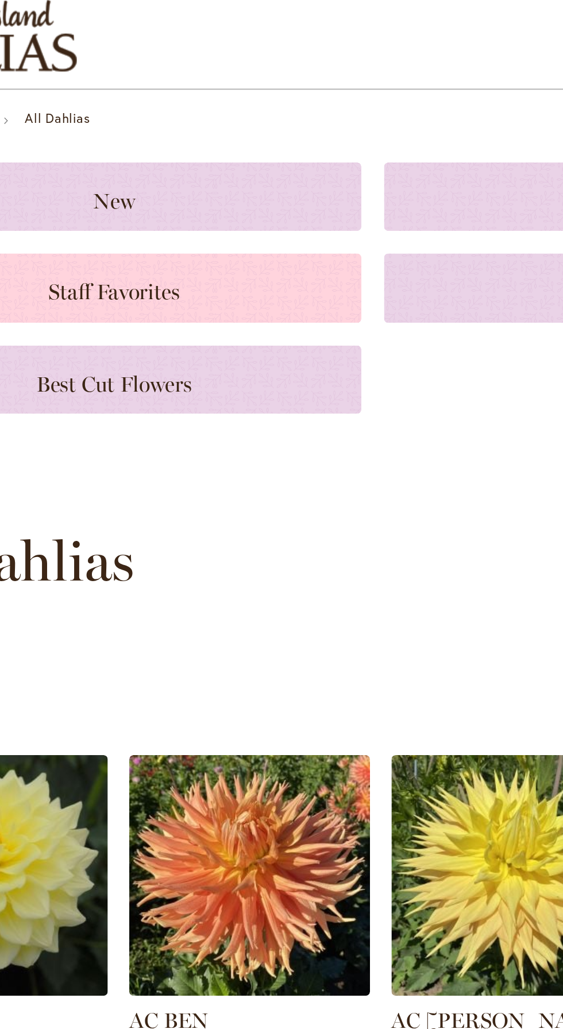
click at [192, 226] on div "Staff Favorites" at bounding box center [142, 218] width 265 height 37
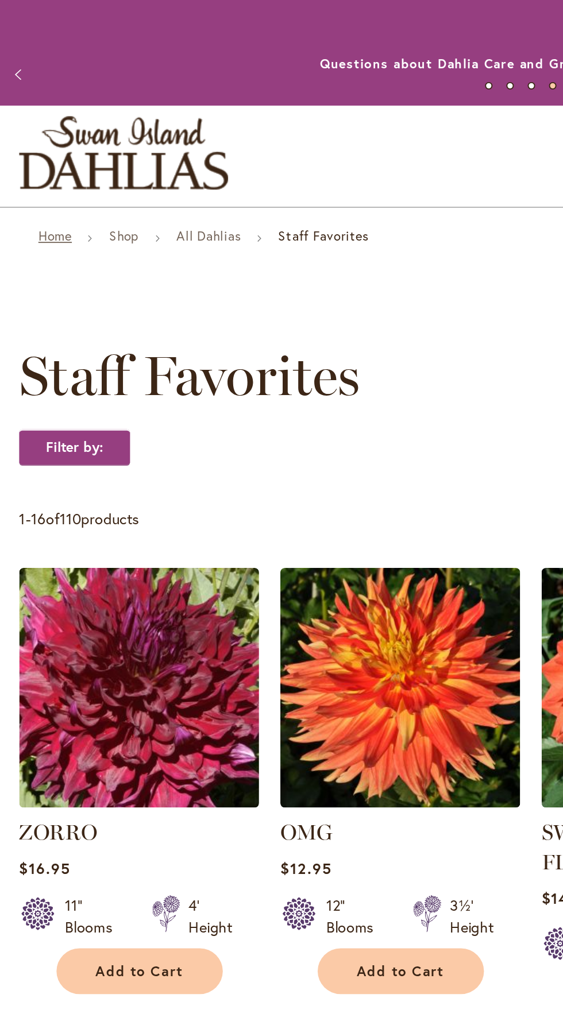
click at [31, 131] on link "Home" at bounding box center [30, 127] width 18 height 9
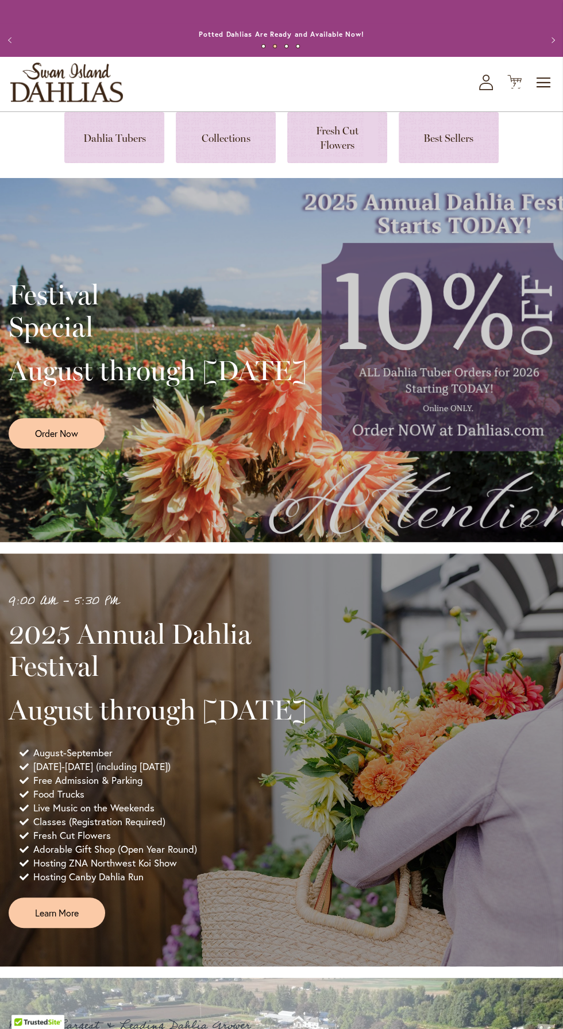
click at [37, 87] on img "store logo" at bounding box center [66, 83] width 113 height 40
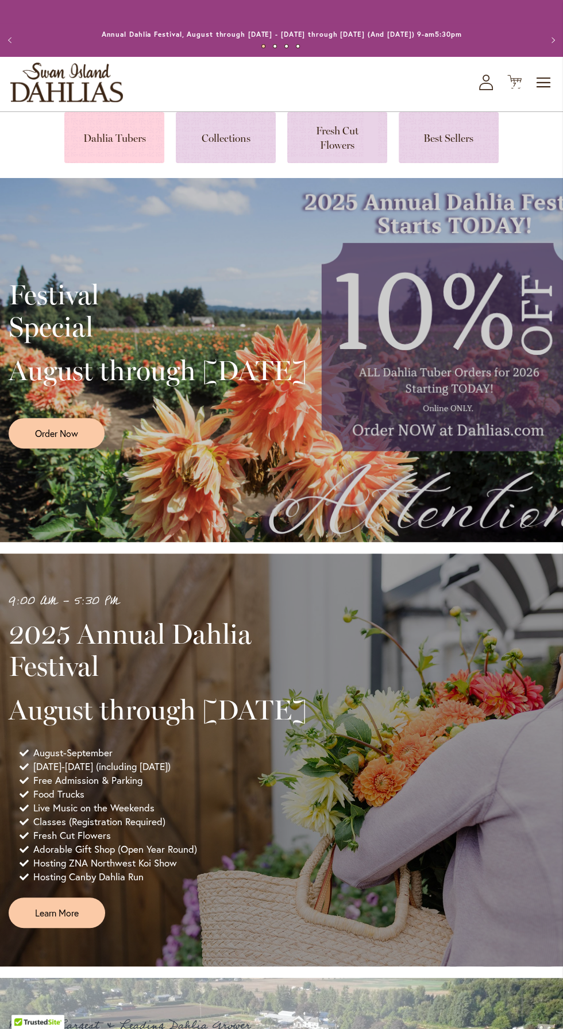
click at [136, 148] on link at bounding box center [114, 137] width 100 height 51
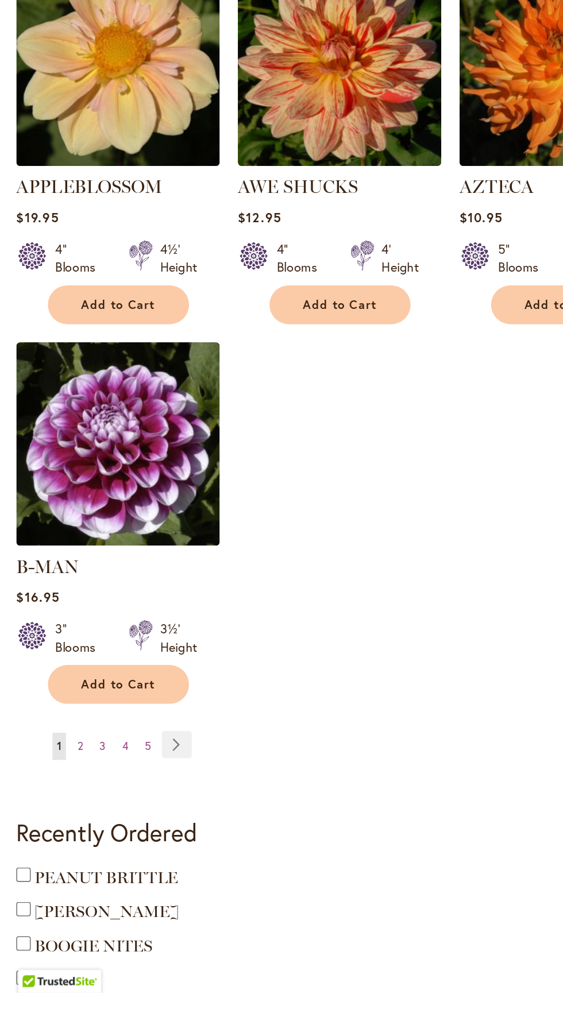
scroll to position [1075, 0]
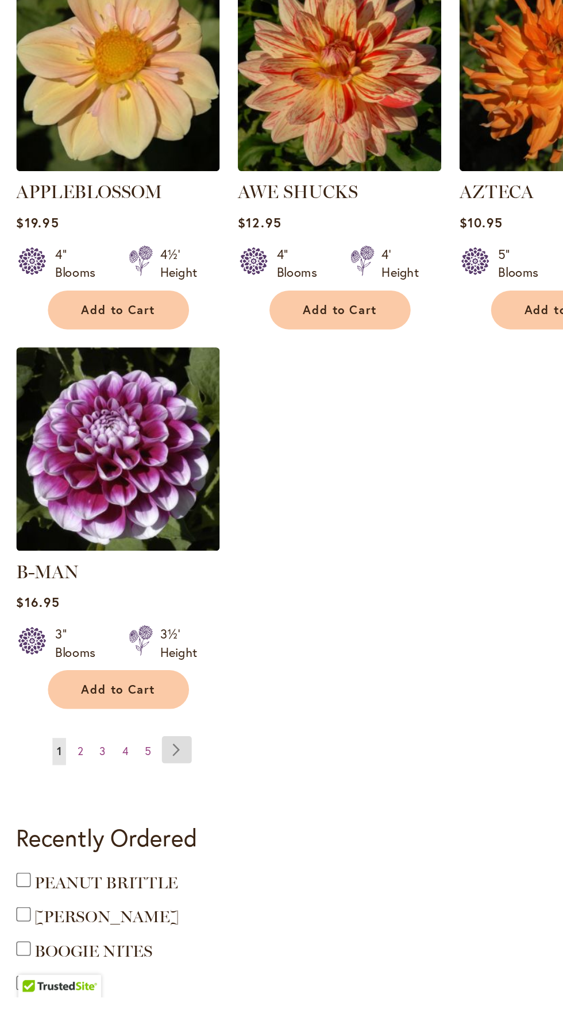
click at [112, 863] on link "Page Next" at bounding box center [112, 871] width 19 height 17
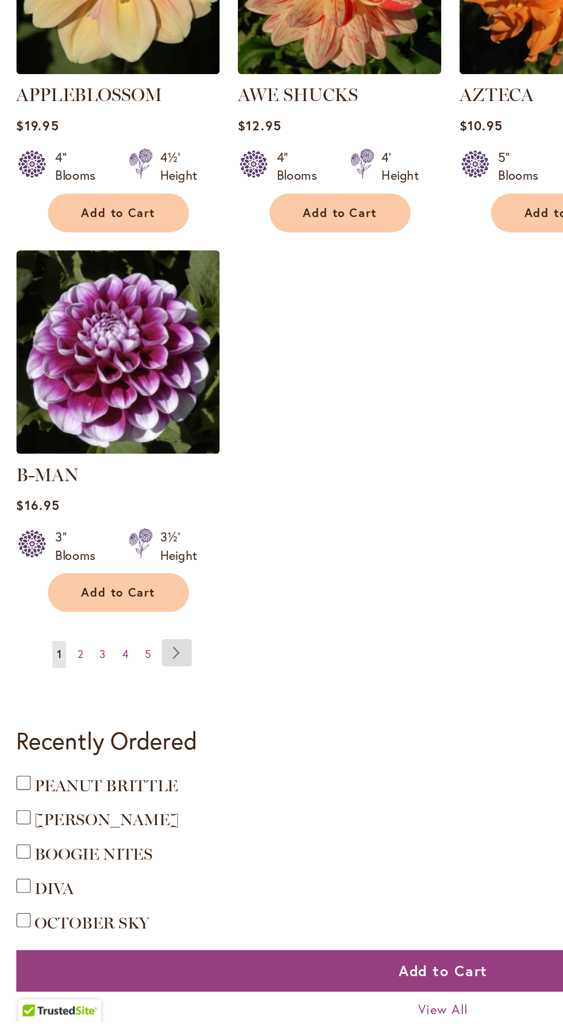
scroll to position [1170, 0]
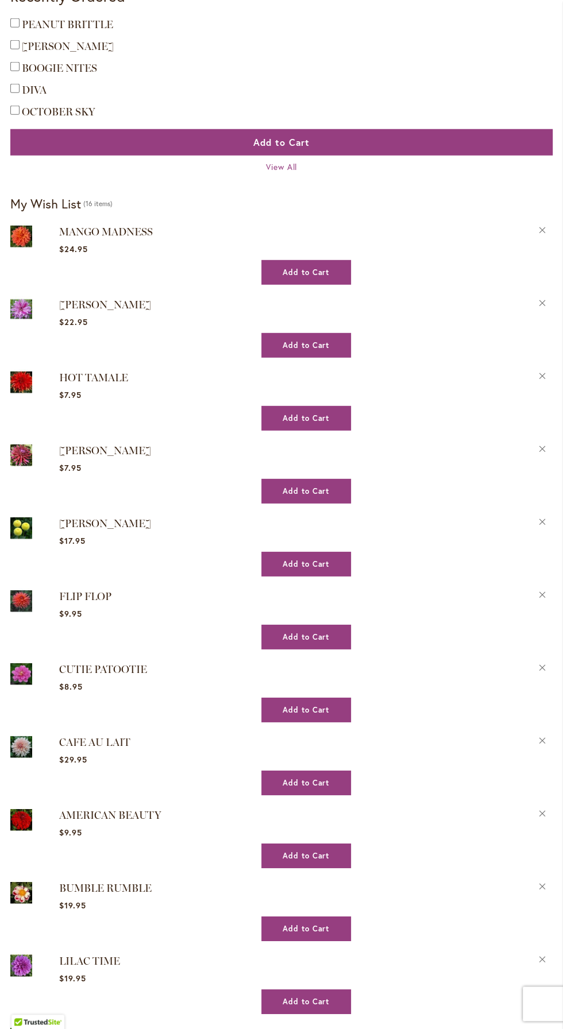
scroll to position [2010, 0]
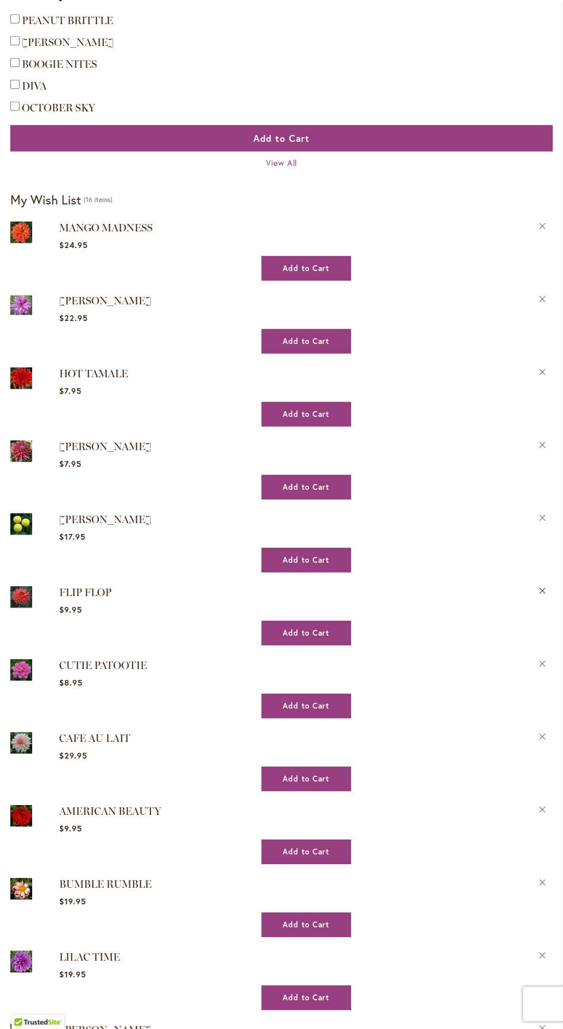
click at [542, 584] on button "Remove FLIP FLOP from Wishlist" at bounding box center [542, 590] width 20 height 12
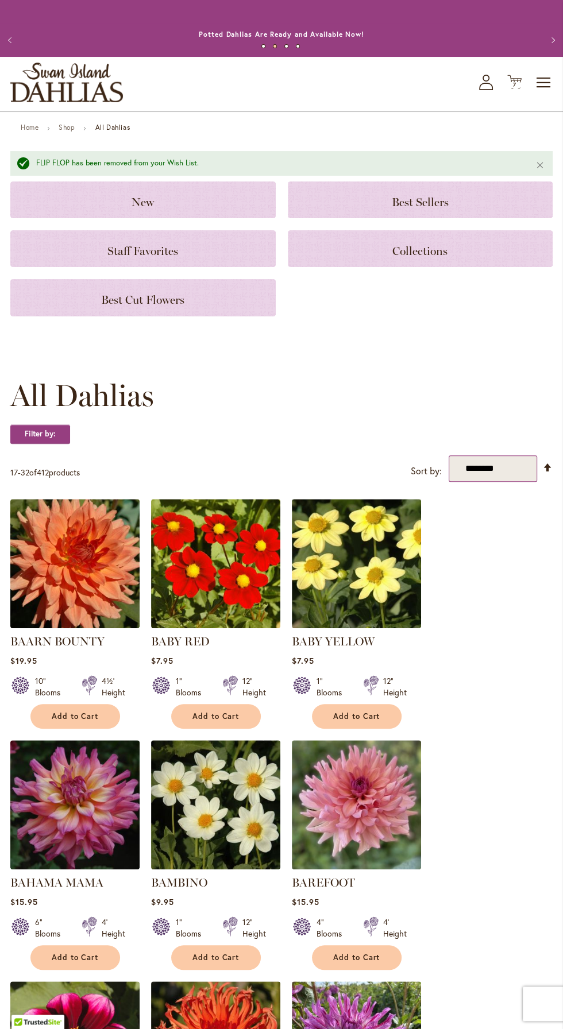
click at [534, 477] on select "**********" at bounding box center [492, 468] width 88 height 26
select select "****"
click at [448, 455] on select "**********" at bounding box center [492, 468] width 88 height 26
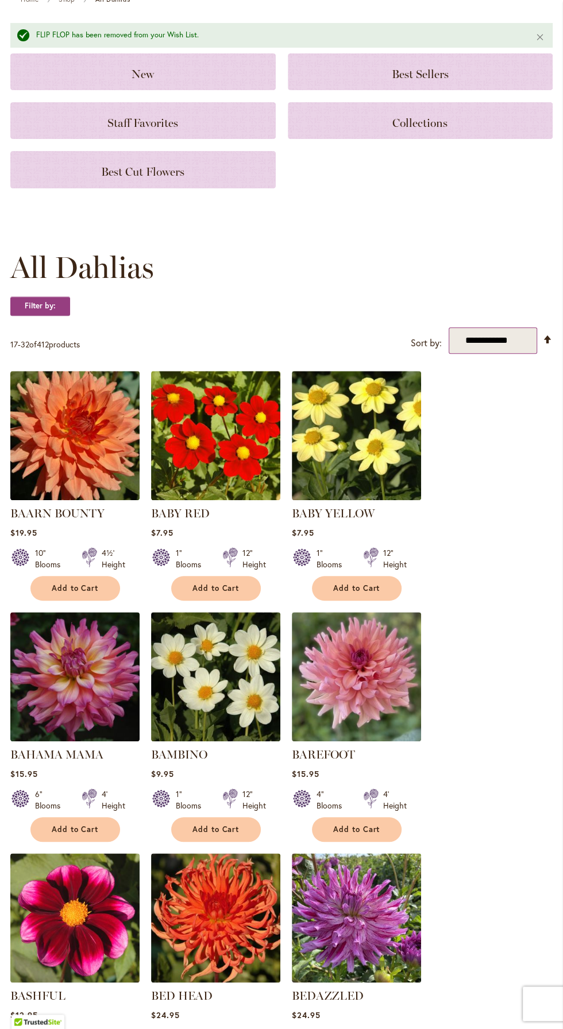
scroll to position [126, 0]
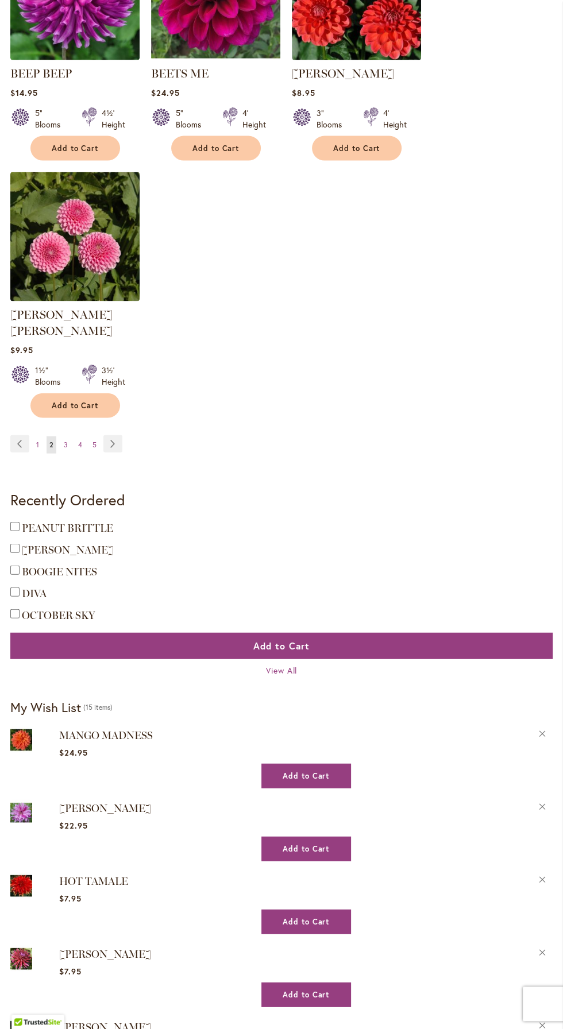
scroll to position [1494, 0]
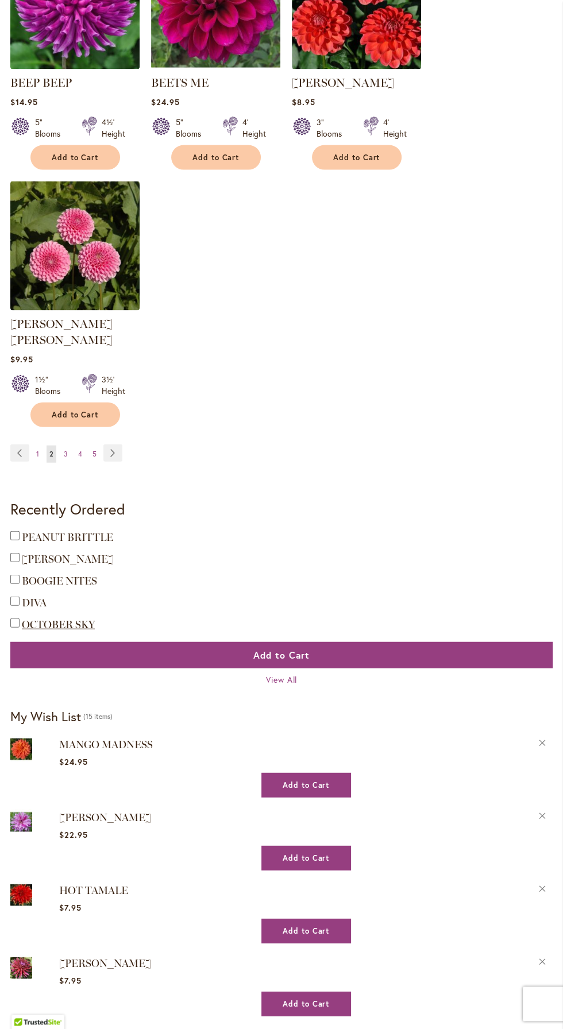
click at [88, 618] on span "OCTOBER SKY" at bounding box center [58, 624] width 73 height 13
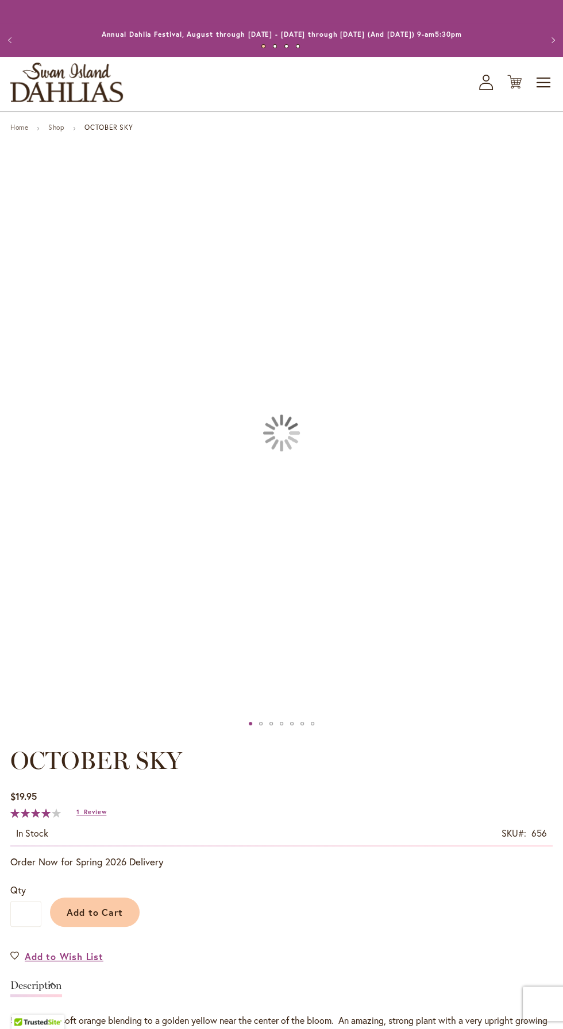
type input "******"
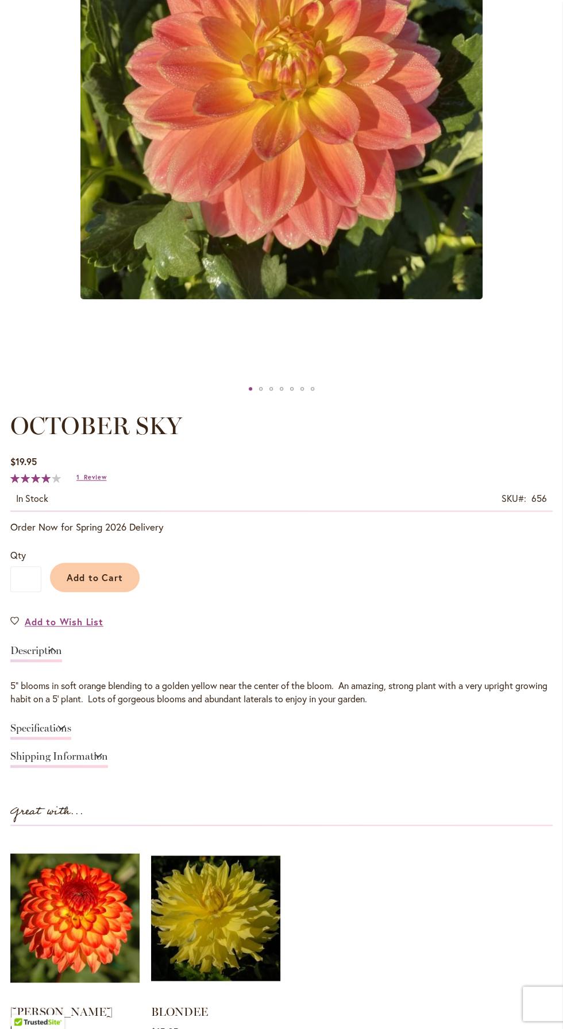
scroll to position [340, 0]
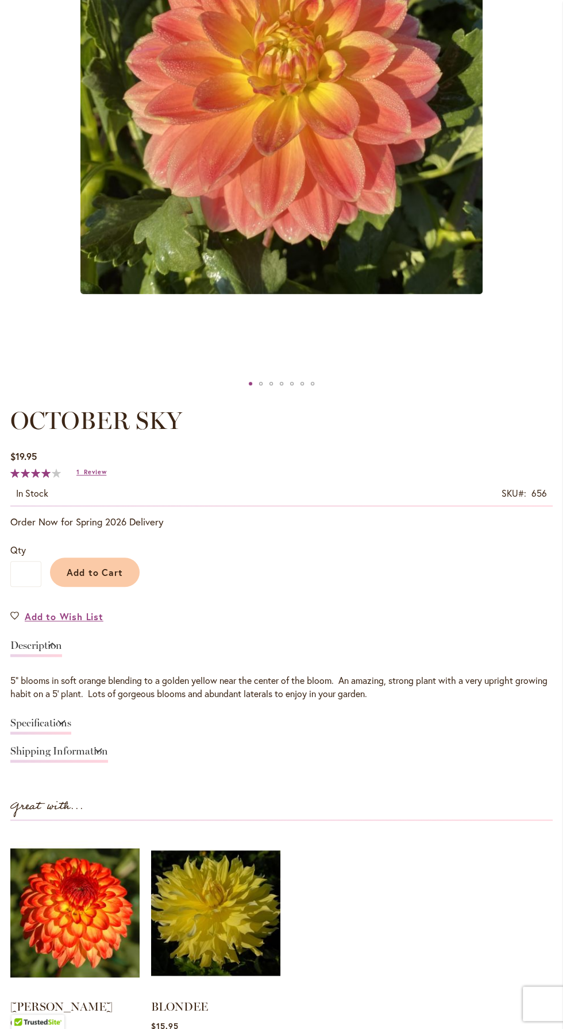
click at [92, 640] on div "Description" at bounding box center [281, 649] width 542 height 28
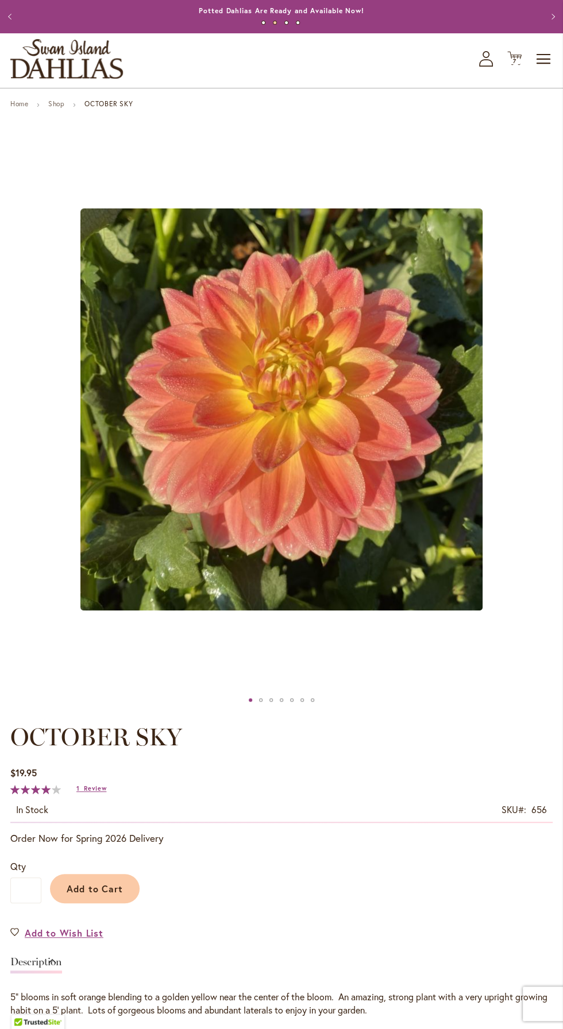
scroll to position [0, 0]
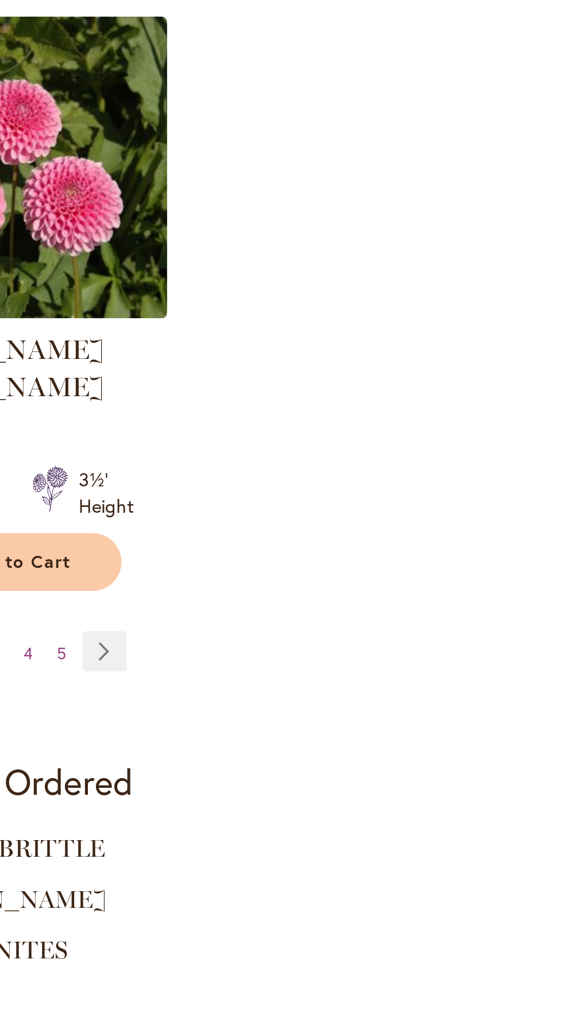
scroll to position [1276, 0]
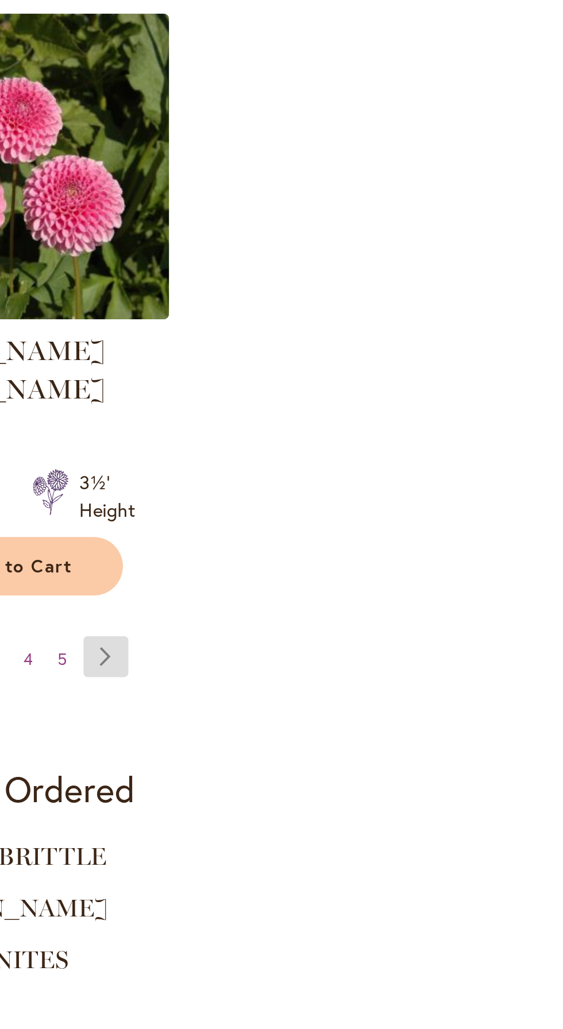
click at [115, 662] on link "Page Next" at bounding box center [112, 670] width 19 height 17
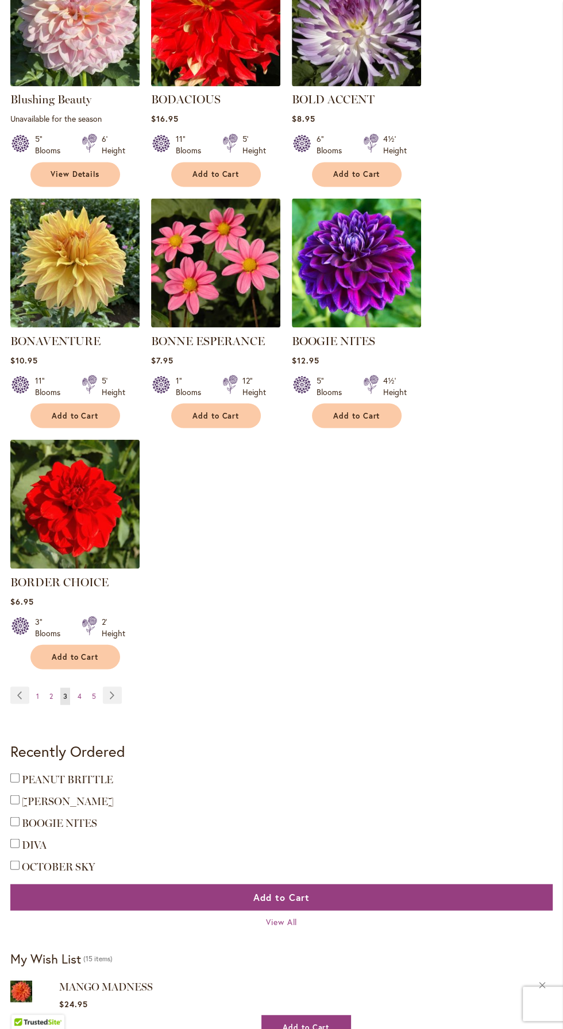
scroll to position [1254, 0]
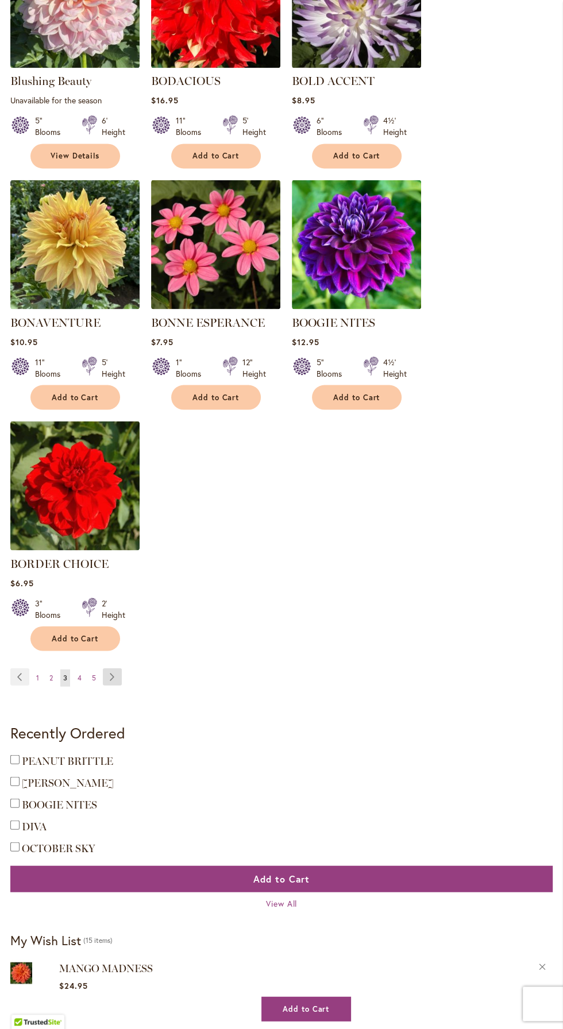
click at [109, 675] on link "Page Next" at bounding box center [112, 676] width 19 height 17
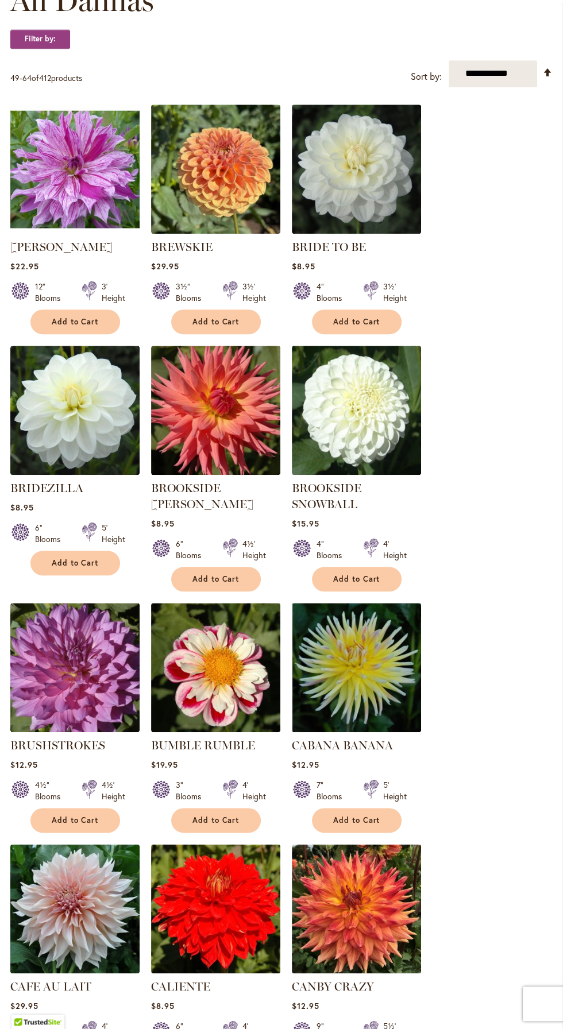
scroll to position [386, 0]
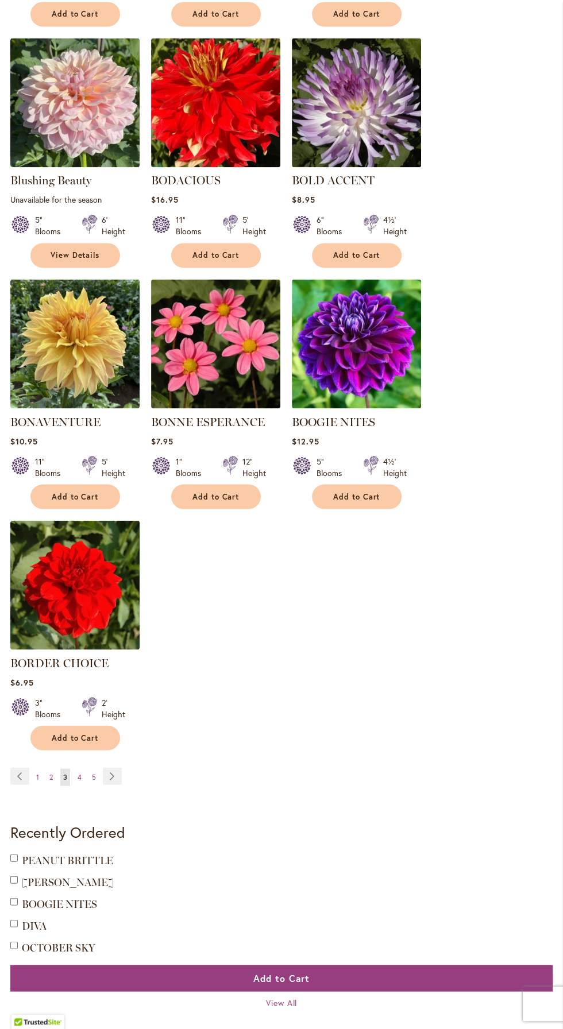
scroll to position [1166, 0]
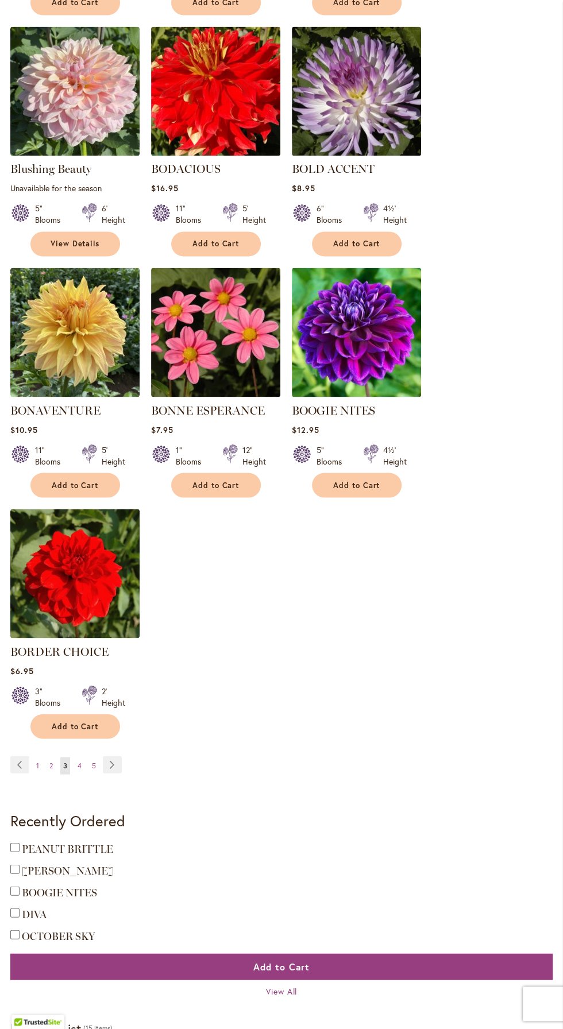
click at [98, 760] on li "Page Next" at bounding box center [110, 764] width 24 height 17
click at [94, 763] on span "5" at bounding box center [94, 765] width 4 height 9
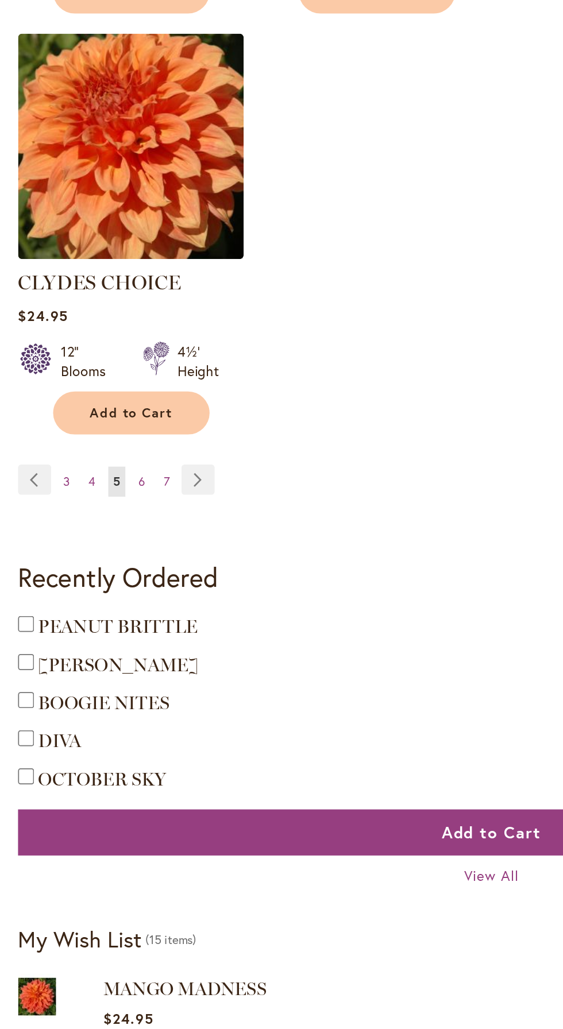
scroll to position [1430, 0]
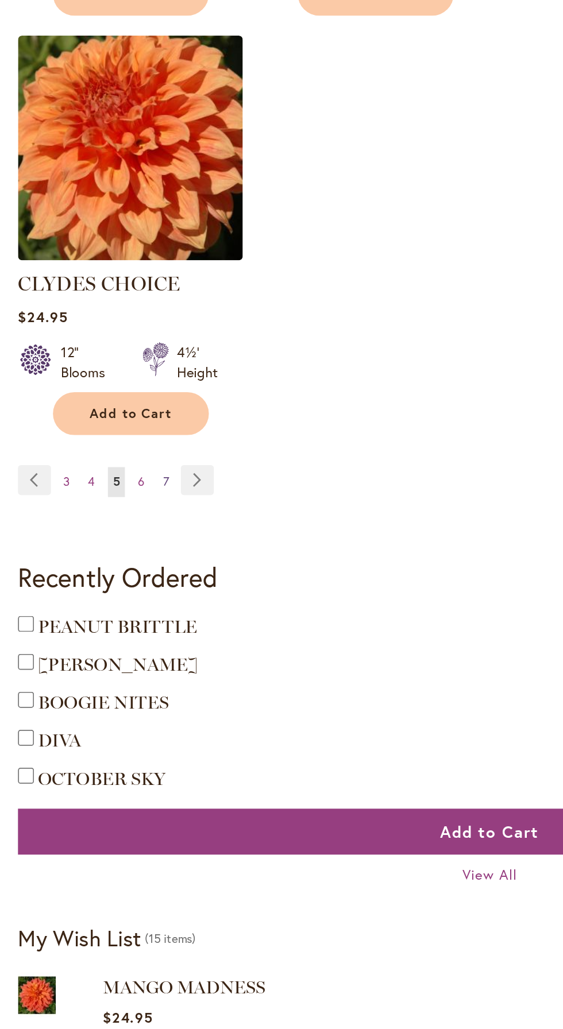
click at [94, 529] on span "7" at bounding box center [95, 533] width 3 height 9
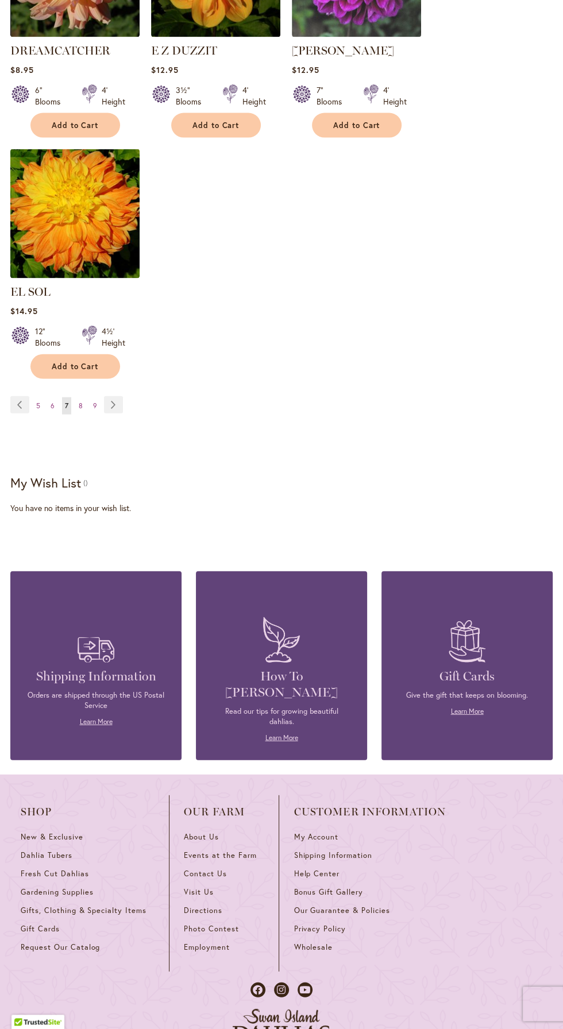
scroll to position [1525, 0]
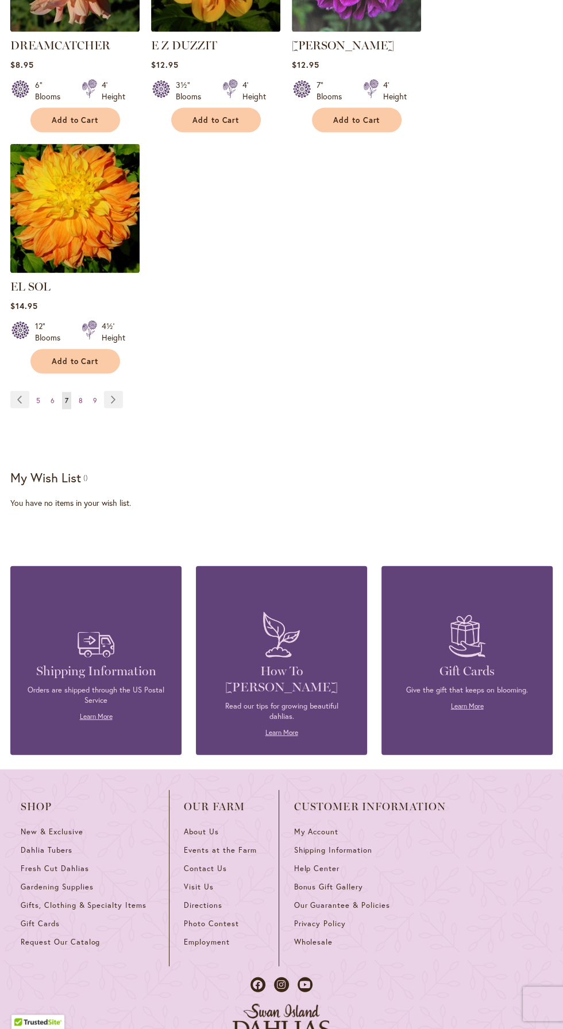
click at [87, 474] on div "My Wish List Last Added Items Add to Cart Add to Cart Remove from Wishlist" at bounding box center [281, 489] width 542 height 39
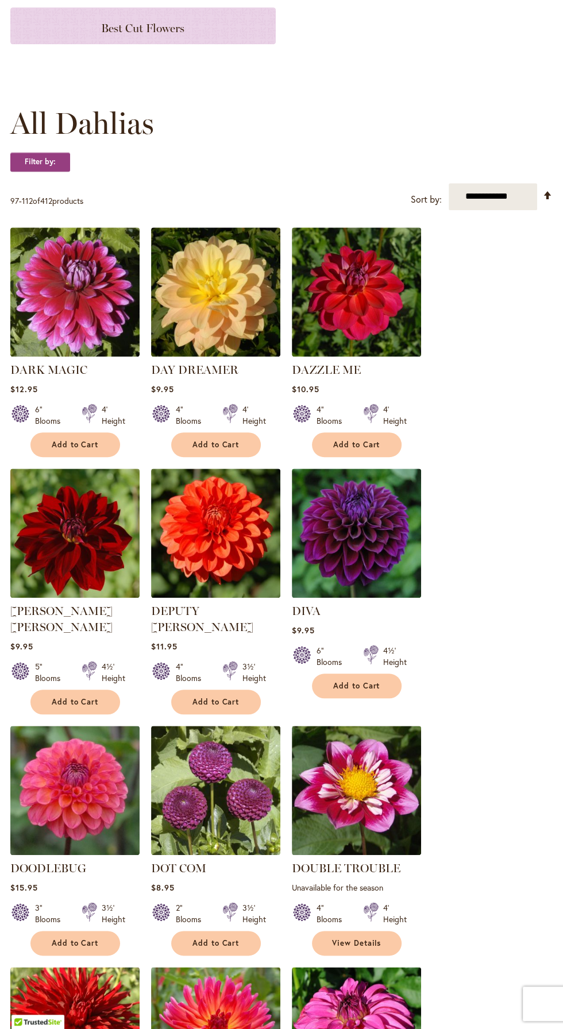
scroll to position [0, 0]
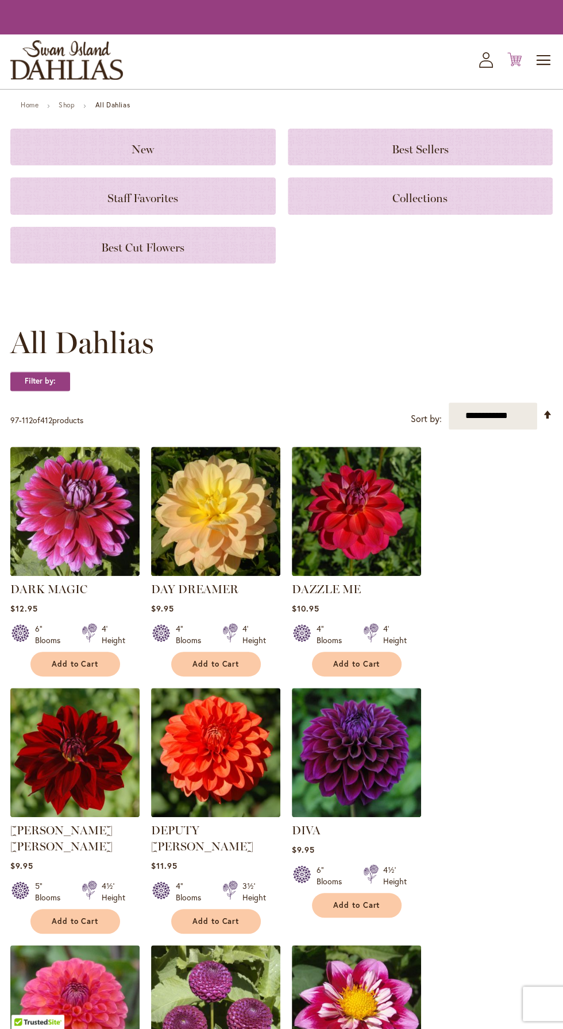
click at [512, 61] on icon "Cart .cls-1 { fill: #231f20; }" at bounding box center [514, 59] width 14 height 14
click at [71, 60] on img "store logo" at bounding box center [66, 60] width 113 height 40
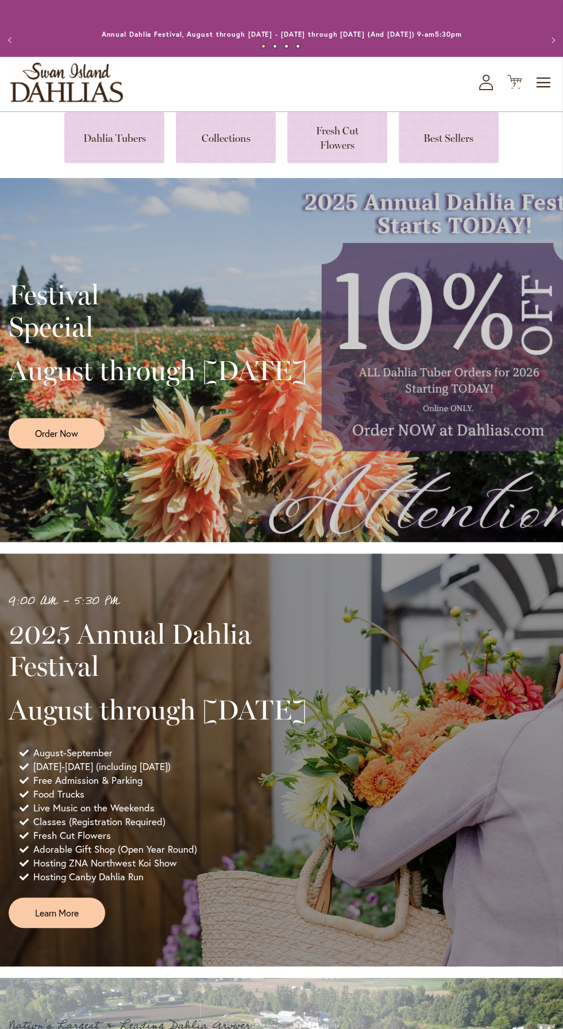
click at [489, 75] on icon "My Account" at bounding box center [486, 83] width 14 height 16
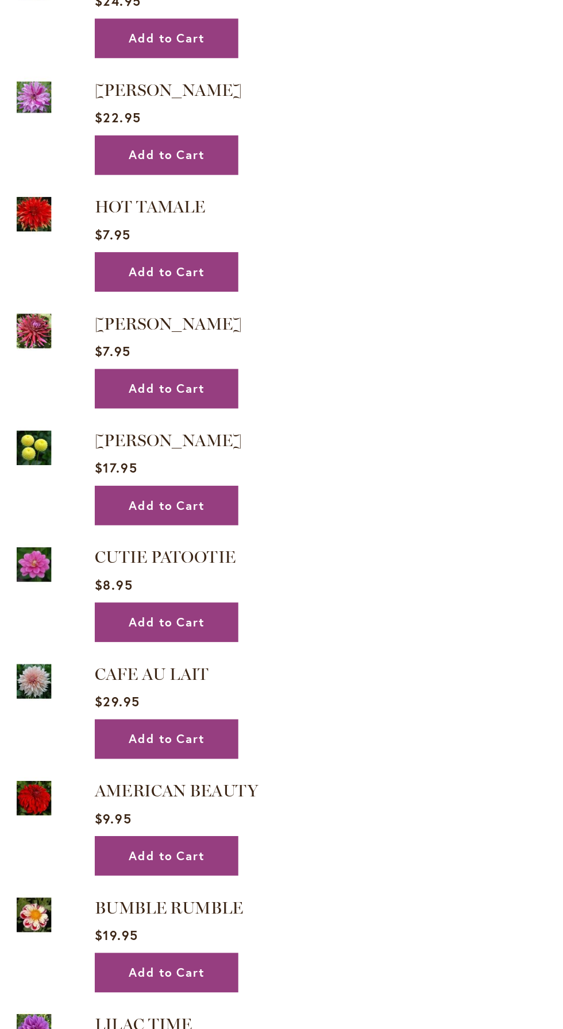
scroll to position [1517, 0]
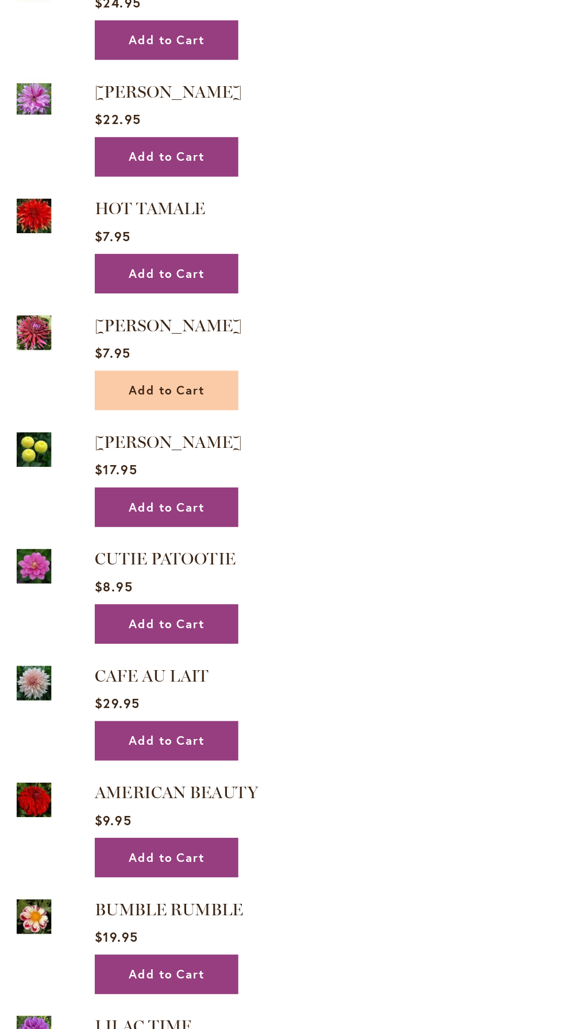
click at [122, 248] on button "Add to Cart" at bounding box center [104, 243] width 90 height 25
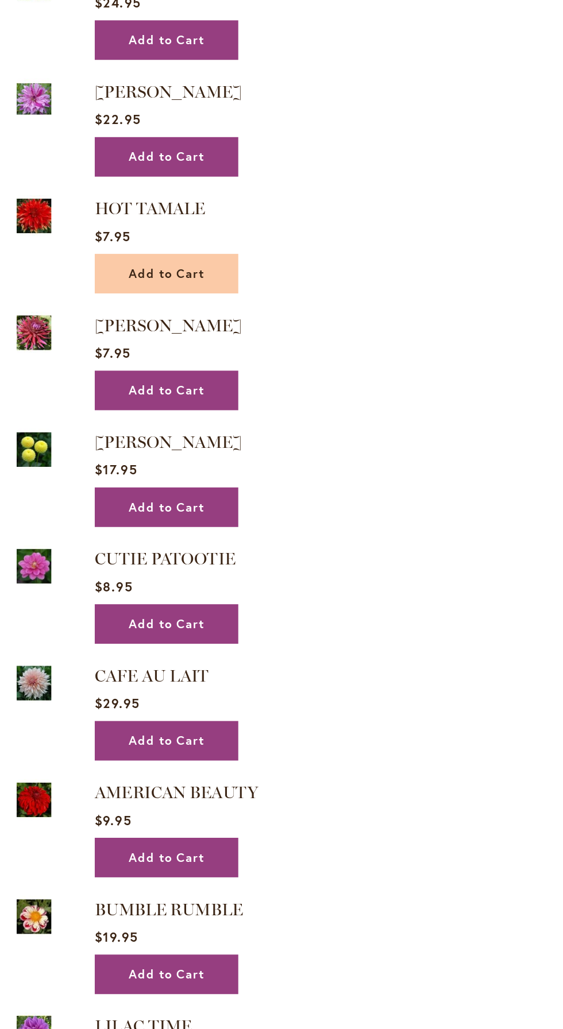
click at [122, 172] on span "Add to Cart" at bounding box center [103, 171] width 47 height 10
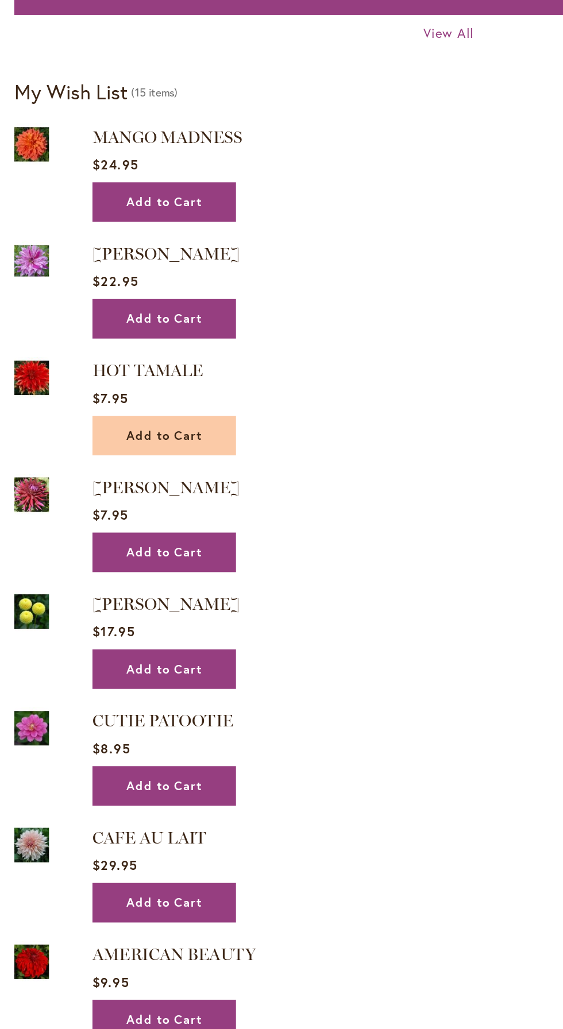
scroll to position [1415, 0]
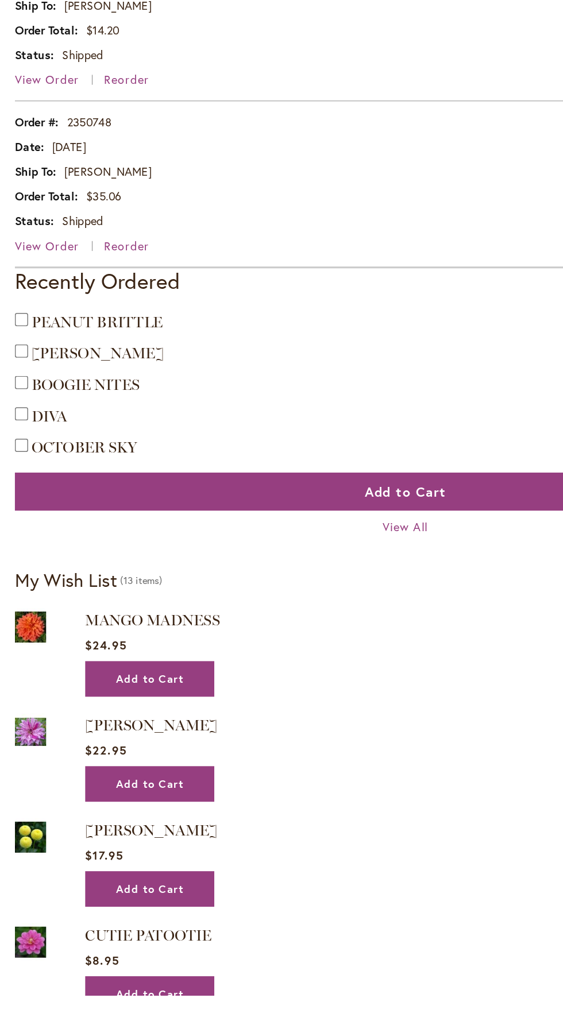
scroll to position [792, 0]
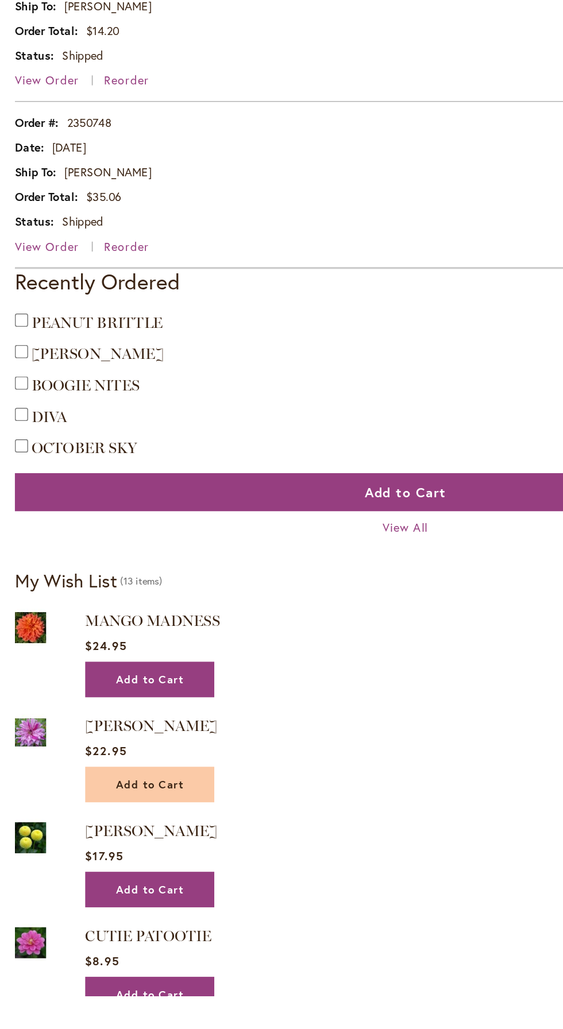
click at [131, 876] on button "Add to Cart" at bounding box center [104, 882] width 90 height 25
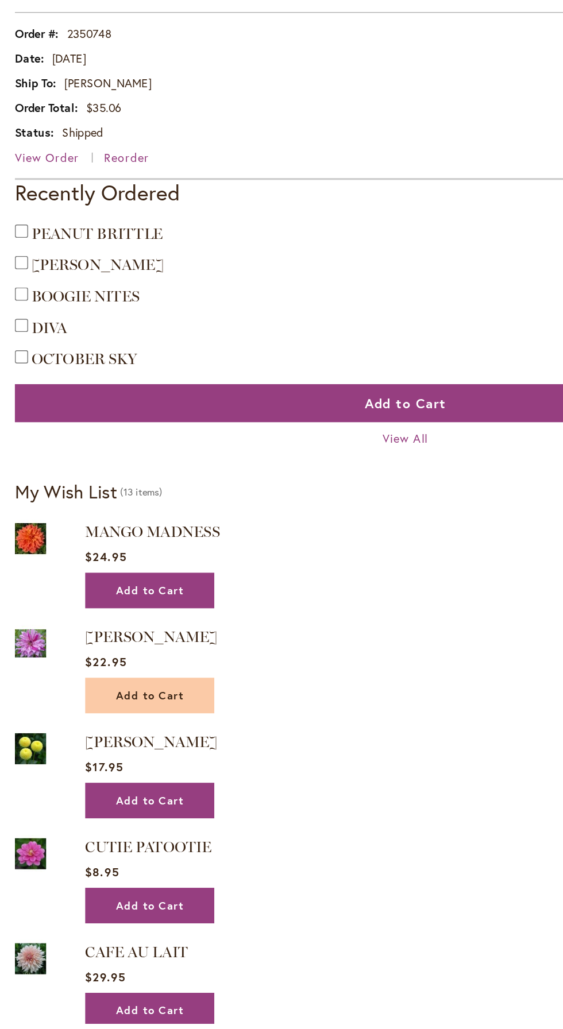
scroll to position [890, 0]
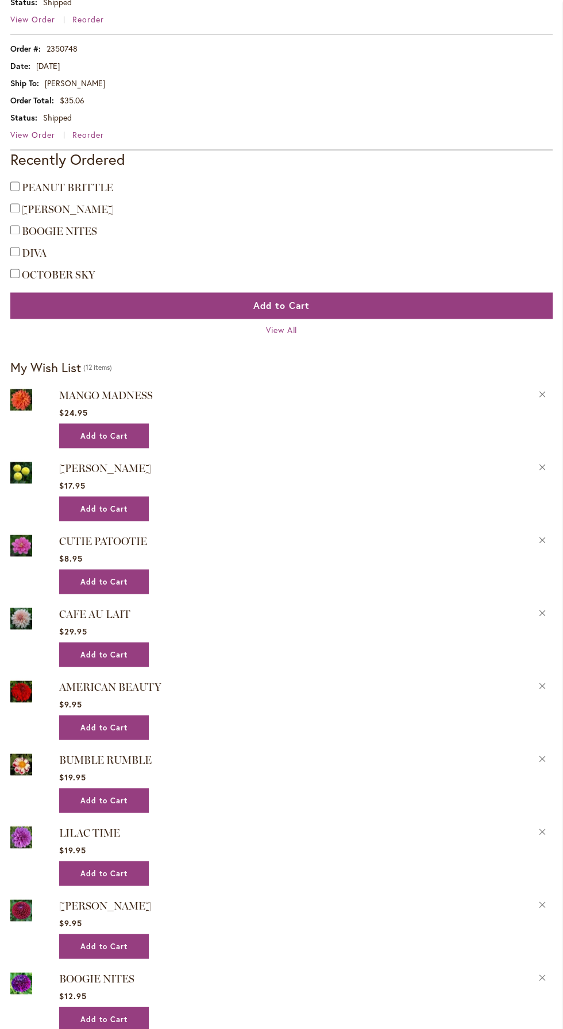
scroll to position [1137, 0]
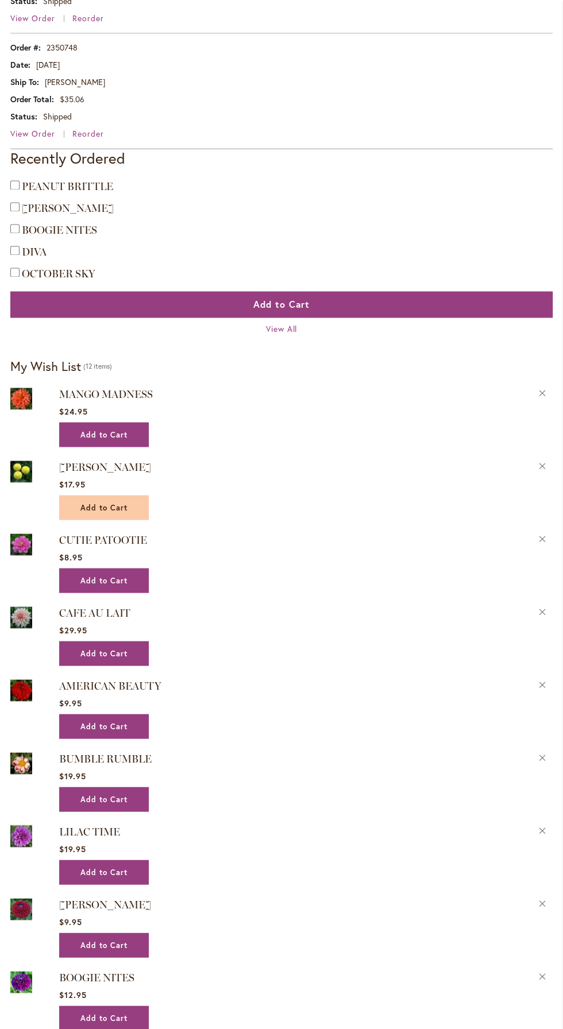
click at [122, 505] on span "Add to Cart" at bounding box center [103, 507] width 47 height 10
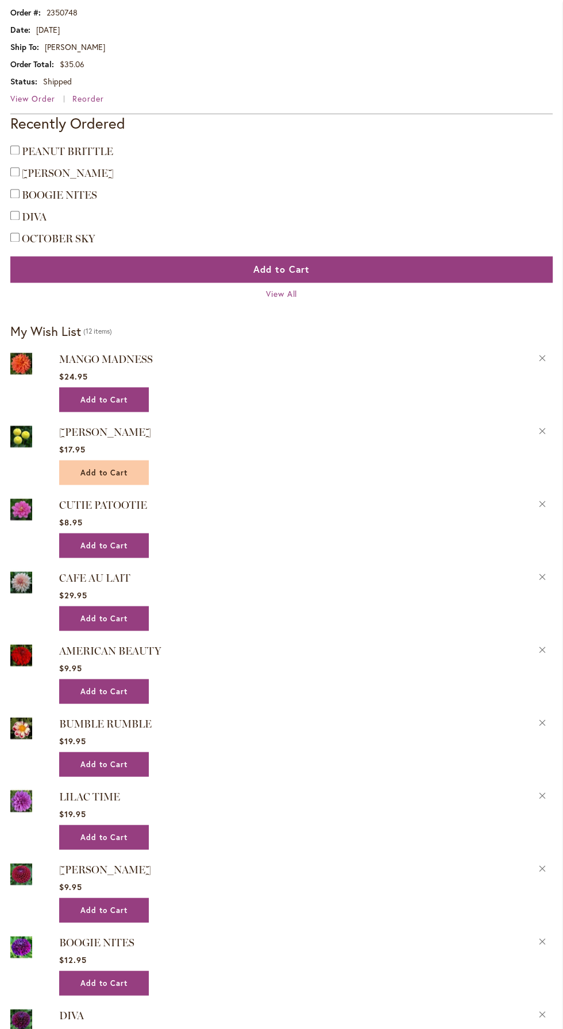
scroll to position [1213, 0]
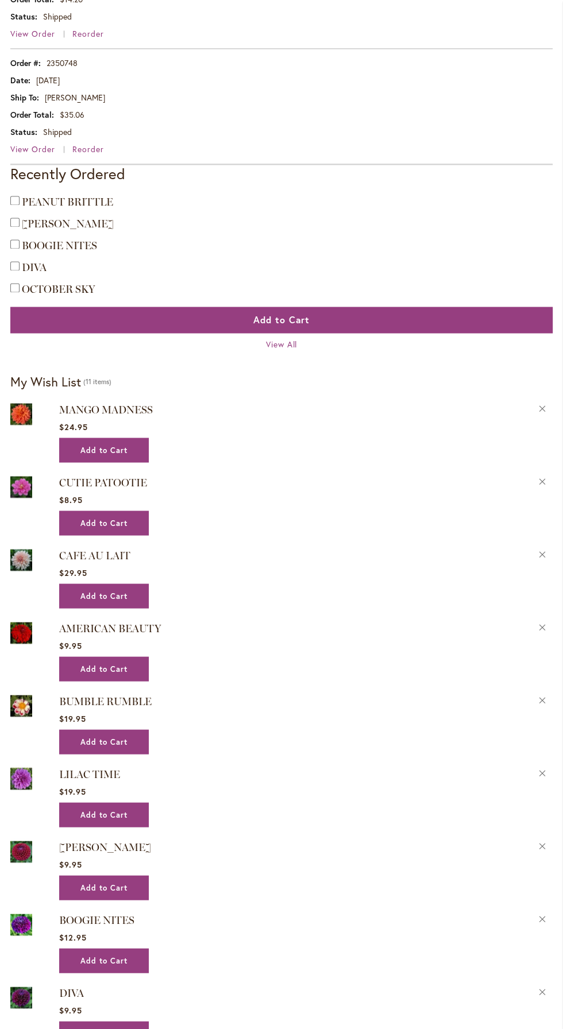
scroll to position [1122, 0]
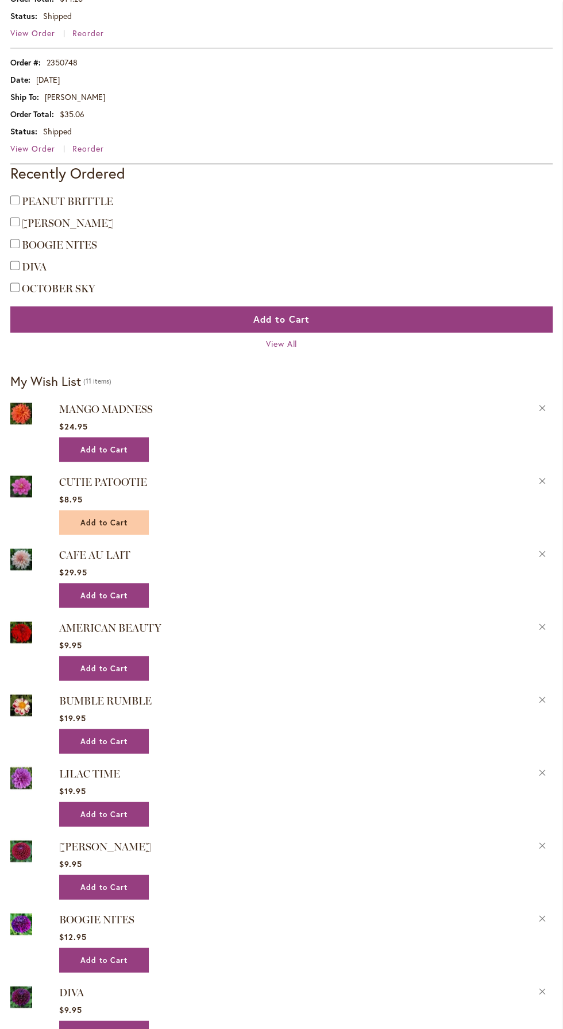
click at [113, 517] on span "Add to Cart" at bounding box center [103, 522] width 47 height 10
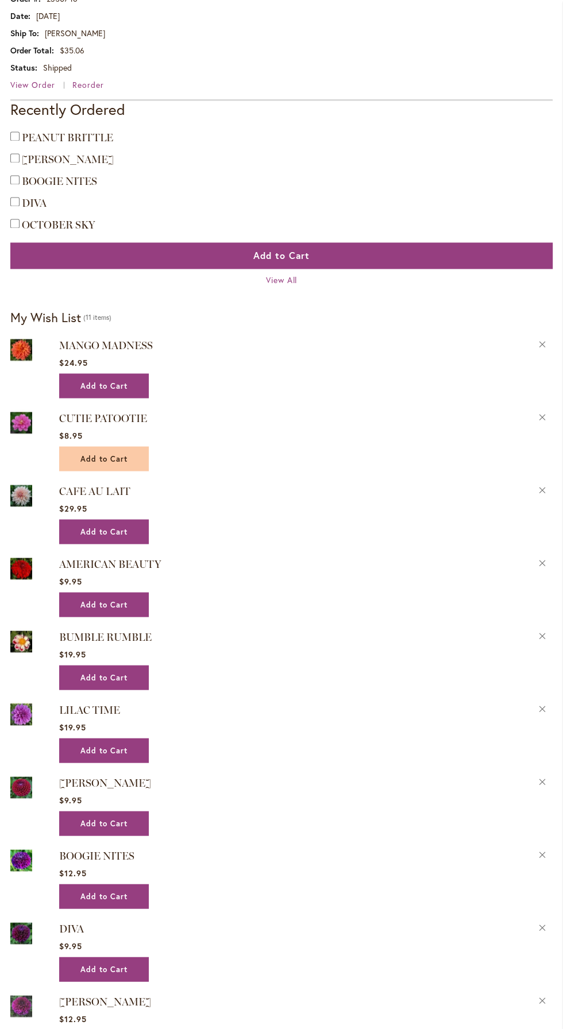
scroll to position [1199, 0]
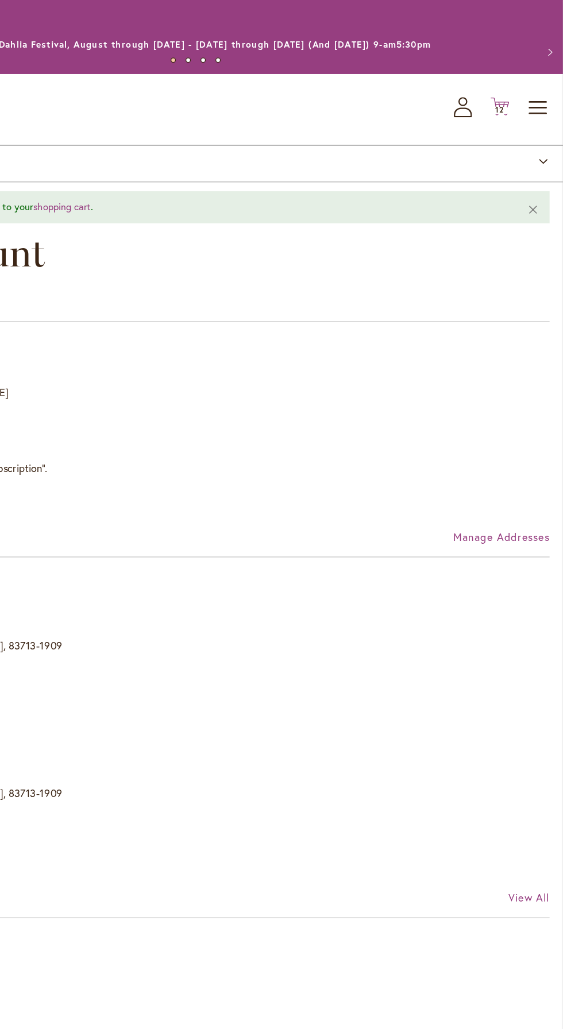
click at [514, 83] on span "12" at bounding box center [514, 84] width 7 height 7
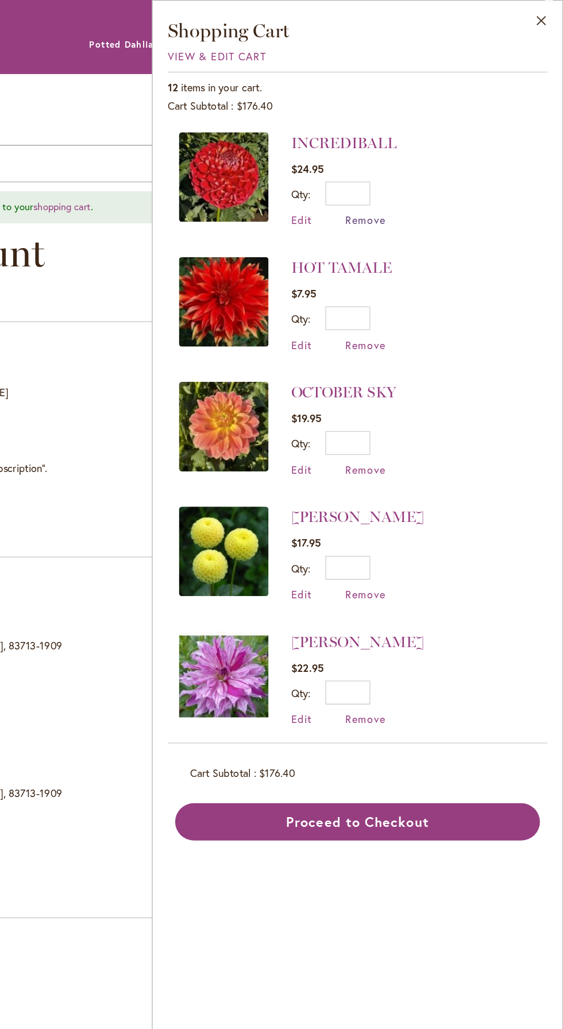
click at [411, 167] on span "Remove" at bounding box center [411, 169] width 31 height 11
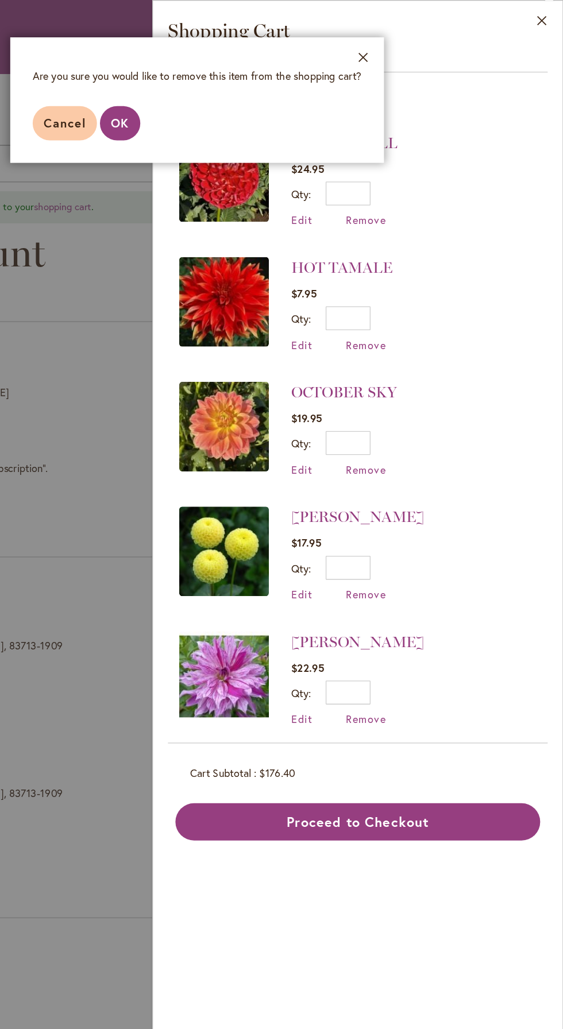
click at [230, 118] on footer "Cancel OK" at bounding box center [281, 94] width 287 height 61
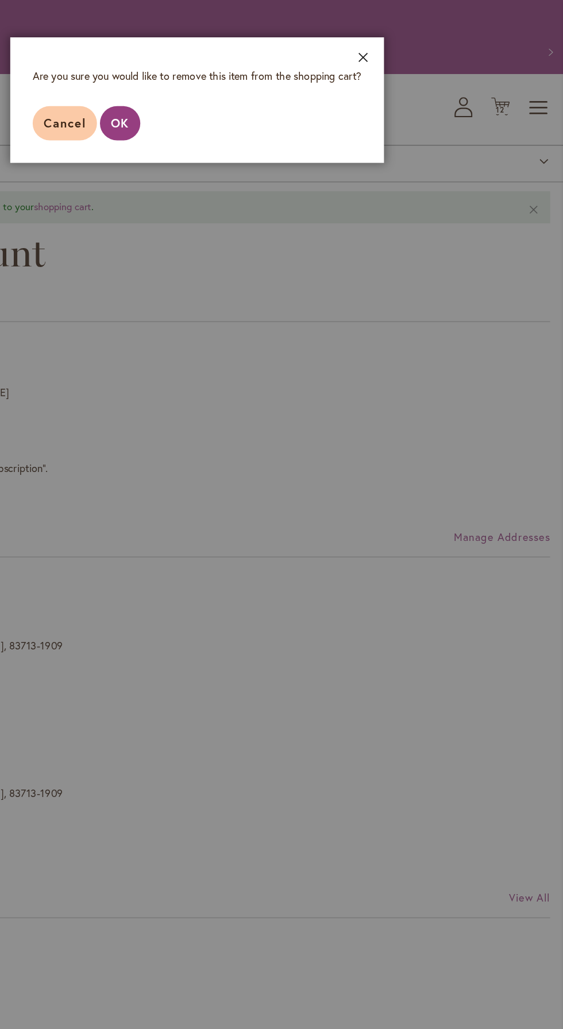
click at [411, 44] on button "Close" at bounding box center [409, 47] width 32 height 36
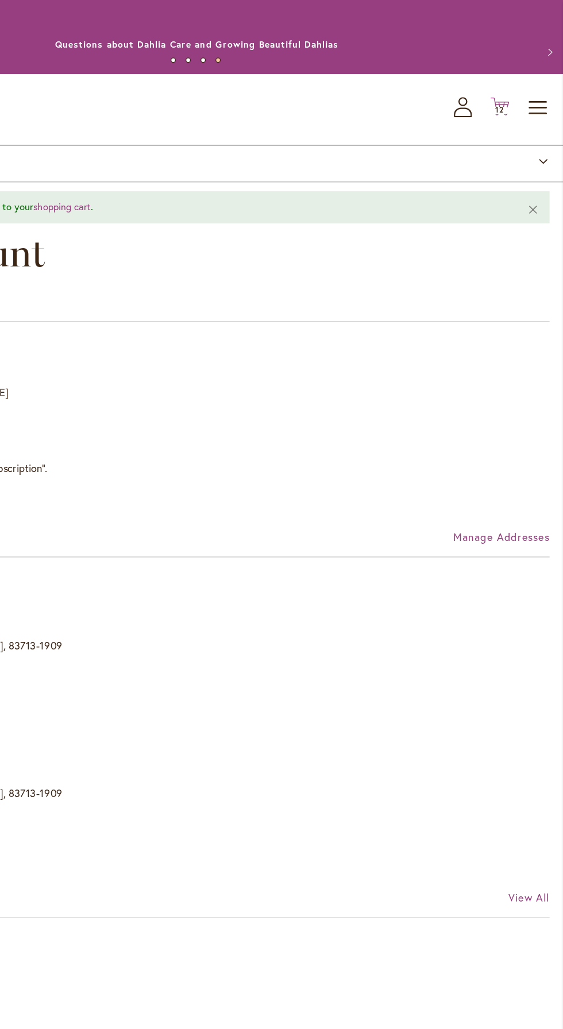
click at [514, 83] on span "12" at bounding box center [514, 84] width 7 height 7
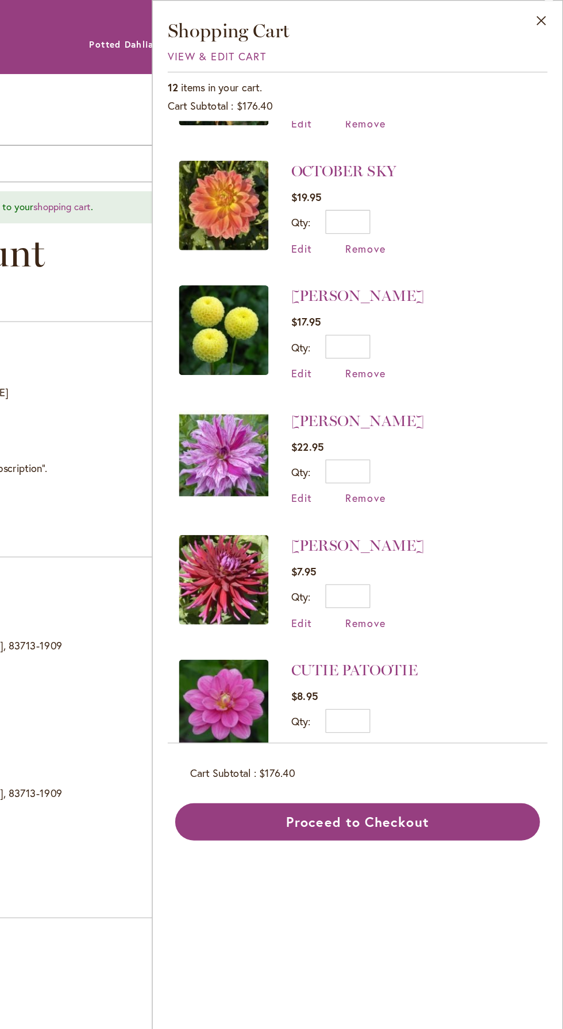
scroll to position [188, 0]
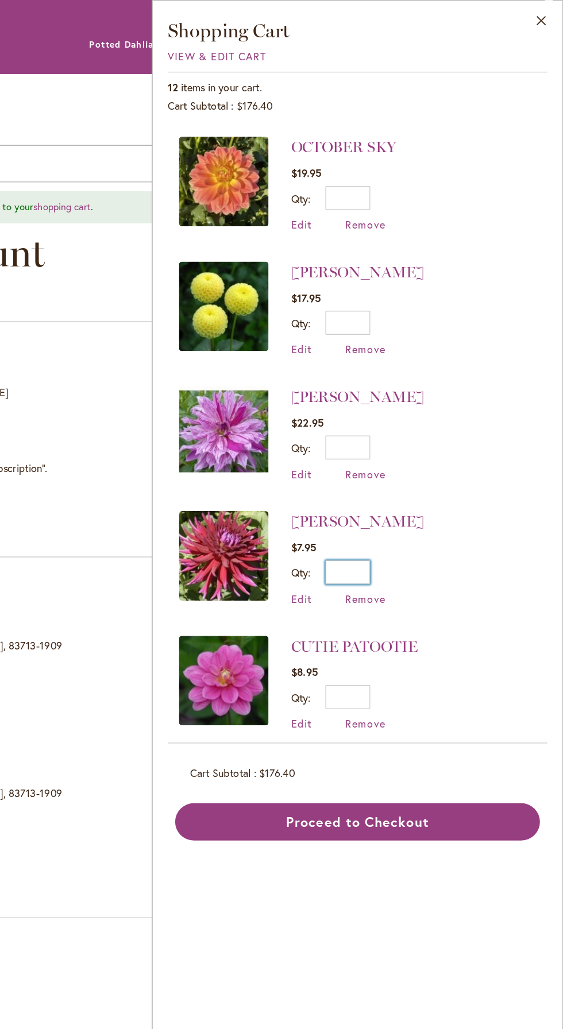
click at [405, 431] on input "*" at bounding box center [397, 440] width 34 height 18
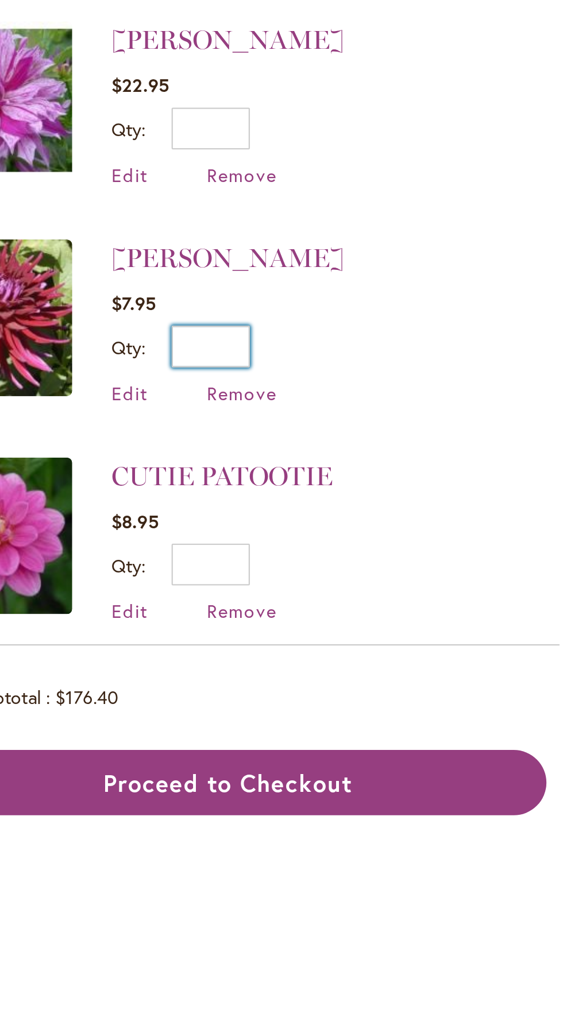
click at [405, 431] on input "*" at bounding box center [397, 440] width 34 height 18
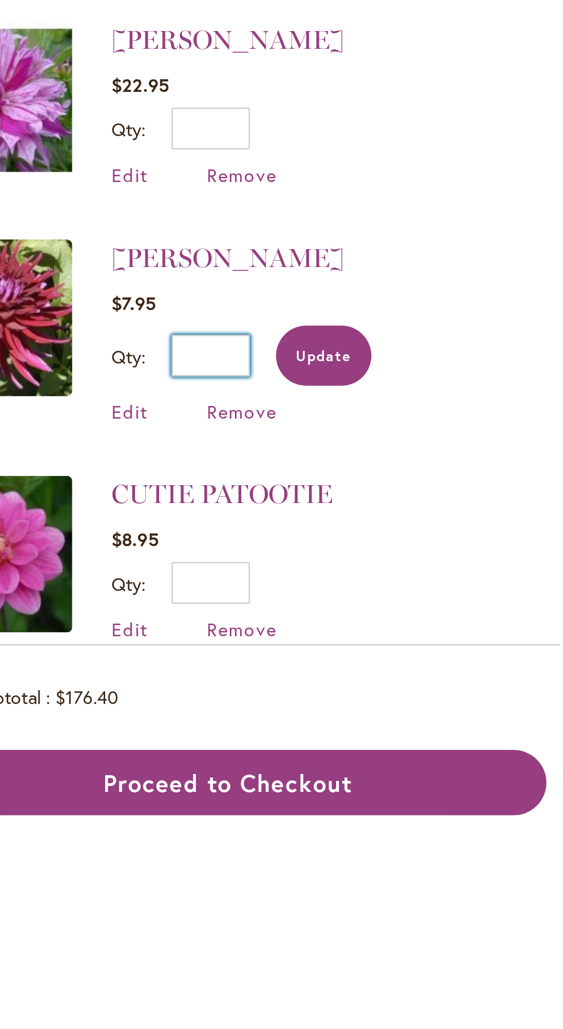
type input "*"
click at [454, 440] on span "Update" at bounding box center [447, 444] width 25 height 8
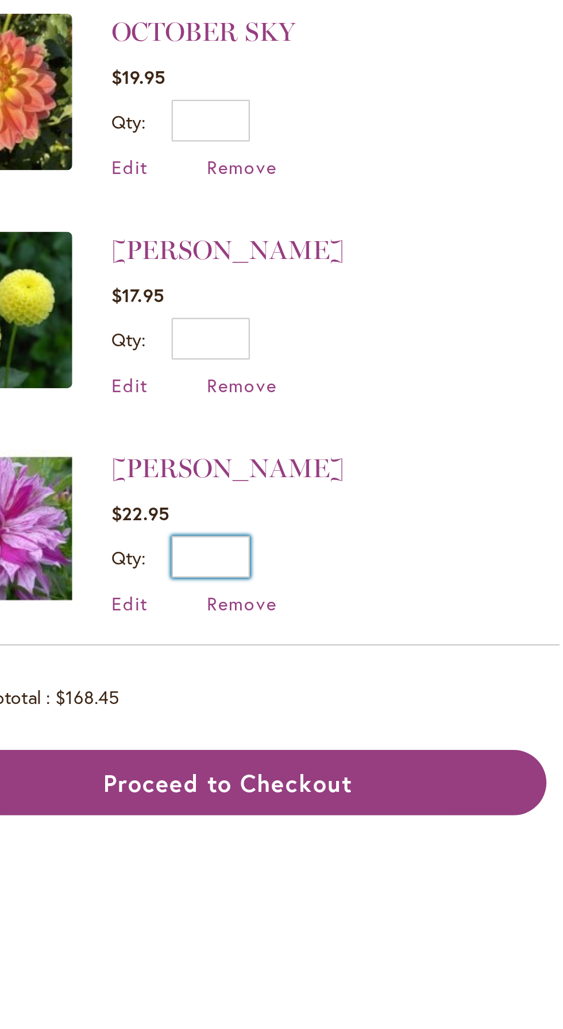
click at [407, 525] on input "*" at bounding box center [397, 532] width 34 height 18
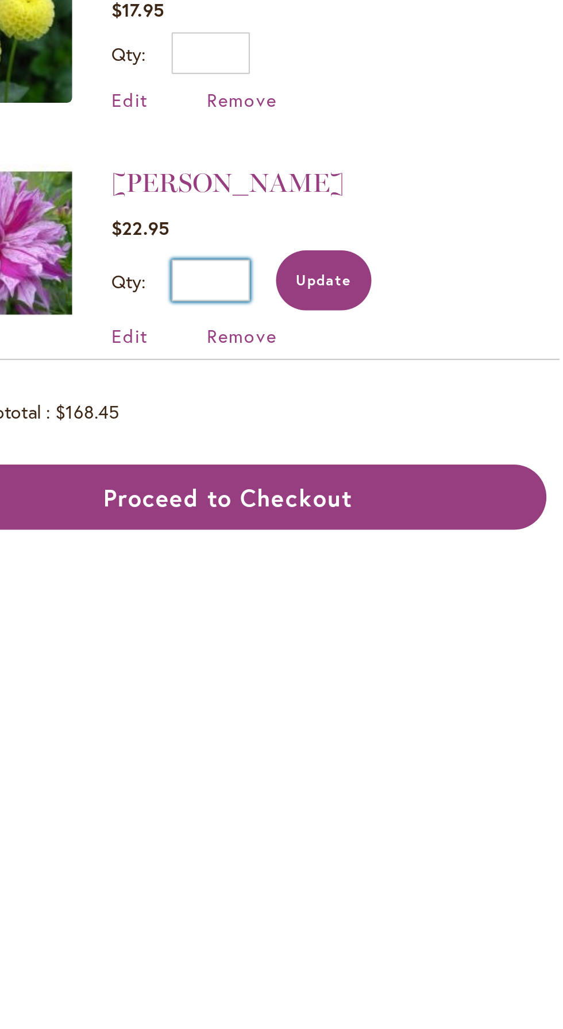
type input "*"
click at [451, 537] on button "Update" at bounding box center [447, 536] width 42 height 26
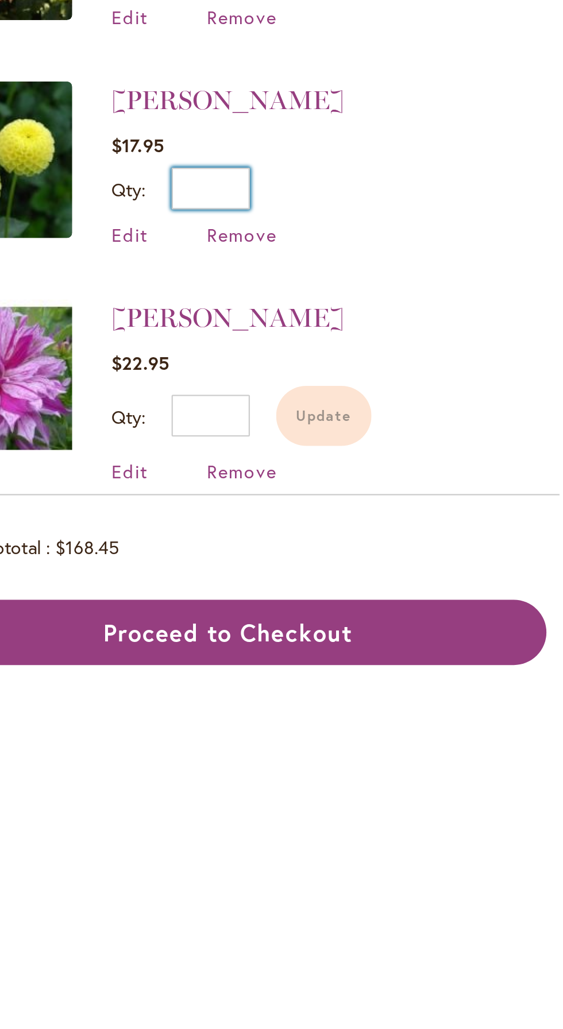
click at [404, 432] on input "*" at bounding box center [397, 436] width 34 height 18
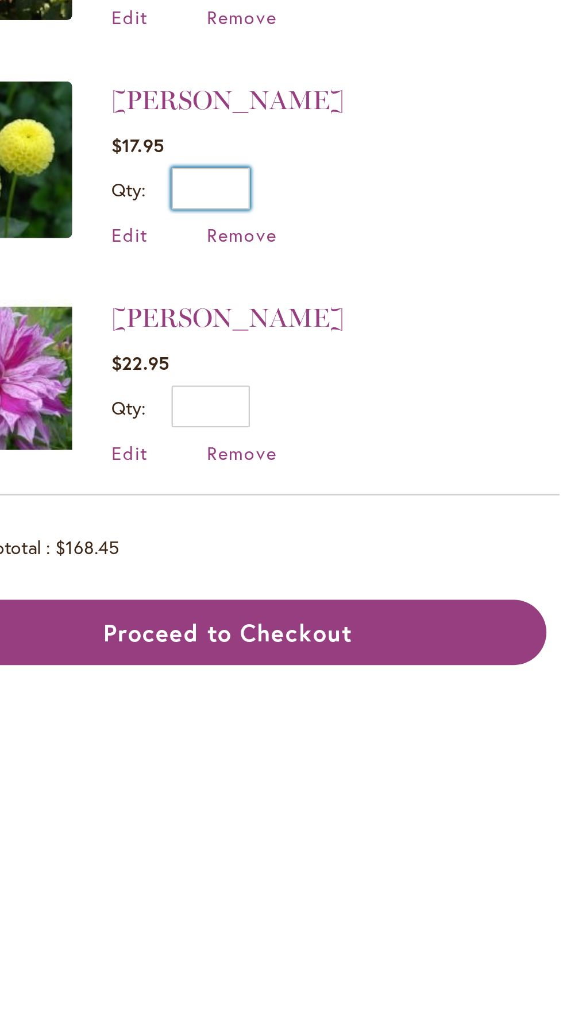
click at [406, 432] on input "*" at bounding box center [397, 436] width 34 height 18
click at [405, 432] on input "*" at bounding box center [397, 436] width 34 height 18
click at [405, 431] on input "*" at bounding box center [397, 436] width 34 height 18
click at [407, 431] on input "*" at bounding box center [397, 436] width 34 height 18
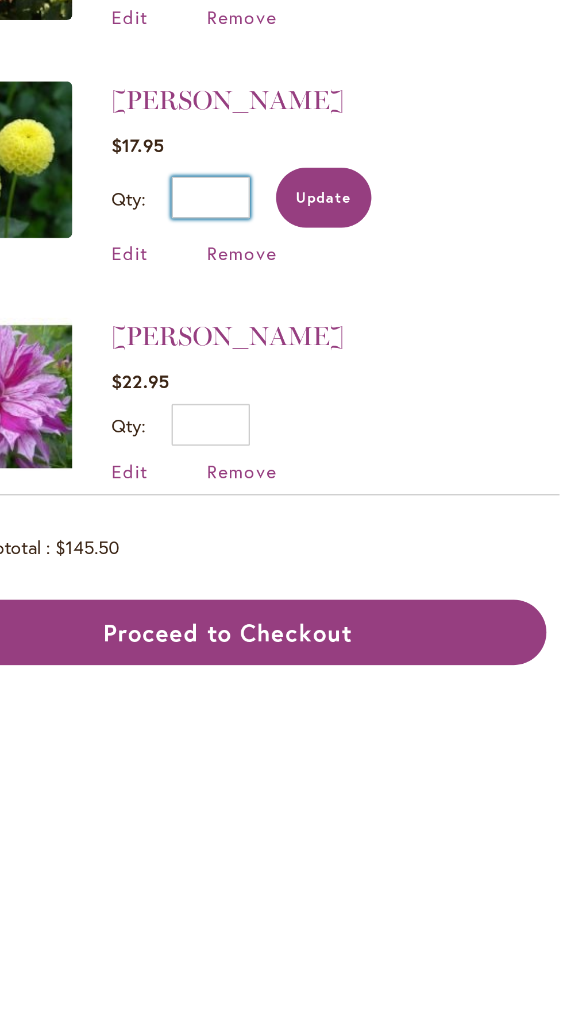
type input "*"
click at [451, 436] on span "Update" at bounding box center [447, 440] width 25 height 8
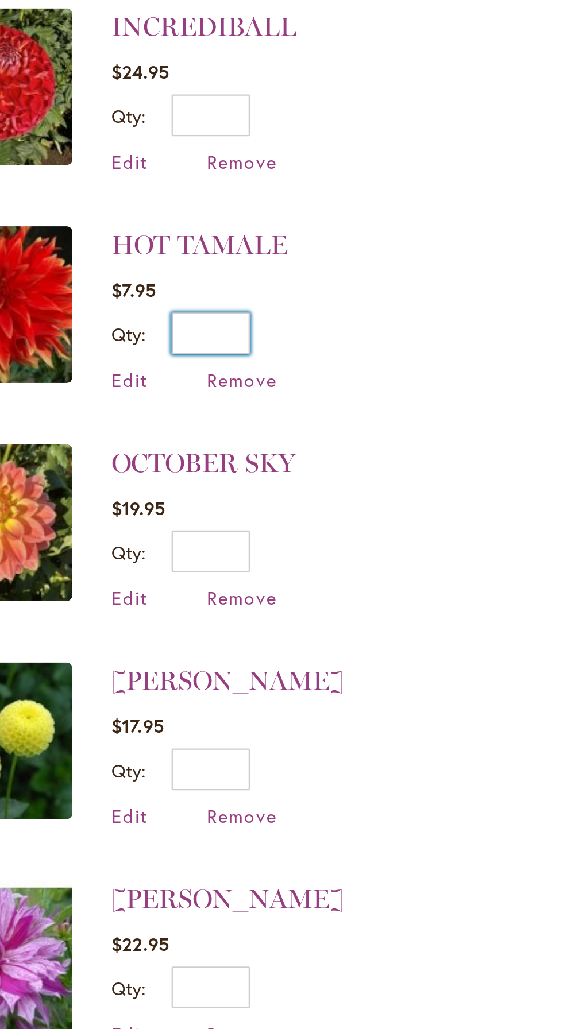
click at [401, 239] on input "*" at bounding box center [397, 244] width 34 height 18
click at [405, 242] on input "*" at bounding box center [397, 244] width 34 height 18
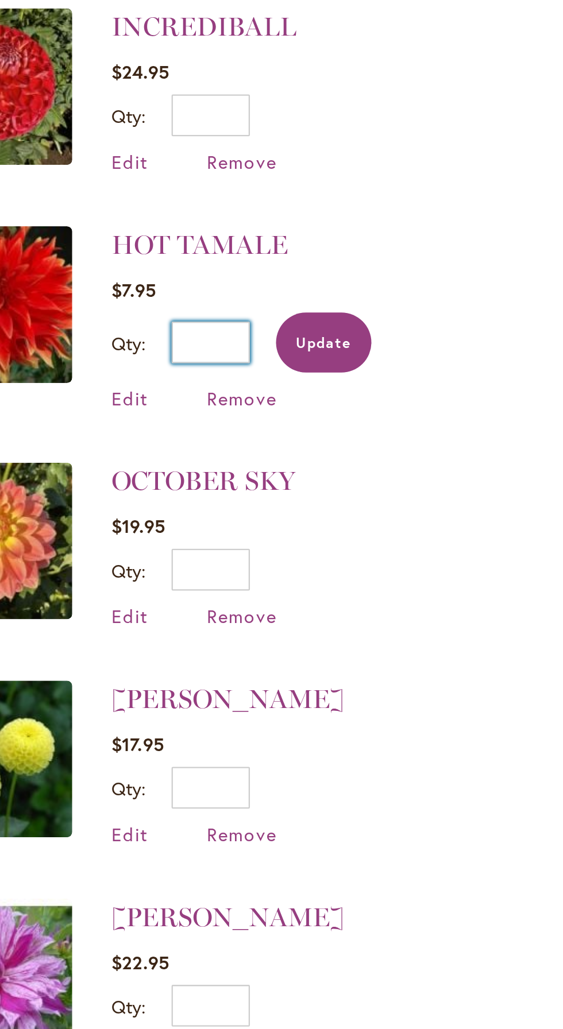
type input "*"
click at [451, 253] on button "Update" at bounding box center [447, 248] width 42 height 26
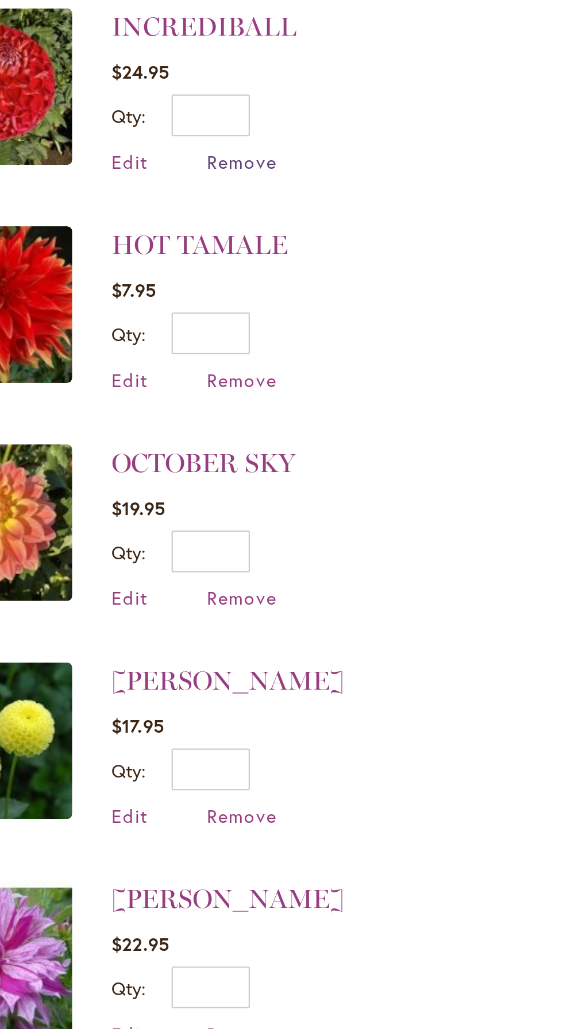
click at [418, 168] on span "Remove" at bounding box center [411, 169] width 31 height 11
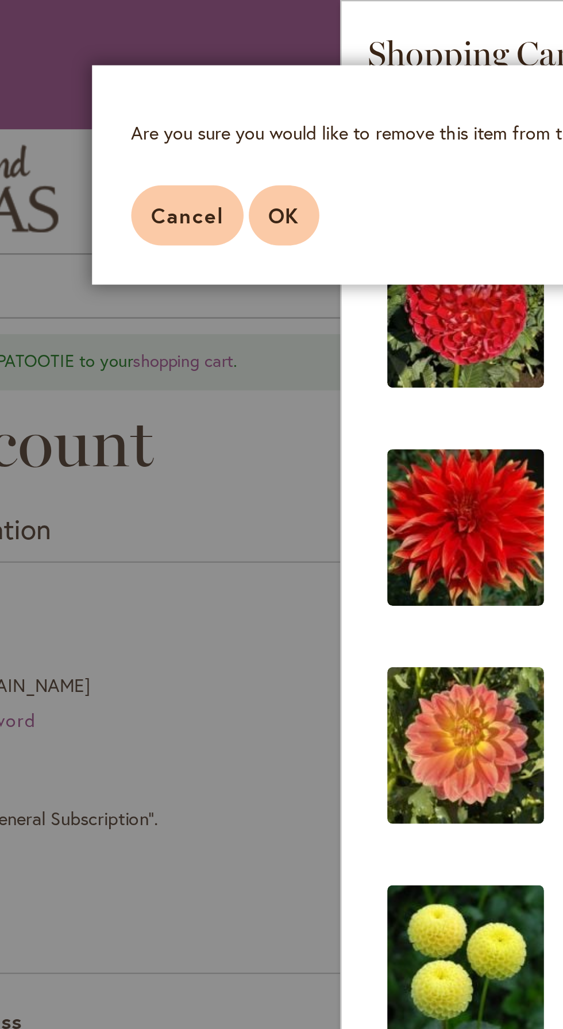
click at [226, 100] on span "OK" at bounding box center [222, 94] width 14 height 12
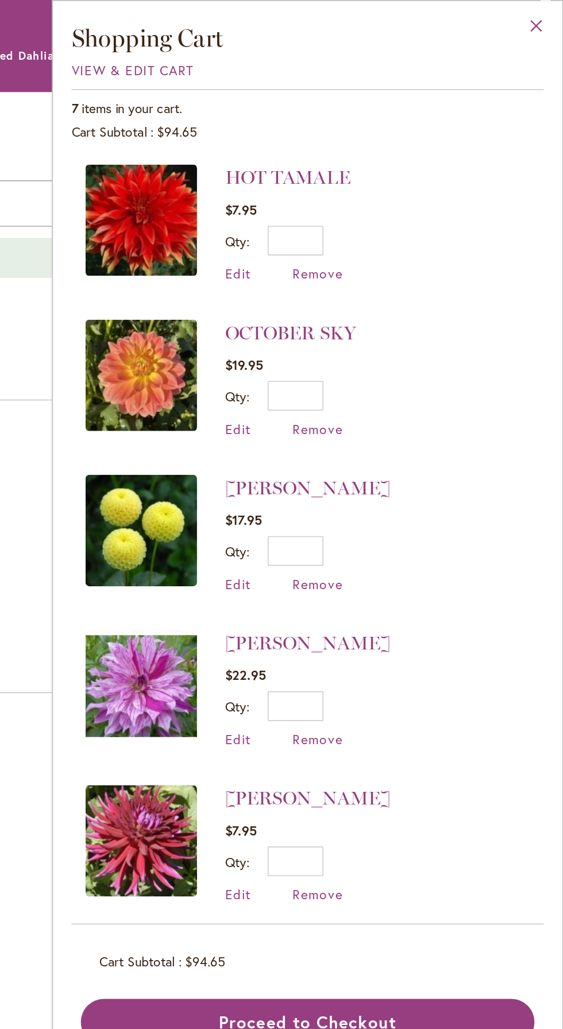
click at [549, 14] on button "Close" at bounding box center [547, 19] width 32 height 36
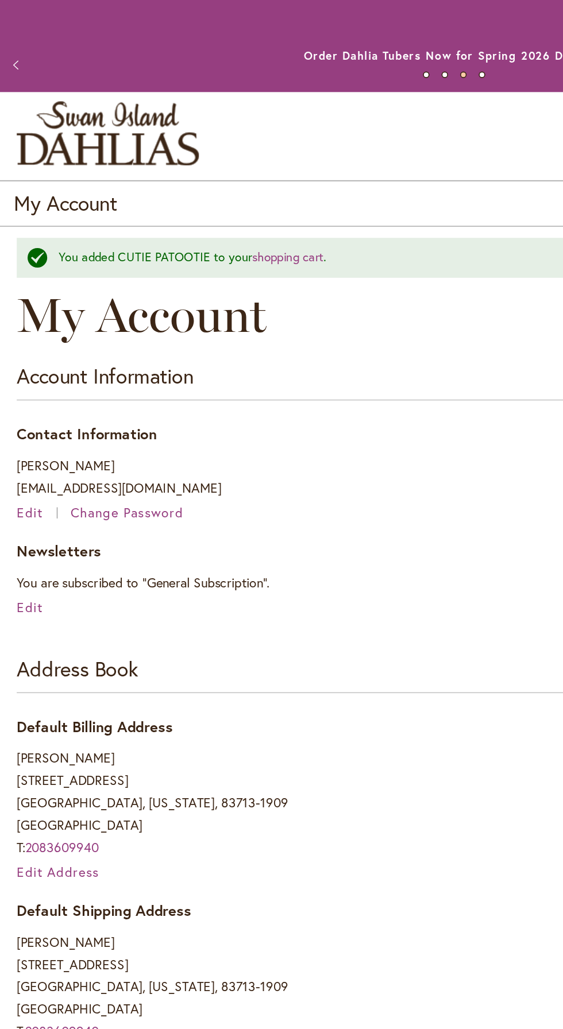
click at [87, 71] on img "store logo" at bounding box center [66, 83] width 113 height 40
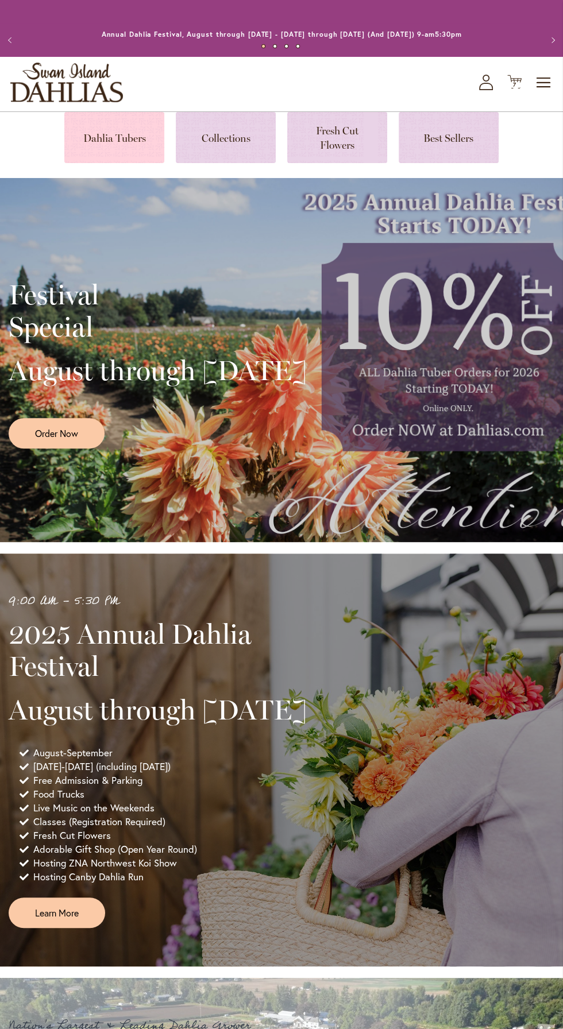
click at [103, 132] on link at bounding box center [114, 137] width 100 height 51
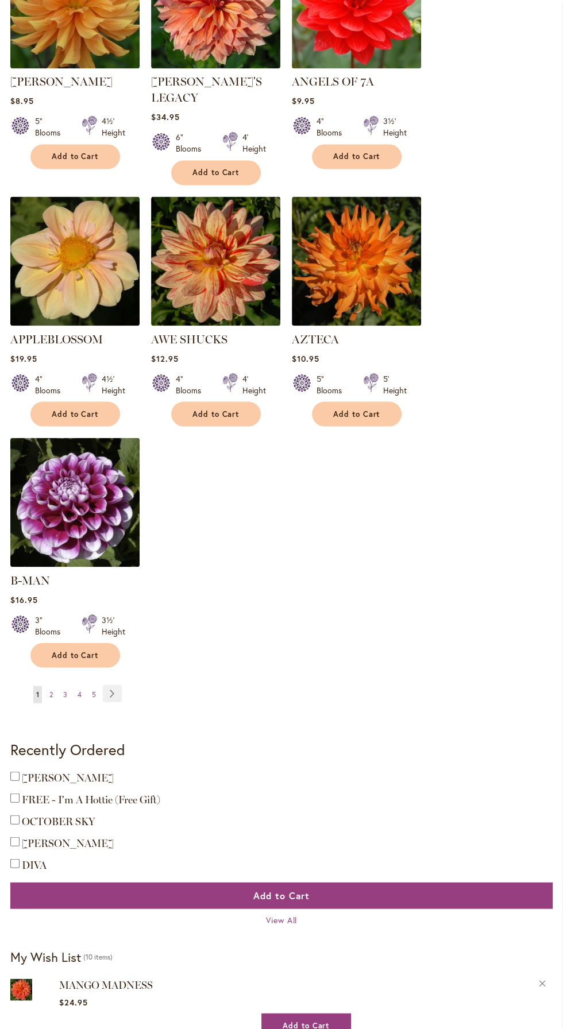
scroll to position [1253, 0]
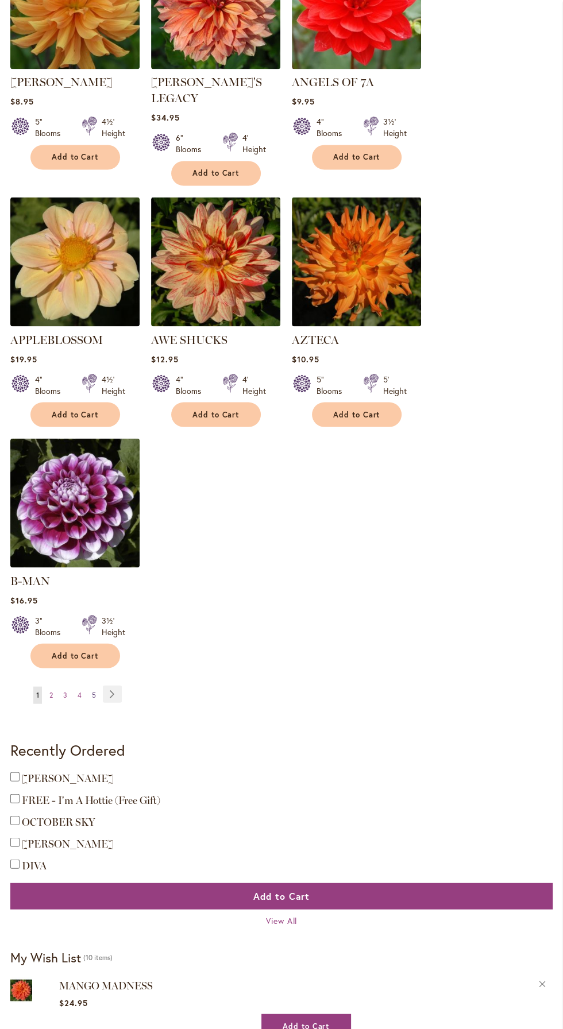
click at [95, 690] on span "5" at bounding box center [94, 694] width 4 height 9
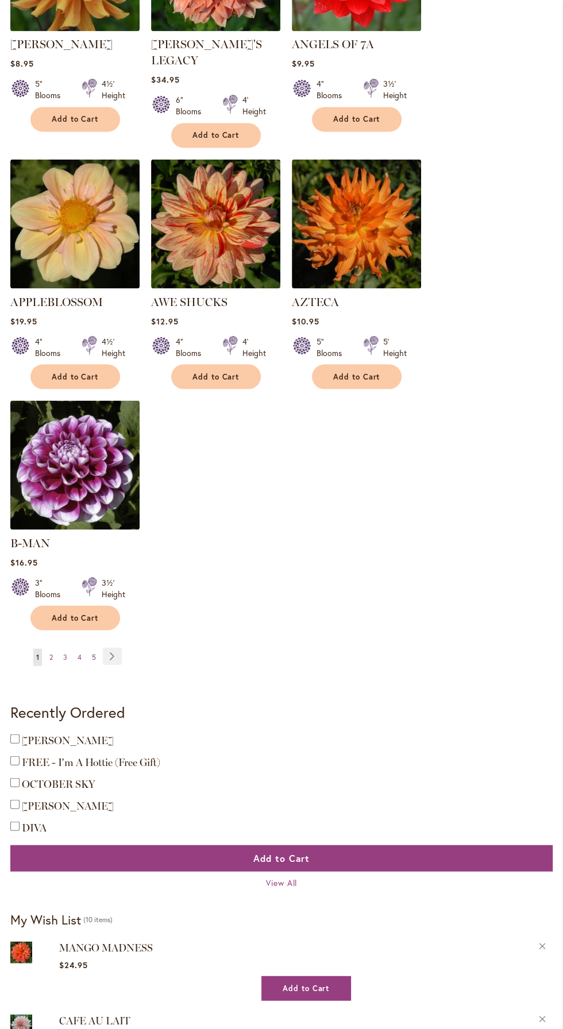
scroll to position [1329, 0]
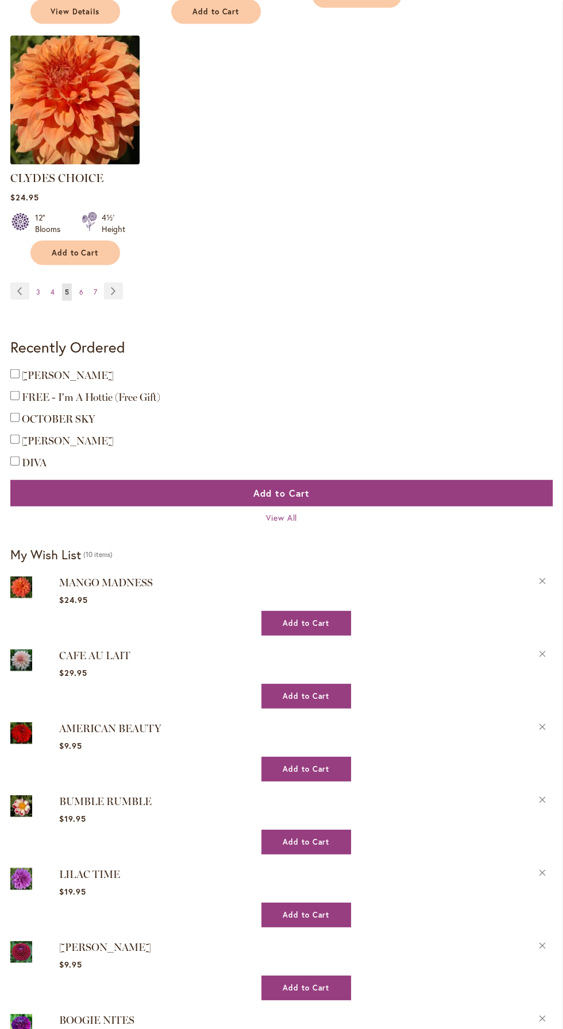
scroll to position [1670, 0]
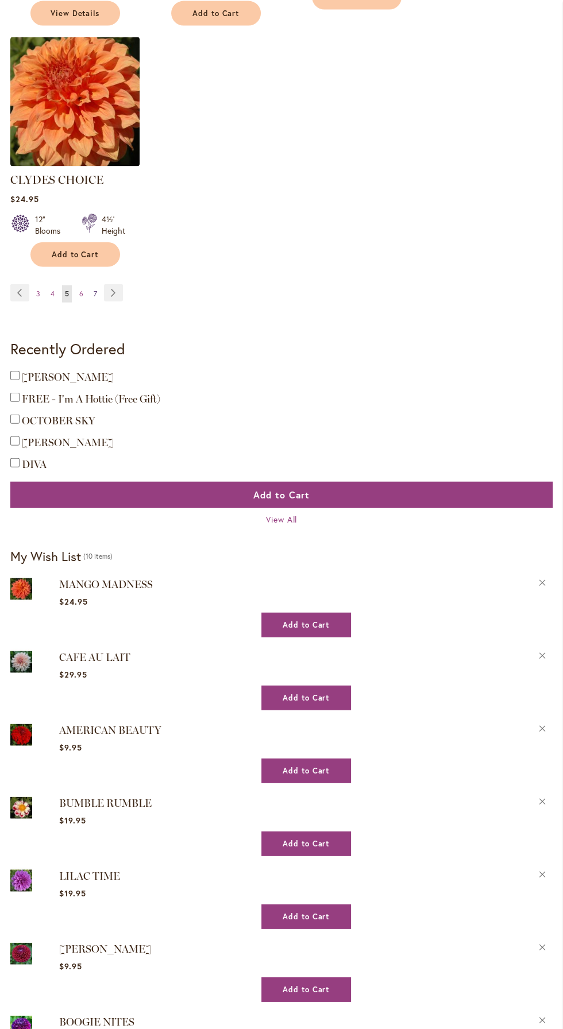
click at [92, 285] on link "Page 7" at bounding box center [95, 293] width 9 height 17
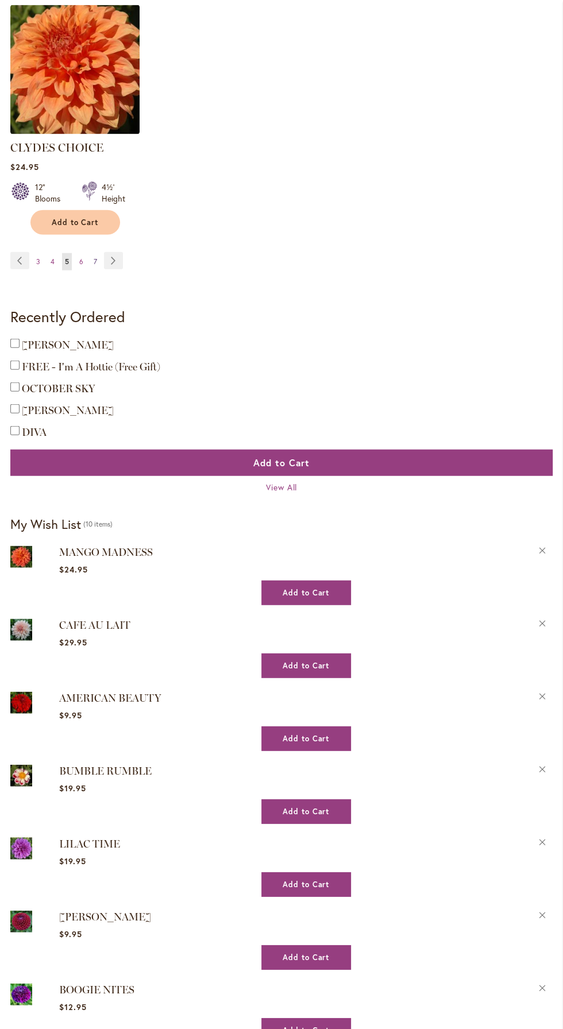
scroll to position [1746, 0]
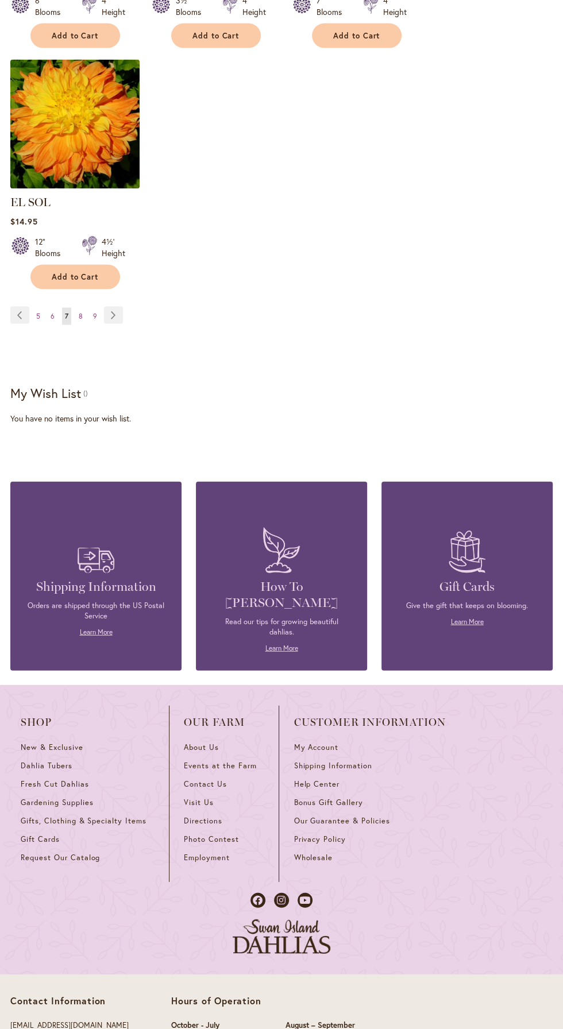
scroll to position [1603, 0]
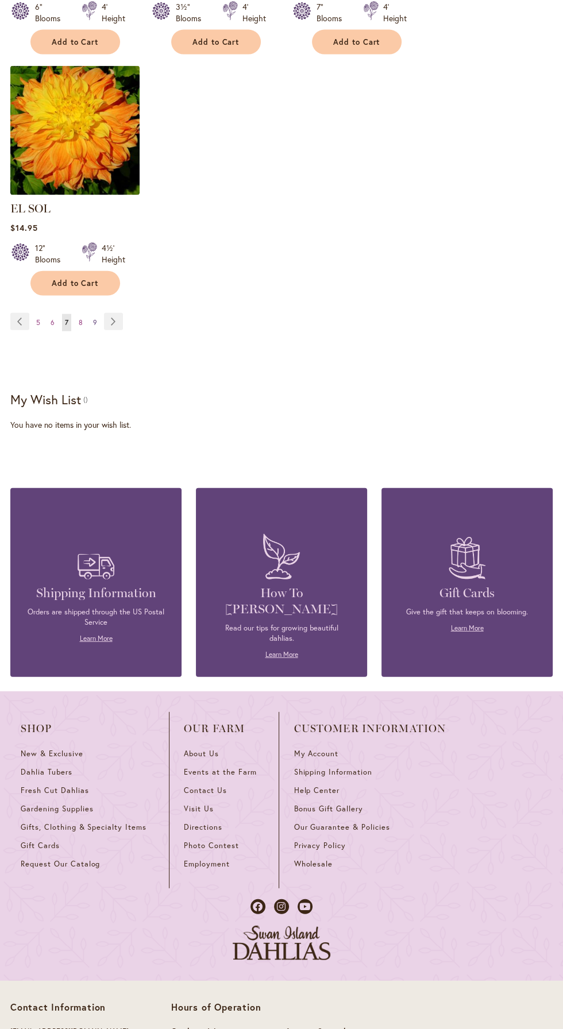
click at [96, 318] on span "9" at bounding box center [95, 322] width 4 height 9
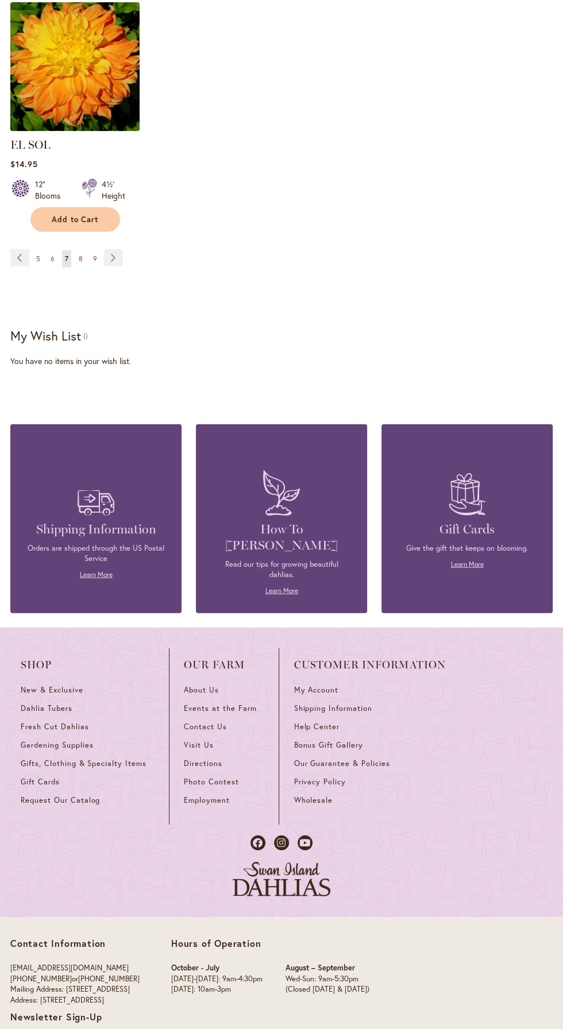
scroll to position [1679, 0]
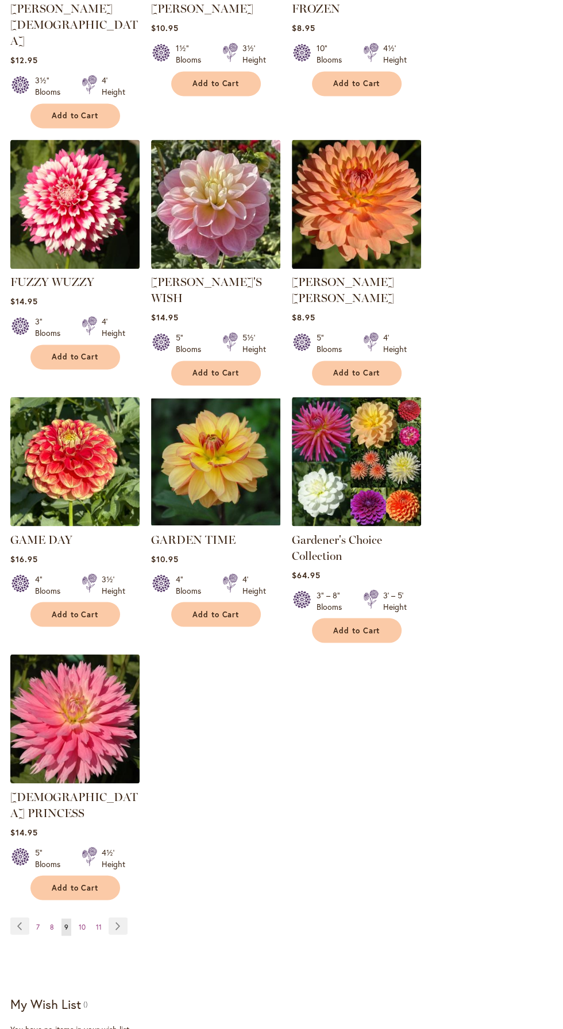
scroll to position [1065, 0]
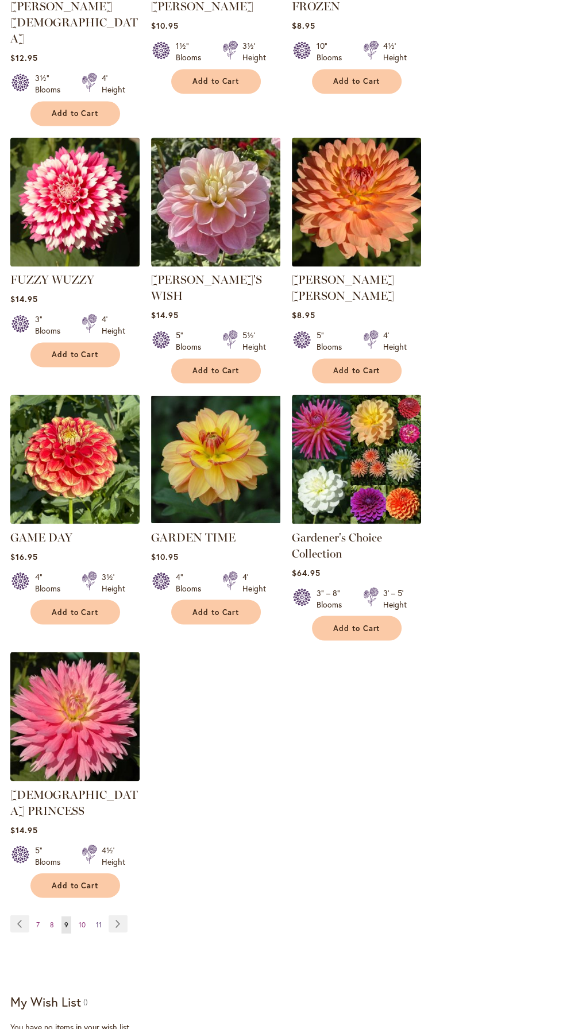
click at [105, 916] on link "Page 11" at bounding box center [98, 924] width 11 height 17
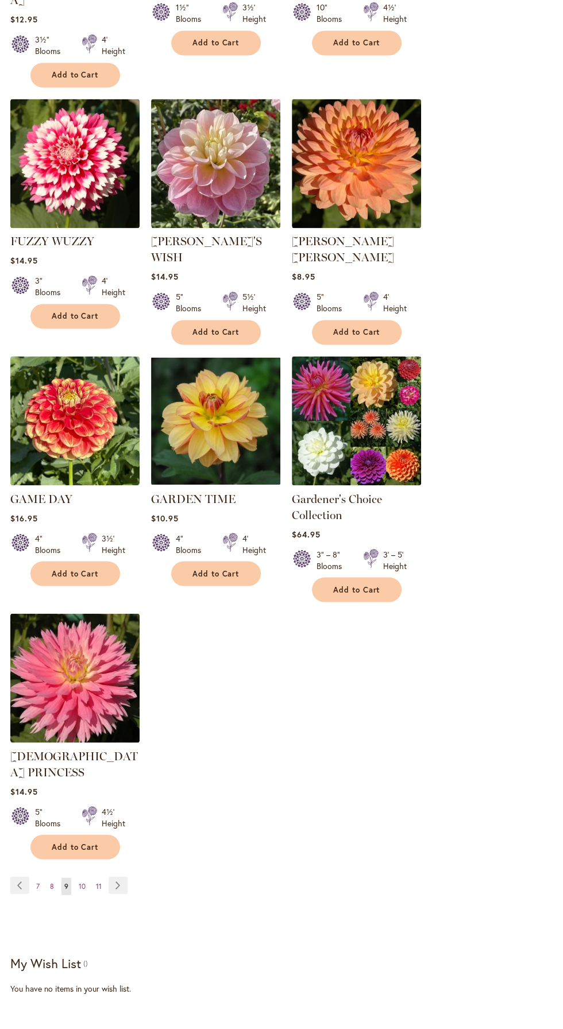
scroll to position [1142, 0]
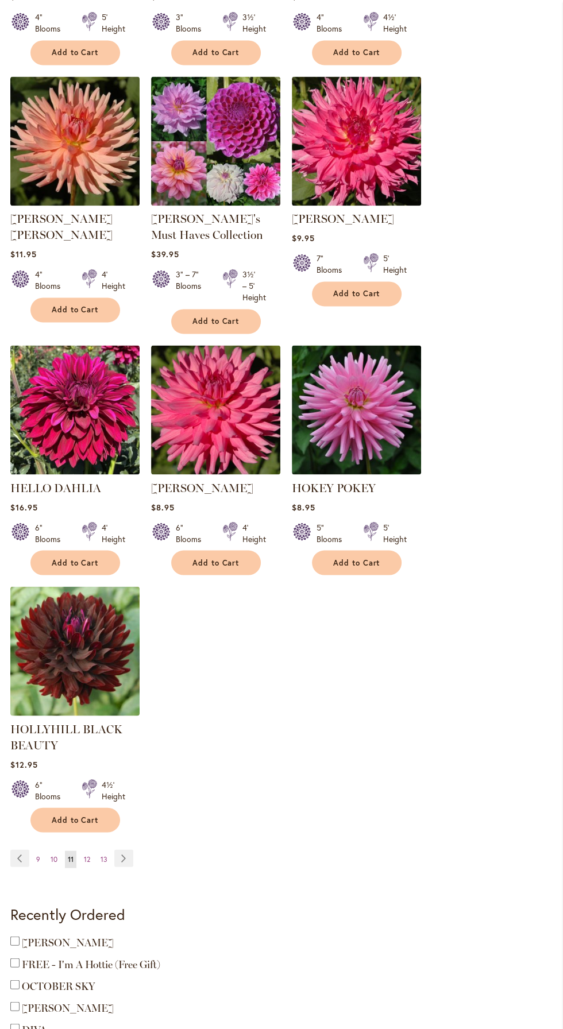
scroll to position [1147, 0]
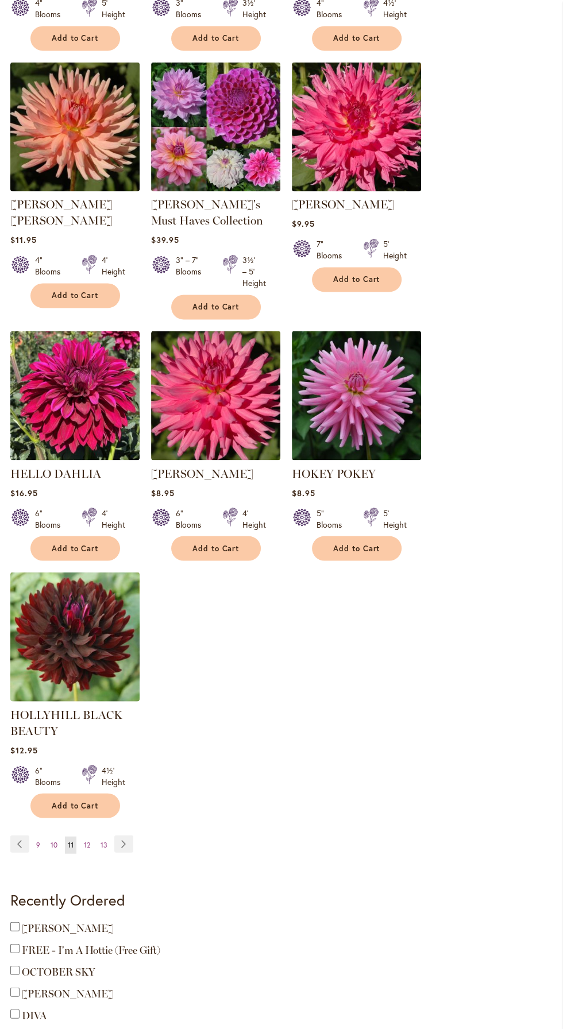
click at [115, 835] on li "Page Next" at bounding box center [122, 843] width 24 height 17
click at [107, 840] on span "13" at bounding box center [103, 844] width 7 height 9
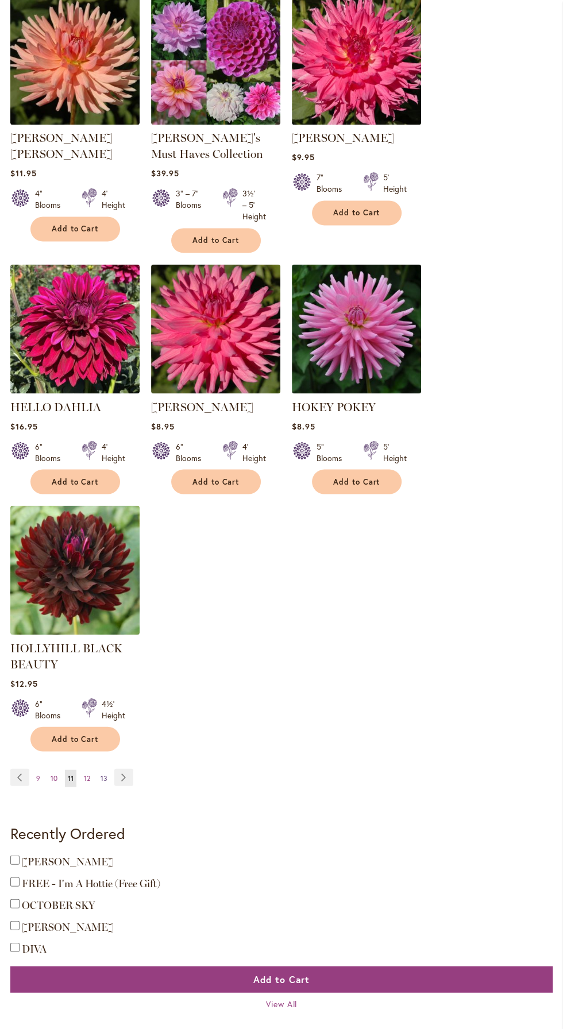
scroll to position [1223, 0]
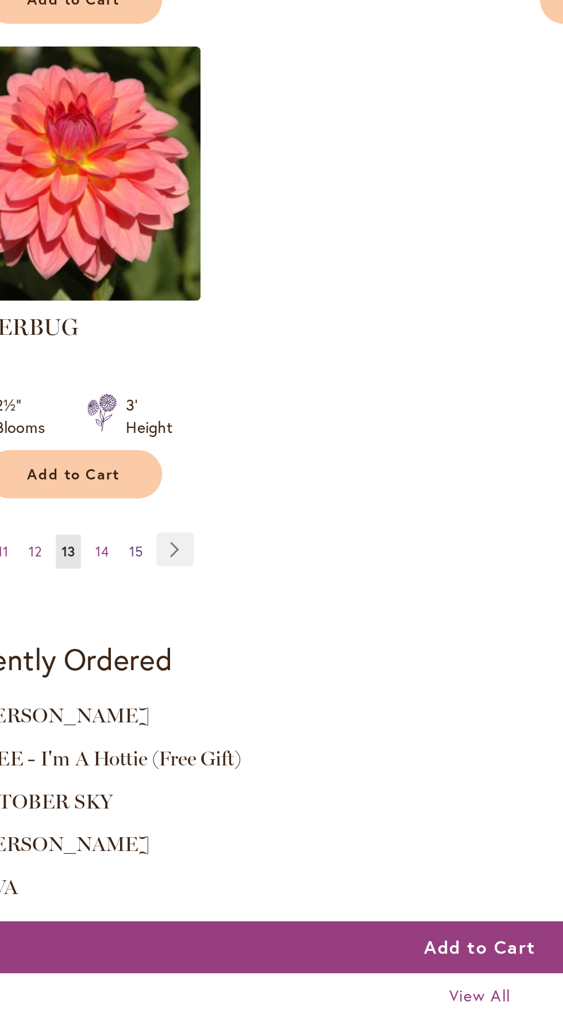
click at [110, 558] on span "15" at bounding box center [106, 562] width 7 height 9
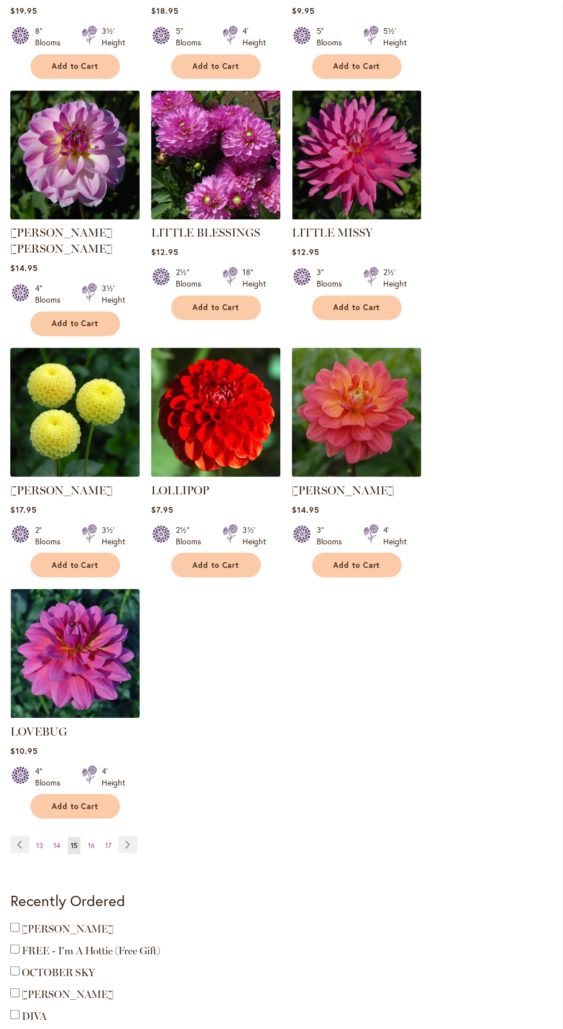
scroll to position [1123, 0]
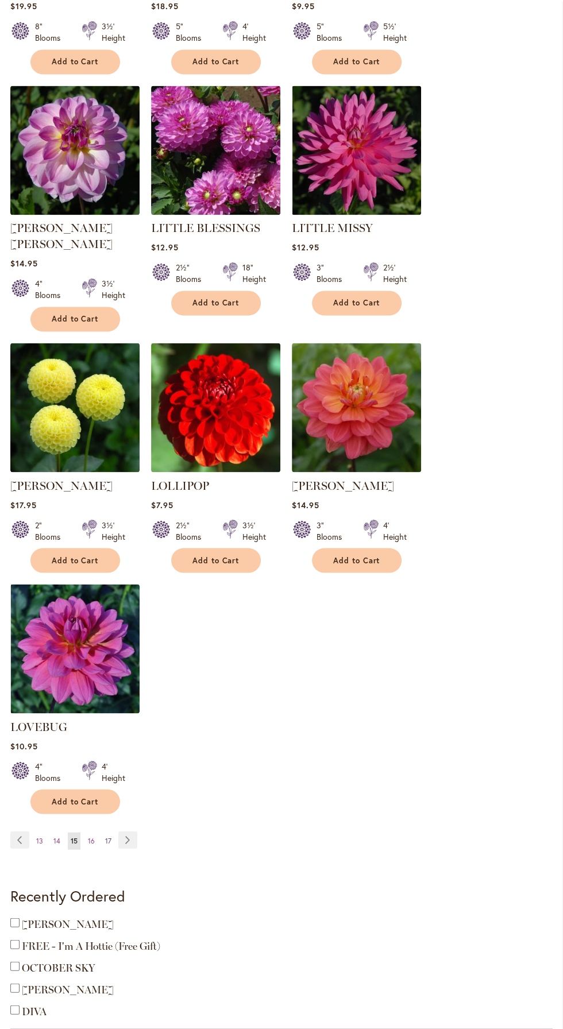
click at [111, 836] on span "17" at bounding box center [108, 840] width 6 height 9
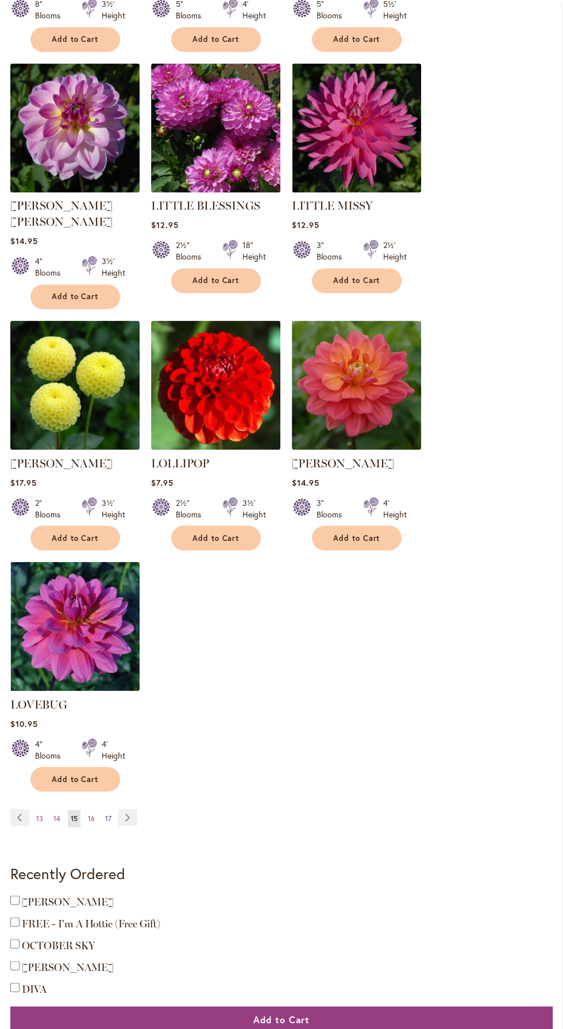
scroll to position [1200, 0]
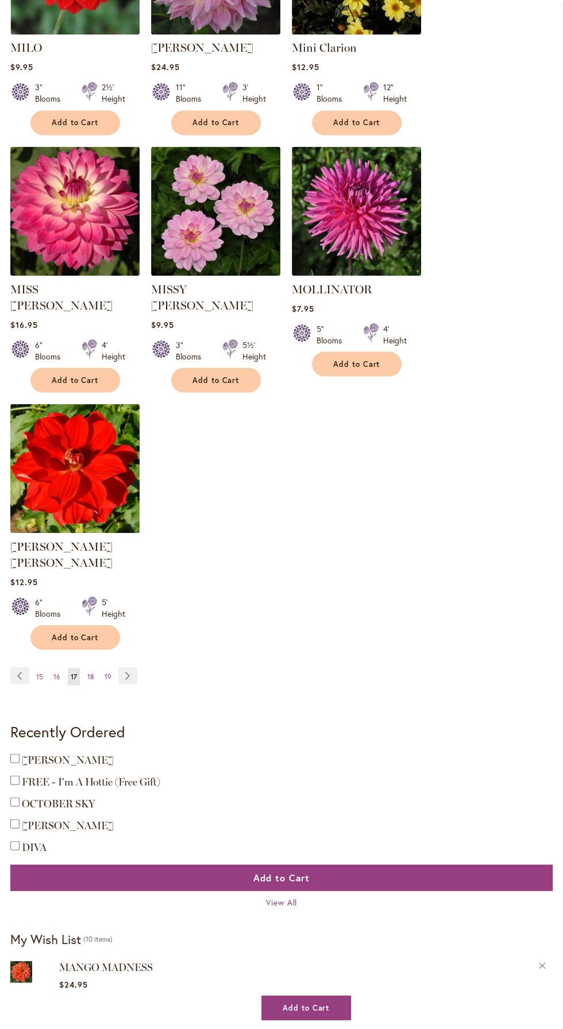
scroll to position [1294, 0]
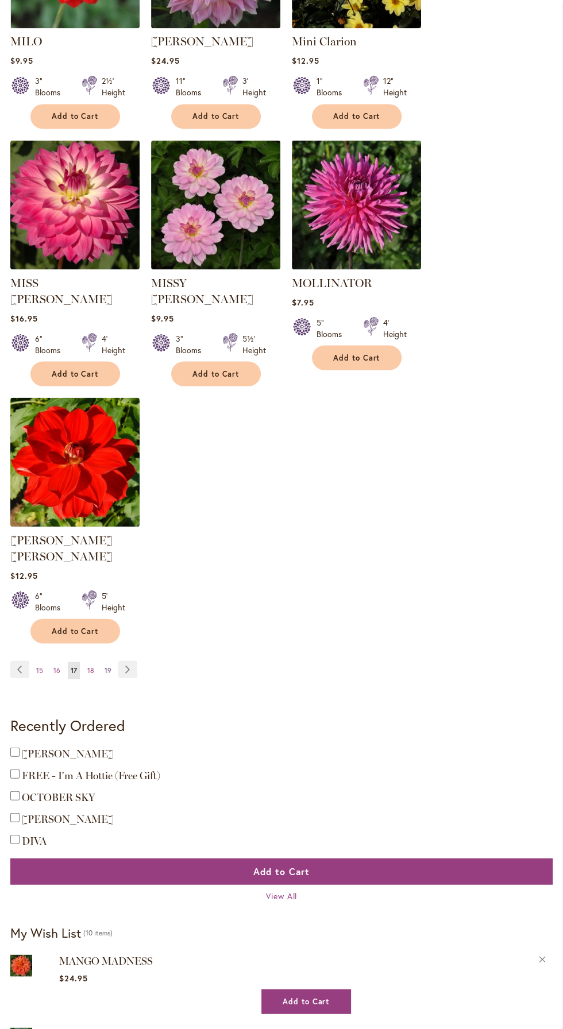
click at [111, 666] on span "19" at bounding box center [108, 670] width 7 height 9
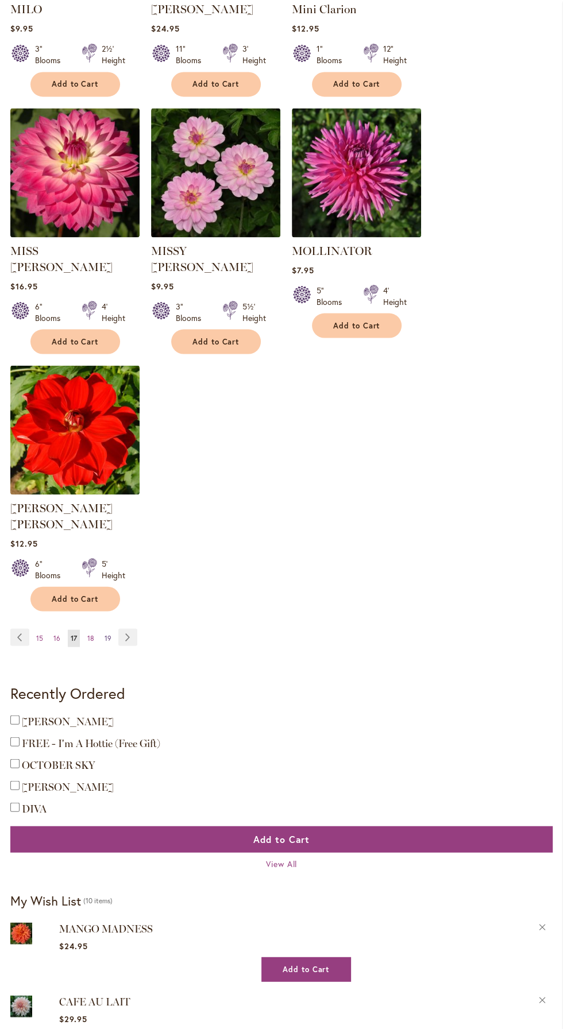
scroll to position [1357, 0]
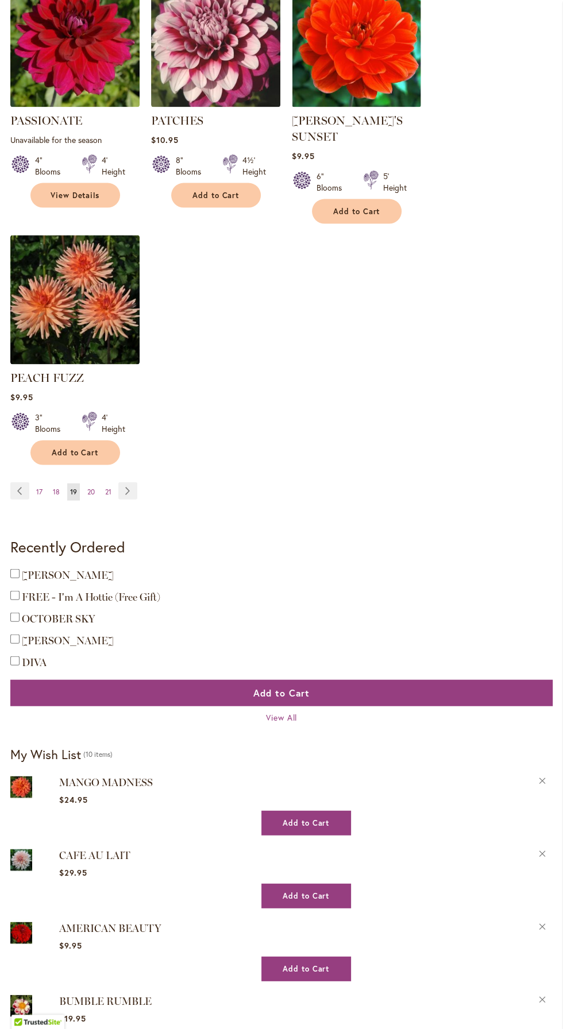
scroll to position [1470, 0]
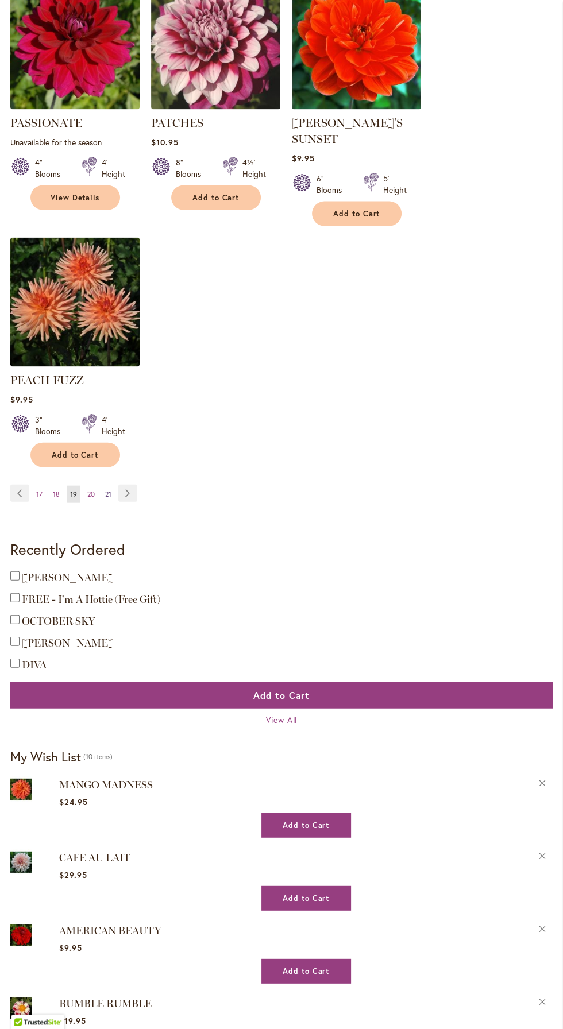
click at [111, 489] on span "21" at bounding box center [108, 493] width 6 height 9
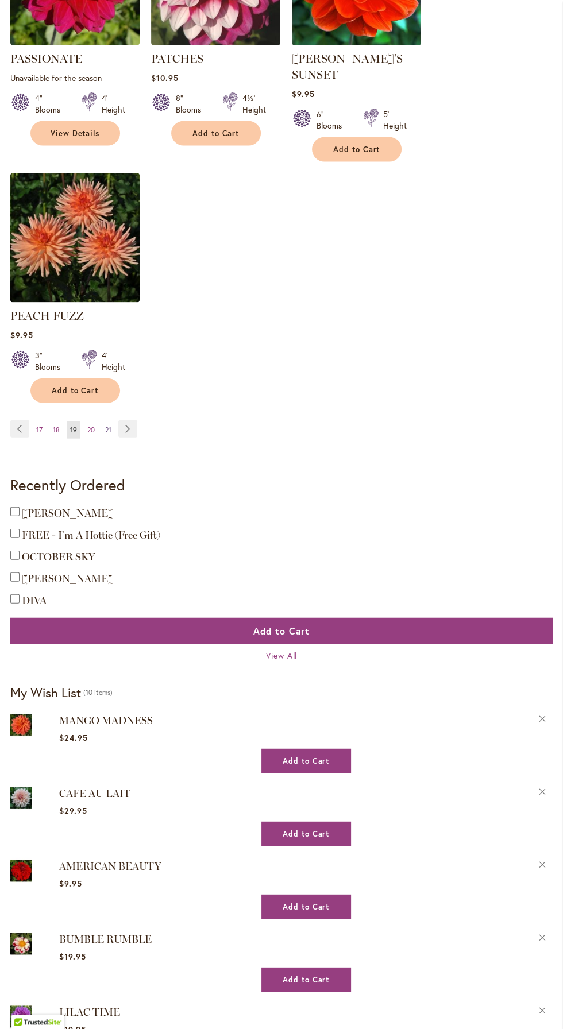
scroll to position [1547, 0]
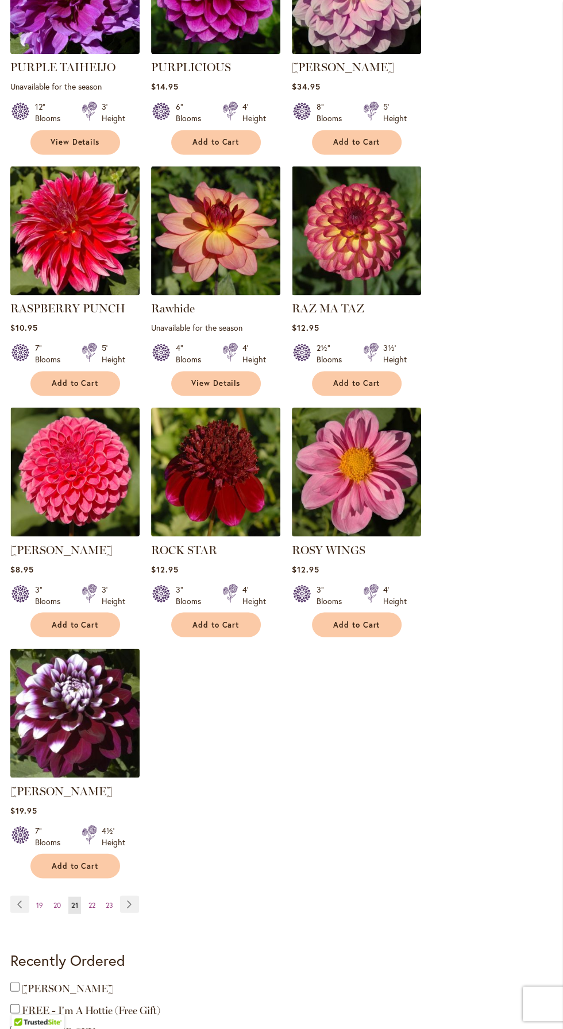
scroll to position [1047, 0]
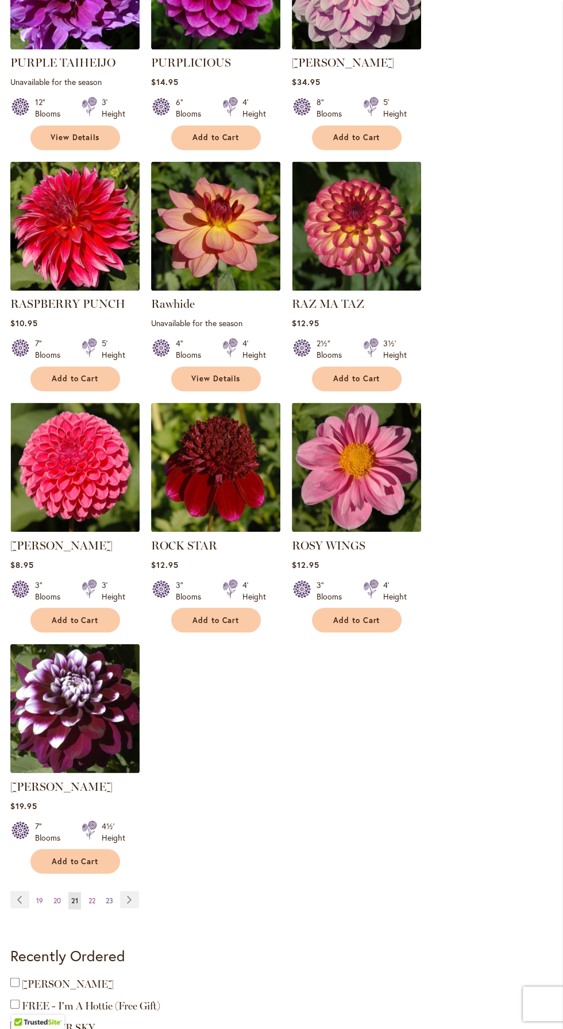
click at [109, 898] on span "23" at bounding box center [109, 900] width 7 height 9
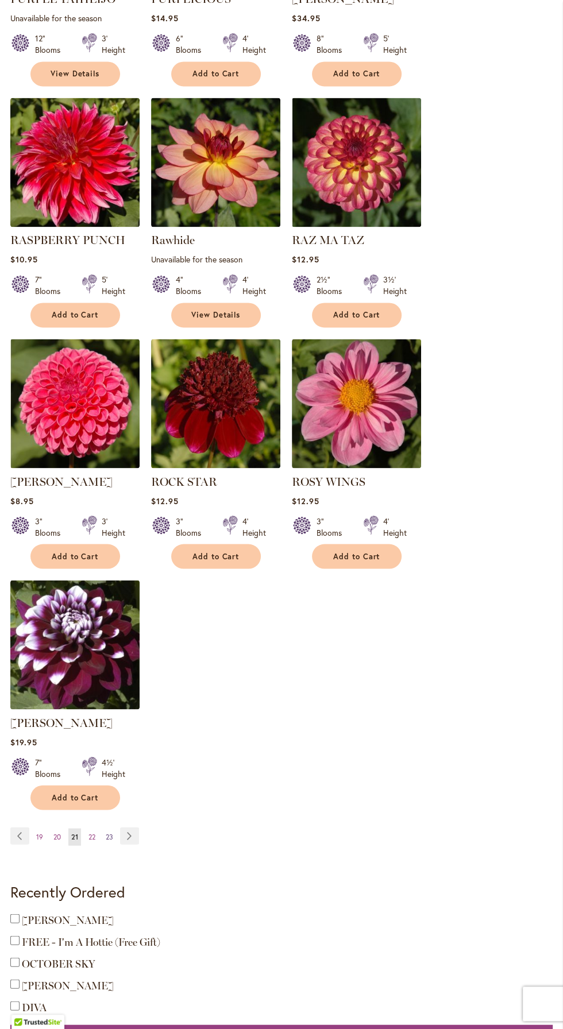
scroll to position [1124, 0]
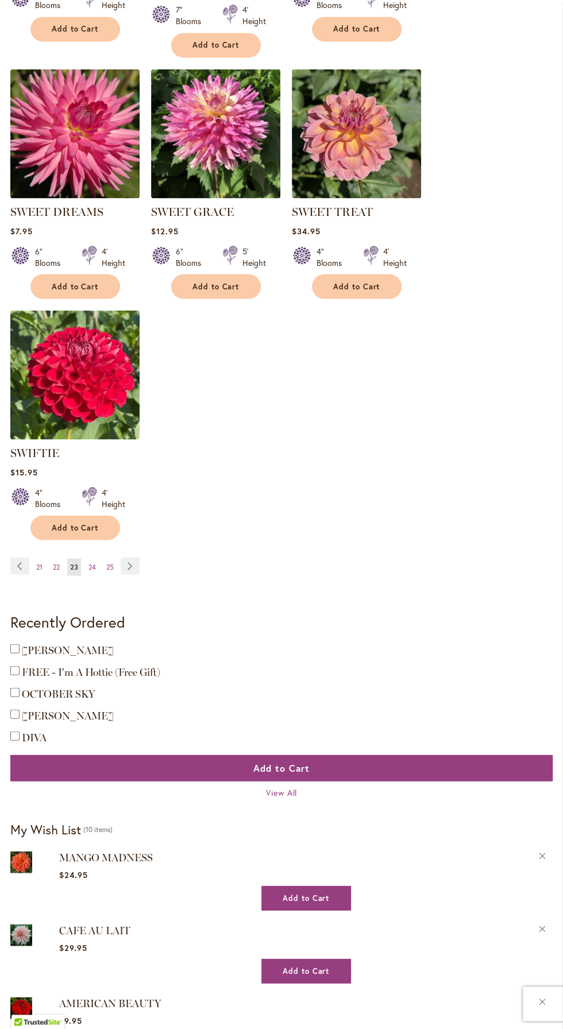
scroll to position [1380, 0]
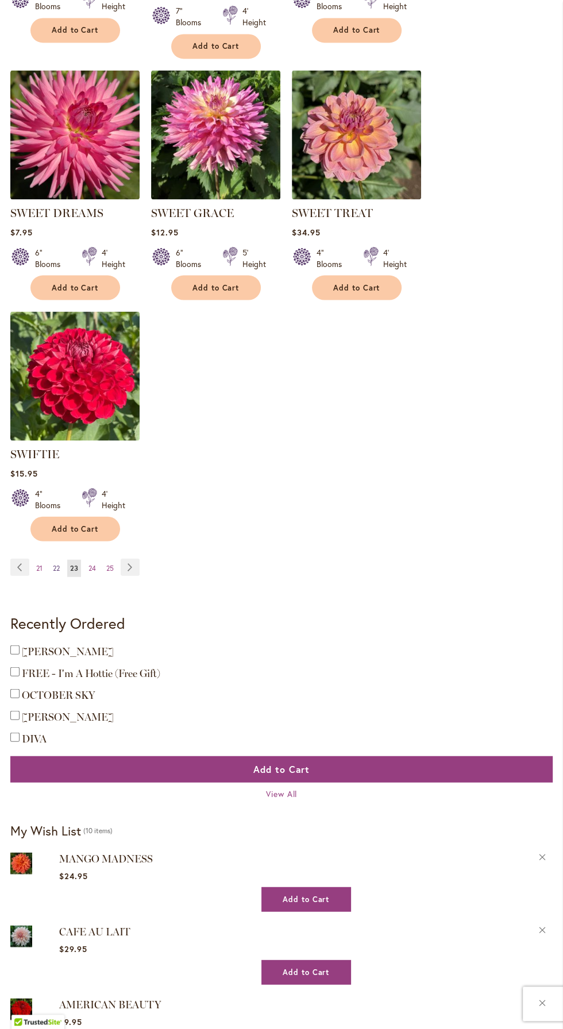
click at [54, 567] on span "22" at bounding box center [56, 567] width 7 height 9
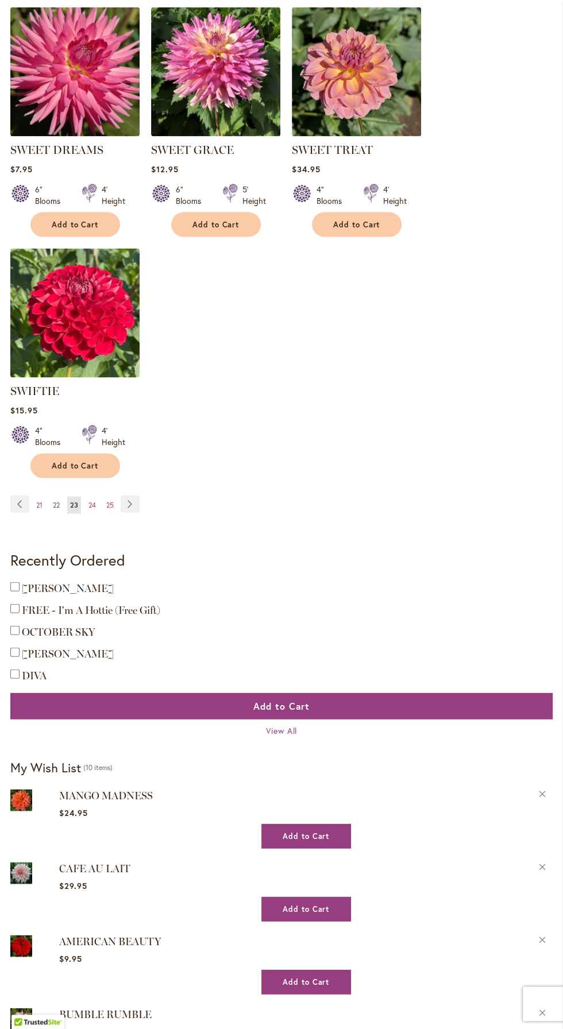
scroll to position [1456, 0]
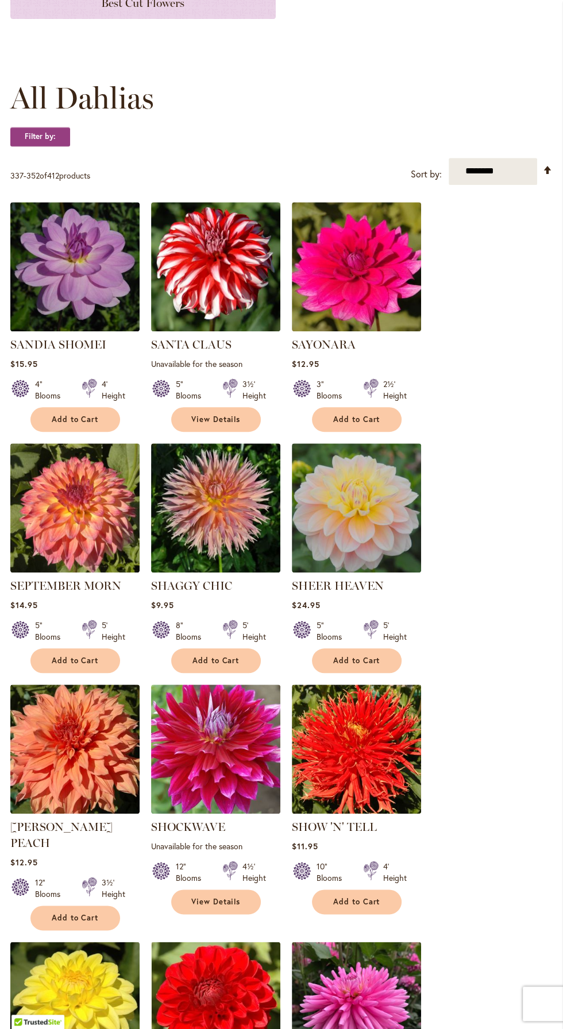
scroll to position [267, 0]
click at [83, 659] on span "Add to Cart" at bounding box center [75, 661] width 47 height 10
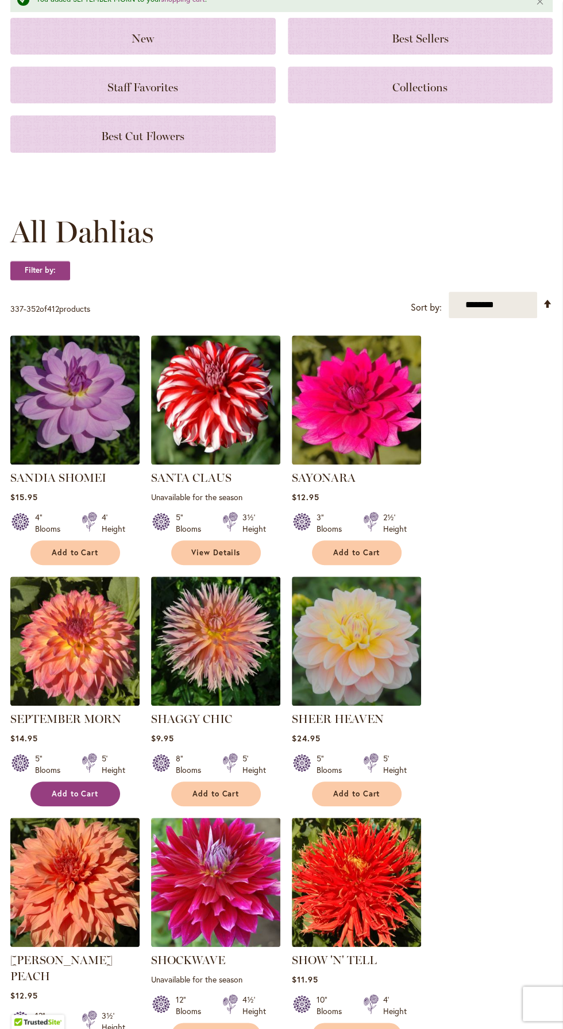
scroll to position [0, 0]
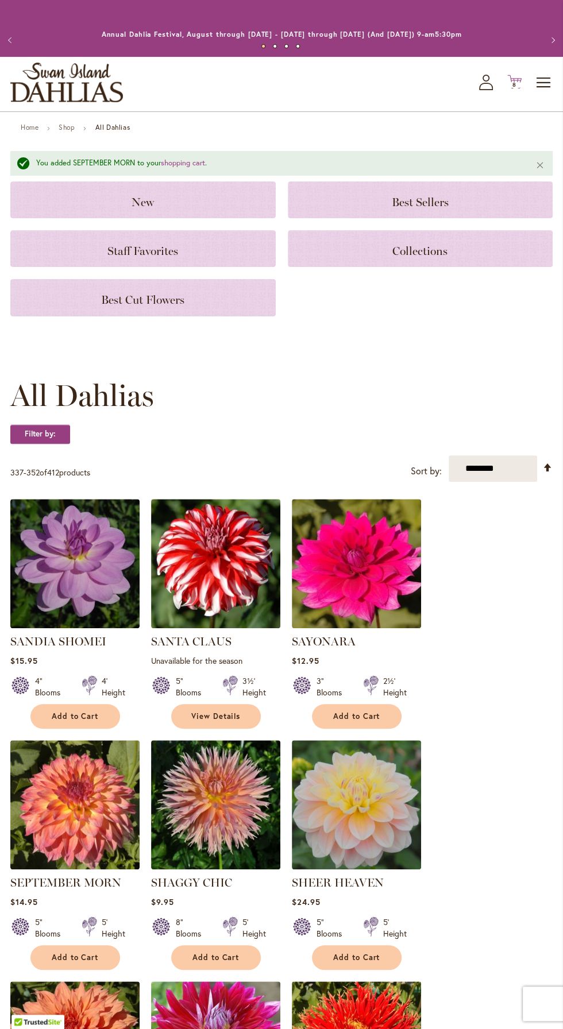
click at [514, 80] on icon at bounding box center [514, 82] width 14 height 14
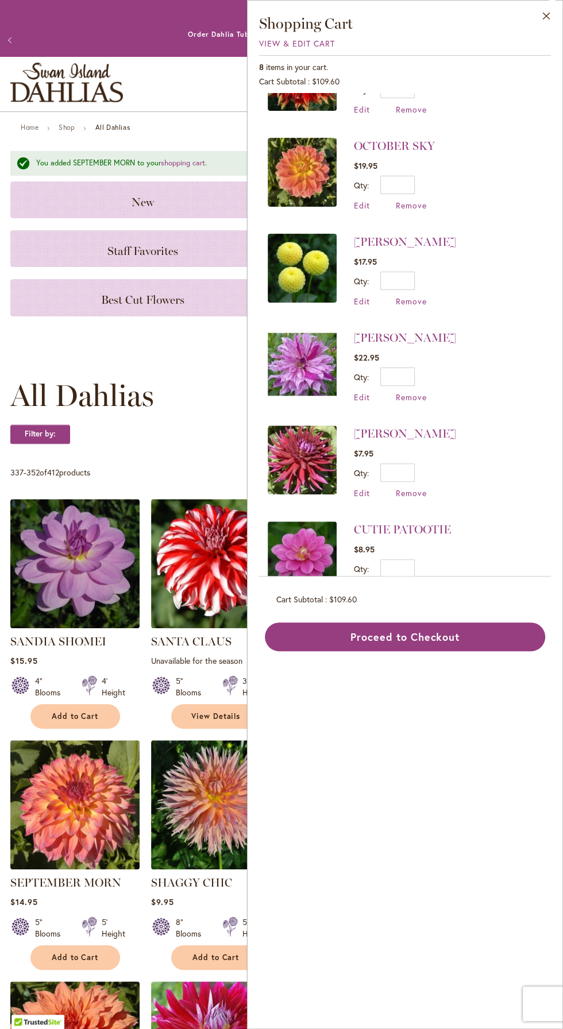
scroll to position [191, 0]
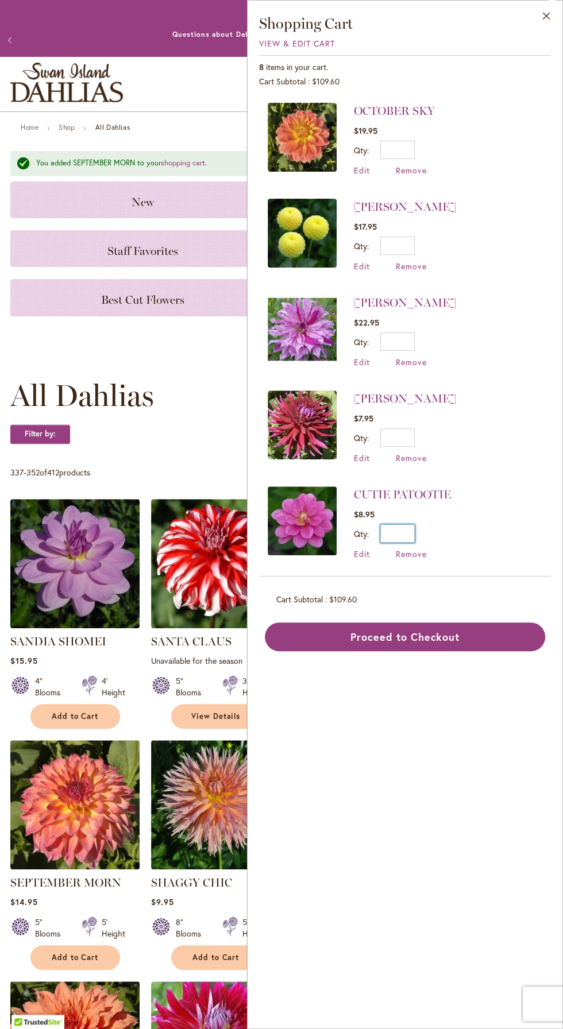
click at [404, 530] on input "*" at bounding box center [397, 533] width 34 height 18
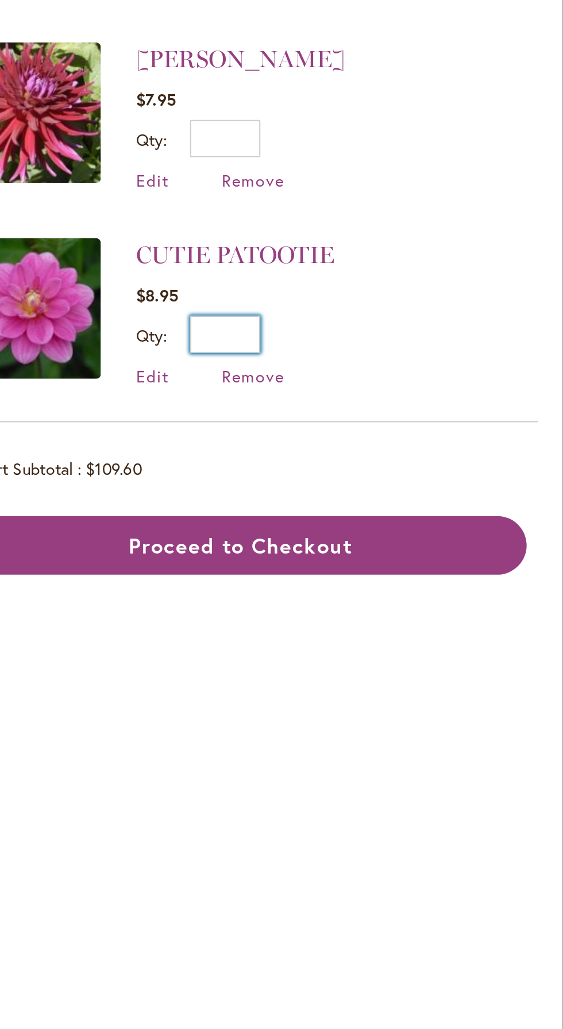
click at [409, 530] on input "*" at bounding box center [397, 533] width 34 height 18
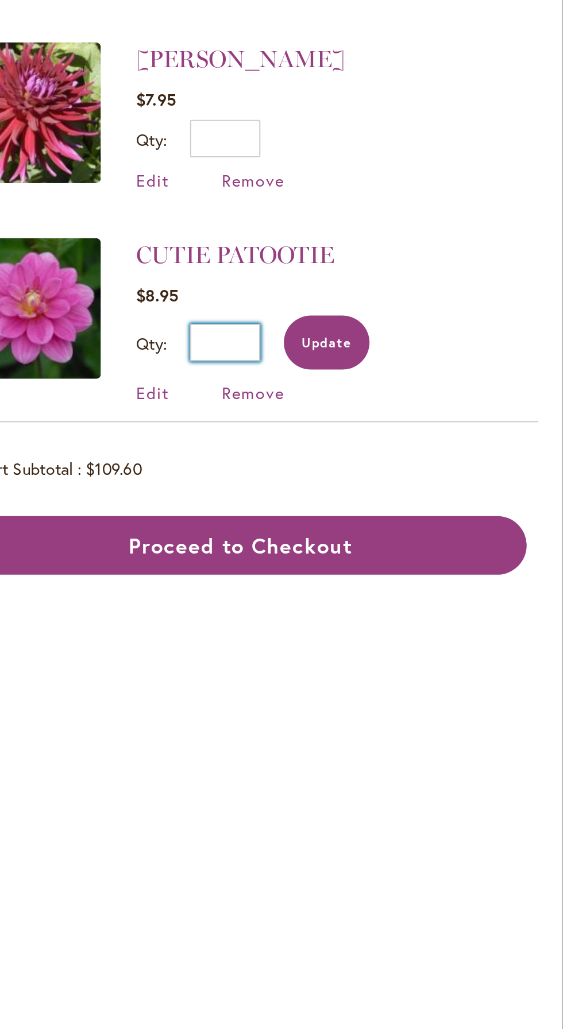
type input "*"
click at [456, 524] on button "Update" at bounding box center [447, 537] width 42 height 26
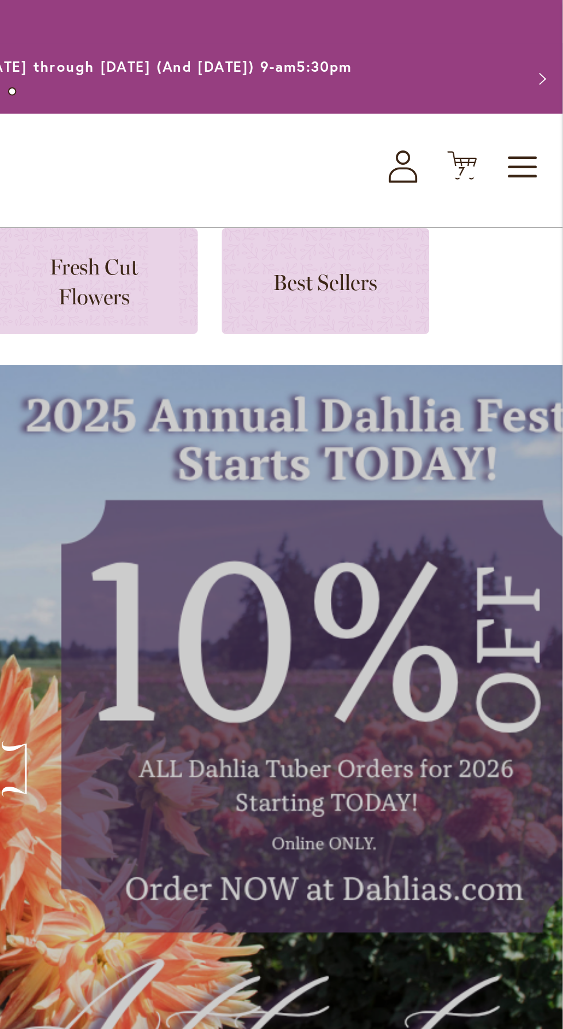
scroll to position [1, 0]
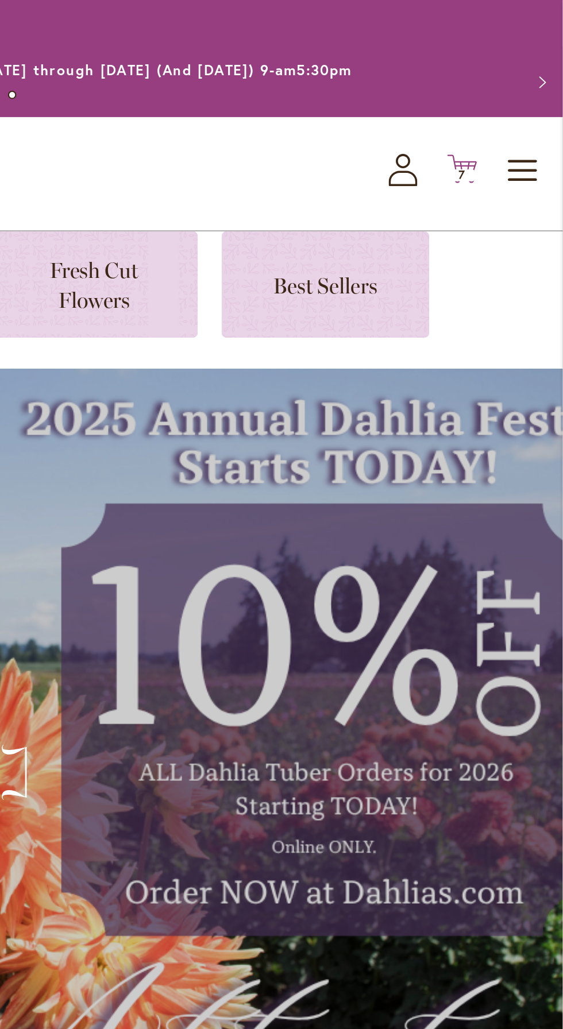
click at [519, 79] on icon at bounding box center [514, 82] width 14 height 14
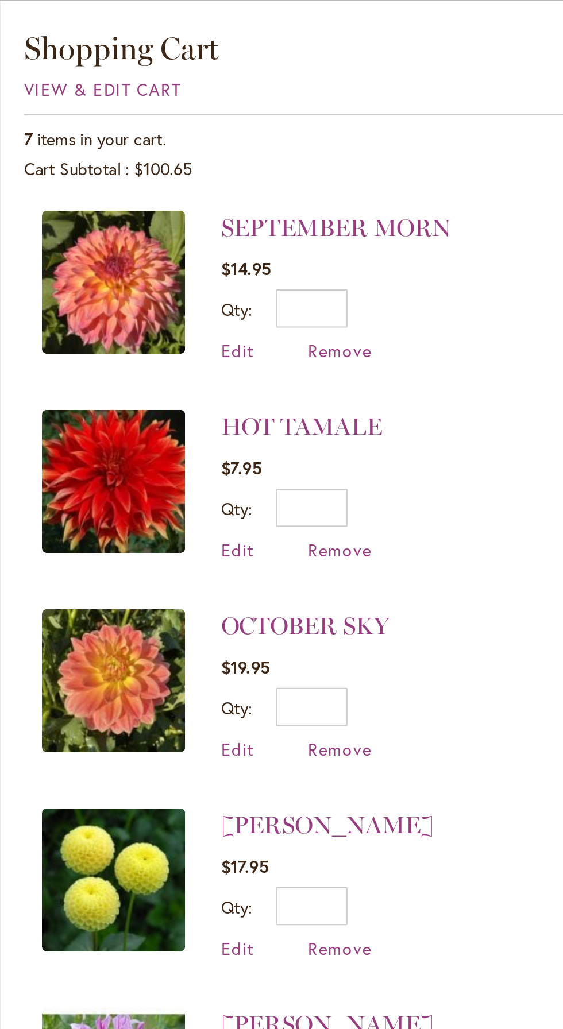
scroll to position [0, 0]
